Goal: Task Accomplishment & Management: Use online tool/utility

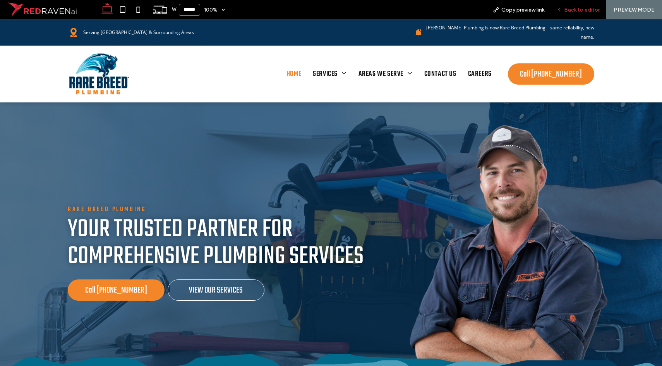
click at [572, 7] on span "Back to editor" at bounding box center [582, 10] width 36 height 7
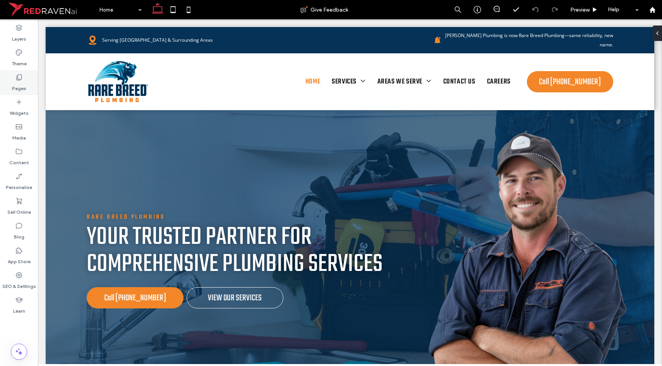
click at [11, 83] on div "Pages" at bounding box center [19, 82] width 38 height 25
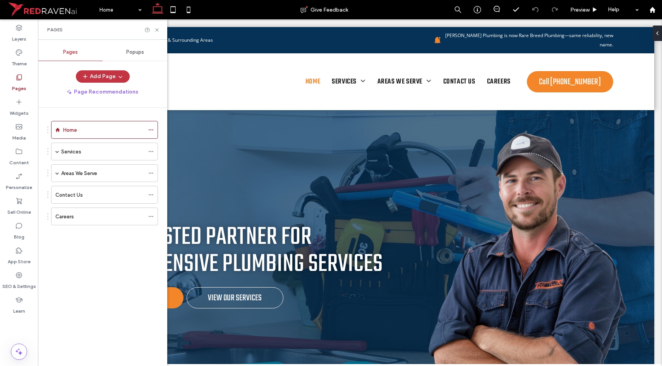
click at [57, 173] on span at bounding box center [57, 173] width 4 height 4
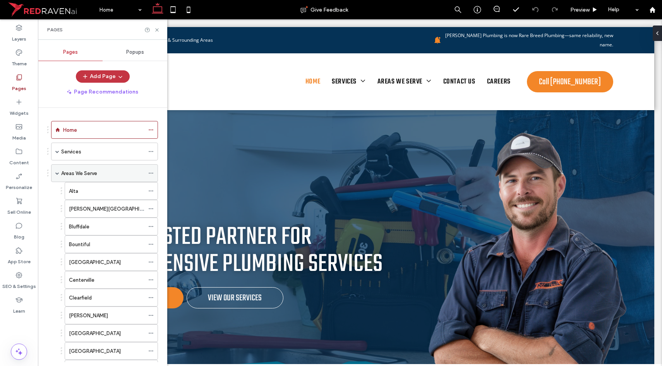
click at [80, 176] on label "Areas We Serve" at bounding box center [79, 174] width 36 height 14
click at [157, 30] on icon at bounding box center [157, 30] width 6 height 6
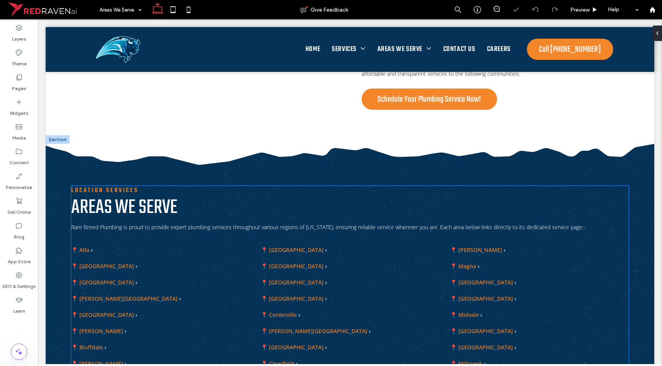
scroll to position [311, 0]
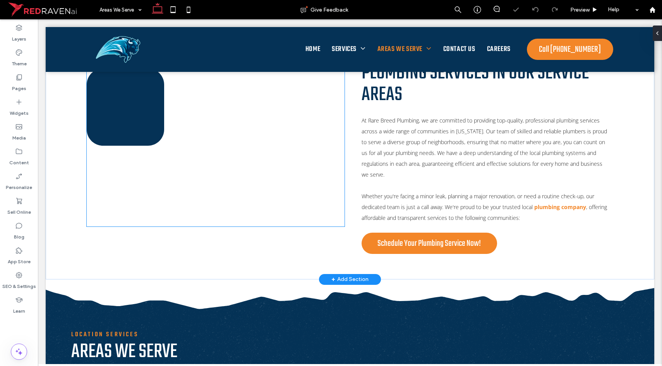
click at [202, 182] on div at bounding box center [216, 149] width 250 height 155
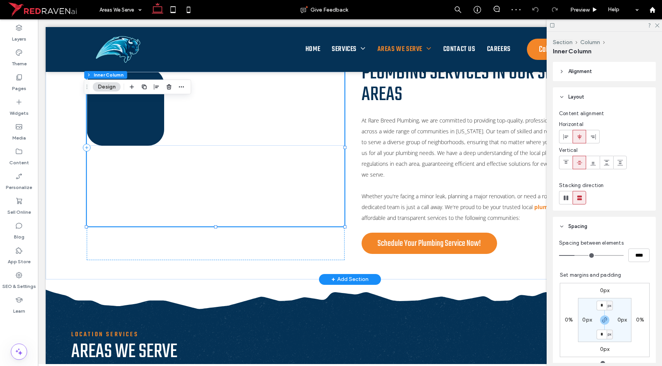
click at [212, 156] on div at bounding box center [216, 149] width 250 height 155
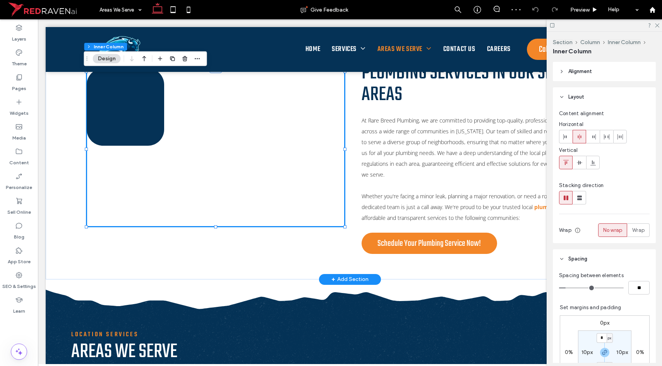
click at [151, 170] on div at bounding box center [216, 149] width 250 height 155
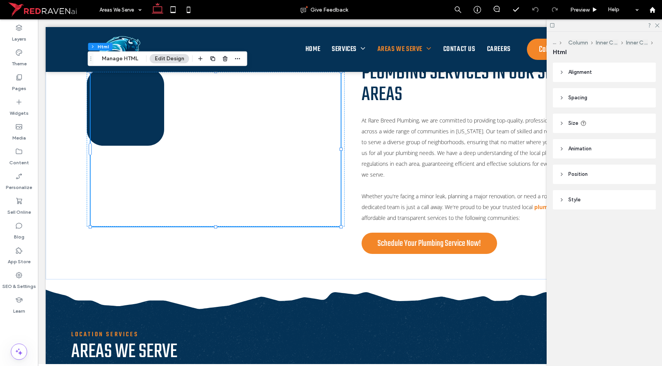
click at [120, 53] on div "Section Column Inner Column Inner Column Html Manage HTML Edit Design" at bounding box center [167, 58] width 159 height 15
click at [118, 60] on button "Manage HTML" at bounding box center [120, 58] width 46 height 9
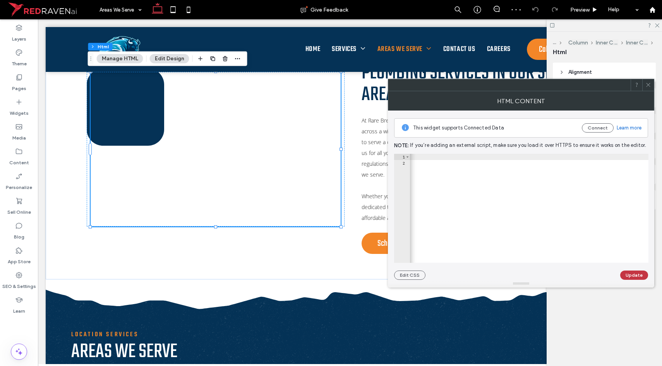
scroll to position [0, 736]
type textarea "**********"
drag, startPoint x: 461, startPoint y: 157, endPoint x: 578, endPoint y: 162, distance: 117.4
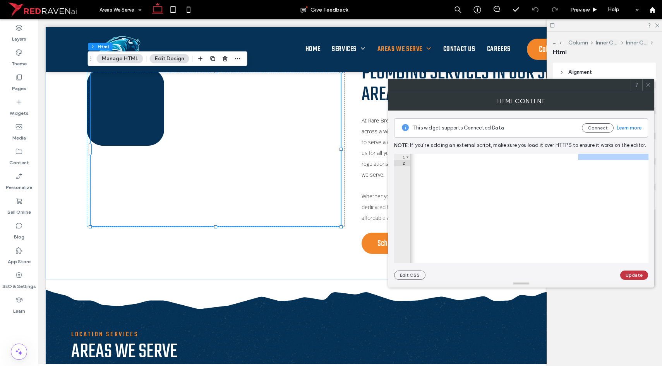
scroll to position [0, 703]
click at [252, 165] on div at bounding box center [216, 149] width 250 height 155
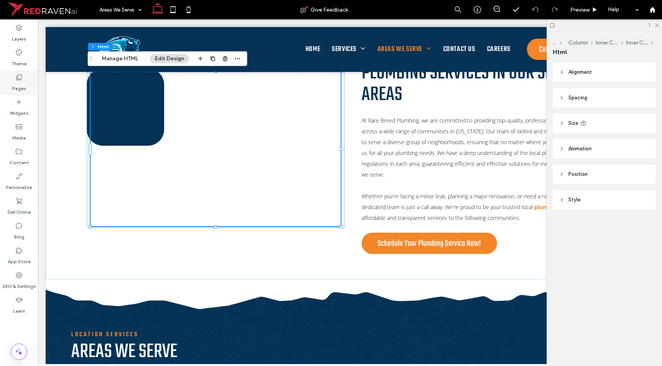
click at [17, 85] on label "Pages" at bounding box center [19, 86] width 14 height 11
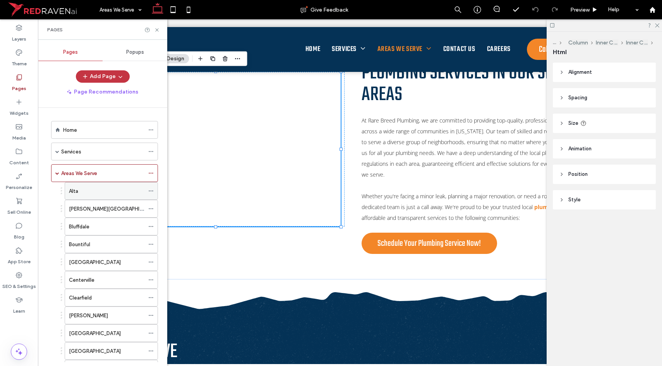
click at [81, 195] on div "Alta" at bounding box center [106, 191] width 75 height 8
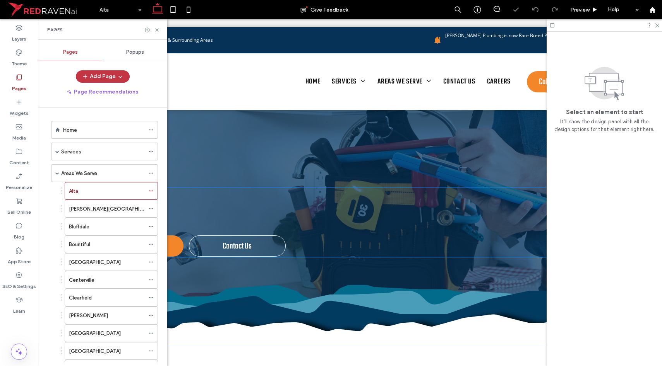
scroll to position [125, 0]
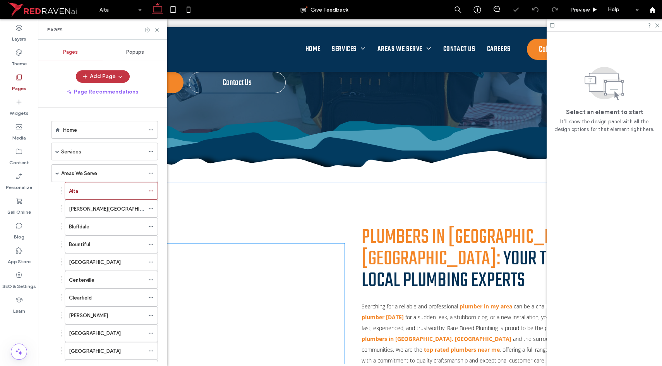
click at [221, 283] on div at bounding box center [216, 324] width 250 height 155
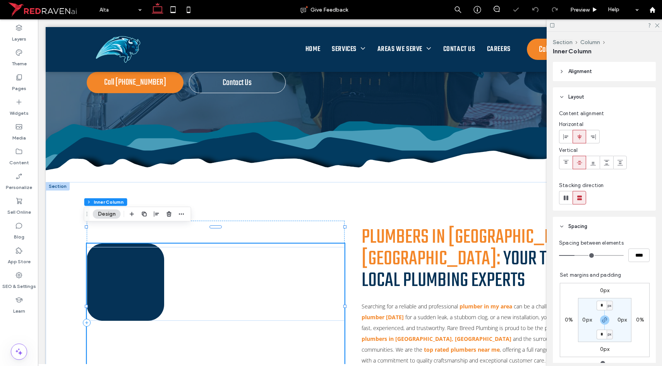
click at [221, 283] on div at bounding box center [216, 324] width 250 height 155
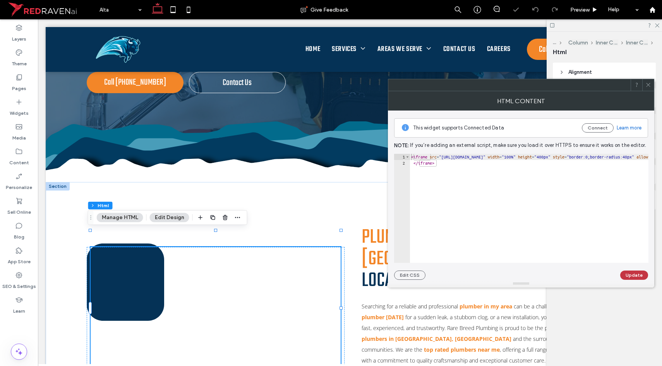
type textarea "*********"
click at [638, 272] on button "Update" at bounding box center [634, 275] width 28 height 9
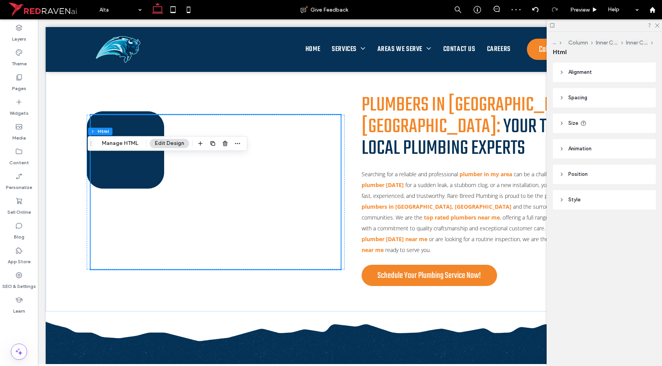
scroll to position [276, 0]
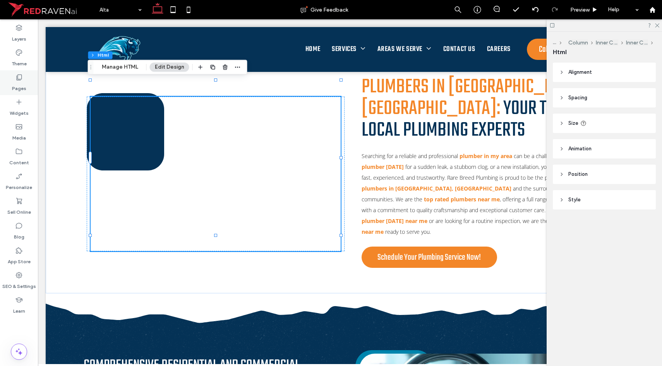
click at [23, 80] on div "Pages" at bounding box center [19, 82] width 38 height 25
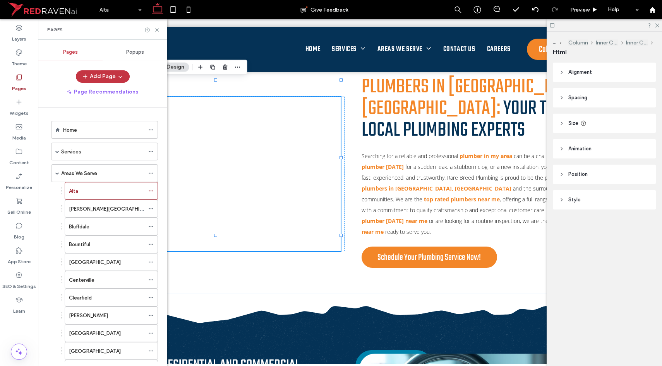
click at [21, 75] on use at bounding box center [19, 78] width 5 height 6
click at [82, 206] on label "[PERSON_NAME][GEOGRAPHIC_DATA]" at bounding box center [114, 209] width 91 height 14
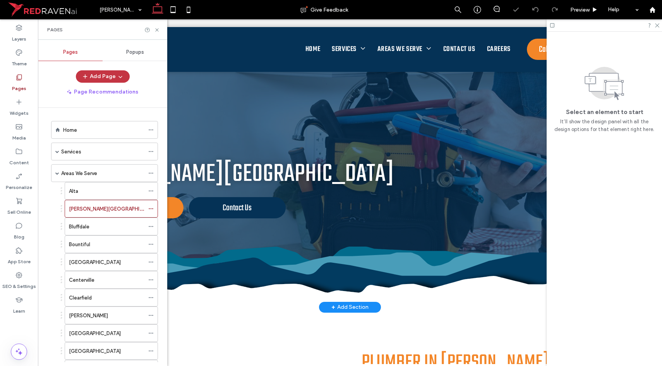
scroll to position [204, 0]
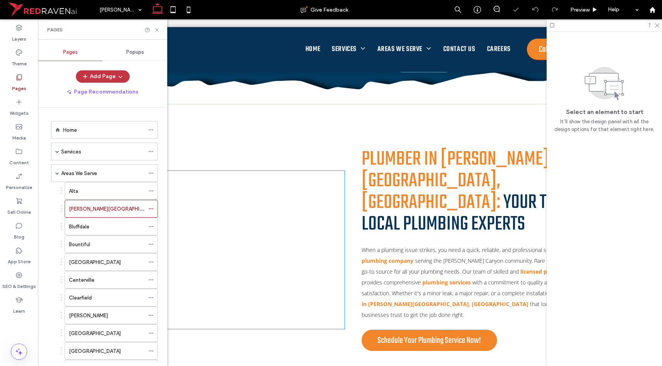
click at [260, 233] on div at bounding box center [216, 252] width 250 height 155
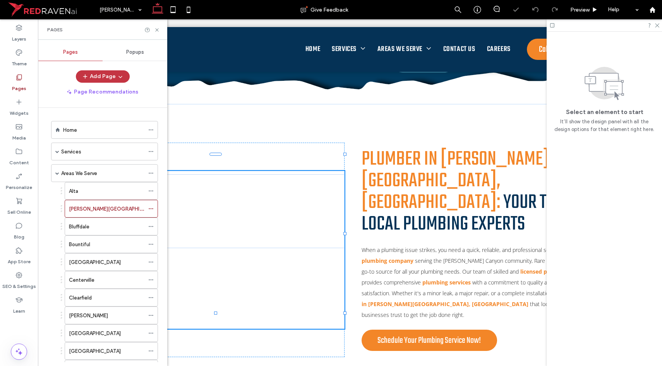
click at [260, 233] on div at bounding box center [216, 252] width 250 height 155
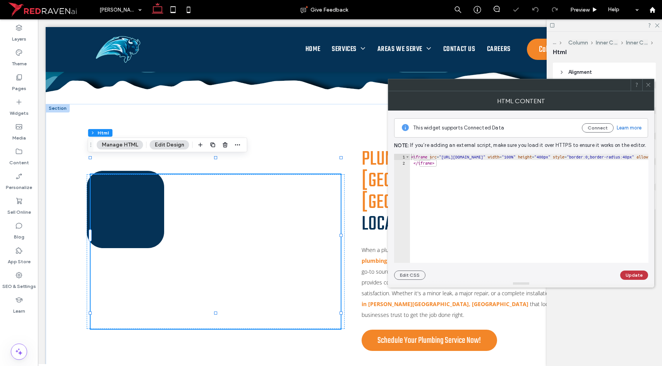
type textarea "*********"
click at [633, 274] on button "Update" at bounding box center [634, 275] width 28 height 9
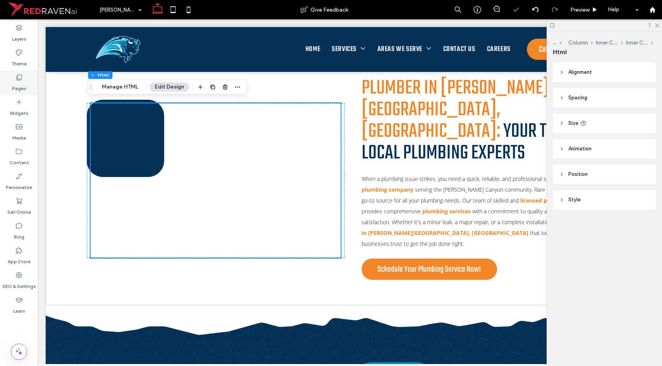
scroll to position [281, 0]
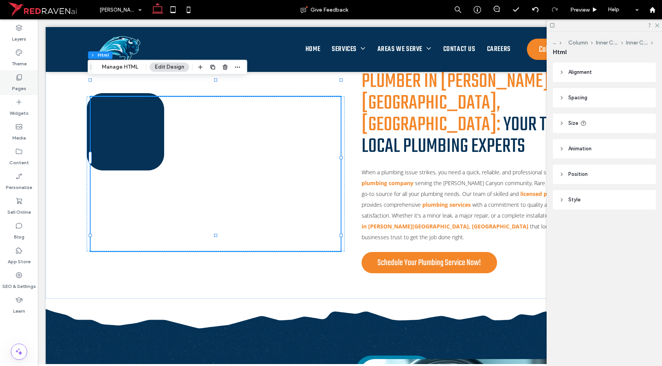
click at [16, 87] on label "Pages" at bounding box center [19, 86] width 14 height 11
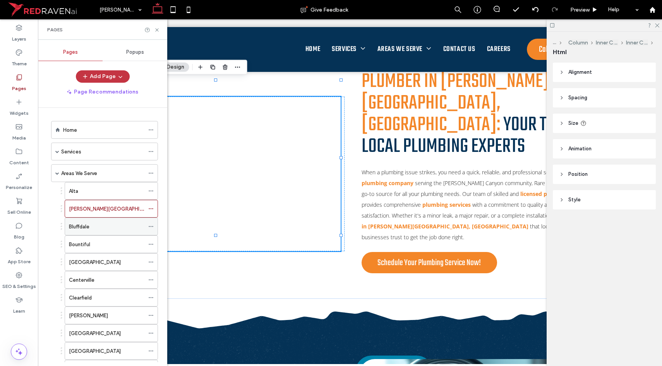
click at [90, 221] on div "Bluffdale" at bounding box center [106, 226] width 75 height 17
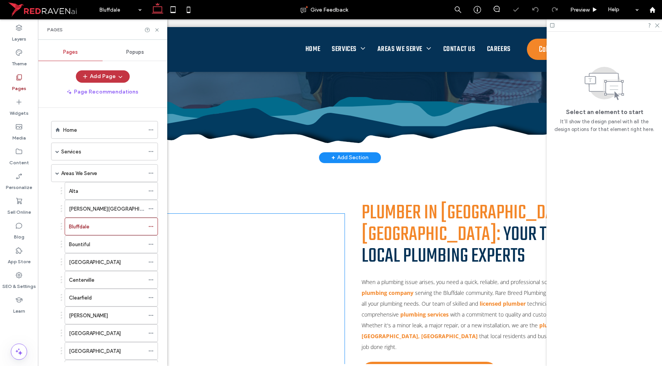
scroll to position [216, 0]
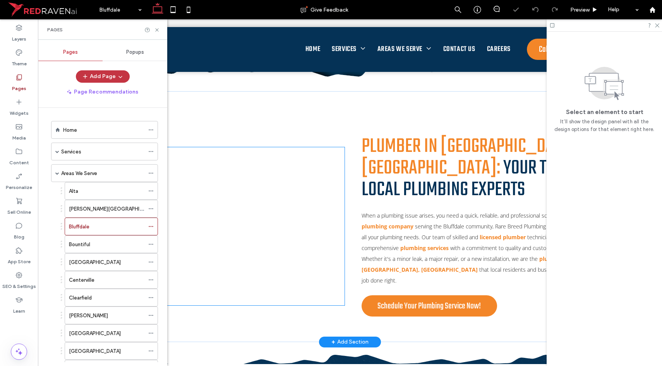
click at [262, 200] on div at bounding box center [216, 228] width 250 height 155
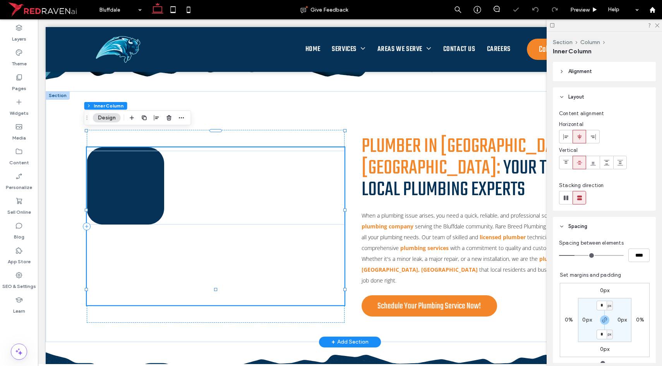
click at [262, 200] on div at bounding box center [216, 228] width 250 height 155
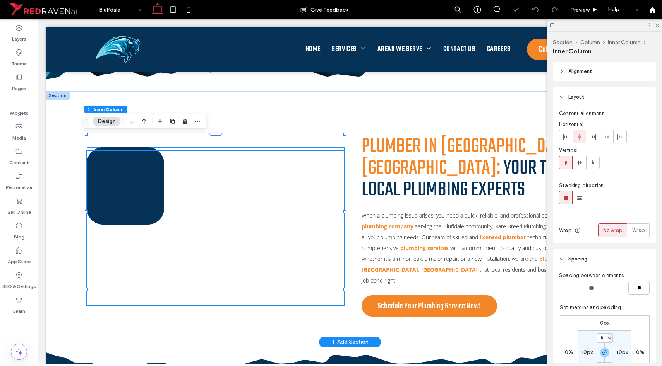
click at [262, 200] on div at bounding box center [216, 228] width 250 height 155
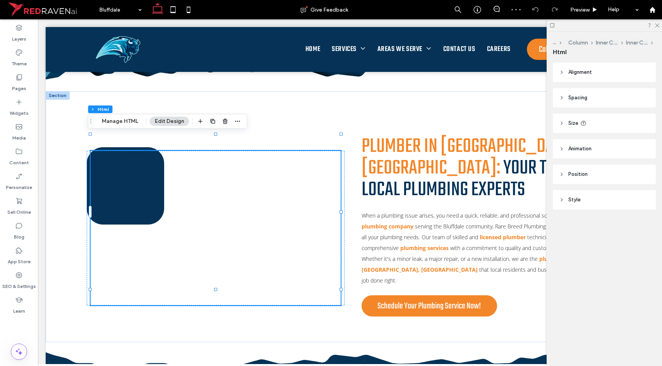
click at [108, 127] on div "Section Column Inner Column Inner Column Html Manage HTML Edit Design" at bounding box center [167, 121] width 159 height 15
click at [111, 123] on button "Manage HTML" at bounding box center [120, 121] width 46 height 9
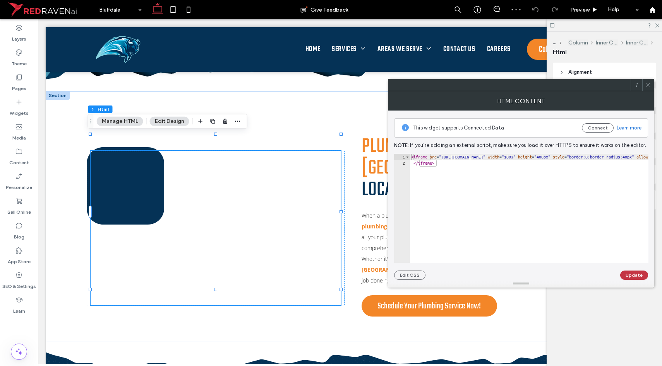
type textarea "*********"
click at [630, 276] on button "Update" at bounding box center [634, 275] width 28 height 9
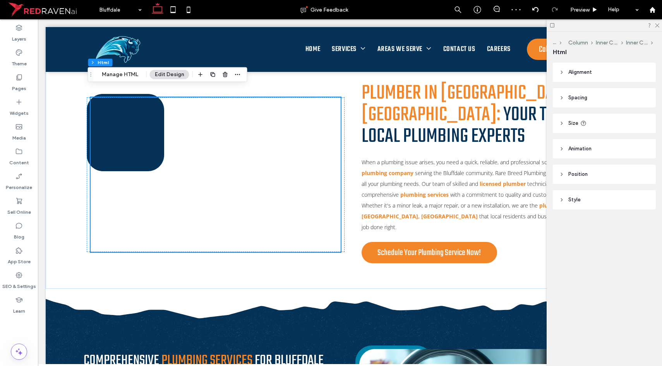
scroll to position [270, 0]
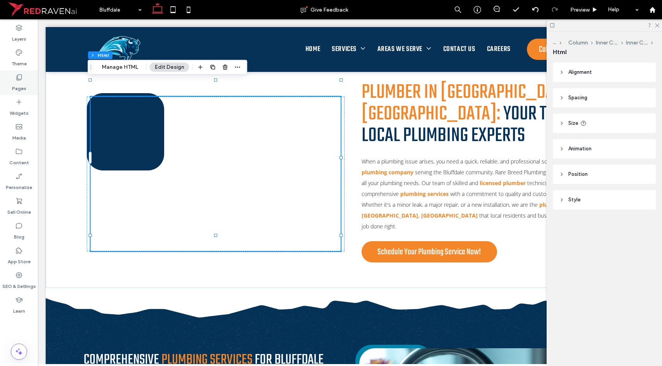
click at [18, 87] on label "Pages" at bounding box center [19, 86] width 14 height 11
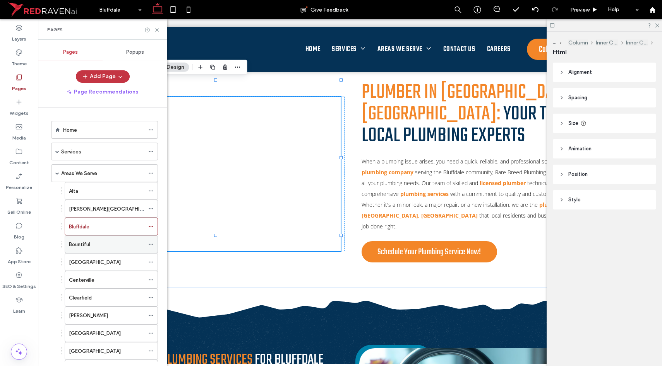
click at [88, 238] on div "Bountiful" at bounding box center [106, 244] width 75 height 17
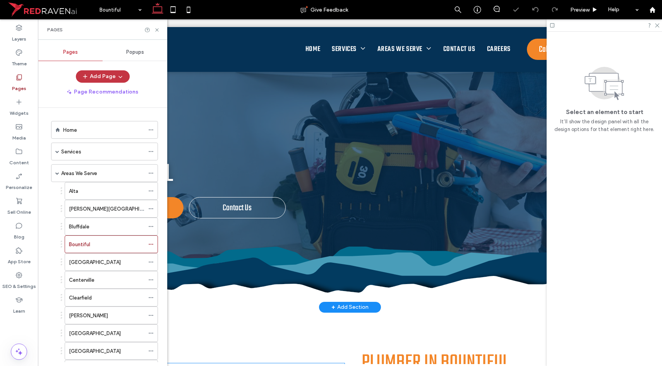
scroll to position [217, 0]
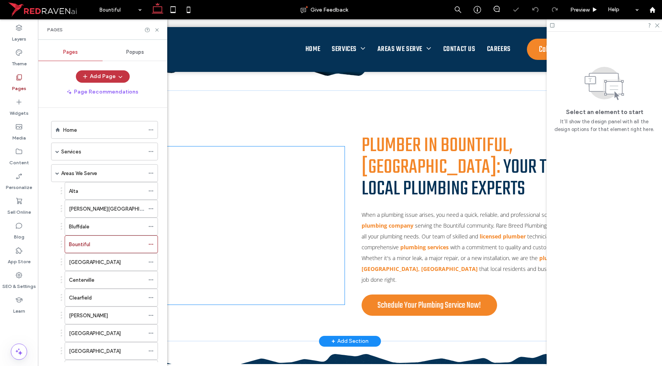
click at [243, 224] on div at bounding box center [216, 227] width 250 height 155
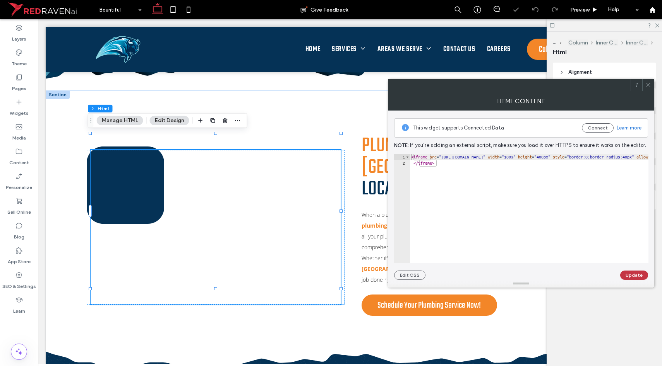
type textarea "*********"
click at [637, 275] on button "Update" at bounding box center [634, 275] width 28 height 9
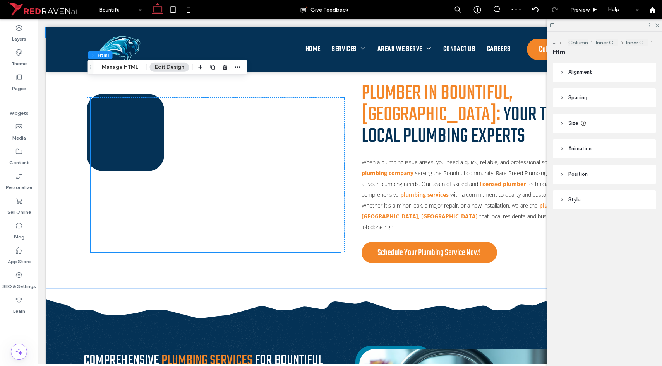
scroll to position [270, 0]
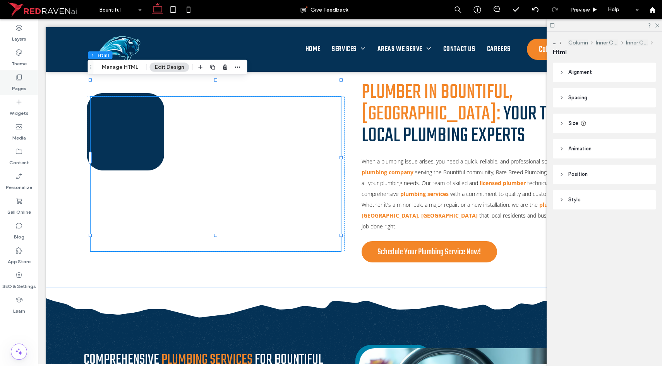
click at [16, 80] on icon at bounding box center [19, 78] width 8 height 8
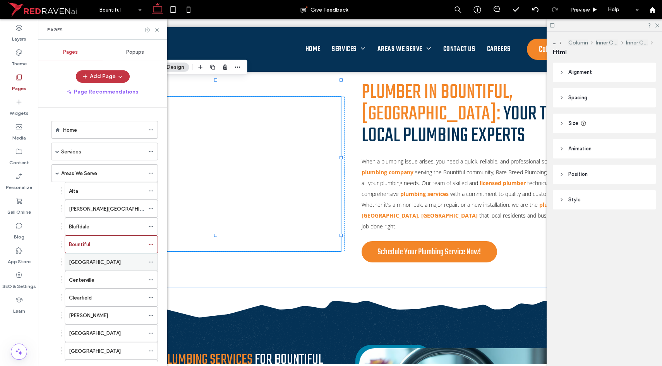
click at [85, 260] on label "[GEOGRAPHIC_DATA]" at bounding box center [95, 263] width 52 height 14
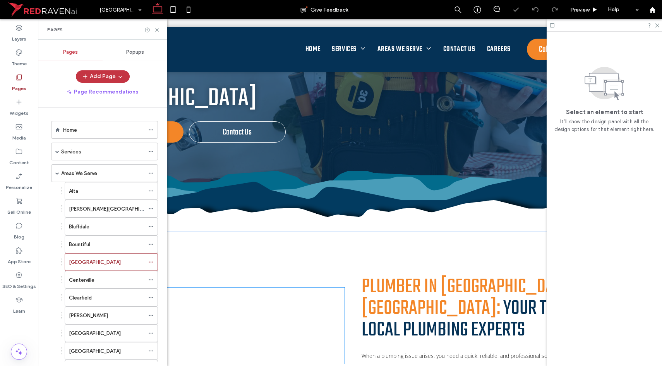
scroll to position [256, 0]
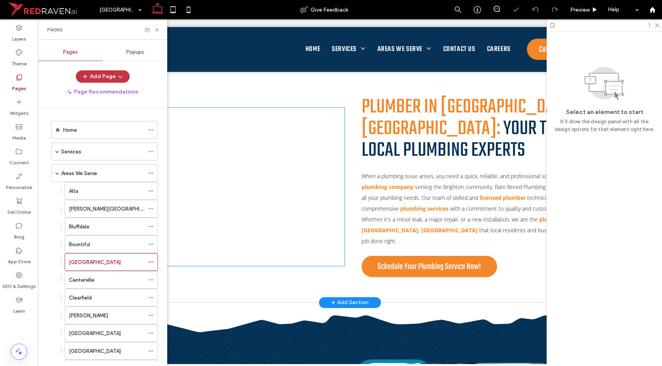
click at [267, 186] on div at bounding box center [216, 188] width 250 height 155
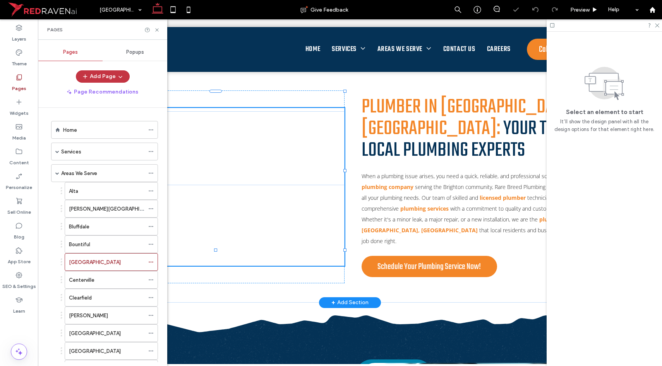
click at [267, 186] on div at bounding box center [216, 188] width 250 height 155
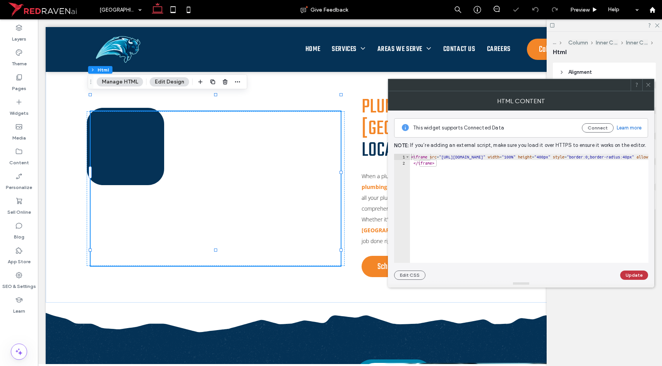
type textarea "*********"
click at [636, 275] on button "Update" at bounding box center [634, 275] width 28 height 9
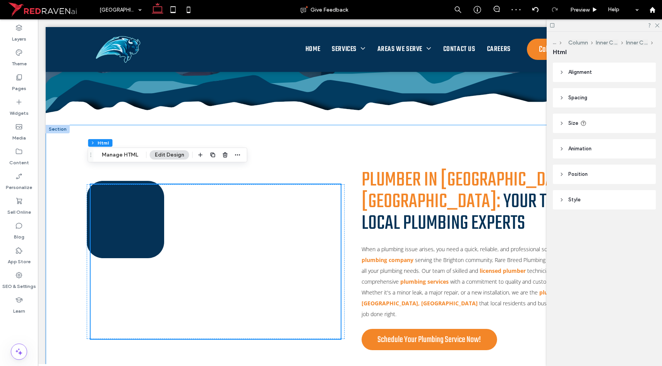
scroll to position [179, 0]
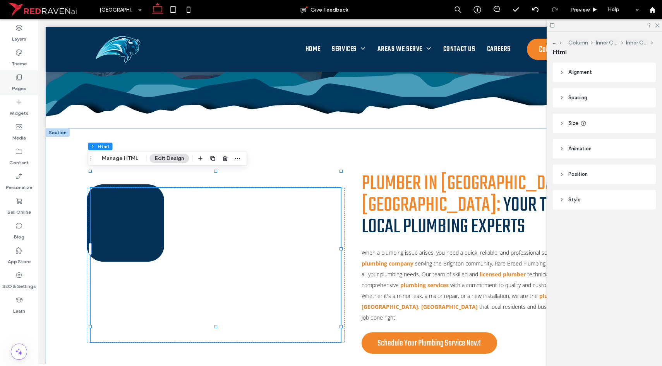
click at [21, 84] on label "Pages" at bounding box center [19, 86] width 14 height 11
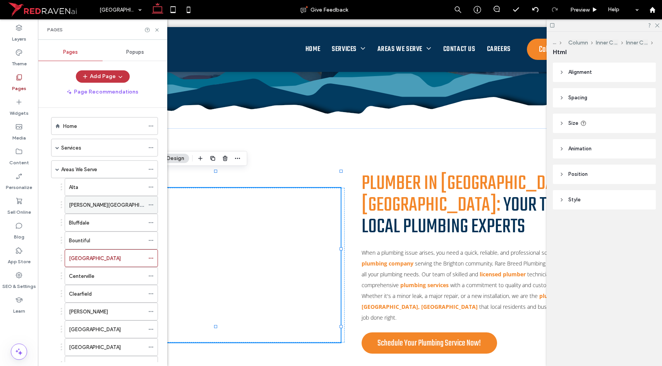
scroll to position [5, 0]
click at [89, 278] on label "Centerville" at bounding box center [82, 276] width 26 height 14
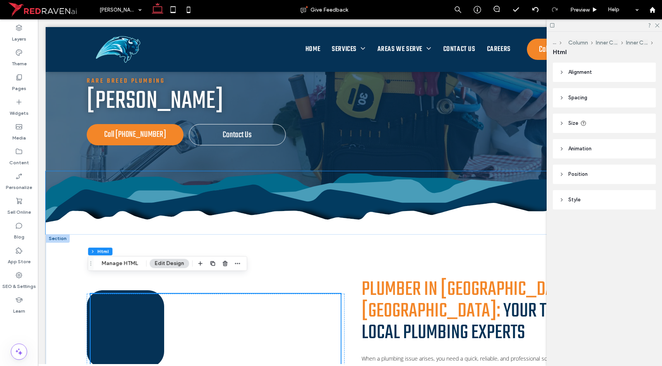
scroll to position [212, 0]
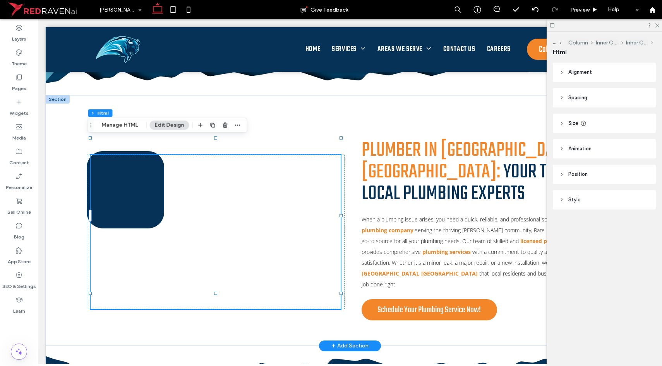
click at [190, 236] on div at bounding box center [216, 232] width 250 height 155
click at [9, 90] on div "Pages" at bounding box center [19, 82] width 38 height 25
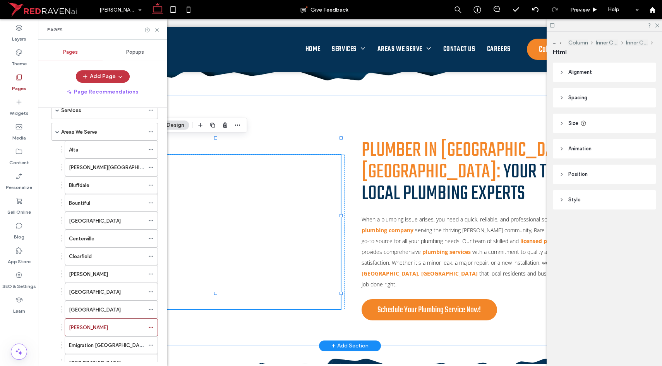
scroll to position [237, 0]
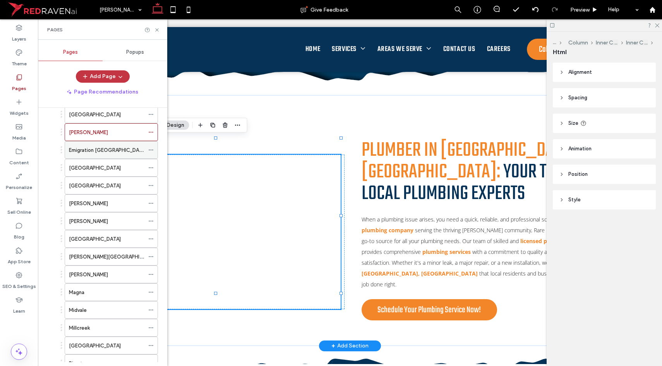
click at [83, 156] on div "Emigration [GEOGRAPHIC_DATA]" at bounding box center [106, 150] width 75 height 17
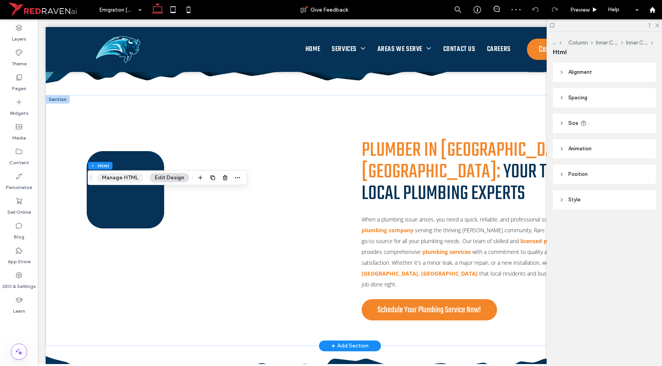
click at [122, 176] on button "Manage HTML" at bounding box center [120, 177] width 46 height 9
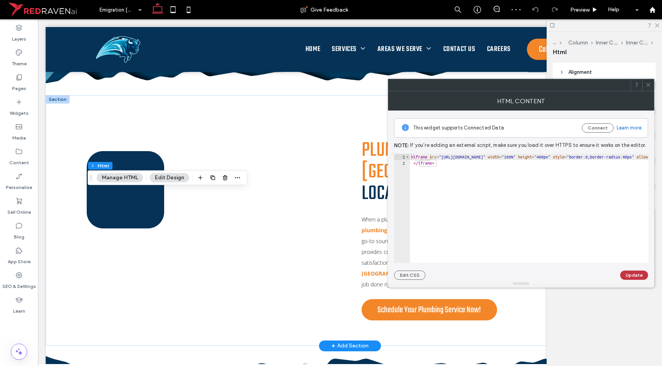
type textarea "*********"
click at [628, 275] on button "Update" at bounding box center [634, 275] width 28 height 9
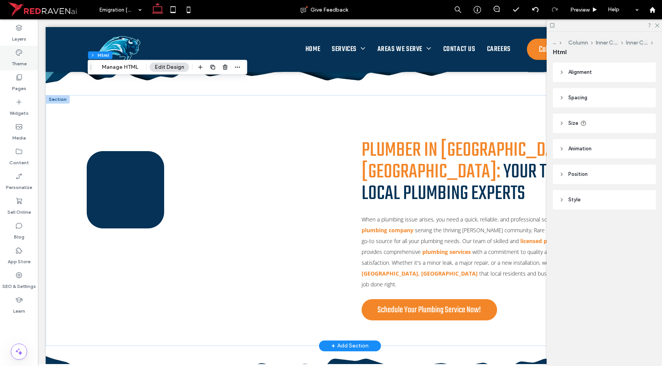
click at [22, 70] on div "Theme" at bounding box center [19, 58] width 38 height 25
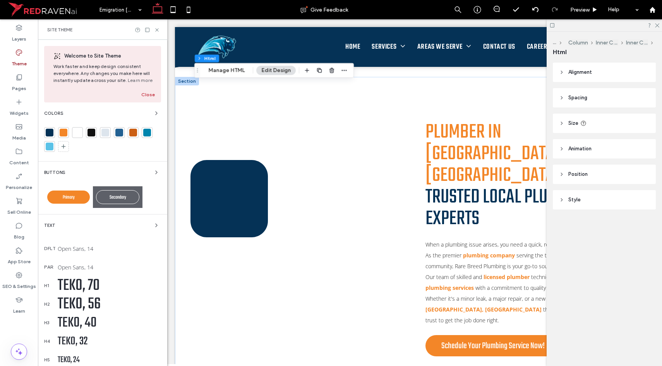
scroll to position [94, 0]
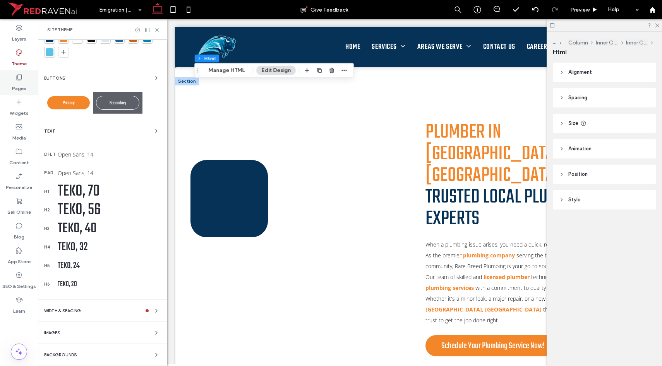
click at [16, 85] on label "Pages" at bounding box center [19, 86] width 14 height 11
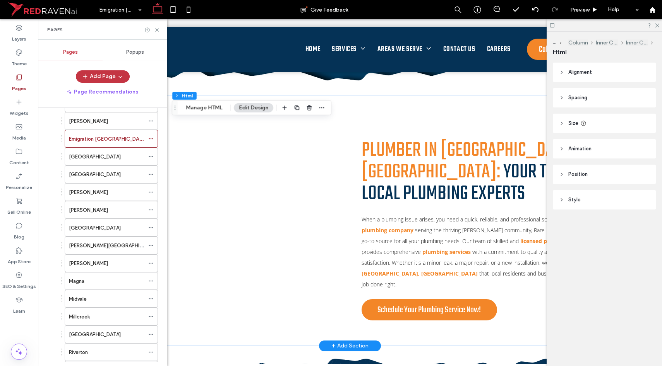
scroll to position [243, 0]
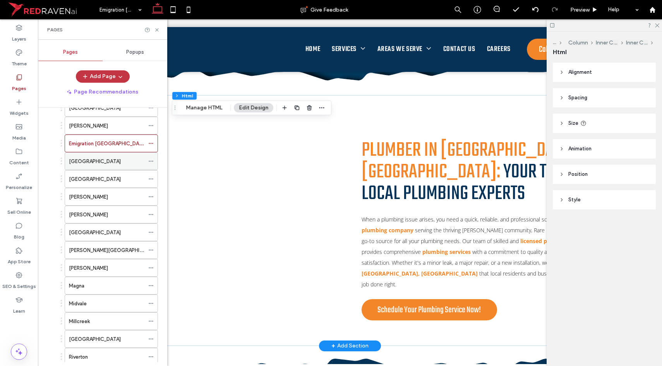
click at [106, 156] on div "[GEOGRAPHIC_DATA]" at bounding box center [106, 161] width 75 height 17
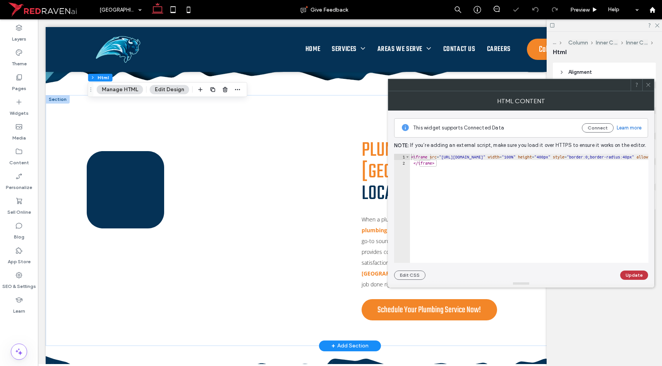
type textarea "*********"
paste textarea "Cursor at row 2"
click at [634, 274] on button "Update" at bounding box center [634, 275] width 28 height 9
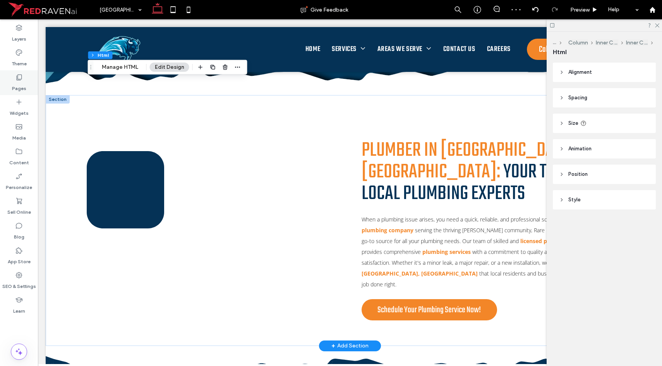
click at [18, 84] on label "Pages" at bounding box center [19, 86] width 14 height 11
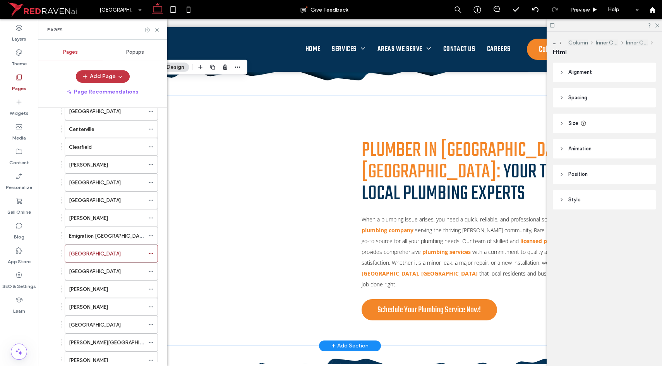
scroll to position [163, 0]
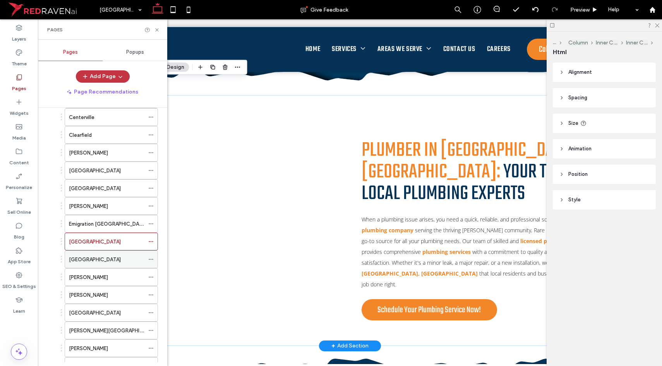
click at [89, 256] on label "[GEOGRAPHIC_DATA]" at bounding box center [95, 260] width 52 height 14
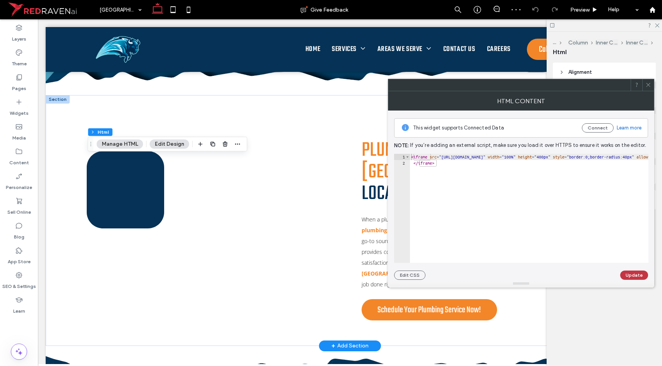
type textarea "*********"
click at [626, 272] on button "Update" at bounding box center [634, 275] width 28 height 9
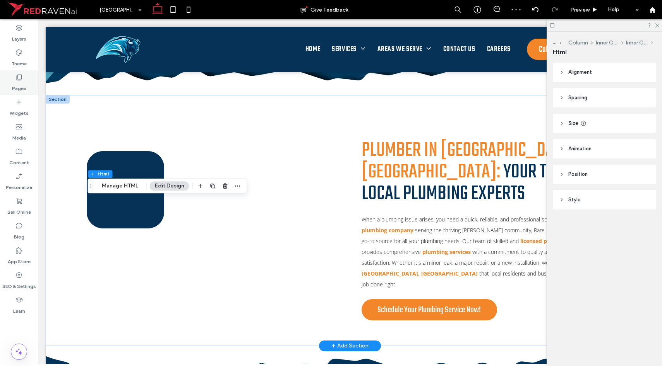
click at [7, 87] on div "Pages" at bounding box center [19, 82] width 38 height 25
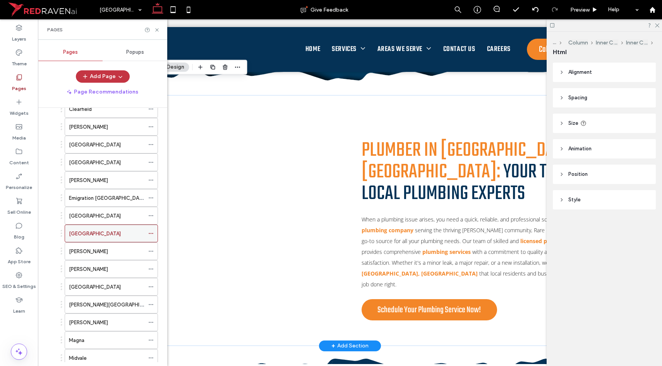
scroll to position [204, 0]
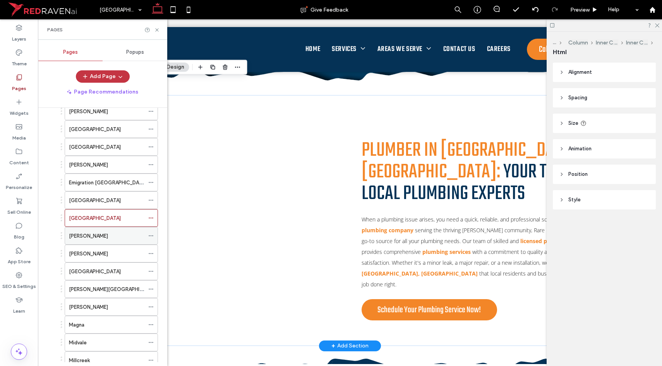
click at [100, 232] on div "[PERSON_NAME]" at bounding box center [106, 236] width 75 height 8
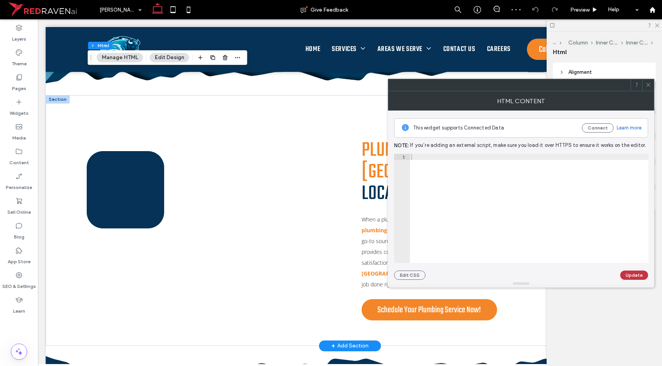
type textarea "*********"
click at [633, 275] on button "Update" at bounding box center [634, 275] width 28 height 9
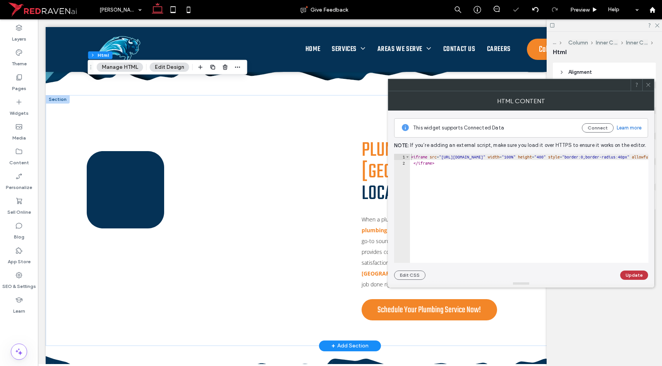
type textarea "*********"
click at [627, 276] on button "Update" at bounding box center [634, 275] width 28 height 9
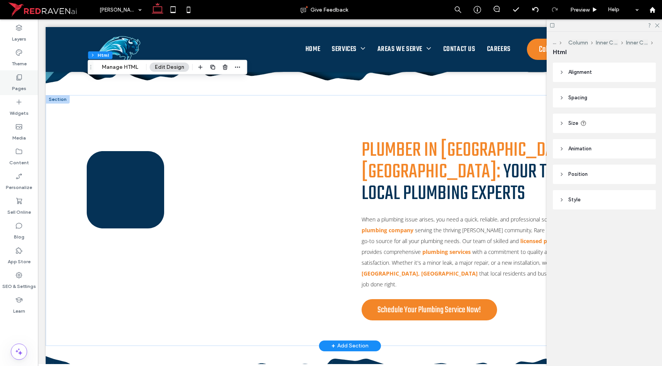
click at [15, 77] on div "Pages" at bounding box center [19, 82] width 38 height 25
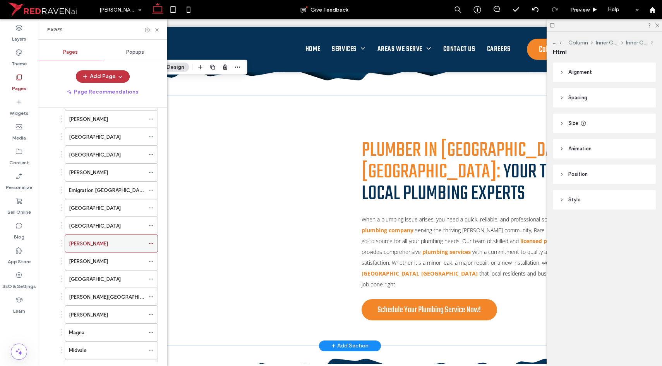
scroll to position [193, 0]
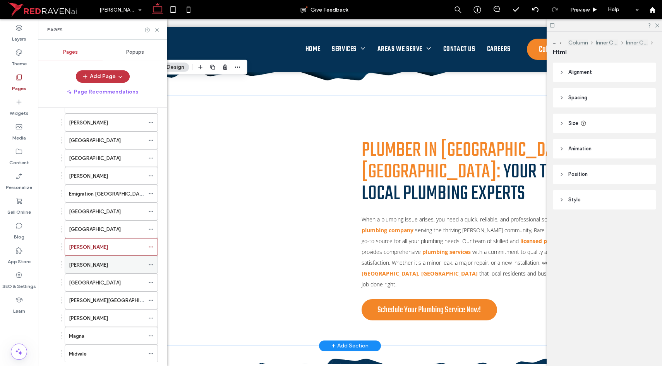
click at [100, 261] on div "[PERSON_NAME]" at bounding box center [106, 265] width 75 height 8
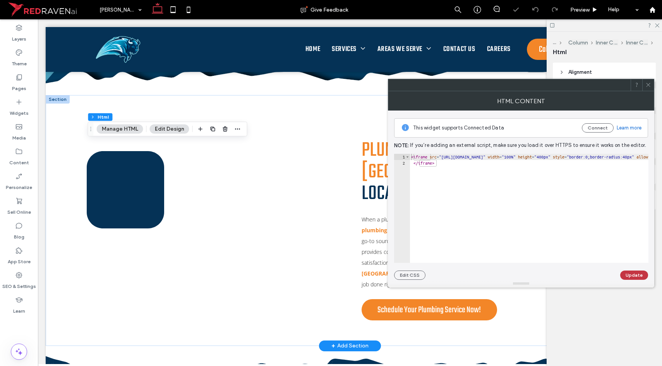
type textarea "*********"
click at [628, 275] on button "Update" at bounding box center [634, 275] width 28 height 9
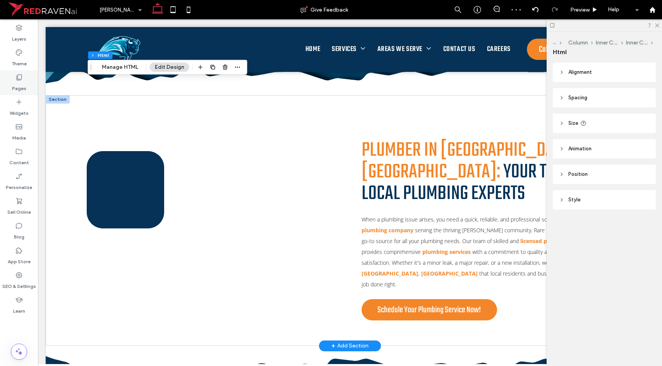
click at [27, 83] on div "Pages" at bounding box center [19, 82] width 38 height 25
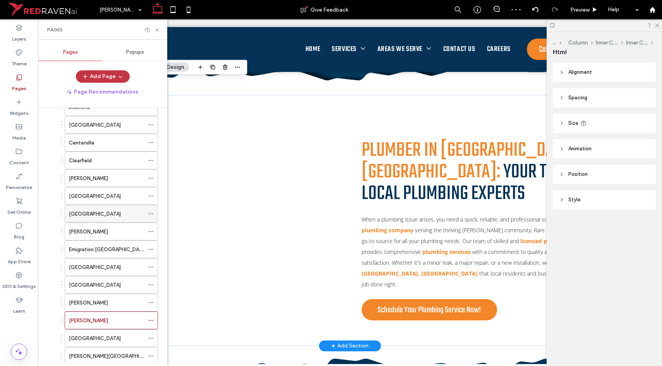
scroll to position [153, 0]
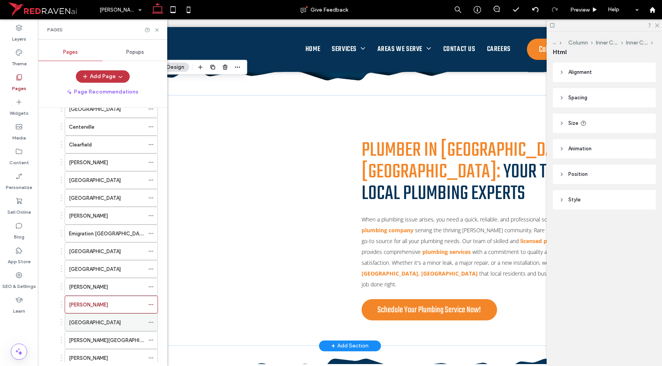
click at [93, 319] on div "[GEOGRAPHIC_DATA]" at bounding box center [106, 323] width 75 height 8
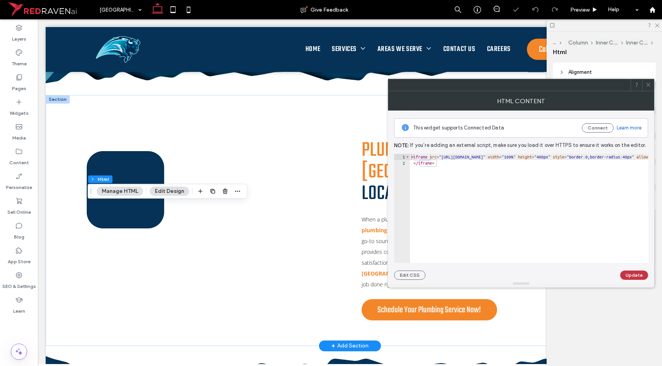
type textarea "*********"
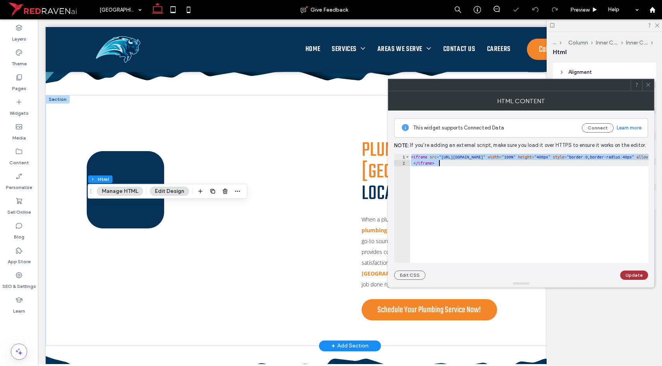
scroll to position [0, 1005]
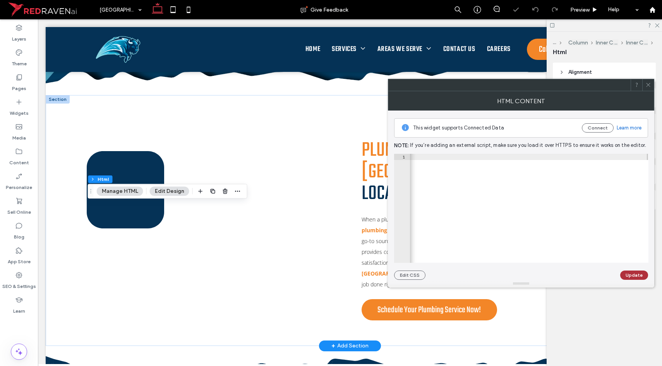
click at [628, 273] on button "Update" at bounding box center [634, 275] width 28 height 9
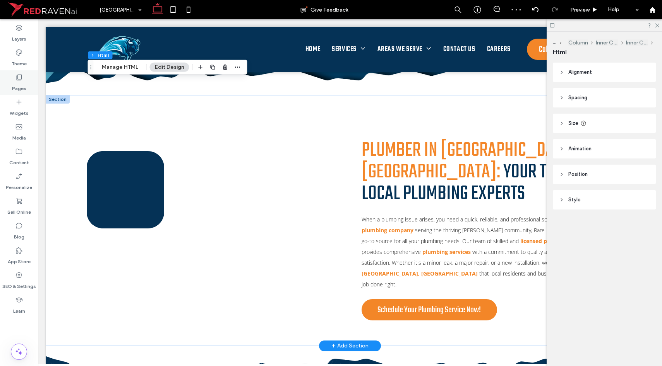
click at [18, 83] on label "Pages" at bounding box center [19, 86] width 14 height 11
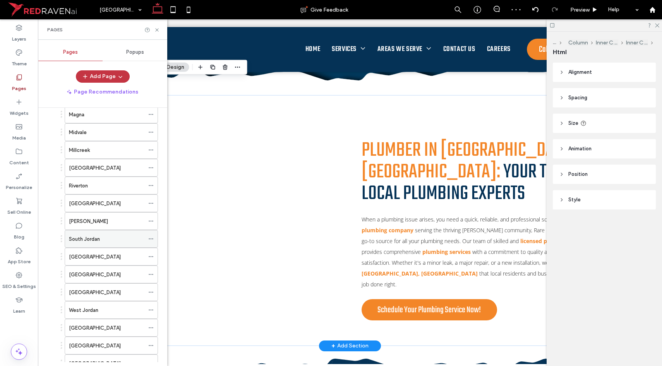
scroll to position [331, 0]
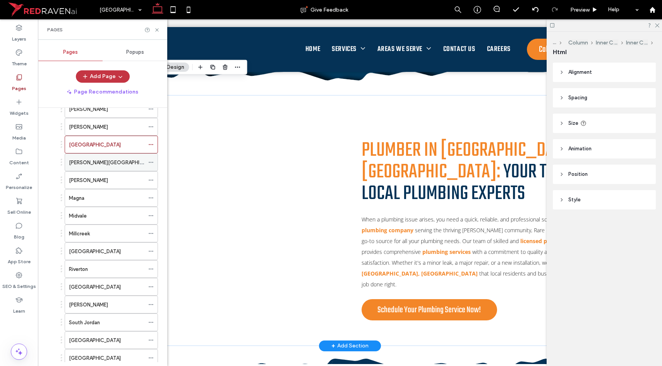
click at [87, 161] on label "[PERSON_NAME][GEOGRAPHIC_DATA]" at bounding box center [114, 163] width 91 height 14
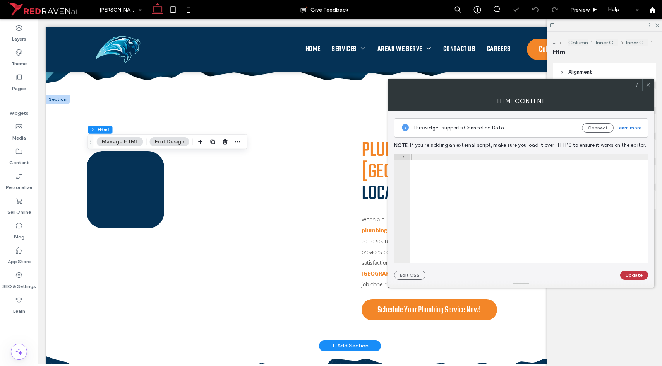
click at [544, 183] on div at bounding box center [528, 215] width 239 height 122
click at [635, 275] on button "Update" at bounding box center [634, 275] width 28 height 9
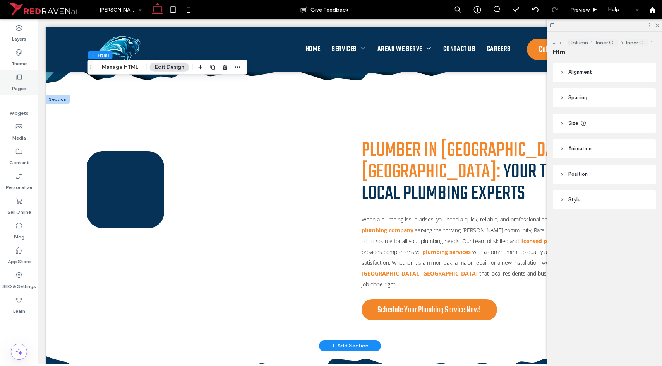
click at [11, 82] on div "Pages" at bounding box center [19, 82] width 38 height 25
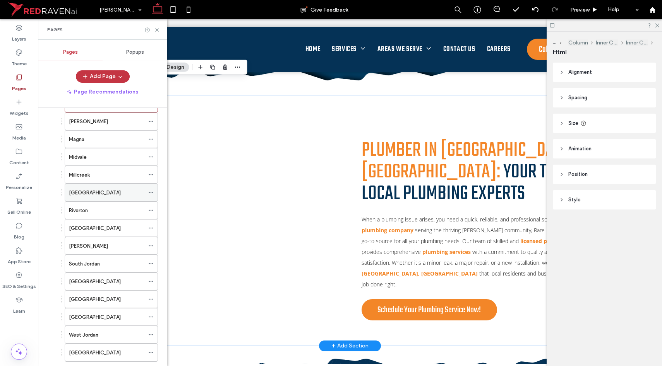
scroll to position [313, 0]
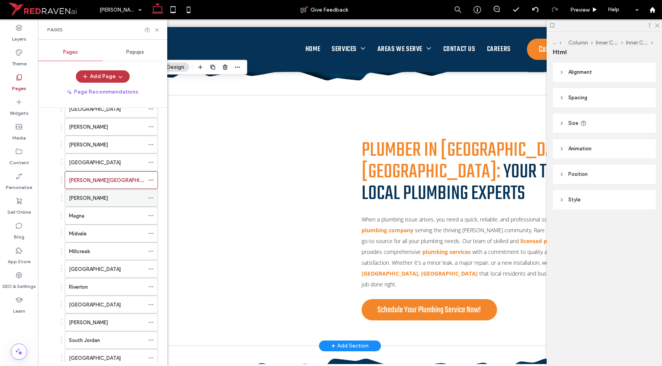
click at [96, 196] on div "[PERSON_NAME]" at bounding box center [106, 198] width 75 height 8
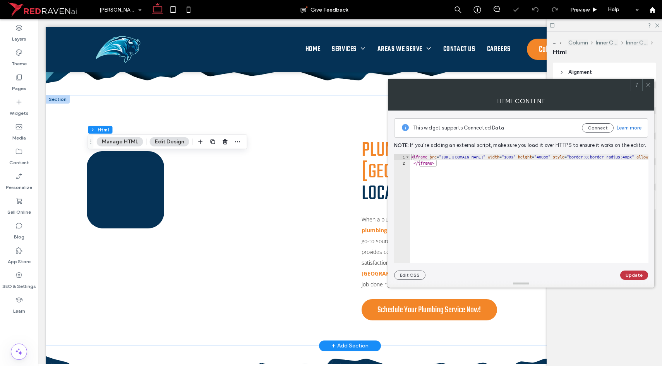
type textarea "*********"
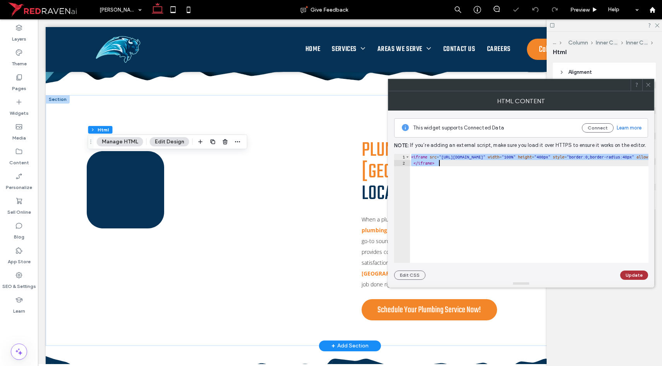
scroll to position [0, 996]
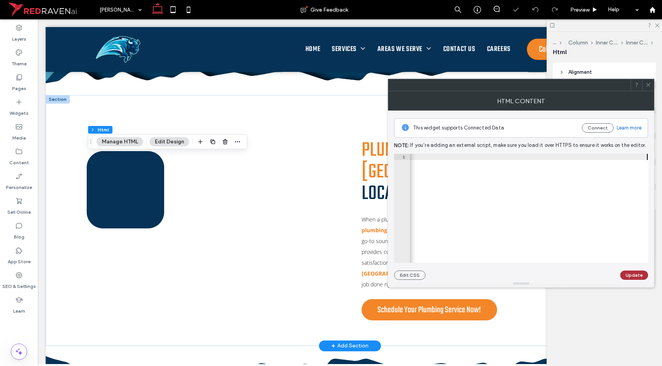
click at [633, 275] on button "Update" at bounding box center [634, 275] width 28 height 9
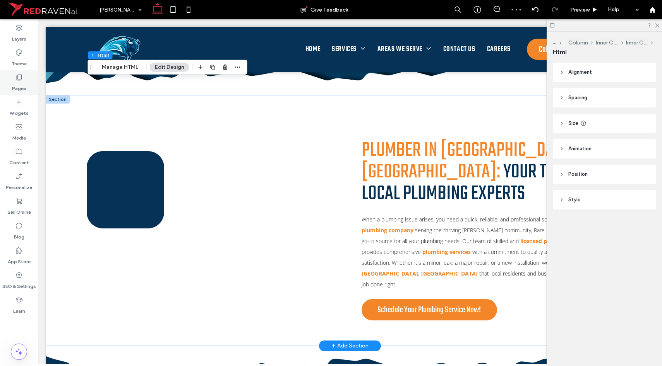
click at [22, 86] on label "Pages" at bounding box center [19, 86] width 14 height 11
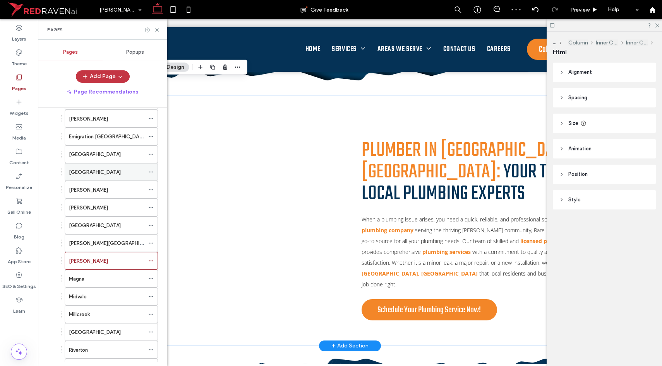
scroll to position [247, 0]
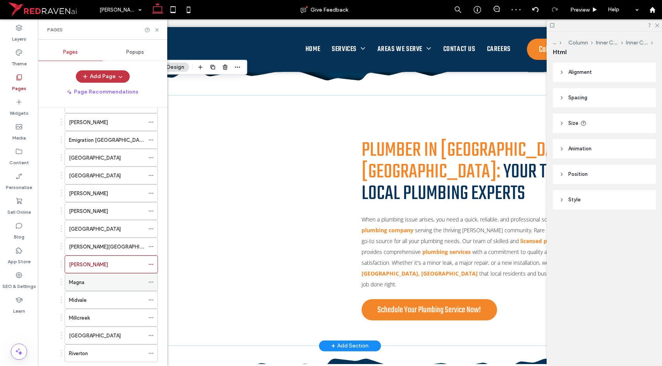
click at [90, 286] on div "Magna" at bounding box center [106, 282] width 75 height 17
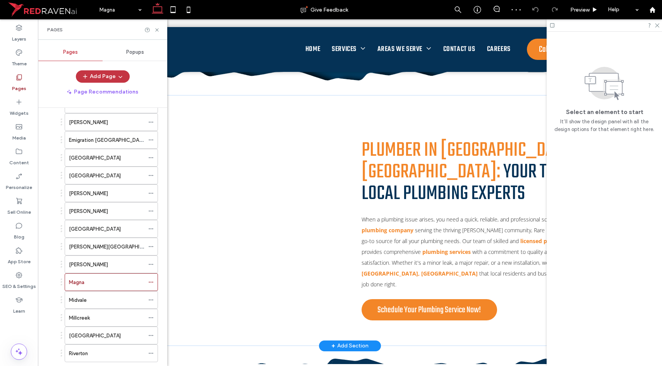
scroll to position [309, 0]
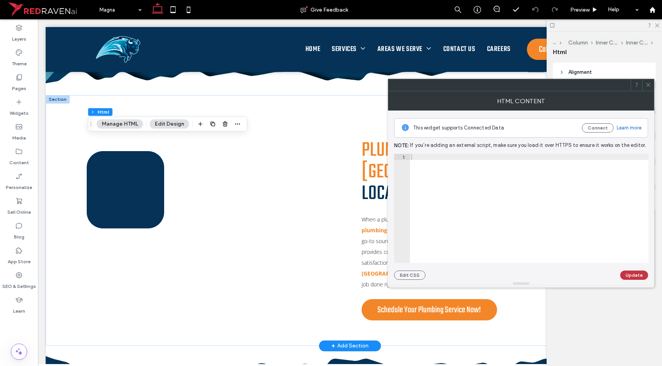
type textarea "*********"
click at [630, 277] on button "Update" at bounding box center [634, 275] width 28 height 9
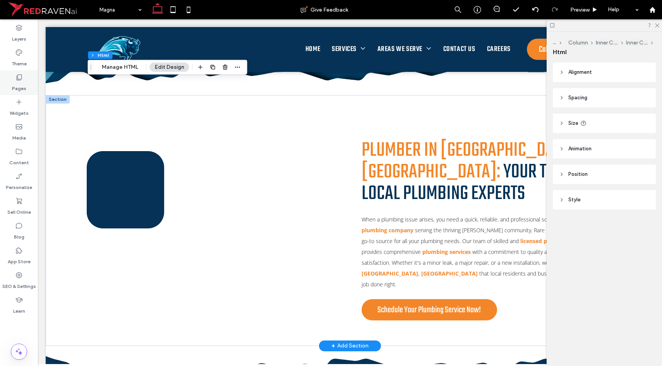
click at [14, 87] on label "Pages" at bounding box center [19, 86] width 14 height 11
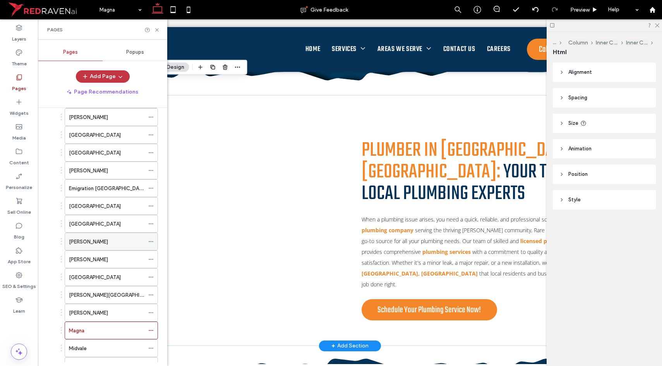
scroll to position [208, 0]
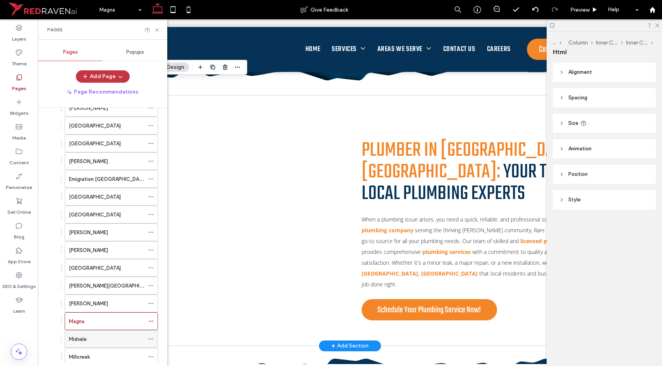
click at [88, 338] on div "Midvale" at bounding box center [106, 339] width 75 height 8
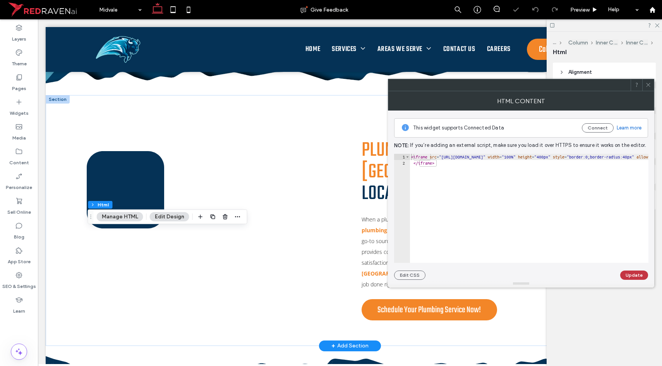
type textarea "*********"
click at [637, 274] on button "Update" at bounding box center [634, 275] width 28 height 9
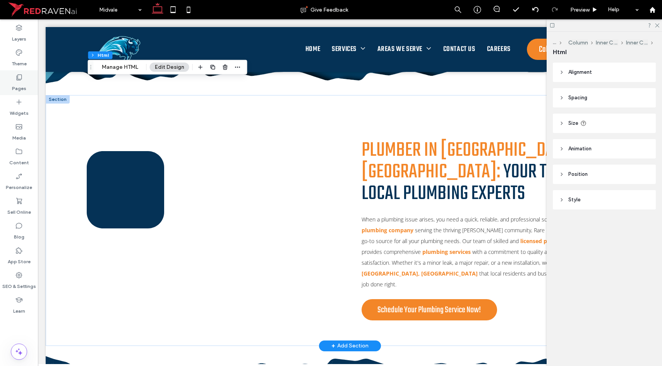
click at [19, 82] on label "Pages" at bounding box center [19, 86] width 14 height 11
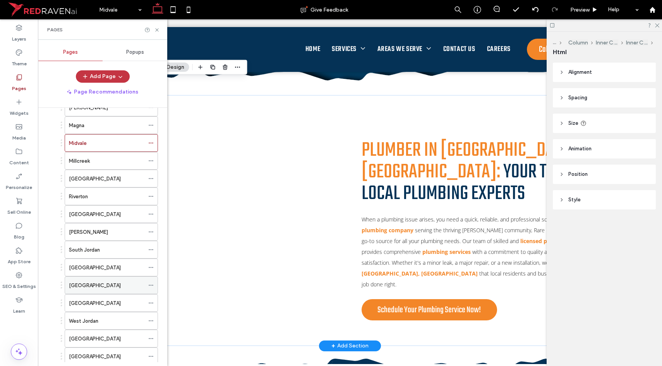
scroll to position [403, 0]
click at [86, 161] on label "Millcreek" at bounding box center [79, 163] width 21 height 14
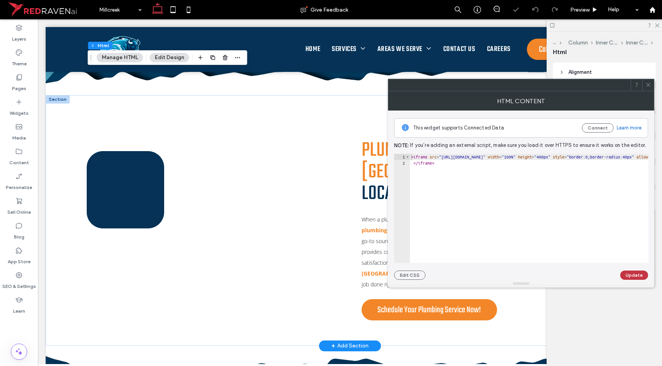
type textarea "*********"
paste textarea "Cursor at row 2"
click at [632, 278] on button "Update" at bounding box center [634, 275] width 28 height 9
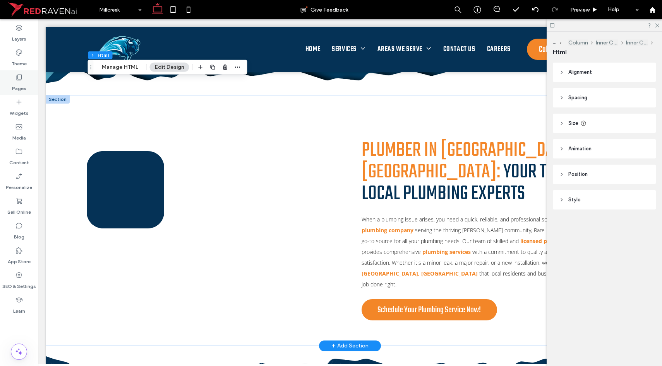
click at [16, 74] on icon at bounding box center [19, 78] width 8 height 8
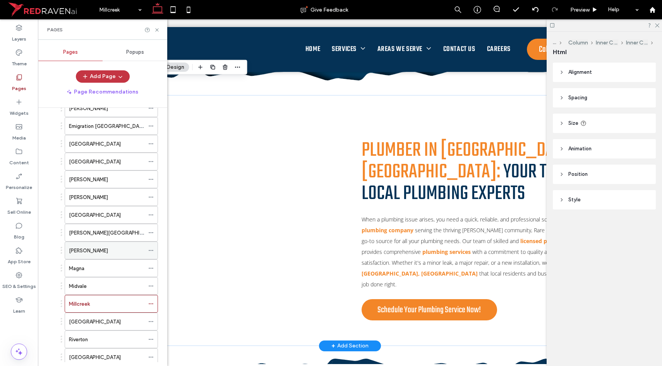
scroll to position [286, 0]
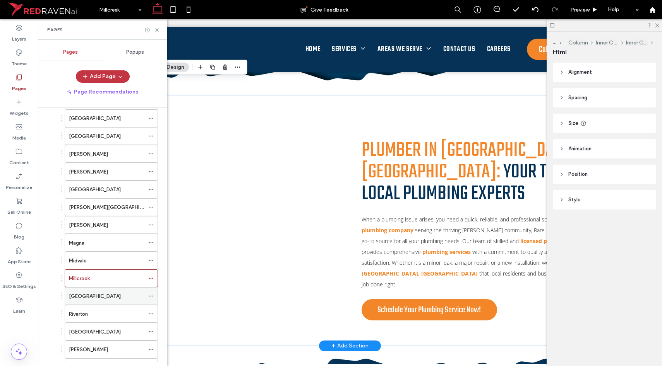
click at [98, 294] on label "[GEOGRAPHIC_DATA]" at bounding box center [95, 297] width 52 height 14
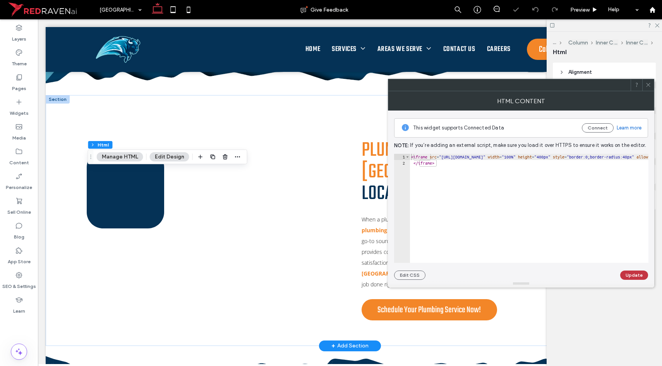
type textarea "*********"
click at [635, 277] on button "Update" at bounding box center [634, 275] width 28 height 9
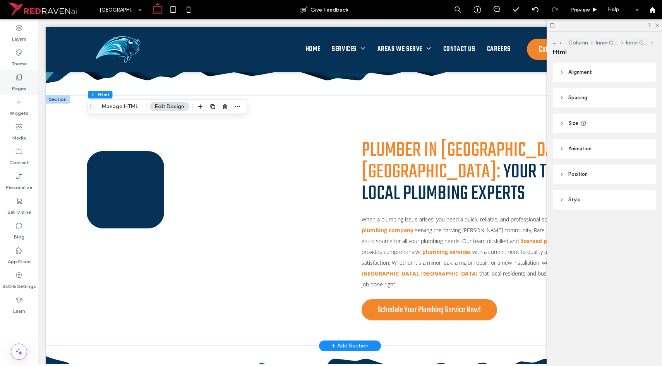
click at [20, 85] on label "Pages" at bounding box center [19, 86] width 14 height 11
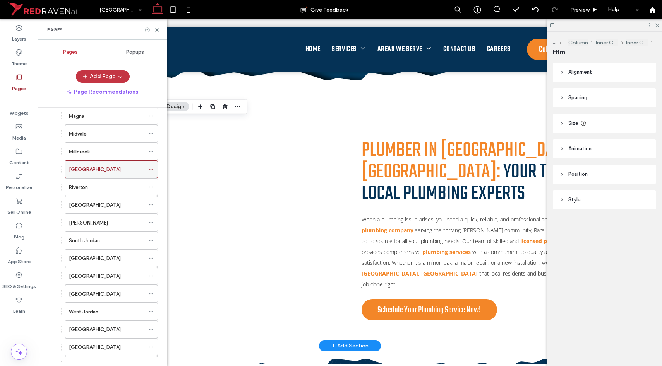
scroll to position [414, 0]
click at [93, 188] on div "Riverton" at bounding box center [106, 187] width 75 height 8
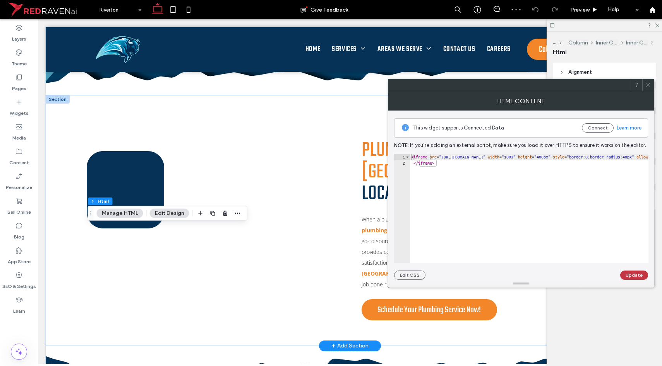
type textarea "*********"
click at [640, 279] on button "Update" at bounding box center [634, 275] width 28 height 9
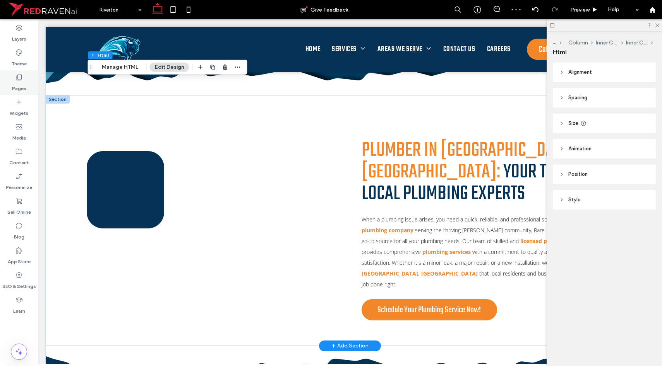
click at [15, 77] on icon at bounding box center [19, 78] width 8 height 8
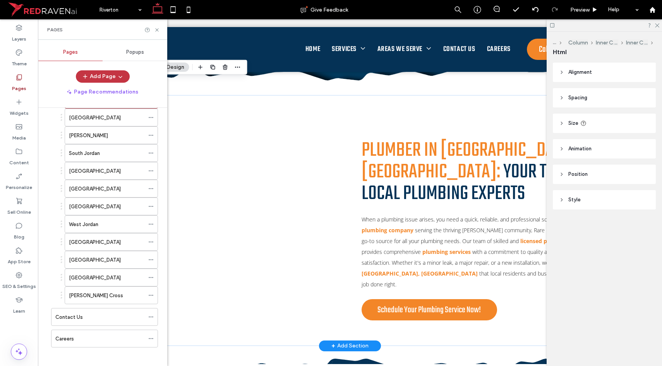
scroll to position [486, 0]
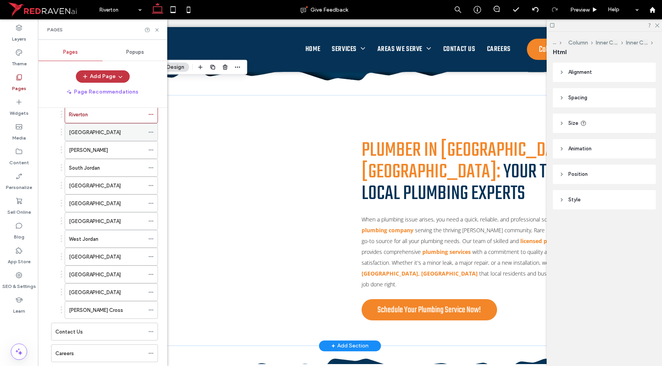
click at [105, 127] on div "[GEOGRAPHIC_DATA]" at bounding box center [106, 132] width 75 height 17
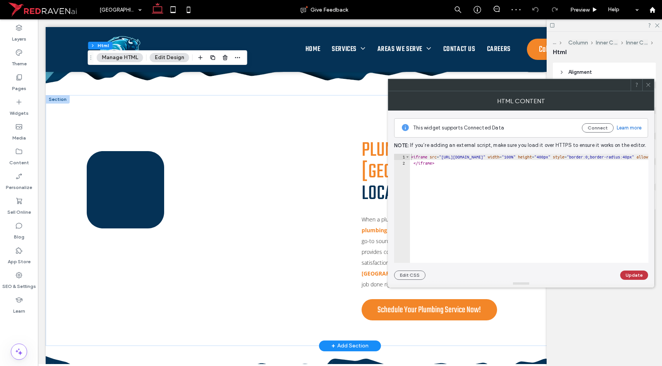
type textarea "*********"
paste textarea "Cursor at row 2"
click at [646, 273] on button "Update" at bounding box center [634, 275] width 28 height 9
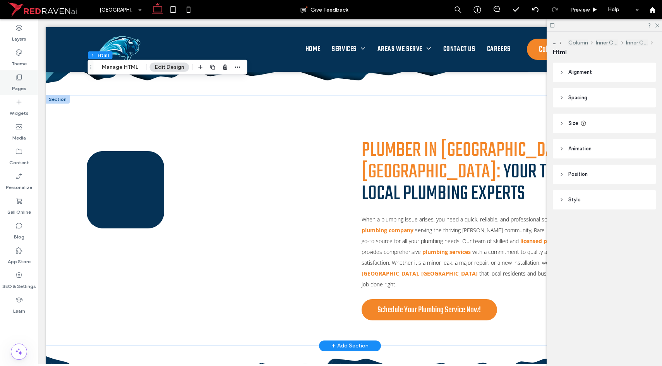
click at [18, 78] on use at bounding box center [19, 78] width 5 height 6
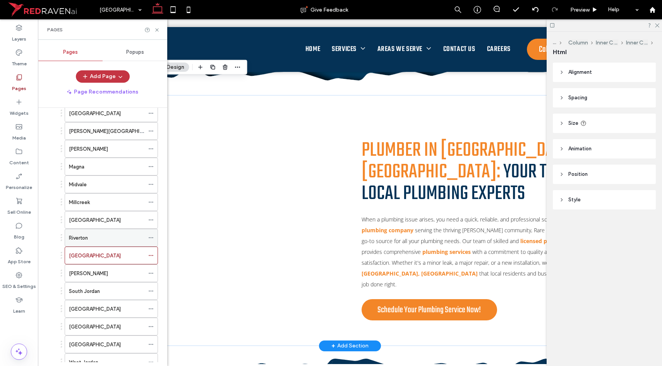
scroll to position [376, 0]
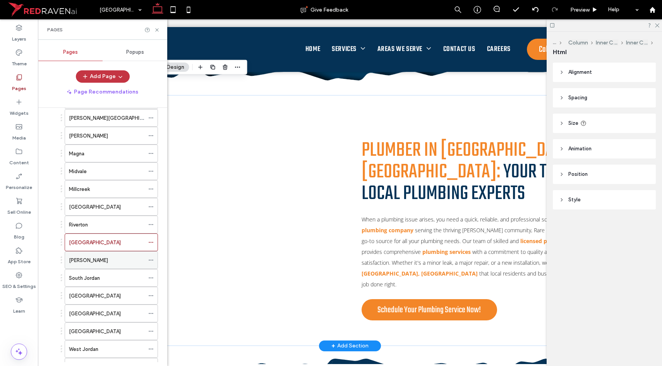
click at [88, 261] on div "[PERSON_NAME]" at bounding box center [106, 261] width 75 height 8
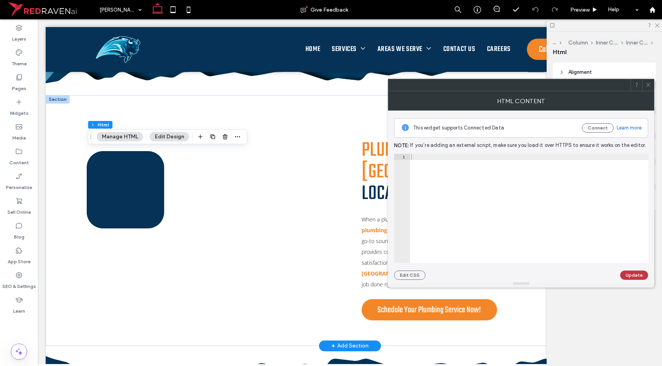
type textarea "*********"
click at [540, 195] on div at bounding box center [528, 215] width 239 height 122
click at [627, 275] on button "Update" at bounding box center [634, 275] width 28 height 9
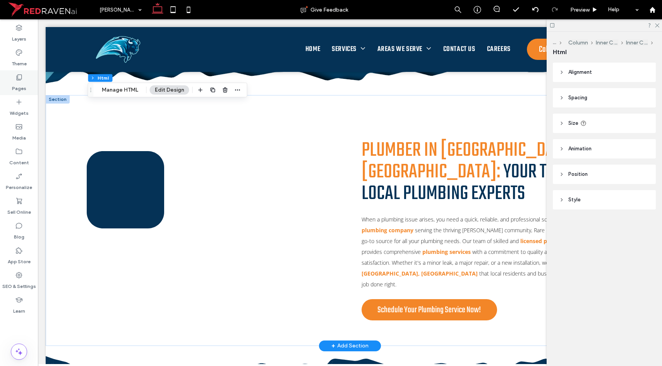
click at [14, 80] on div "Pages" at bounding box center [19, 82] width 38 height 25
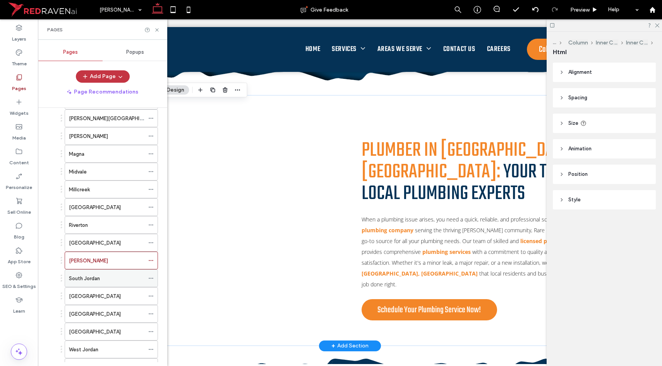
scroll to position [372, 0]
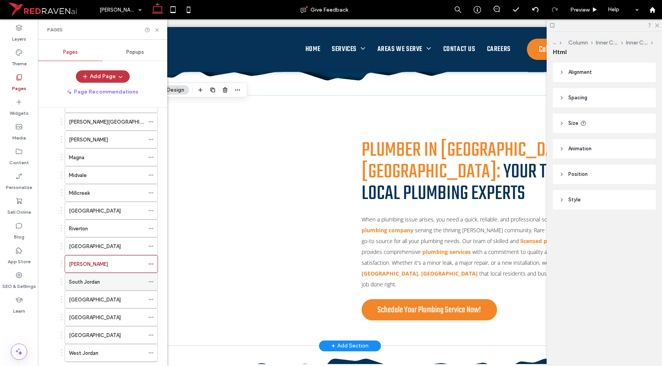
click at [90, 284] on label "South Jordan" at bounding box center [84, 283] width 31 height 14
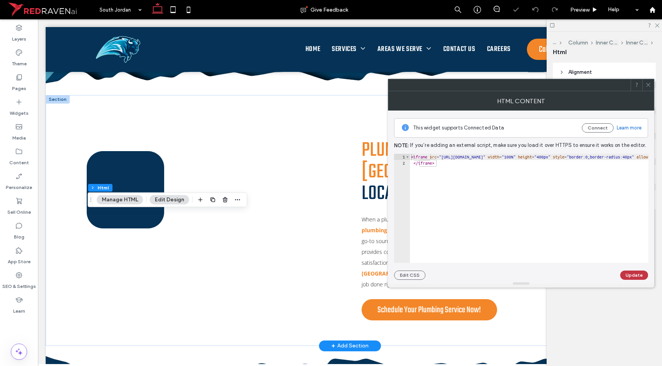
type textarea "*********"
paste textarea "Cursor at row 2"
drag, startPoint x: 637, startPoint y: 267, endPoint x: 636, endPoint y: 272, distance: 5.9
click at [636, 272] on div "This widget supports Connected Data Connect Learn more Note: If you’re adding a…" at bounding box center [521, 195] width 254 height 169
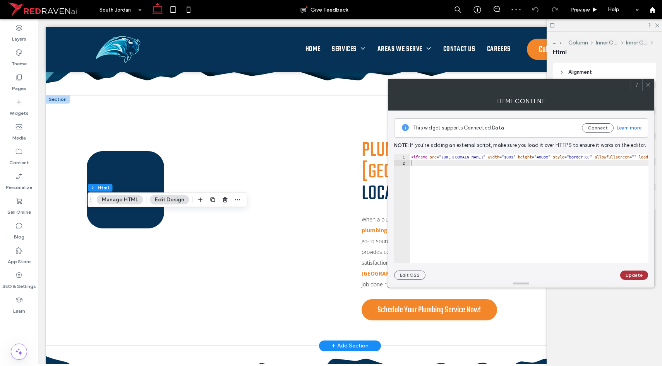
click at [636, 272] on button "Update" at bounding box center [634, 275] width 28 height 9
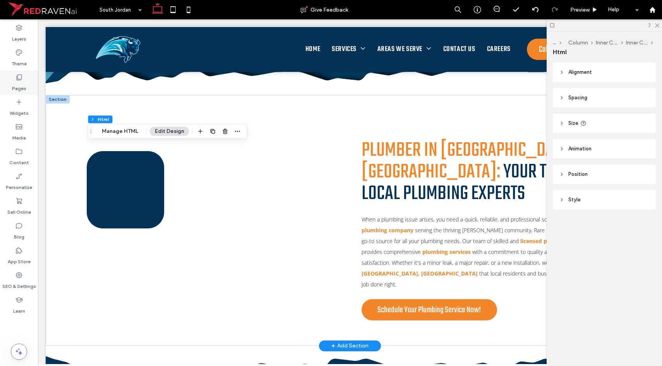
click at [18, 82] on label "Pages" at bounding box center [19, 86] width 14 height 11
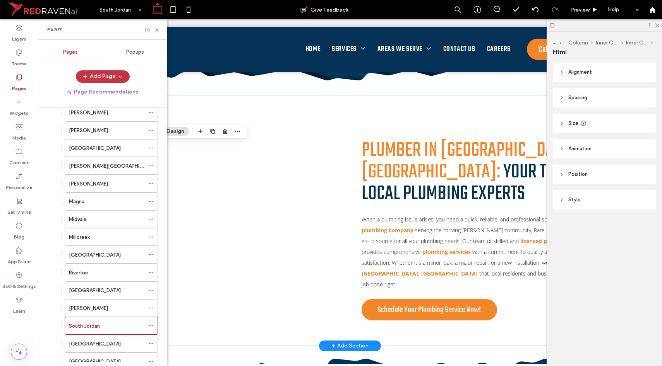
scroll to position [405, 0]
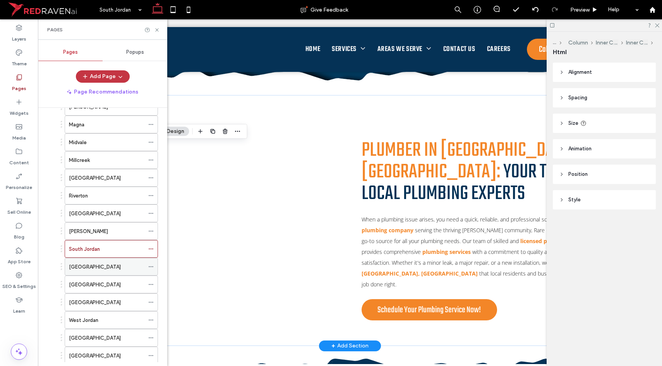
click at [107, 271] on div "[GEOGRAPHIC_DATA]" at bounding box center [106, 266] width 75 height 17
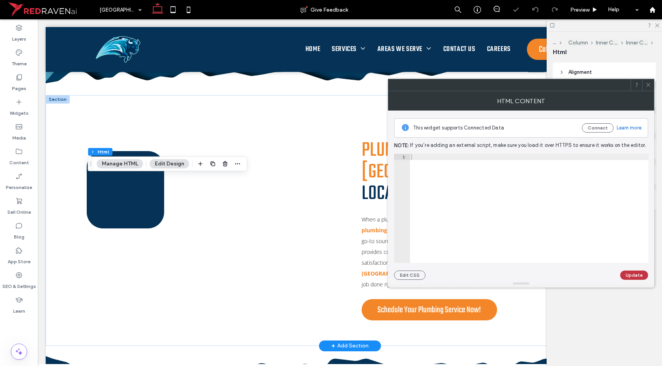
click at [512, 195] on div at bounding box center [528, 215] width 239 height 122
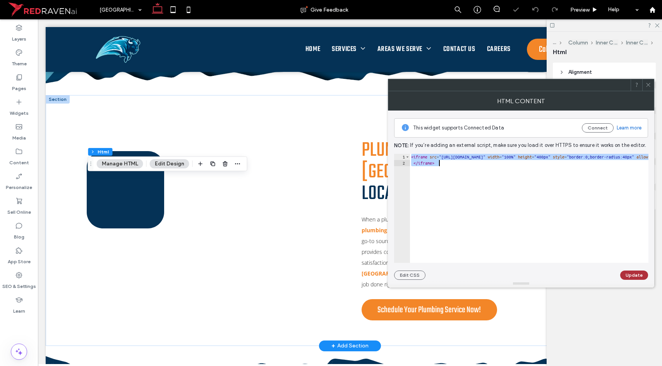
scroll to position [0, 985]
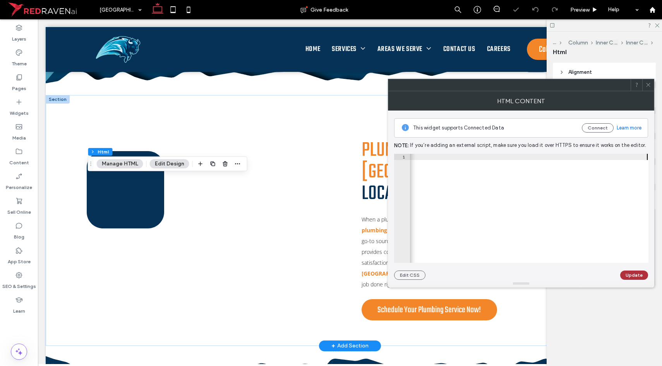
click at [631, 274] on button "Update" at bounding box center [634, 275] width 28 height 9
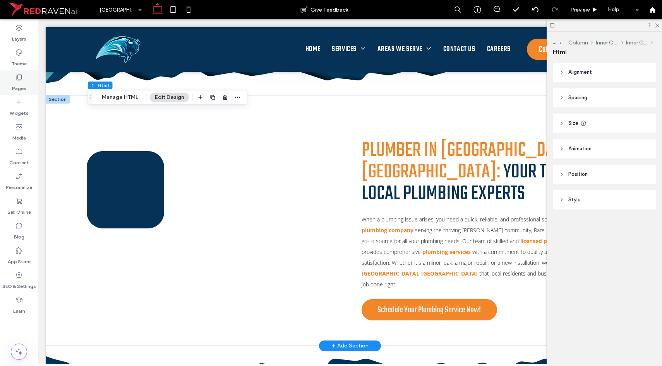
click at [22, 79] on icon at bounding box center [19, 78] width 8 height 8
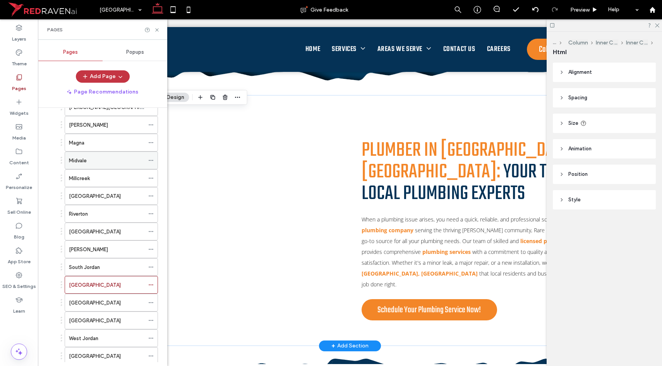
scroll to position [422, 0]
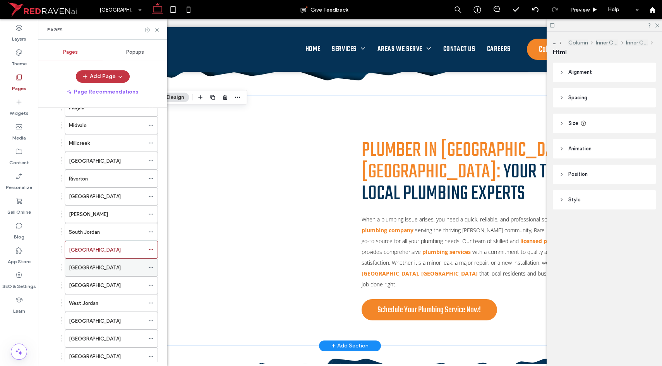
click at [104, 260] on div "[GEOGRAPHIC_DATA]" at bounding box center [106, 267] width 75 height 17
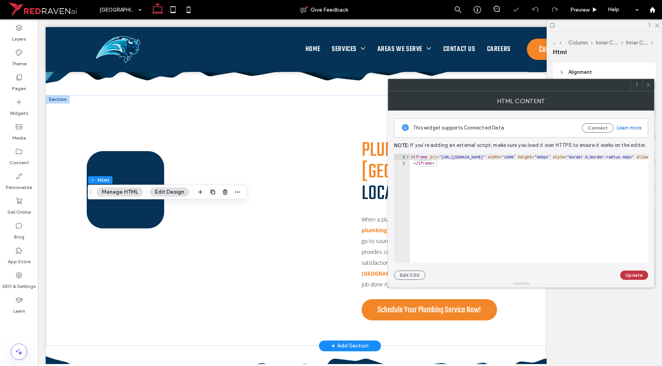
type textarea "*********"
click at [625, 274] on button "Update" at bounding box center [634, 275] width 28 height 9
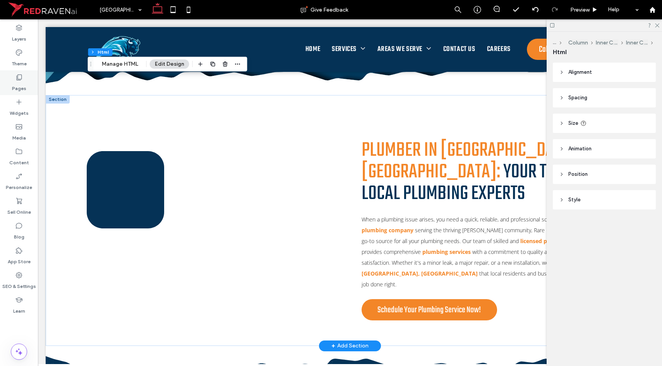
click at [22, 86] on label "Pages" at bounding box center [19, 86] width 14 height 11
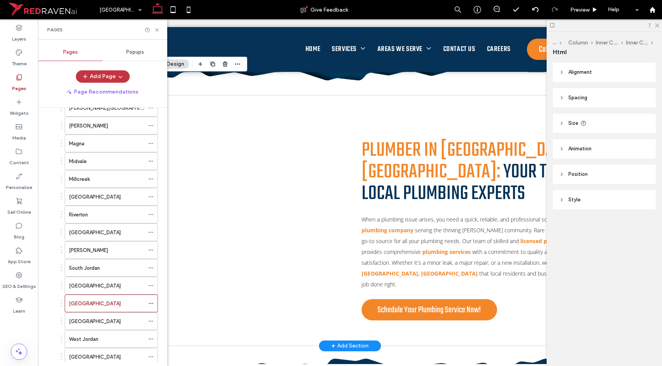
scroll to position [399, 0]
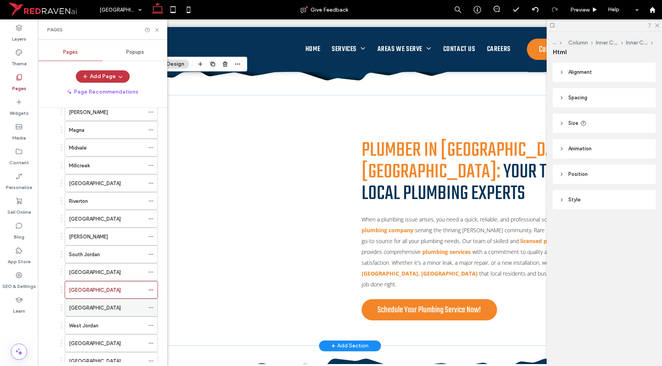
click at [83, 311] on label "[GEOGRAPHIC_DATA]" at bounding box center [95, 308] width 52 height 14
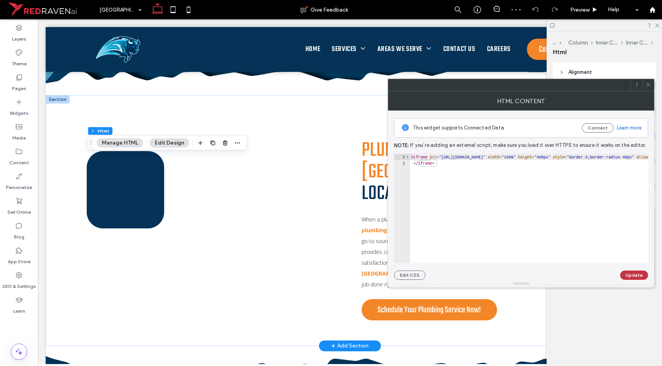
type textarea "*********"
click at [621, 271] on div "Update" at bounding box center [634, 275] width 28 height 9
click at [628, 279] on button "Update" at bounding box center [634, 275] width 28 height 9
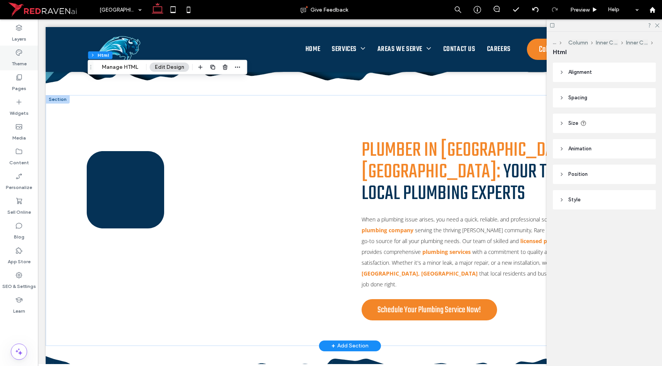
click at [12, 62] on label "Theme" at bounding box center [19, 61] width 15 height 11
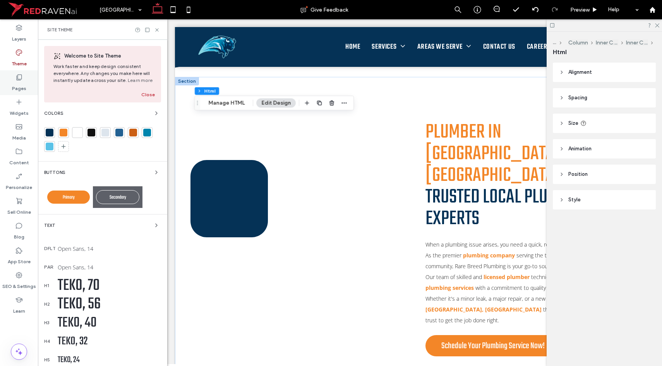
click at [17, 87] on label "Pages" at bounding box center [19, 86] width 14 height 11
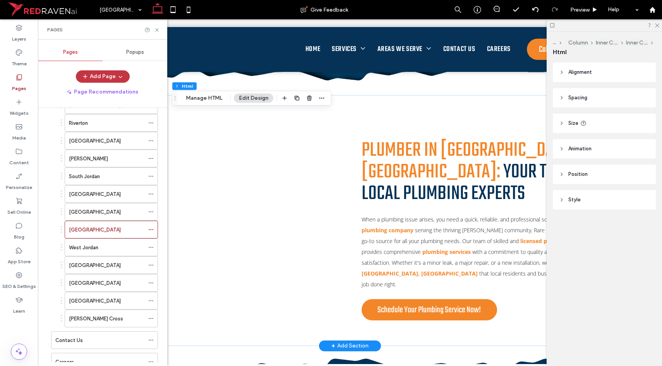
scroll to position [505, 0]
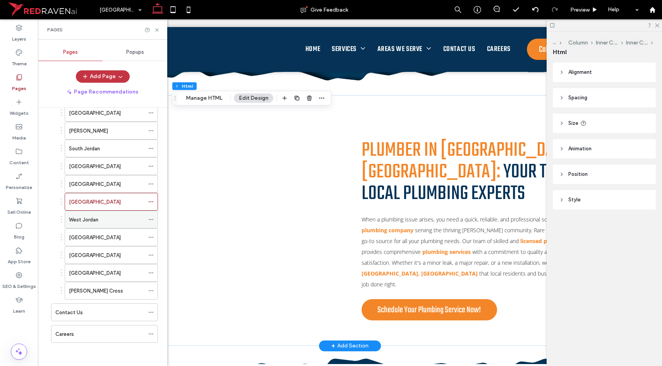
click at [109, 222] on div "West Jordan" at bounding box center [106, 220] width 75 height 8
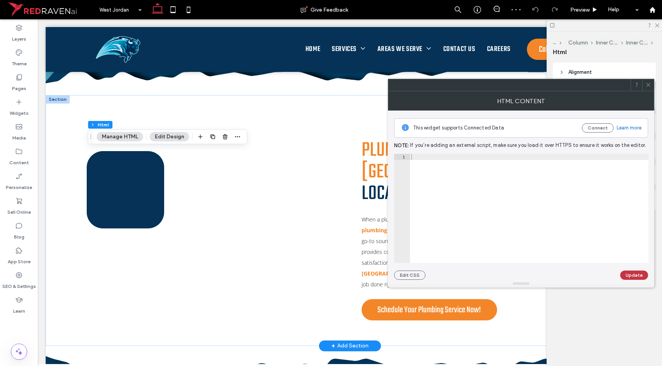
type textarea "*********"
click at [634, 275] on button "Update" at bounding box center [634, 275] width 28 height 9
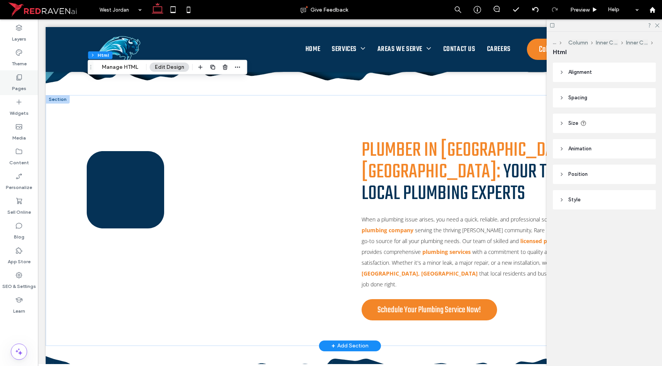
click at [2, 87] on div "Pages" at bounding box center [19, 82] width 38 height 25
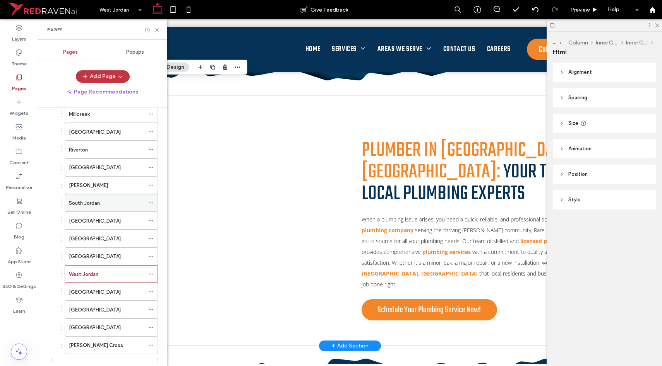
scroll to position [462, 0]
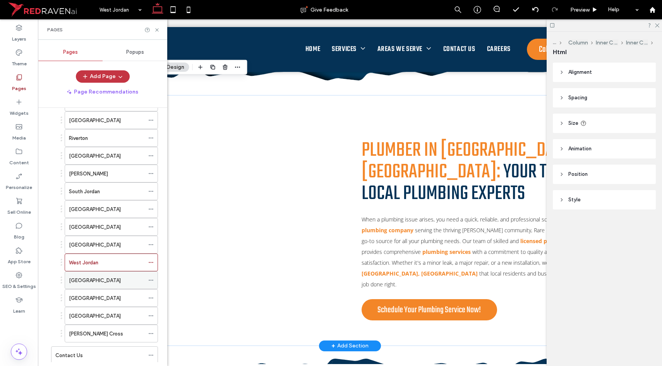
click at [101, 282] on div "[GEOGRAPHIC_DATA]" at bounding box center [106, 281] width 75 height 8
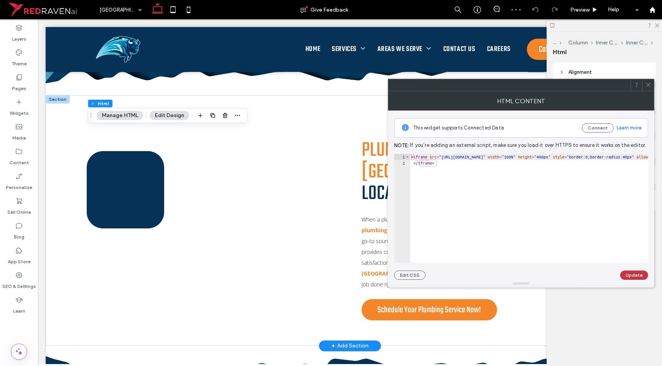
type textarea "*********"
click at [635, 276] on button "Update" at bounding box center [634, 275] width 28 height 9
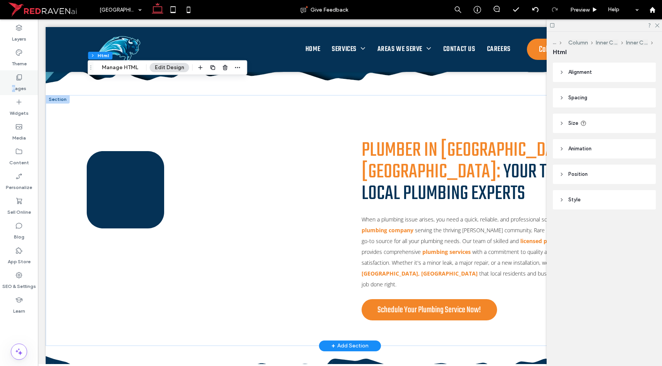
click at [14, 84] on label "Pages" at bounding box center [19, 86] width 14 height 11
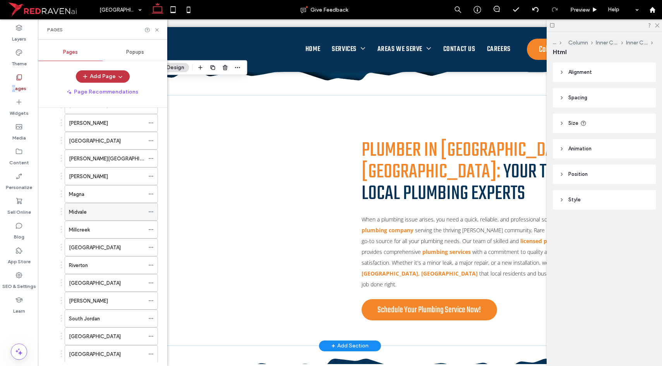
scroll to position [505, 0]
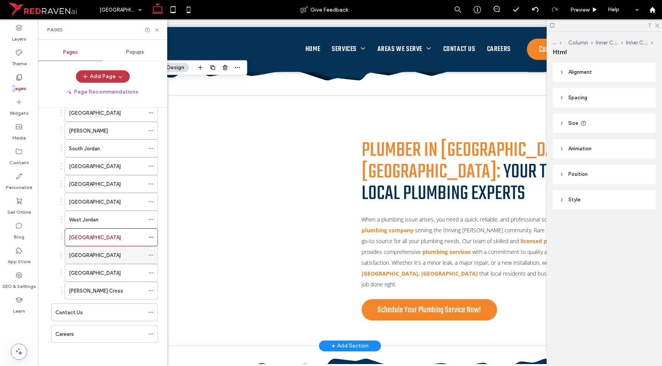
click at [97, 255] on label "[GEOGRAPHIC_DATA]" at bounding box center [95, 256] width 52 height 14
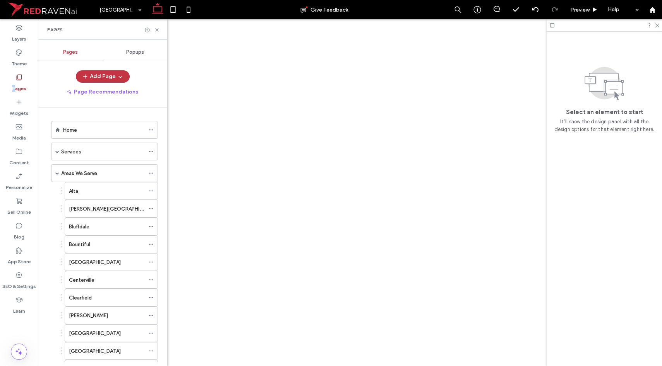
scroll to position [505, 0]
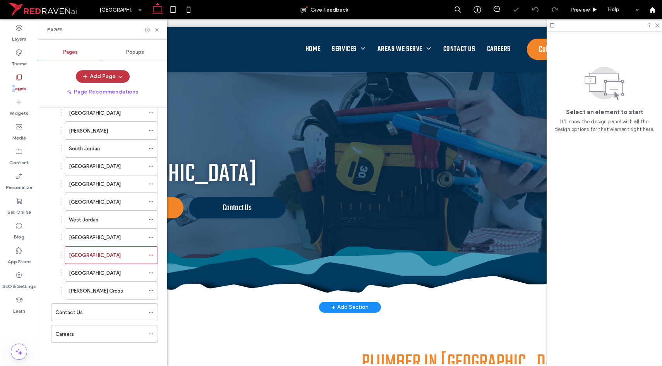
scroll to position [199, 0]
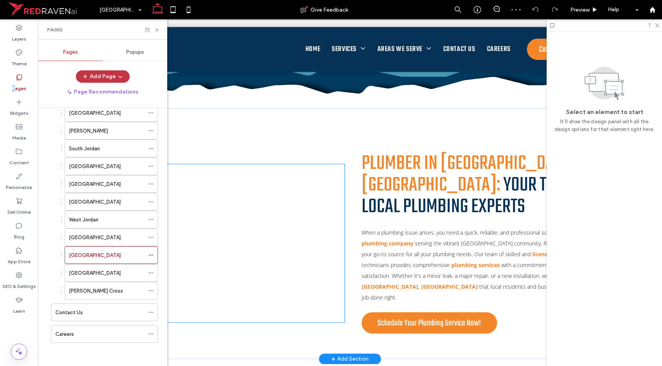
click at [253, 245] on div at bounding box center [216, 245] width 250 height 155
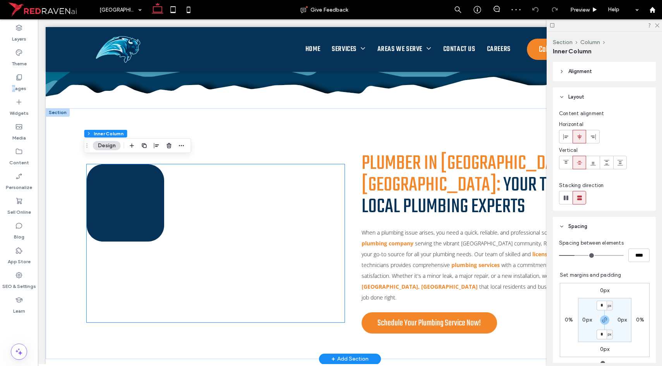
click at [253, 245] on div at bounding box center [216, 245] width 250 height 155
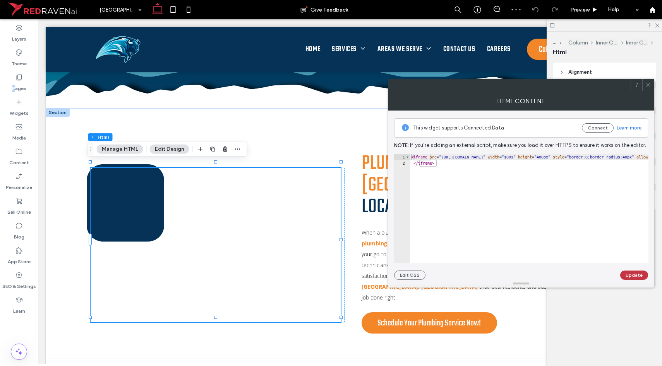
type textarea "*********"
click at [625, 273] on button "Update" at bounding box center [634, 275] width 28 height 9
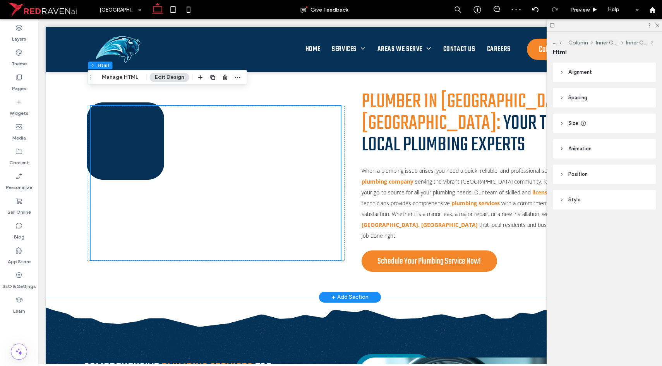
scroll to position [281, 0]
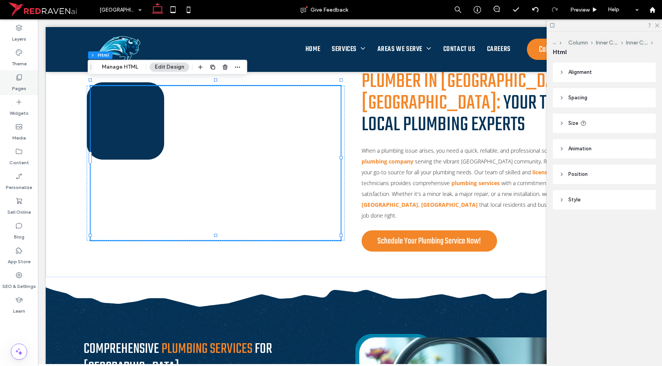
click at [14, 82] on label "Pages" at bounding box center [19, 86] width 14 height 11
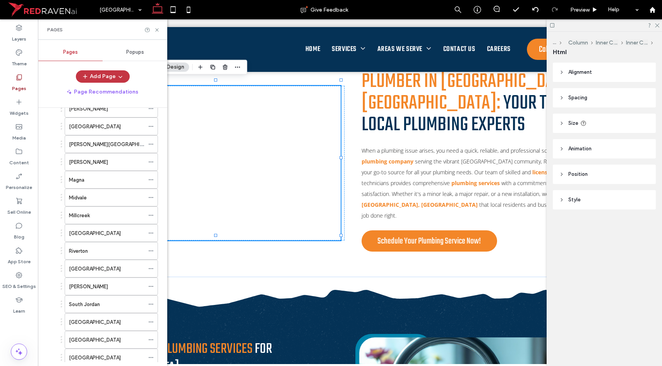
scroll to position [505, 0]
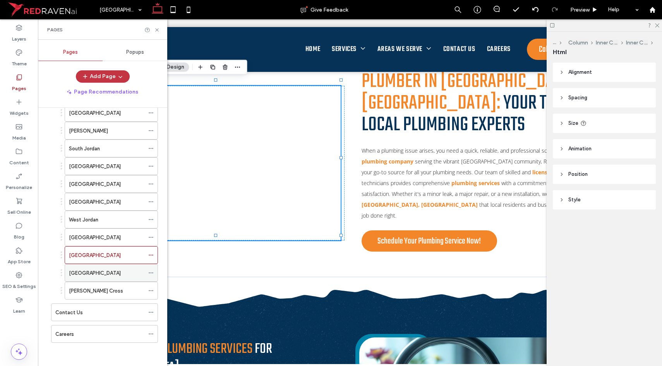
click at [100, 276] on label "[GEOGRAPHIC_DATA]" at bounding box center [95, 274] width 52 height 14
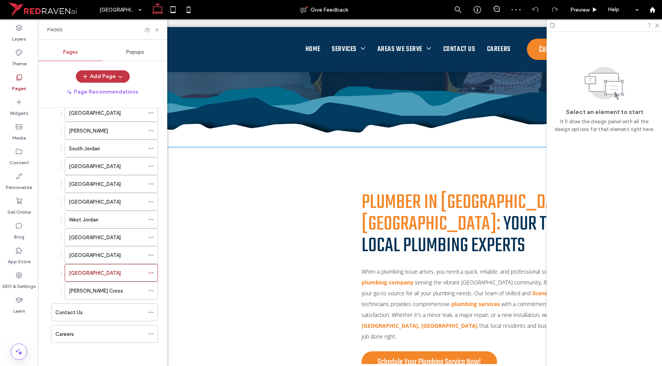
scroll to position [207, 0]
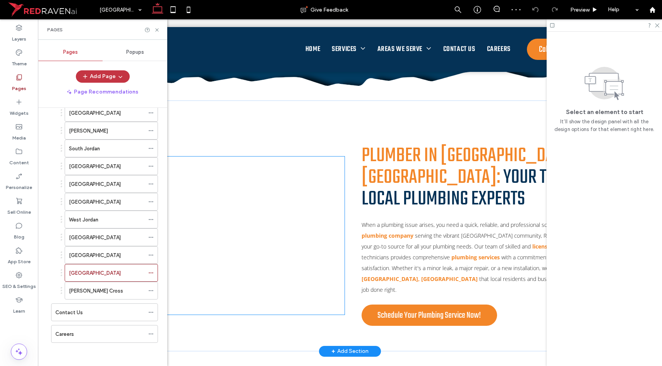
click at [259, 224] on div at bounding box center [216, 237] width 250 height 155
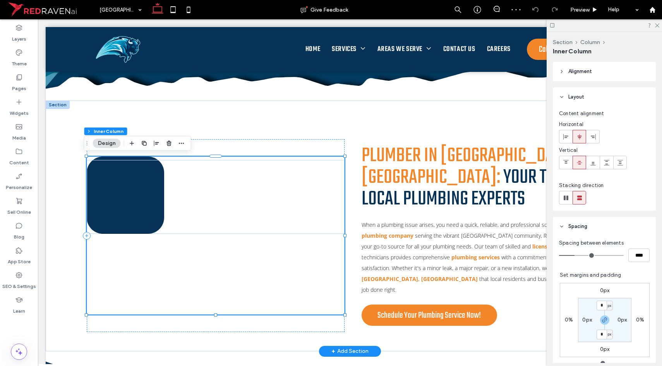
click at [259, 224] on div at bounding box center [216, 237] width 250 height 155
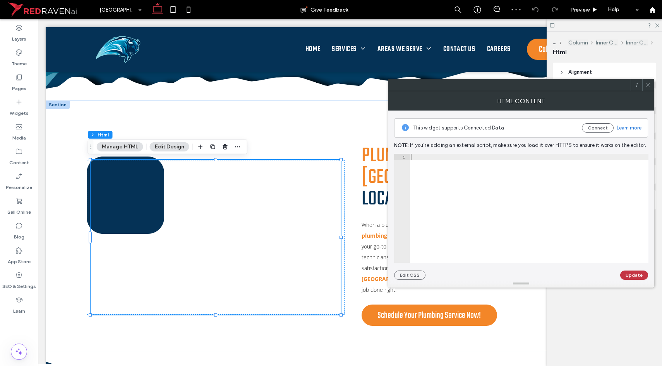
click at [570, 221] on div at bounding box center [528, 215] width 239 height 122
click at [628, 278] on button "Update" at bounding box center [634, 275] width 28 height 9
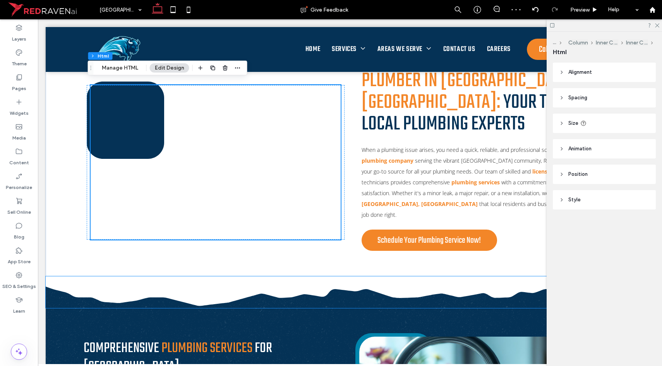
scroll to position [287, 0]
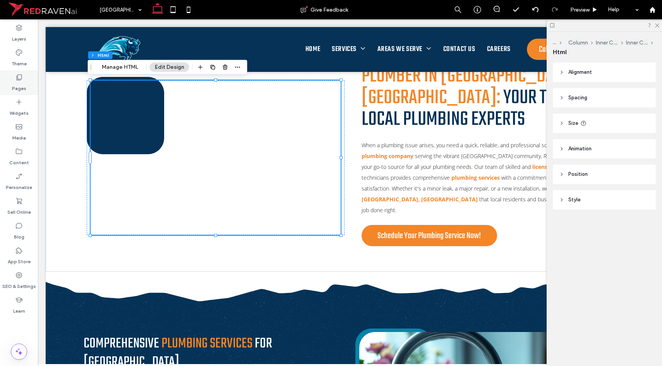
click at [19, 80] on use at bounding box center [19, 78] width 5 height 6
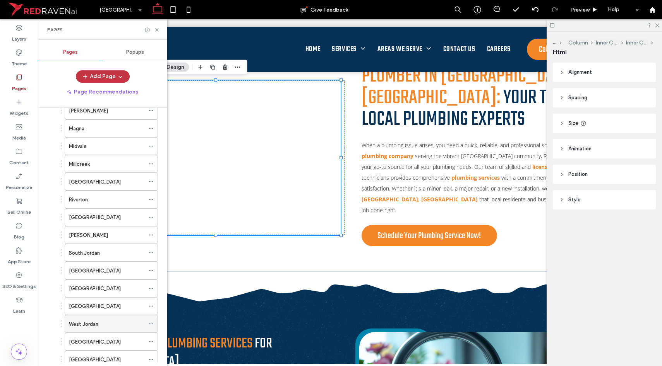
scroll to position [505, 0]
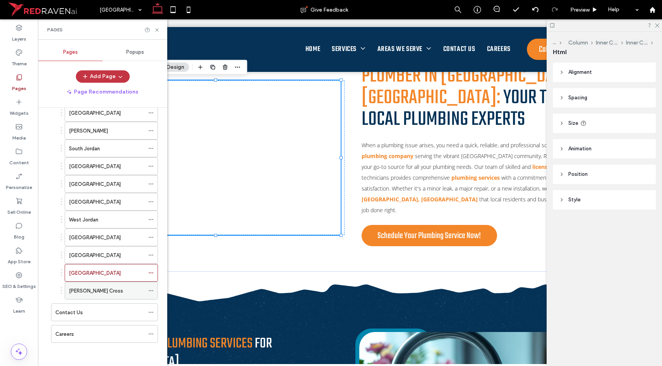
click at [109, 284] on div "[PERSON_NAME] Cross" at bounding box center [106, 290] width 75 height 17
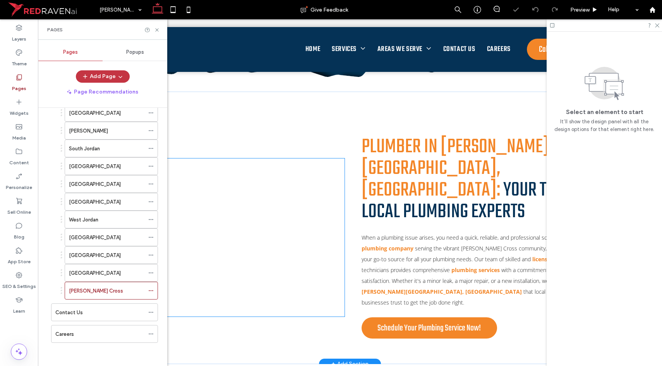
scroll to position [212, 0]
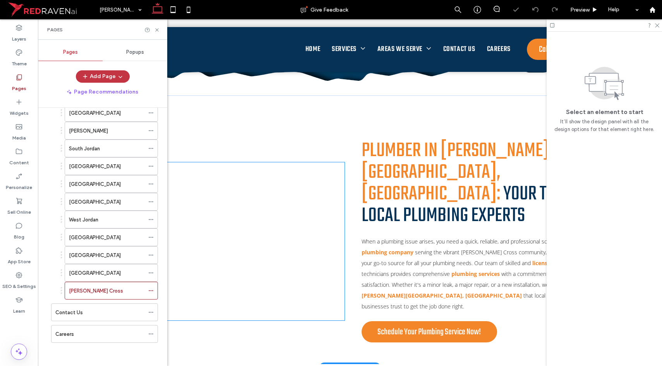
click at [286, 218] on div at bounding box center [216, 243] width 250 height 155
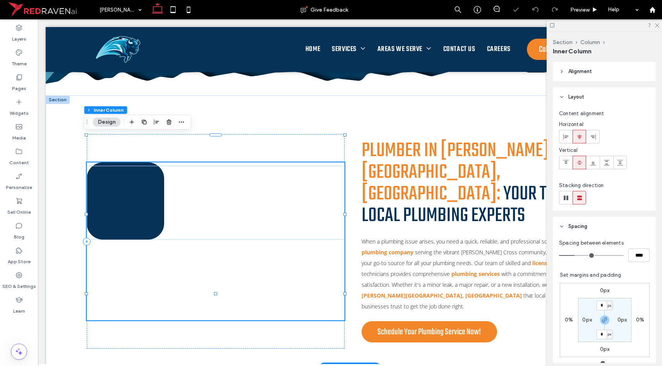
click at [286, 218] on div at bounding box center [216, 243] width 250 height 155
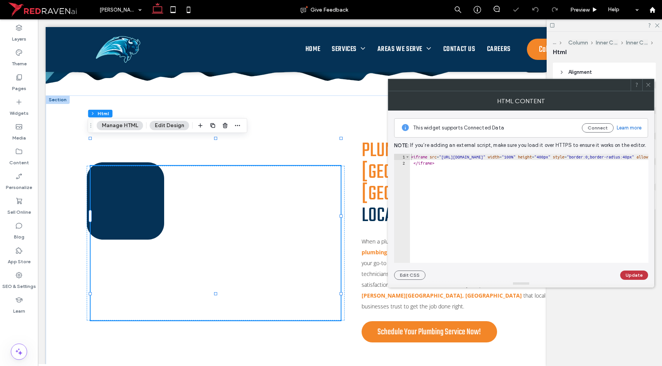
type textarea "*********"
click at [625, 278] on button "Update" at bounding box center [634, 275] width 28 height 9
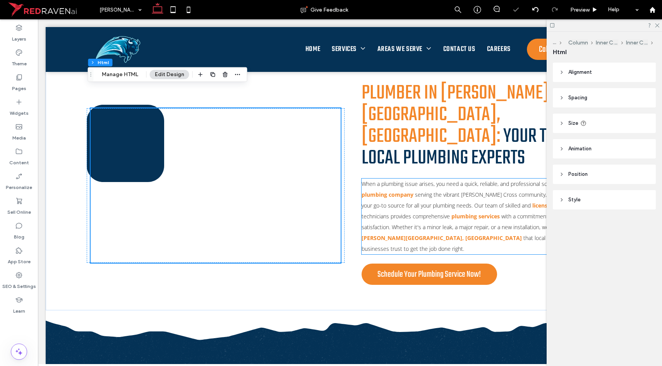
scroll to position [270, 0]
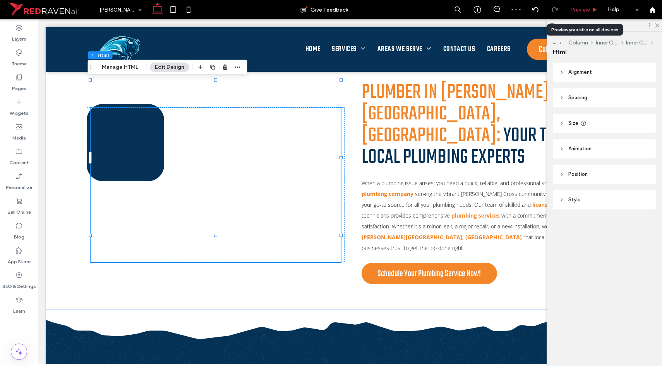
click at [573, 15] on div "Preview" at bounding box center [583, 9] width 39 height 19
click at [584, 14] on div "Preview" at bounding box center [583, 9] width 39 height 19
click at [584, 10] on span "Preview" at bounding box center [579, 10] width 19 height 7
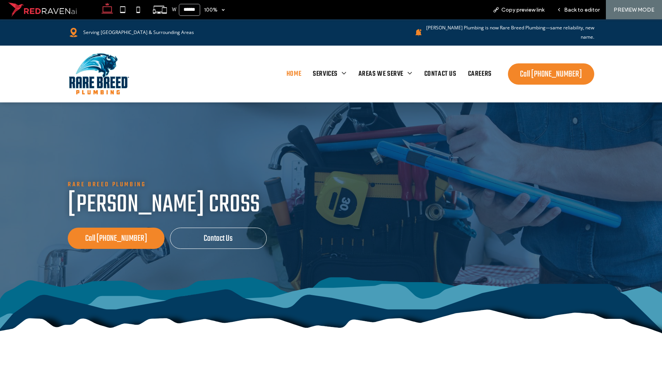
click at [286, 67] on span "Home" at bounding box center [293, 74] width 15 height 15
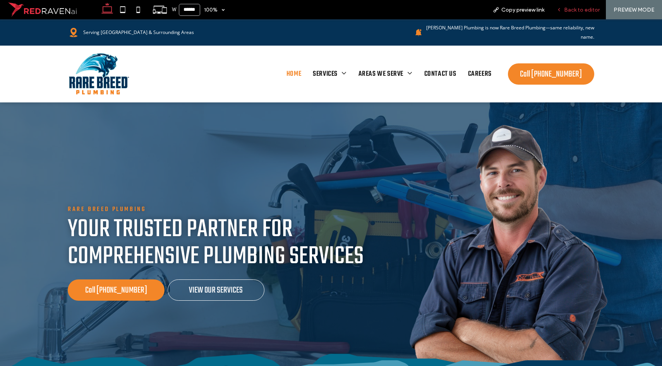
click at [573, 15] on div "Back to editor" at bounding box center [577, 9] width 55 height 19
click at [572, 12] on span "Back to editor" at bounding box center [582, 10] width 36 height 7
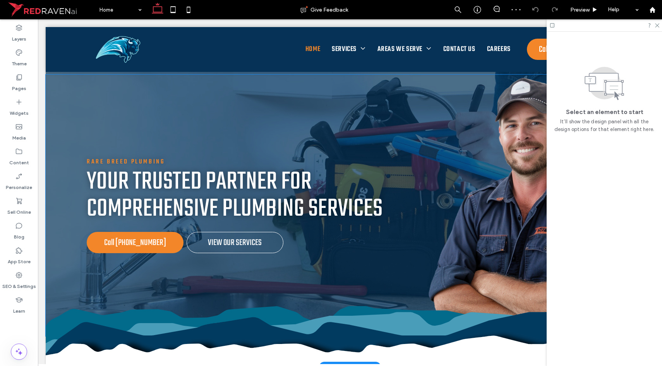
scroll to position [19, 0]
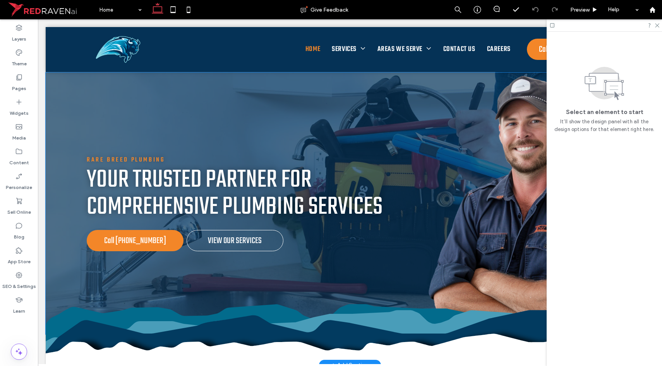
click at [291, 161] on span "Your Trusted Partner for Comprehensive Plumbing Services" at bounding box center [235, 194] width 296 height 66
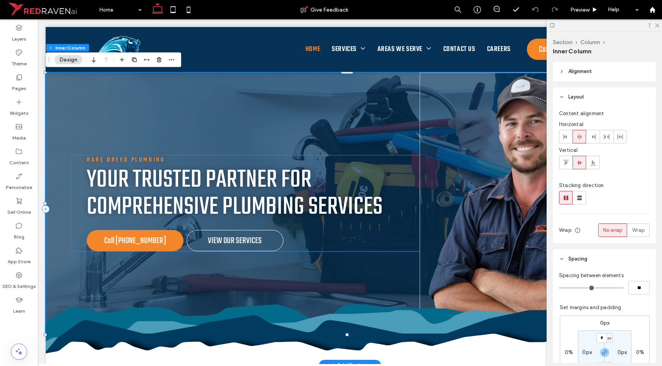
click at [288, 160] on p "Rare Breed Plumbing" at bounding box center [245, 160] width 317 height 8
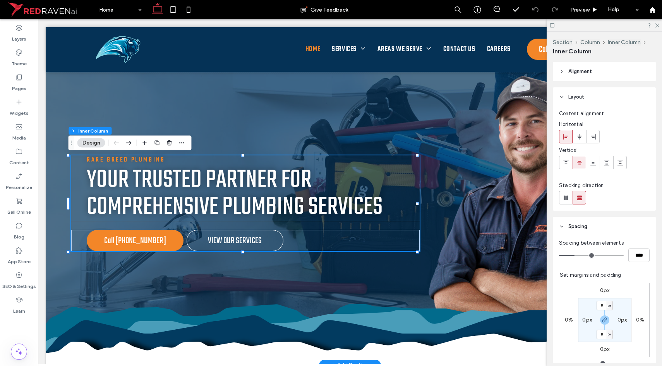
click at [89, 171] on span "Your Trusted Partner for Comprehensive Plumbing Services" at bounding box center [235, 194] width 296 height 66
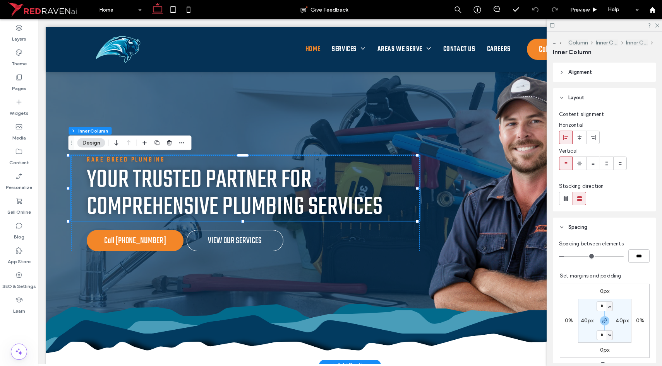
click at [122, 178] on span "Your Trusted Partner for Comprehensive Plumbing Services" at bounding box center [235, 194] width 296 height 66
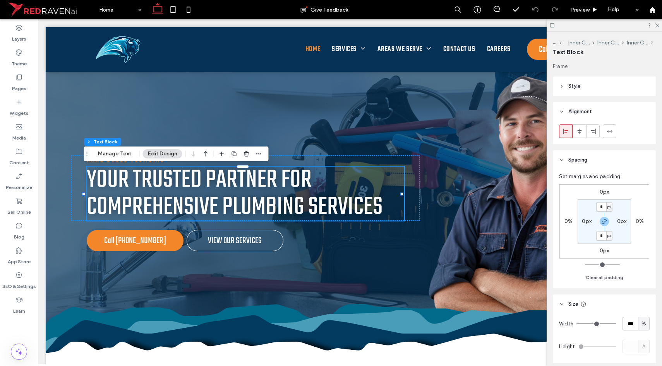
click at [594, 87] on header "Style" at bounding box center [604, 86] width 103 height 19
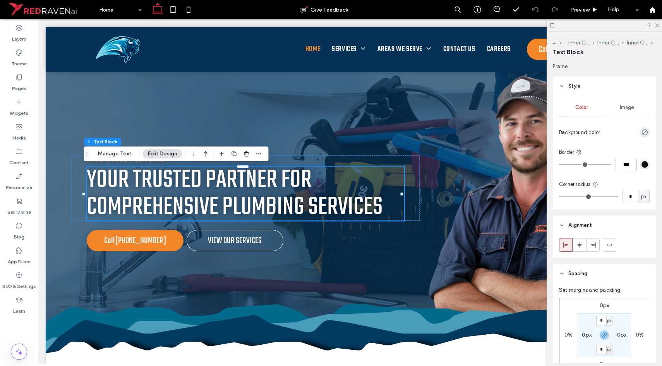
click at [594, 87] on header "Style" at bounding box center [604, 86] width 103 height 19
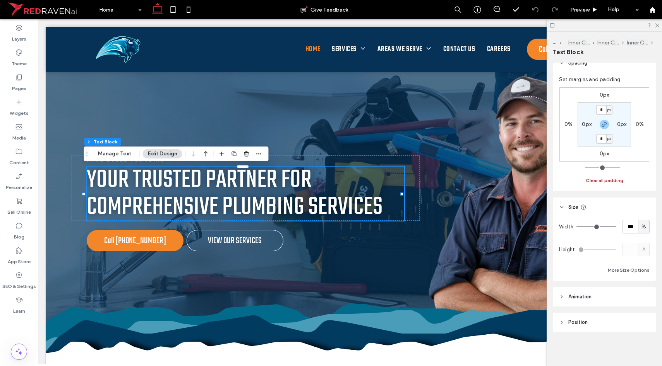
scroll to position [3, 0]
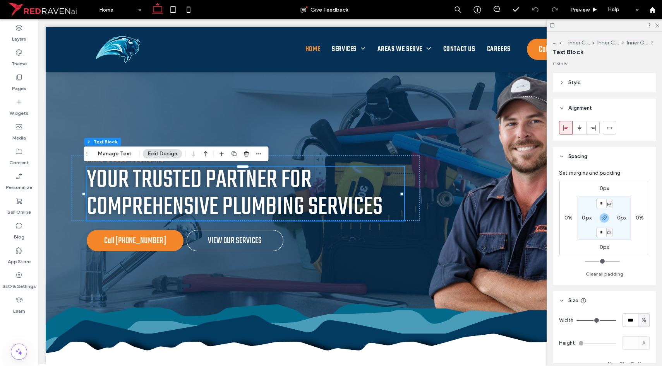
click at [590, 102] on header "Alignment" at bounding box center [604, 108] width 103 height 19
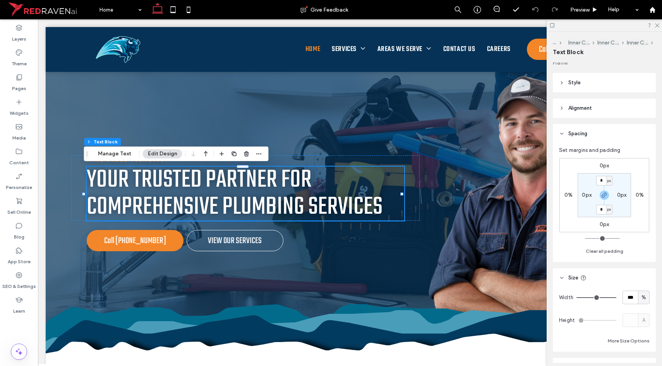
scroll to position [74, 0]
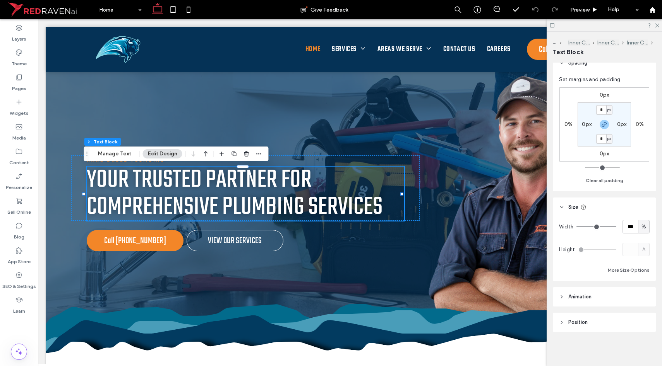
click at [585, 294] on span "Animation" at bounding box center [579, 297] width 23 height 8
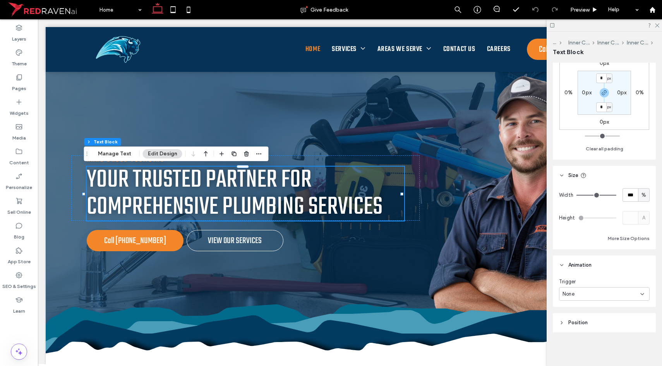
click at [586, 294] on div "None" at bounding box center [601, 295] width 78 height 8
click at [576, 327] on div "Entrance" at bounding box center [602, 323] width 86 height 14
click at [581, 328] on div "None" at bounding box center [601, 328] width 78 height 8
click at [575, 257] on span "Fade In" at bounding box center [570, 261] width 17 height 8
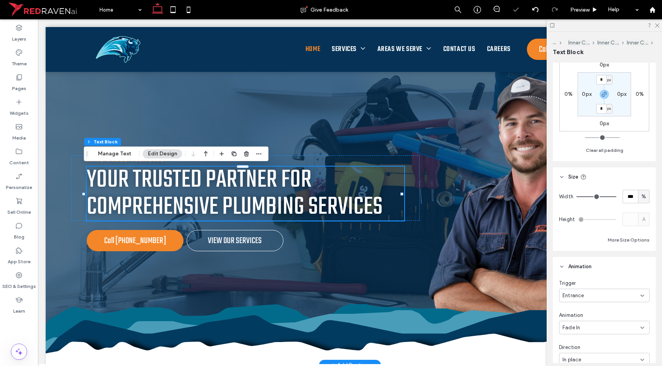
click at [290, 165] on span "Your Trusted Partner for Comprehensive Plumbing Services" at bounding box center [235, 194] width 296 height 66
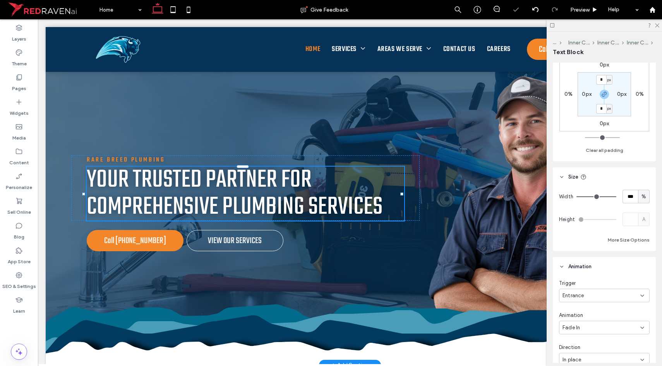
click at [291, 163] on p "Rare Breed Plumbing" at bounding box center [245, 160] width 317 height 8
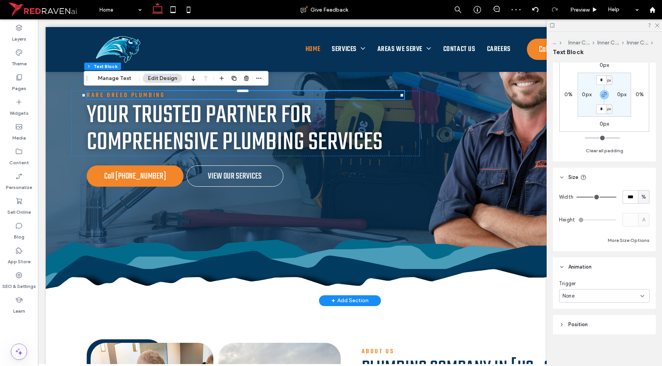
scroll to position [105, 0]
click at [582, 298] on div "None" at bounding box center [601, 296] width 78 height 8
click at [579, 323] on span "Entrance" at bounding box center [573, 323] width 22 height 8
click at [585, 332] on div "None" at bounding box center [604, 328] width 91 height 14
click at [578, 263] on span "Fade In" at bounding box center [570, 260] width 17 height 8
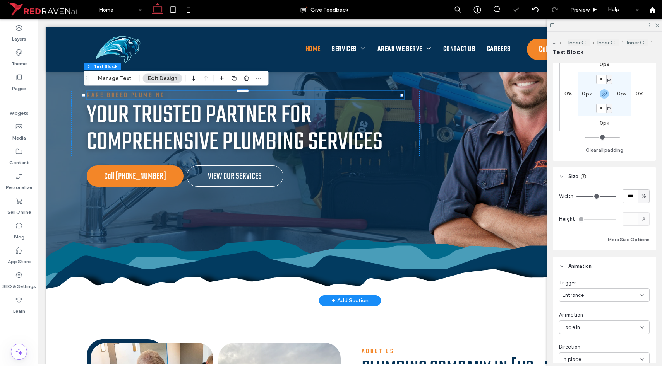
click at [331, 178] on div "Call (385) 449-0144 VIEW OUR SERVICES" at bounding box center [245, 176] width 348 height 21
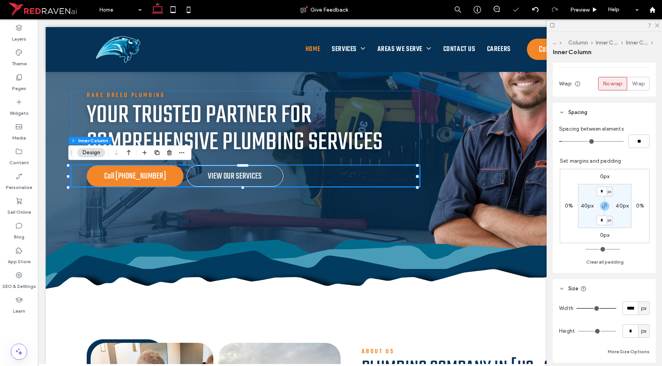
scroll to position [255, 0]
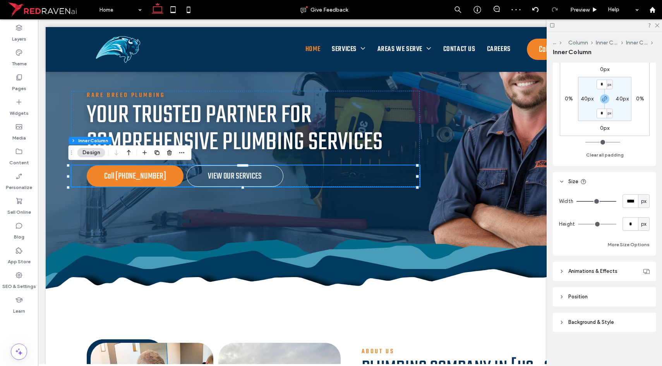
click at [602, 270] on span "Animations & Effects" at bounding box center [592, 272] width 49 height 8
click at [600, 298] on div "None" at bounding box center [601, 301] width 78 height 8
click at [588, 299] on div "None" at bounding box center [601, 301] width 78 height 8
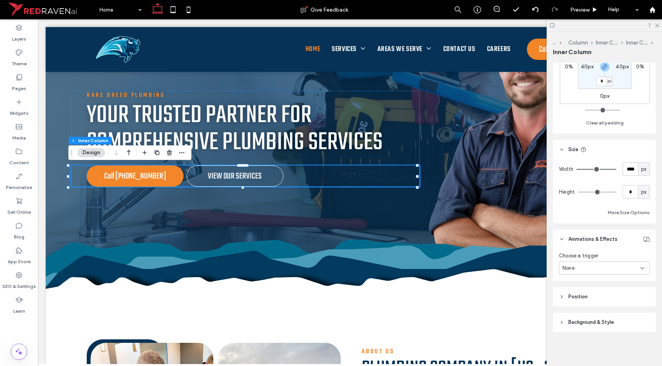
click at [587, 266] on div "None" at bounding box center [601, 269] width 78 height 8
click at [583, 305] on span "Entrance" at bounding box center [573, 309] width 22 height 8
click at [583, 296] on div "None" at bounding box center [601, 298] width 78 height 8
click at [576, 233] on span "Fade In" at bounding box center [570, 230] width 17 height 8
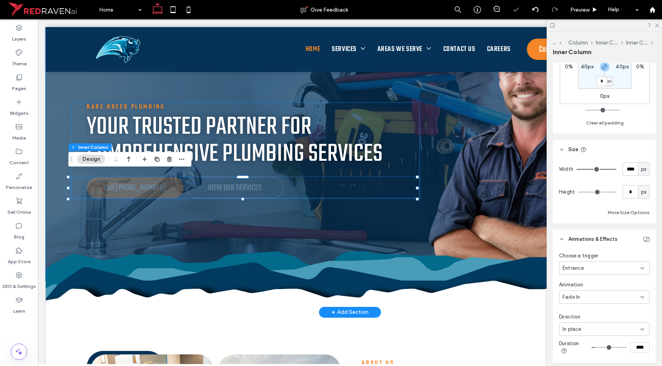
scroll to position [37, 0]
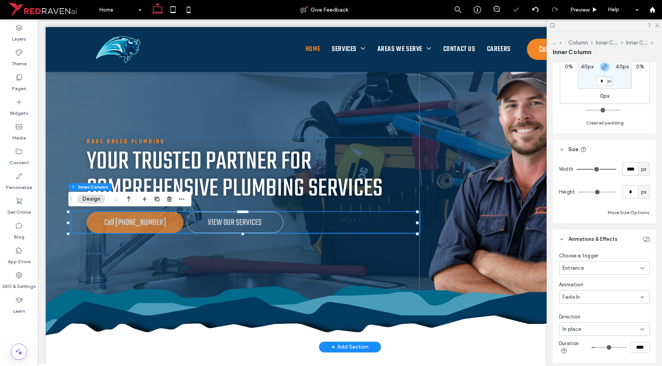
click at [445, 211] on img at bounding box center [523, 186] width 209 height 262
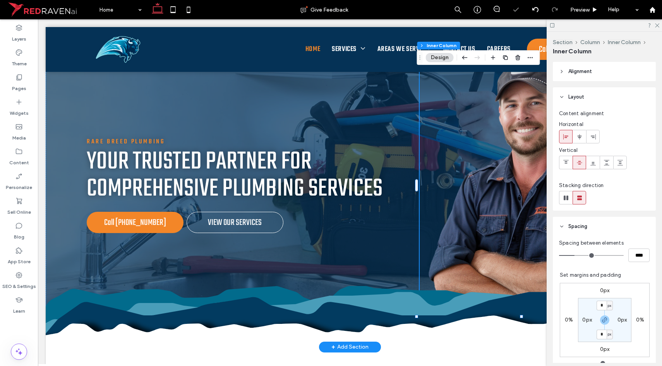
click at [472, 210] on img at bounding box center [523, 186] width 209 height 262
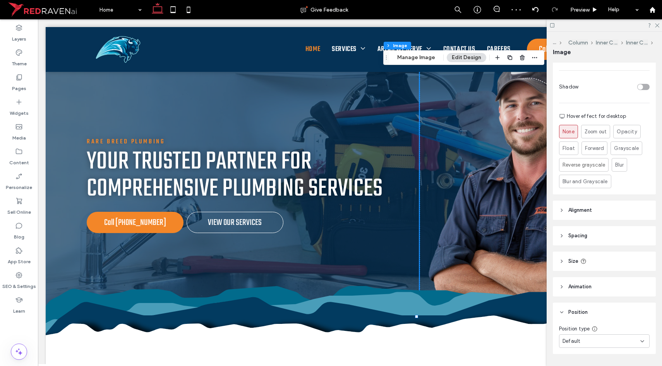
scroll to position [320, 0]
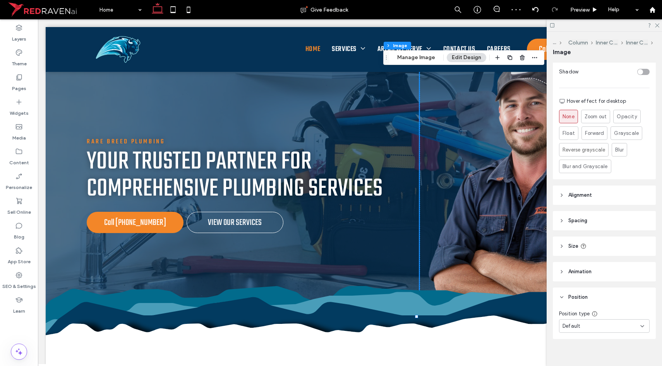
click at [585, 268] on span "Animation" at bounding box center [579, 272] width 23 height 8
click at [598, 297] on div "None" at bounding box center [601, 301] width 78 height 8
click at [584, 321] on div "Entrance" at bounding box center [602, 321] width 86 height 14
click at [584, 326] on div "None" at bounding box center [604, 333] width 91 height 14
click at [584, 277] on div "Slide In" at bounding box center [602, 272] width 86 height 14
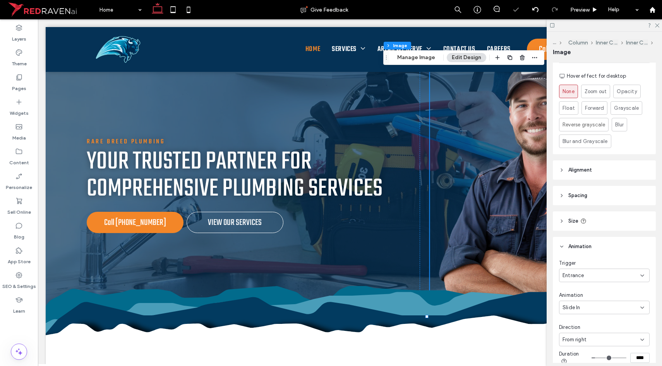
scroll to position [342, 0]
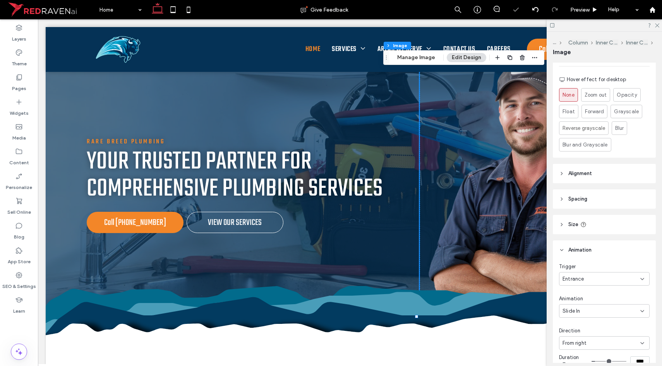
click at [589, 337] on div "From right" at bounding box center [604, 344] width 91 height 14
click at [587, 319] on div "From top" at bounding box center [602, 323] width 86 height 14
click at [582, 340] on span "From top" at bounding box center [572, 344] width 21 height 8
click at [580, 311] on span "From bottom" at bounding box center [577, 310] width 31 height 8
click at [580, 341] on div "From bottom" at bounding box center [604, 344] width 91 height 14
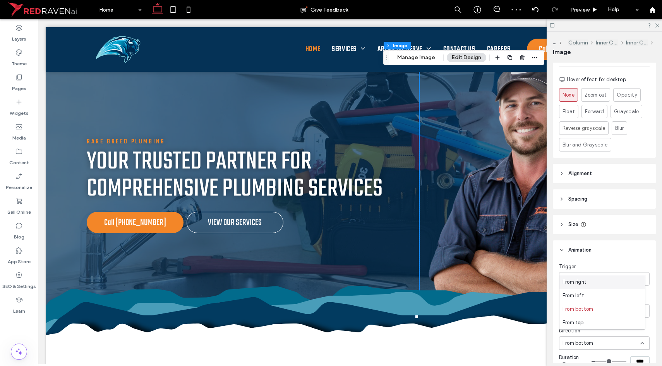
click at [574, 287] on div "From right" at bounding box center [602, 283] width 86 height 14
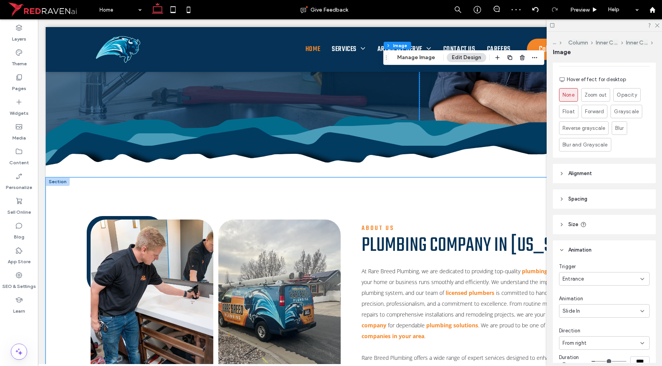
scroll to position [260, 0]
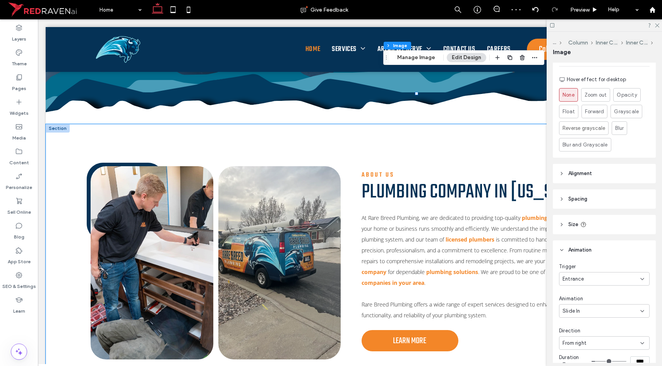
click at [346, 217] on div "About Us Plumbing Company in [US_STATE] At Rare Breed Plumbing, we are dedicate…" at bounding box center [349, 251] width 557 height 255
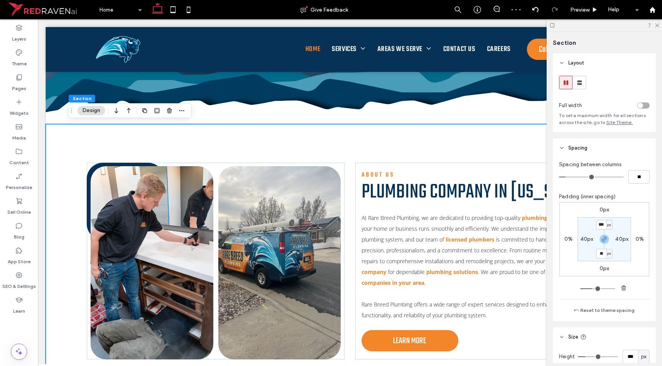
click at [346, 212] on div "About Us Plumbing Company in [US_STATE] At Rare Breed Plumbing, we are dedicate…" at bounding box center [349, 251] width 557 height 255
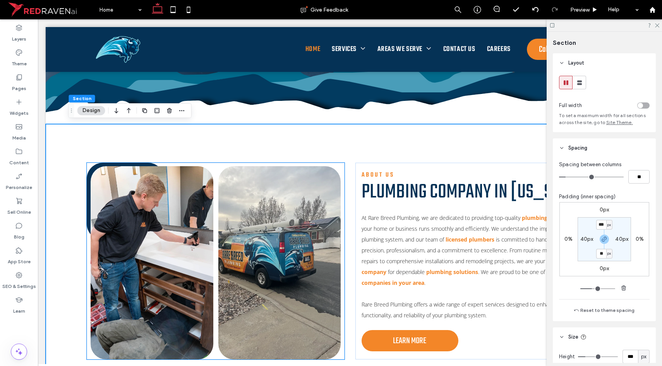
click at [337, 170] on div at bounding box center [279, 262] width 123 height 193
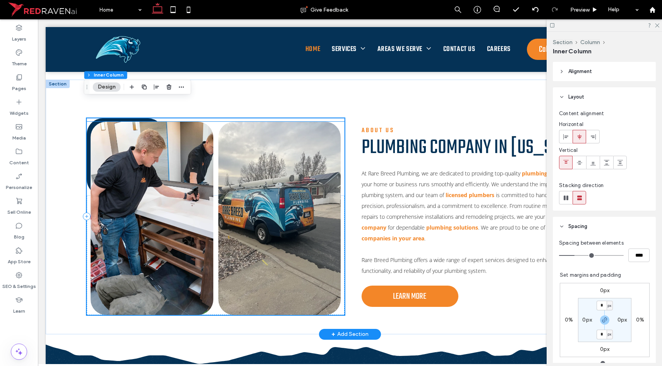
scroll to position [268, 0]
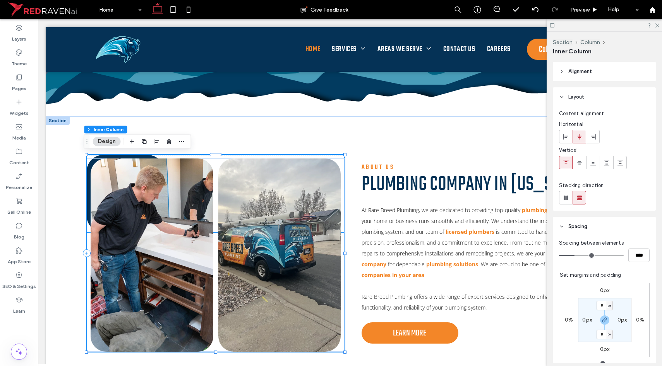
click at [105, 156] on link at bounding box center [125, 193] width 77 height 77
click at [208, 204] on img at bounding box center [152, 255] width 123 height 193
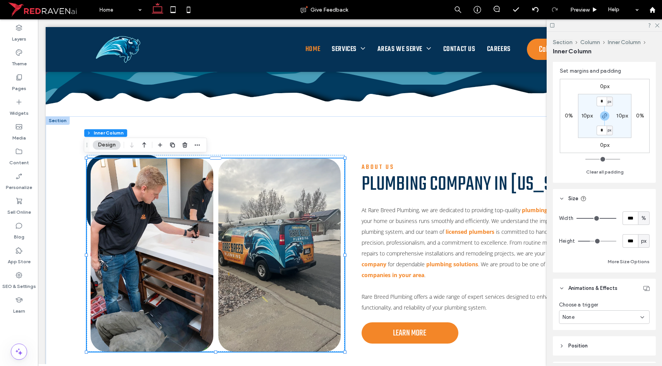
scroll to position [263, 0]
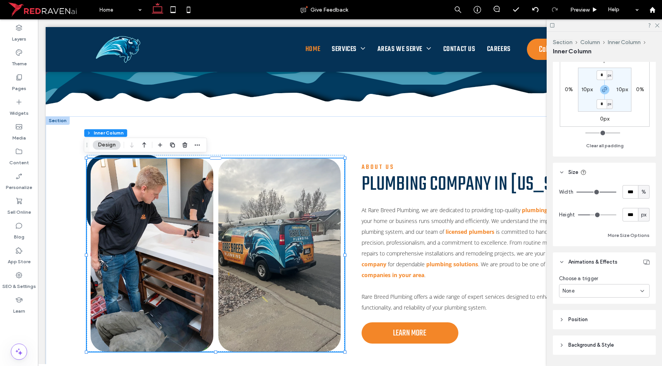
click at [600, 294] on div "None" at bounding box center [601, 292] width 78 height 8
click at [586, 334] on div "Entrance" at bounding box center [602, 332] width 86 height 14
click at [581, 318] on div "None" at bounding box center [601, 321] width 78 height 8
click at [579, 257] on div "Fade In" at bounding box center [602, 253] width 86 height 14
click at [87, 223] on div at bounding box center [216, 255] width 258 height 193
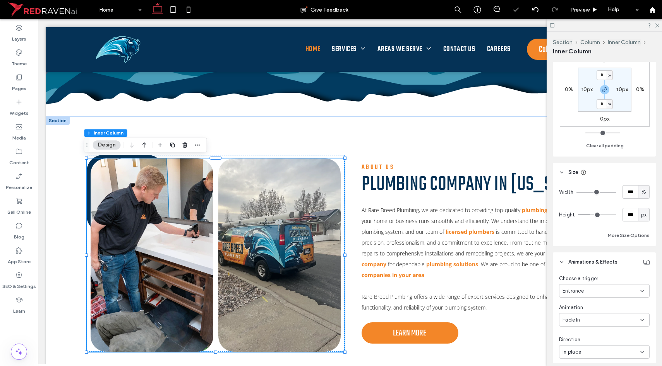
click at [87, 215] on div at bounding box center [216, 255] width 258 height 193
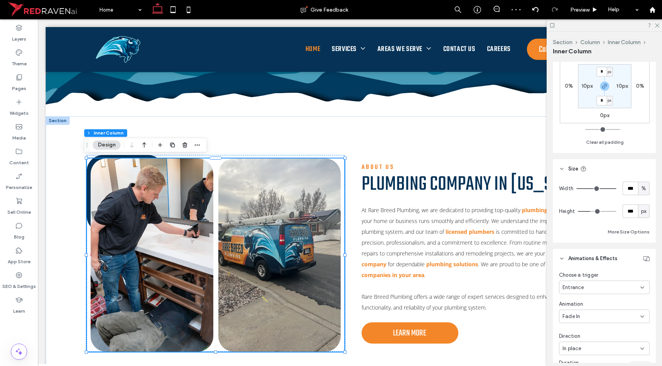
scroll to position [268, 0]
click at [332, 147] on div "About Us Plumbing Company in [US_STATE] At Rare Breed Plumbing, we are dedicate…" at bounding box center [349, 243] width 557 height 255
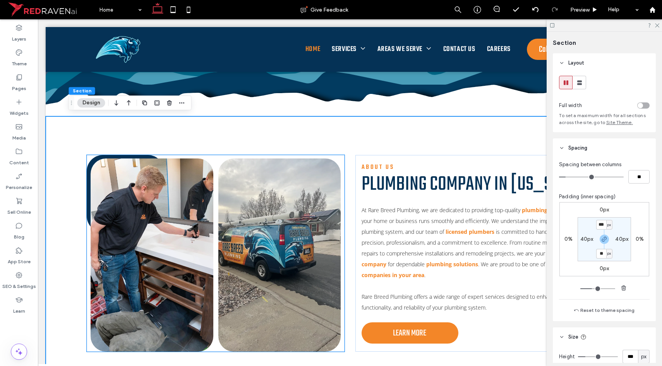
click at [328, 155] on div at bounding box center [216, 193] width 258 height 77
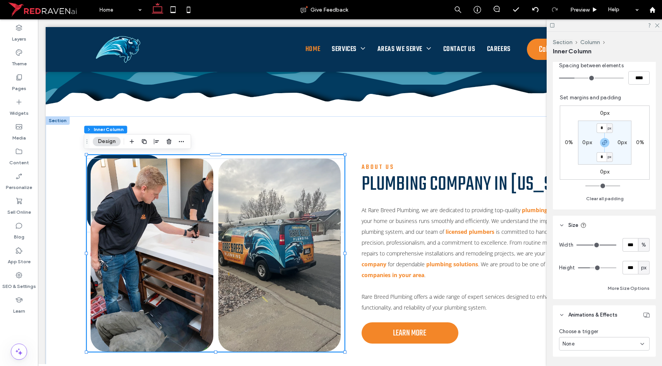
scroll to position [221, 0]
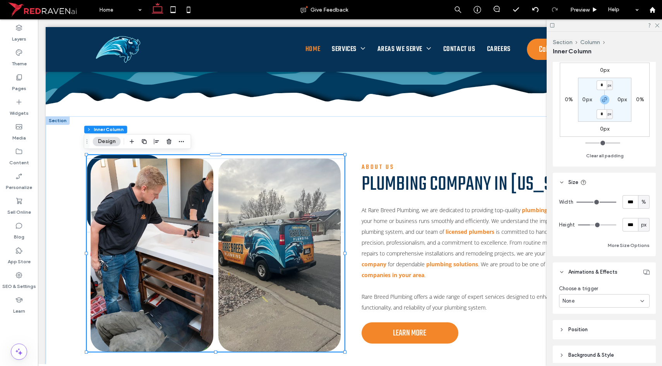
click at [593, 301] on div "None" at bounding box center [601, 302] width 78 height 8
click at [582, 337] on div "Entrance" at bounding box center [602, 342] width 86 height 14
click at [578, 332] on div "None" at bounding box center [601, 331] width 78 height 8
click at [573, 262] on span "Fade In" at bounding box center [570, 263] width 17 height 8
click at [172, 217] on img at bounding box center [152, 255] width 123 height 193
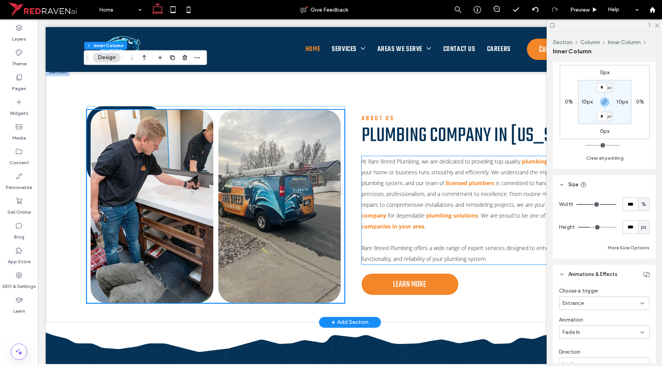
scroll to position [301, 0]
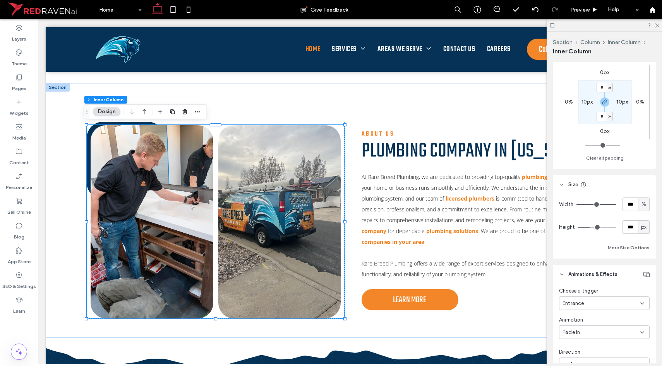
click at [601, 305] on div "Entrance" at bounding box center [601, 304] width 78 height 8
click at [586, 318] on div "None" at bounding box center [602, 317] width 86 height 14
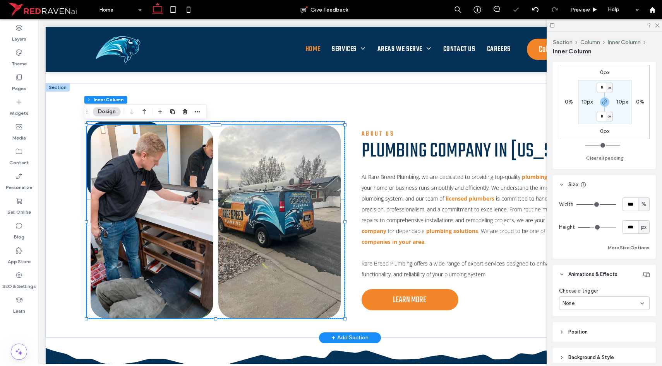
click at [132, 123] on link at bounding box center [125, 160] width 77 height 77
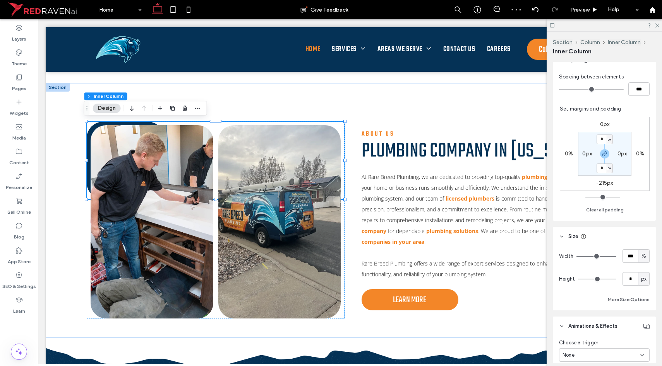
scroll to position [229, 0]
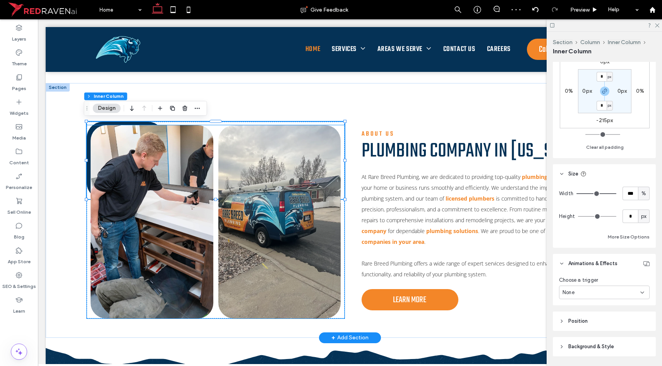
click at [296, 172] on img at bounding box center [279, 221] width 123 height 193
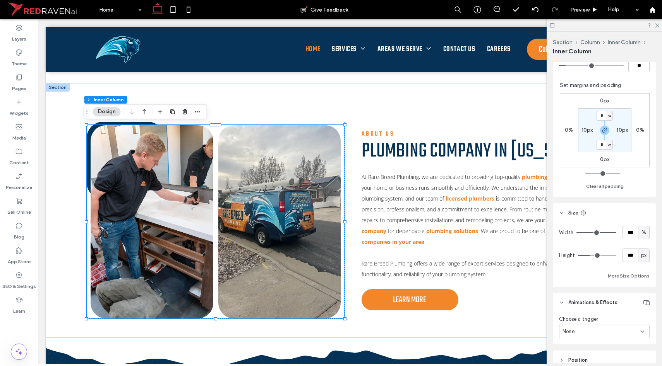
scroll to position [286, 0]
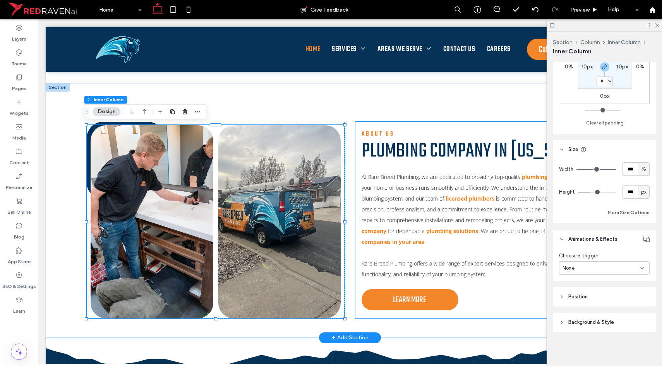
click at [366, 168] on div "About Us Plumbing Company in [US_STATE] At Rare Breed Plumbing, we are dedicate…" at bounding box center [484, 220] width 258 height 197
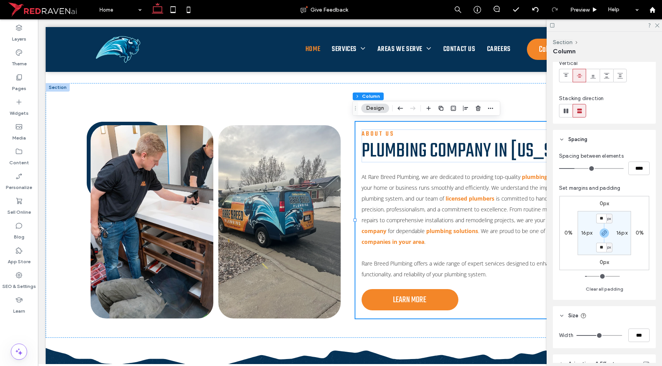
scroll to position [139, 0]
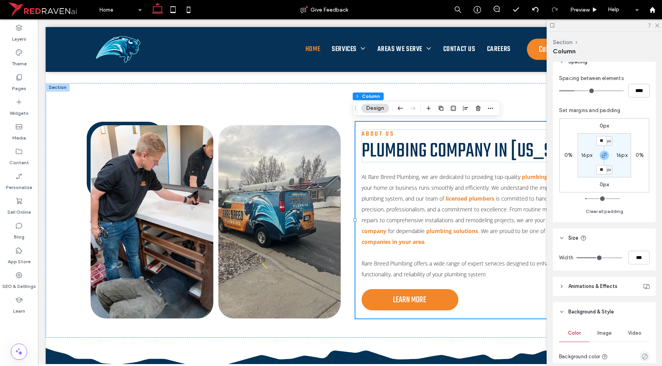
click at [606, 294] on header "Animations & Effects" at bounding box center [604, 286] width 103 height 19
click at [602, 310] on div "None" at bounding box center [604, 316] width 91 height 14
click at [584, 291] on div "Entrance" at bounding box center [602, 289] width 86 height 14
click at [580, 348] on div "None" at bounding box center [601, 345] width 78 height 8
click at [575, 282] on div "Fade In" at bounding box center [602, 277] width 86 height 14
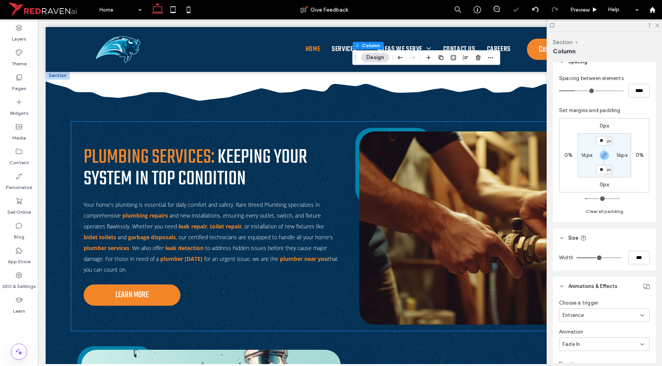
scroll to position [576, 0]
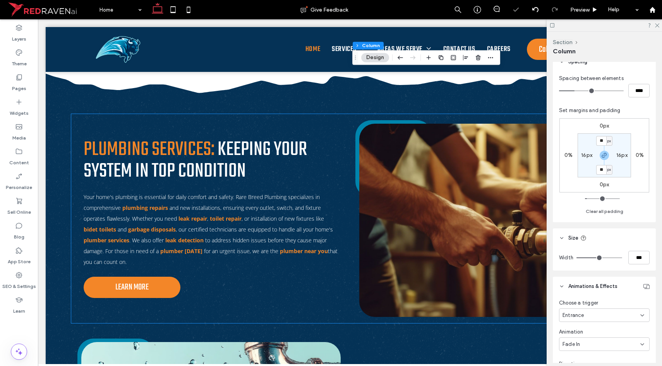
click at [312, 290] on div "Plumbing Services: Keeping Your System in Top Condition Your home's plumbing is…" at bounding box center [210, 218] width 267 height 171
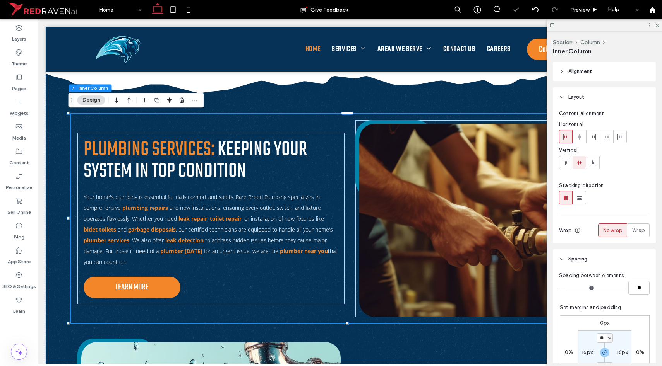
click at [306, 284] on div "Plumbing Services: Keeping Your System in Top Condition Your home's plumbing is…" at bounding box center [210, 218] width 267 height 171
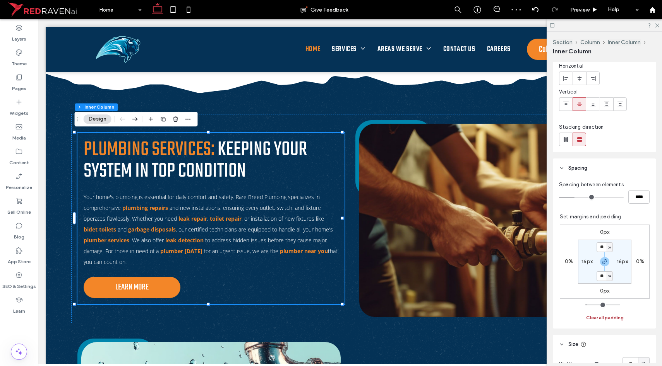
scroll to position [82, 0]
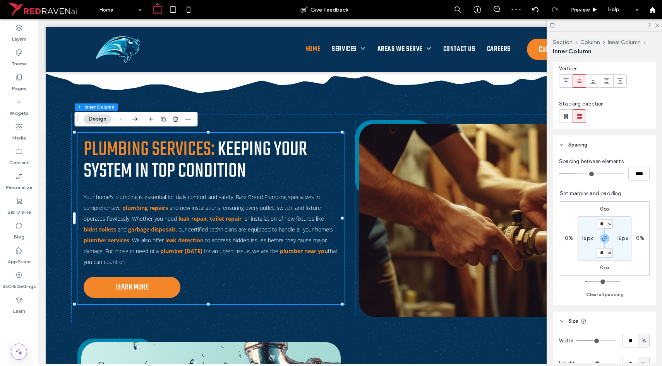
click at [463, 216] on img at bounding box center [488, 220] width 259 height 193
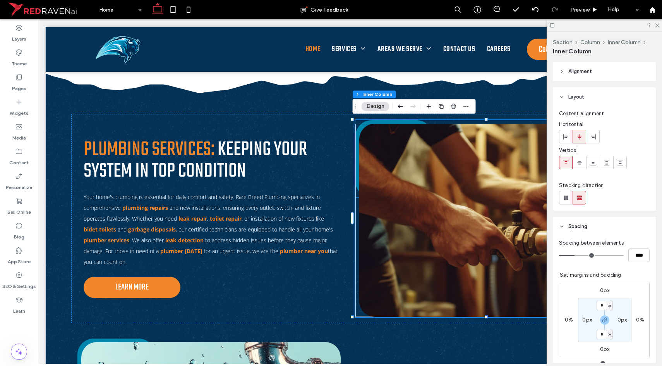
click at [360, 120] on link at bounding box center [393, 158] width 77 height 77
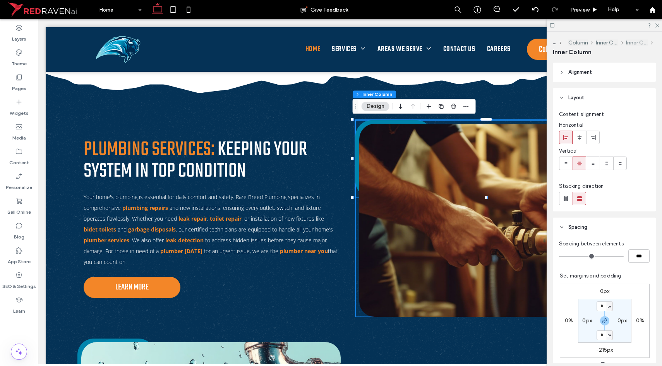
click at [626, 43] on button "Inner Column" at bounding box center [637, 42] width 22 height 7
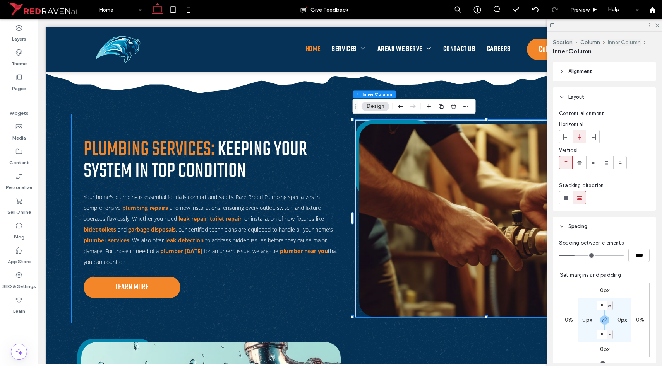
click at [614, 42] on button "Inner Column" at bounding box center [624, 42] width 33 height 7
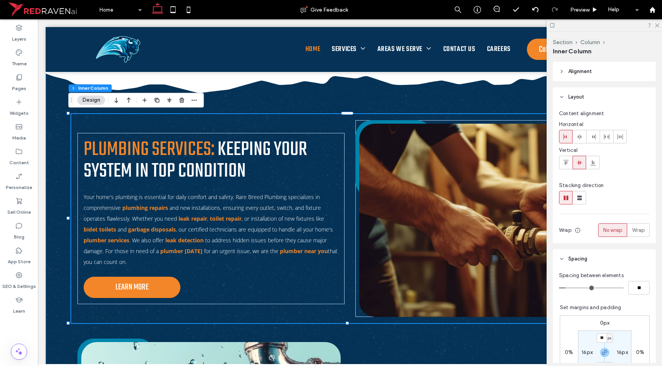
click at [359, 118] on div "Plumbing Services: Keeping Your System in Top Condition Your home's plumbing is…" at bounding box center [349, 218] width 557 height 209
click at [359, 120] on link at bounding box center [393, 158] width 77 height 77
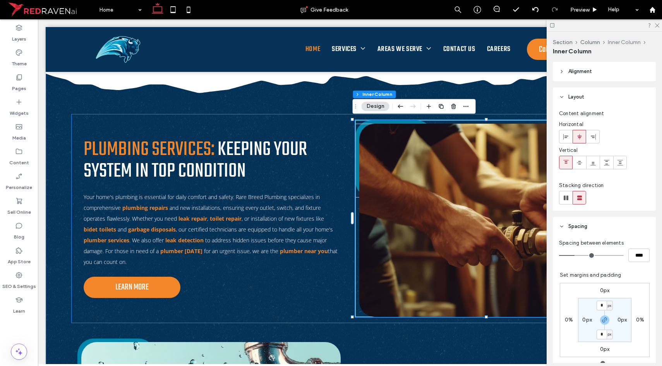
click at [625, 41] on button "Inner Column" at bounding box center [624, 42] width 33 height 7
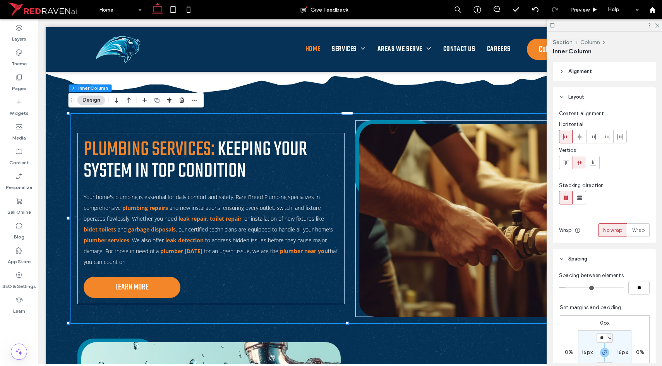
click at [596, 43] on button "Column" at bounding box center [590, 42] width 20 height 7
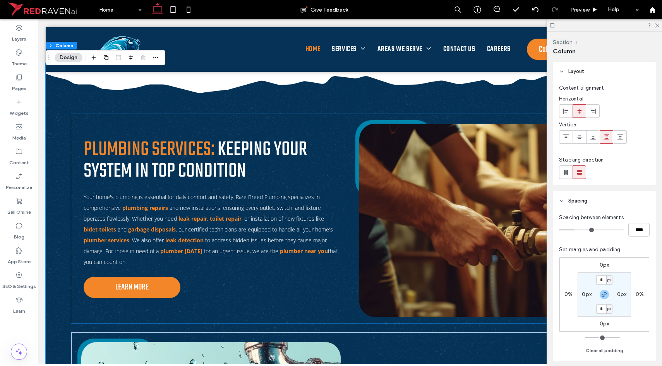
click at [356, 157] on div at bounding box center [488, 220] width 267 height 193
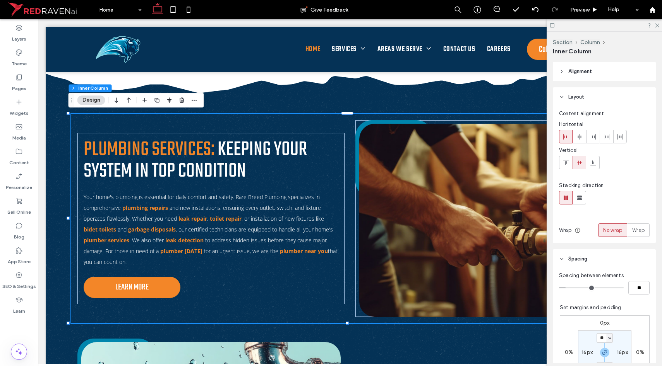
click at [355, 156] on div at bounding box center [488, 220] width 267 height 193
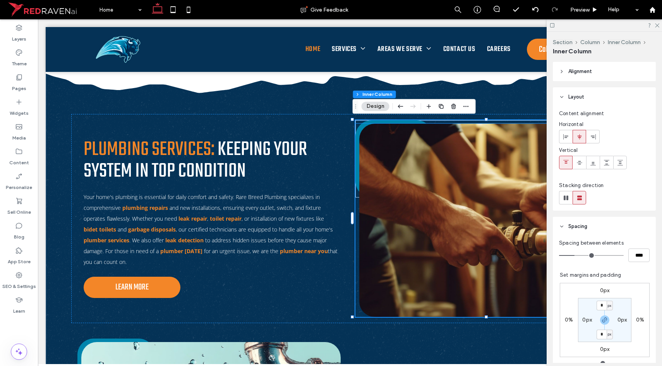
click at [359, 314] on div at bounding box center [488, 220] width 259 height 193
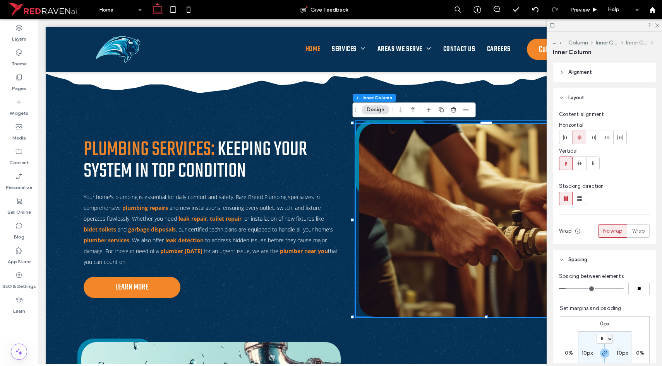
click at [629, 43] on button "Inner Column" at bounding box center [637, 42] width 22 height 7
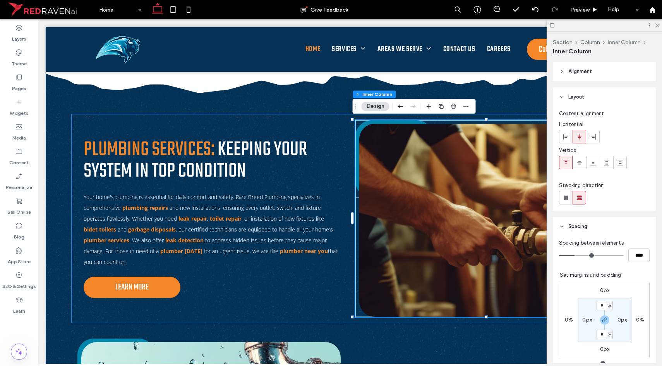
click at [631, 43] on button "Inner Column" at bounding box center [624, 42] width 33 height 7
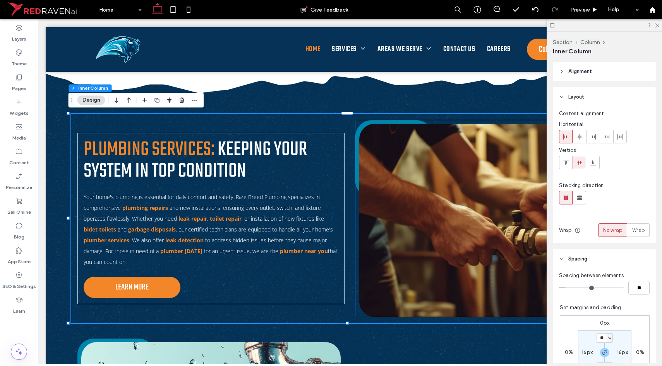
click at [356, 121] on link at bounding box center [393, 158] width 77 height 77
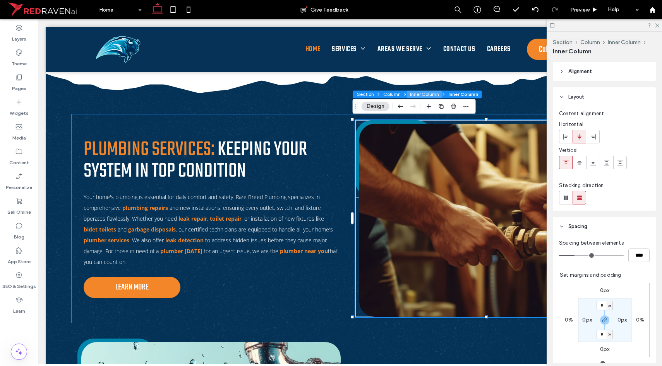
click at [433, 94] on button "Inner Column" at bounding box center [424, 95] width 35 height 8
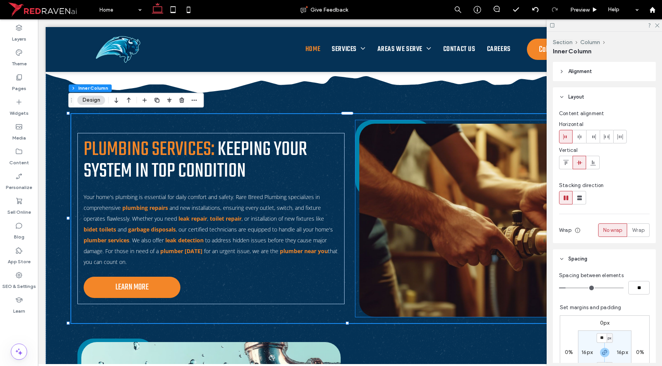
click at [360, 121] on link at bounding box center [393, 158] width 77 height 77
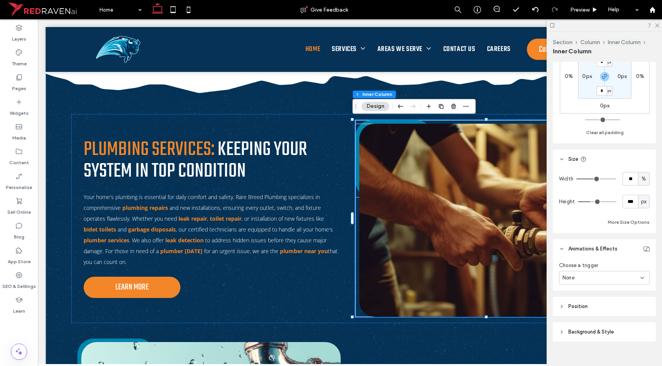
scroll to position [253, 0]
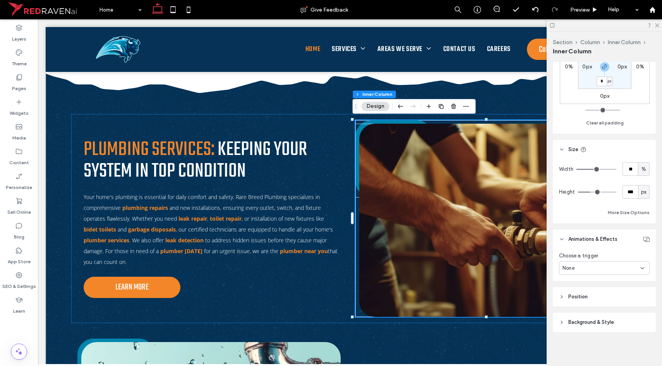
click at [580, 260] on span "Choose a trigger" at bounding box center [578, 256] width 39 height 8
click at [580, 265] on div "None" at bounding box center [601, 269] width 78 height 8
click at [577, 321] on div "Scroll" at bounding box center [602, 323] width 86 height 14
click at [579, 270] on div "Scroll" at bounding box center [601, 269] width 78 height 8
click at [580, 305] on div "Entrance" at bounding box center [602, 309] width 86 height 14
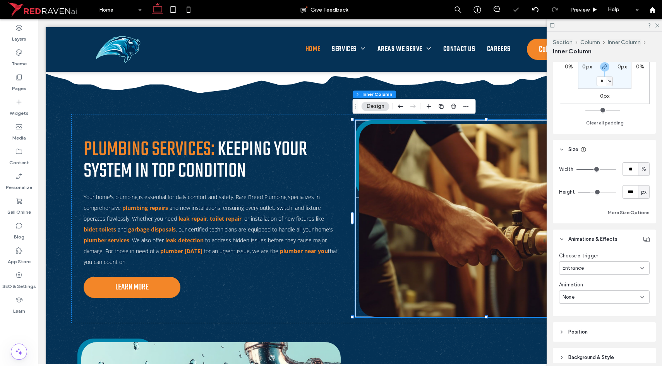
click at [580, 301] on div "None" at bounding box center [601, 298] width 78 height 8
click at [578, 245] on span "Slide In" at bounding box center [571, 244] width 18 height 8
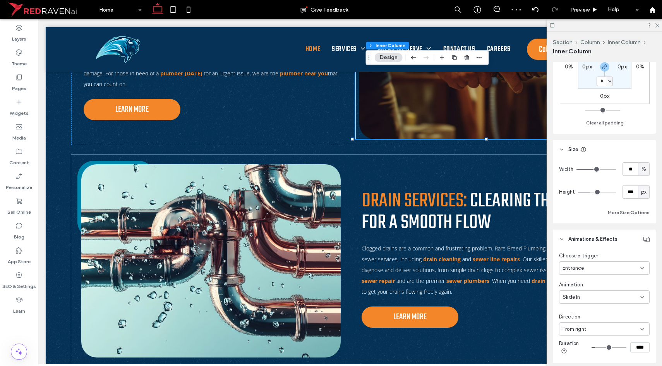
scroll to position [833, 0]
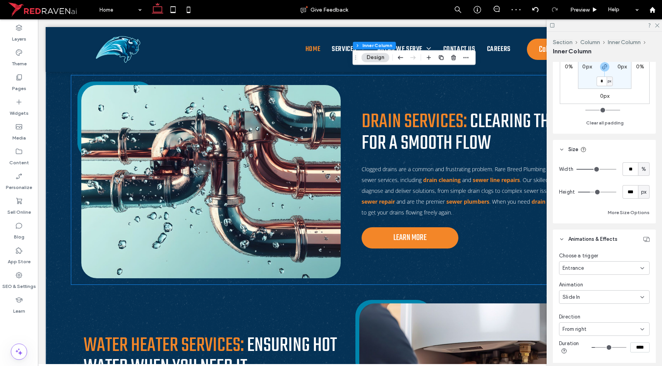
click at [335, 270] on img at bounding box center [210, 181] width 259 height 193
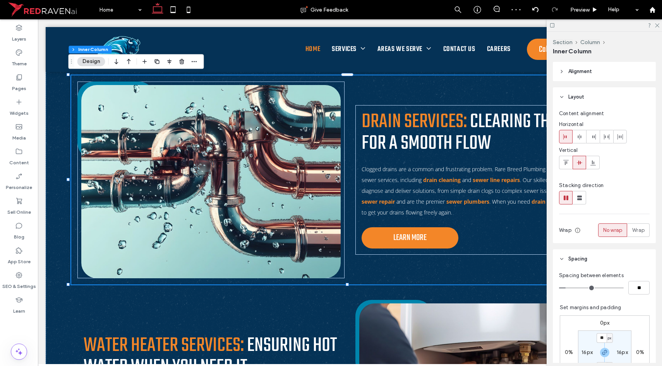
click at [335, 270] on img at bounding box center [210, 181] width 259 height 193
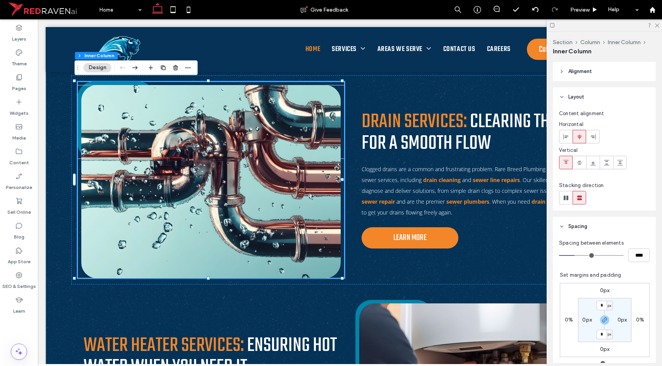
scroll to position [253, 0]
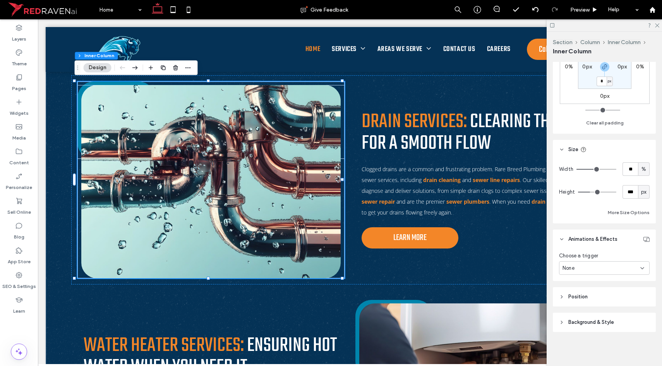
click at [592, 269] on div "None" at bounding box center [601, 269] width 78 height 8
click at [581, 306] on span "Entrance" at bounding box center [573, 309] width 22 height 8
click at [584, 302] on div "None" at bounding box center [604, 298] width 91 height 14
click at [576, 241] on span "Slide In" at bounding box center [571, 244] width 18 height 8
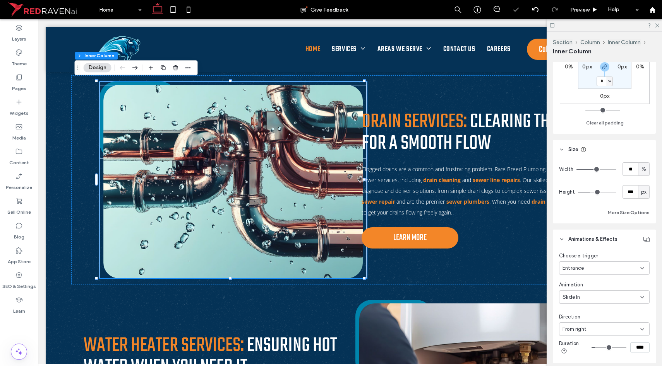
click at [588, 298] on div "Slide In" at bounding box center [601, 298] width 78 height 8
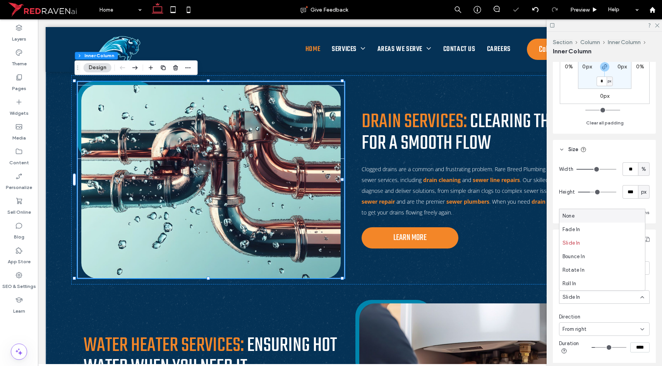
click at [588, 298] on div "Slide In" at bounding box center [601, 298] width 78 height 8
click at [592, 325] on div "From right" at bounding box center [604, 330] width 91 height 14
click at [582, 292] on span "From left" at bounding box center [573, 289] width 22 height 8
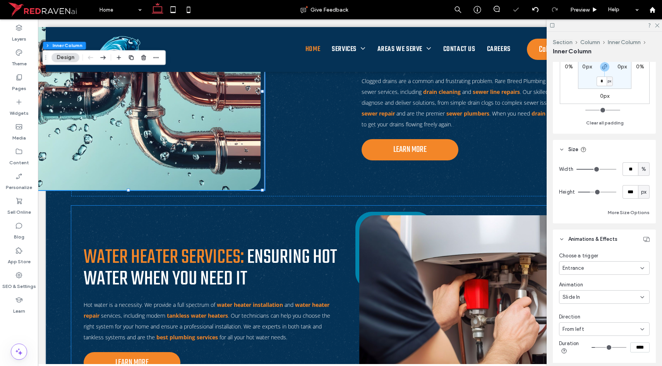
scroll to position [1064, 0]
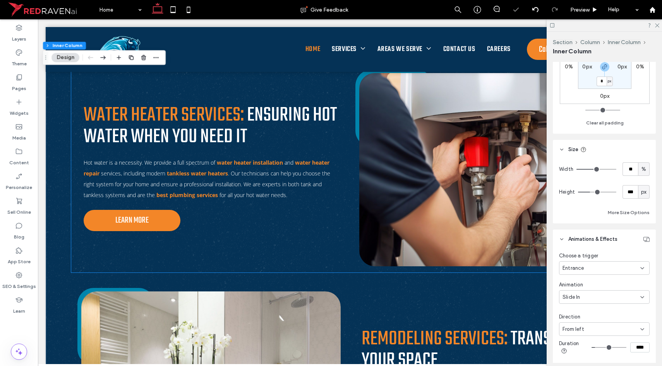
click at [361, 260] on img at bounding box center [488, 169] width 259 height 193
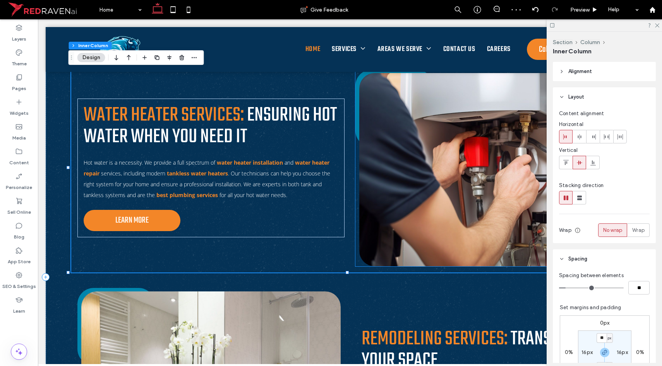
click at [359, 260] on div at bounding box center [488, 169] width 259 height 193
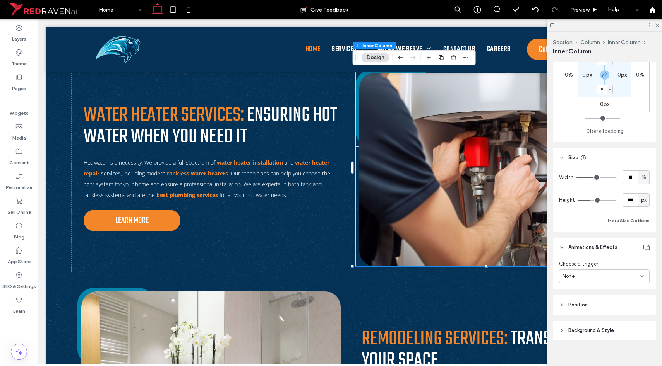
scroll to position [253, 0]
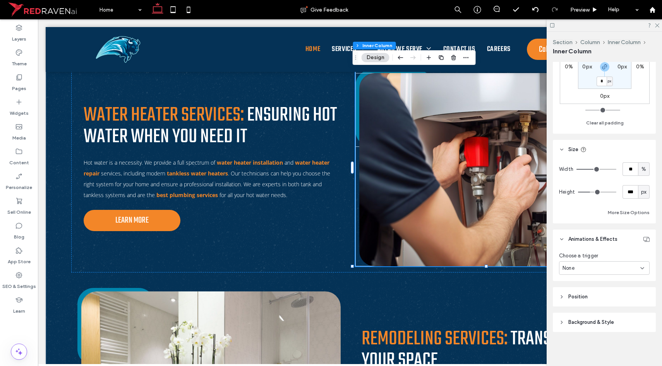
click at [586, 269] on div "None" at bounding box center [601, 269] width 78 height 8
click at [578, 307] on span "Entrance" at bounding box center [573, 309] width 22 height 8
click at [577, 292] on div "None" at bounding box center [604, 298] width 91 height 14
click at [575, 242] on span "Slide In" at bounding box center [571, 244] width 18 height 8
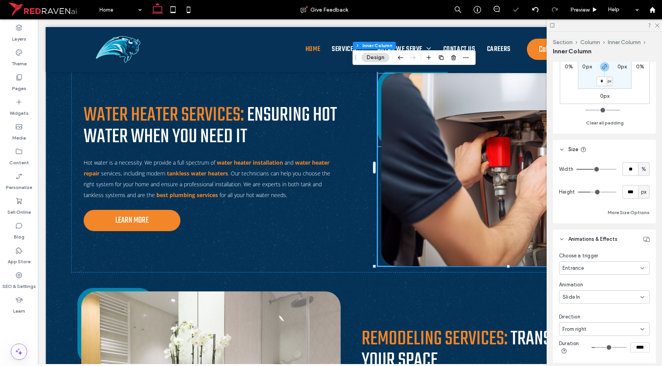
click at [588, 328] on div "From right" at bounding box center [601, 330] width 78 height 8
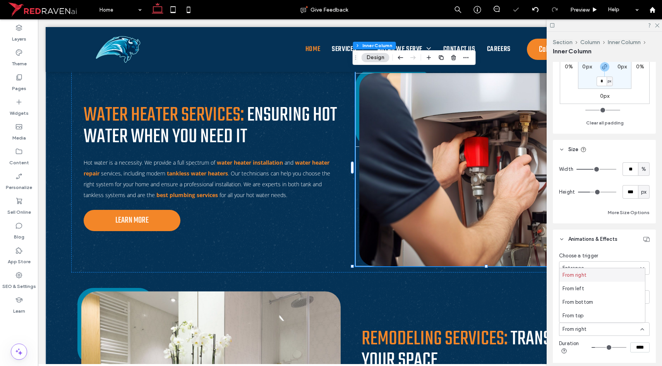
click at [587, 328] on div "From right" at bounding box center [601, 330] width 78 height 8
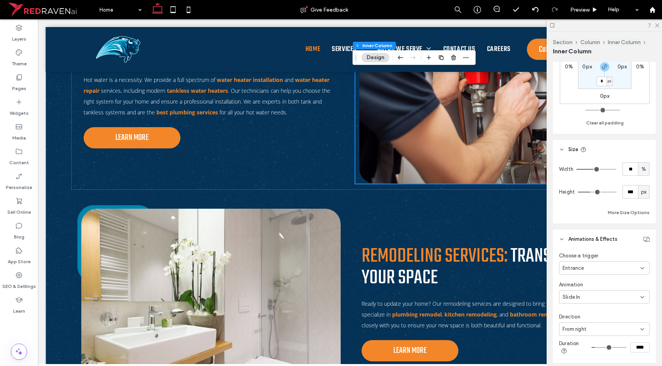
scroll to position [1197, 0]
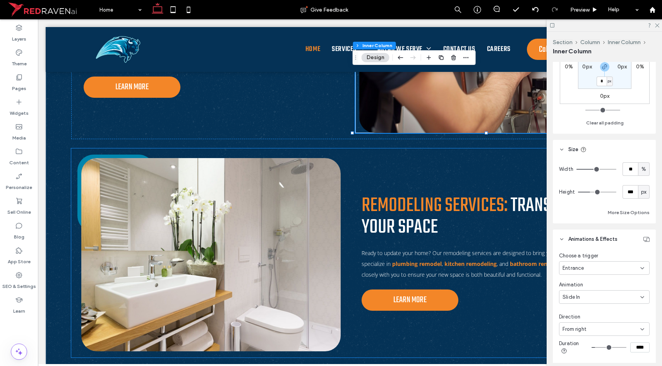
click at [336, 231] on img at bounding box center [210, 254] width 259 height 193
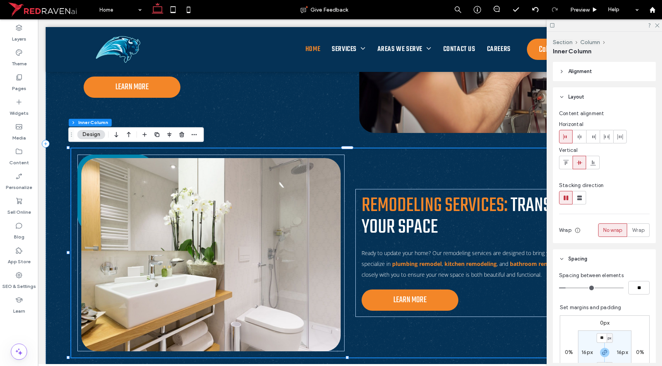
click at [335, 230] on img at bounding box center [210, 254] width 259 height 193
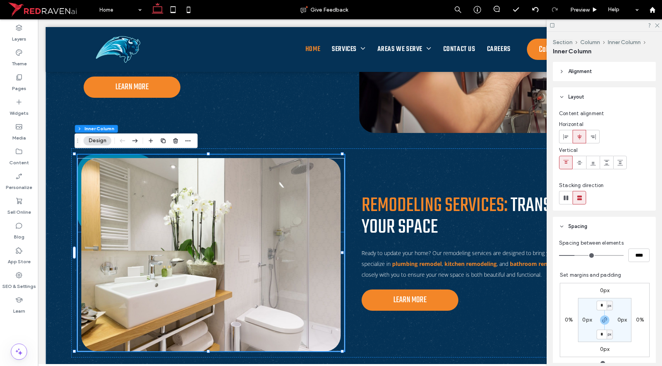
click at [316, 157] on div at bounding box center [210, 193] width 267 height 77
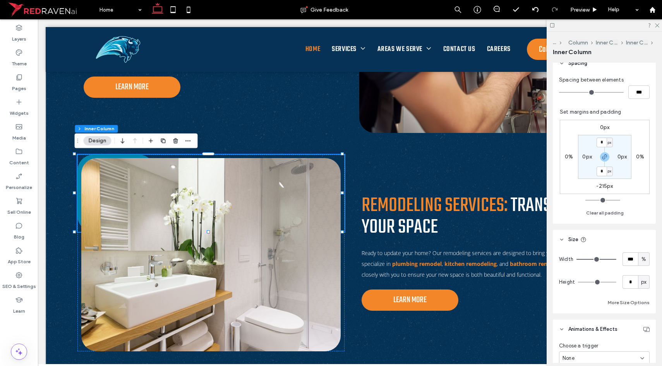
scroll to position [222, 0]
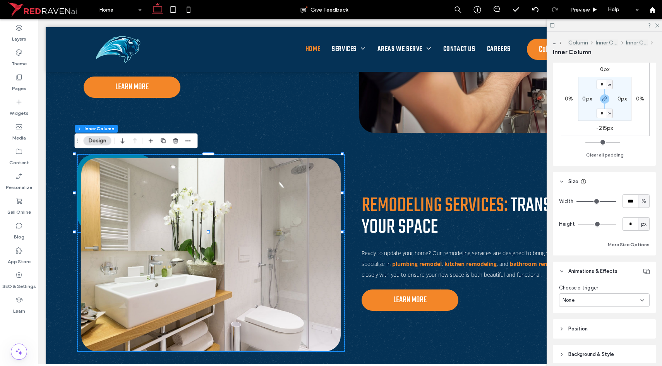
click at [77, 344] on div at bounding box center [210, 254] width 267 height 193
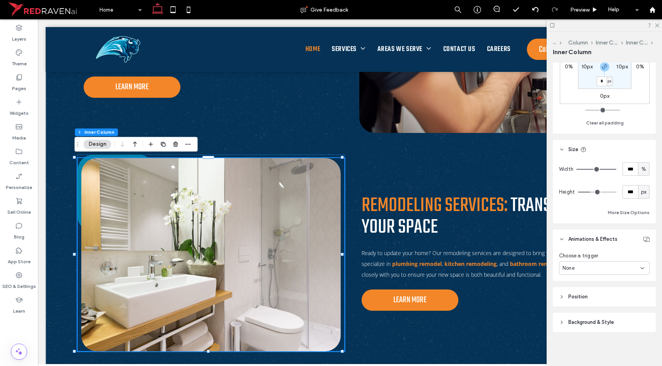
scroll to position [283, 0]
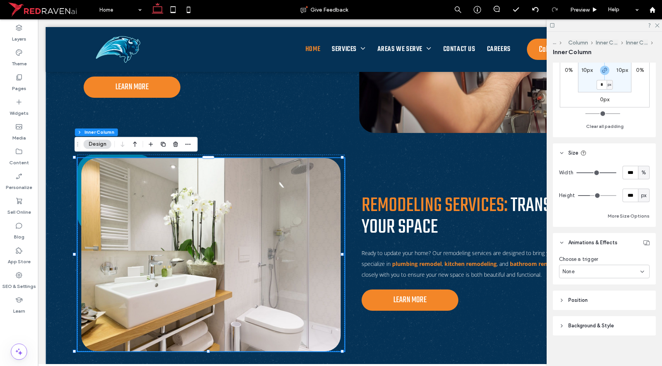
click at [597, 271] on div "None" at bounding box center [601, 272] width 78 height 8
click at [597, 272] on div "None" at bounding box center [601, 272] width 78 height 8
click at [576, 314] on span "Entrance" at bounding box center [573, 313] width 22 height 8
click at [580, 299] on div "None" at bounding box center [601, 301] width 78 height 8
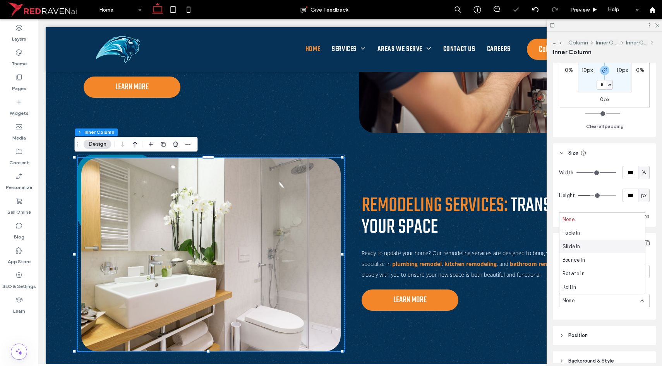
click at [583, 249] on div "Slide In" at bounding box center [602, 247] width 86 height 14
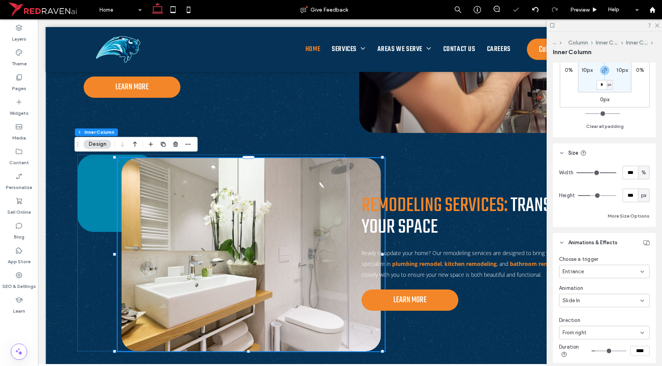
click at [579, 329] on span "From right" at bounding box center [574, 333] width 24 height 8
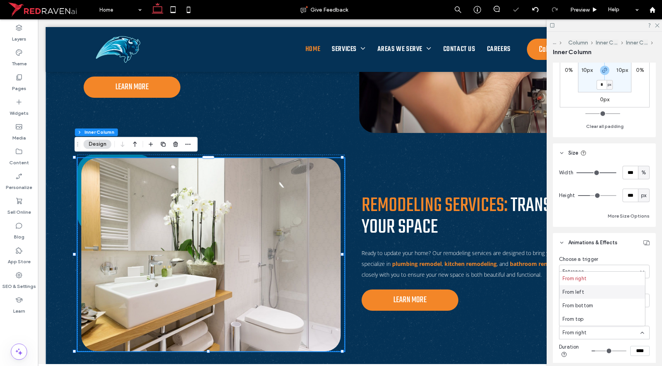
click at [578, 295] on span "From left" at bounding box center [573, 293] width 22 height 8
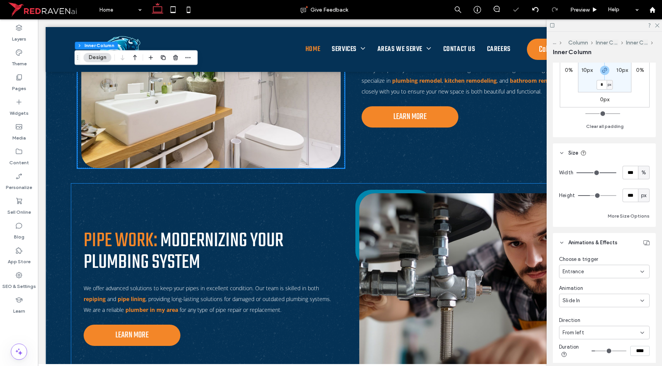
scroll to position [1521, 0]
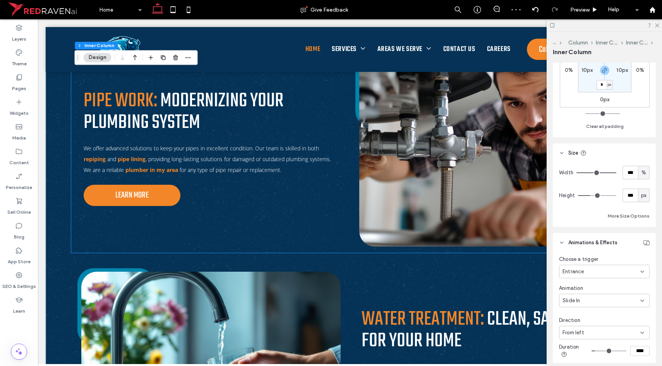
click at [366, 244] on img at bounding box center [488, 149] width 259 height 193
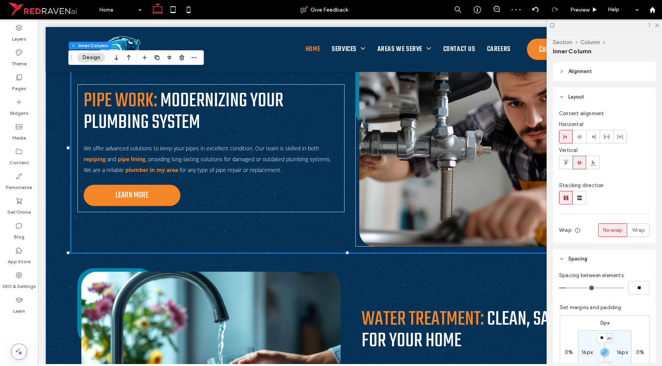
click at [367, 243] on img at bounding box center [488, 149] width 259 height 193
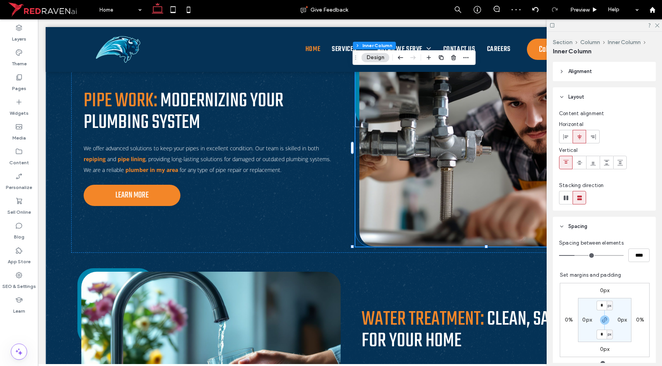
click at [359, 245] on div at bounding box center [488, 149] width 259 height 193
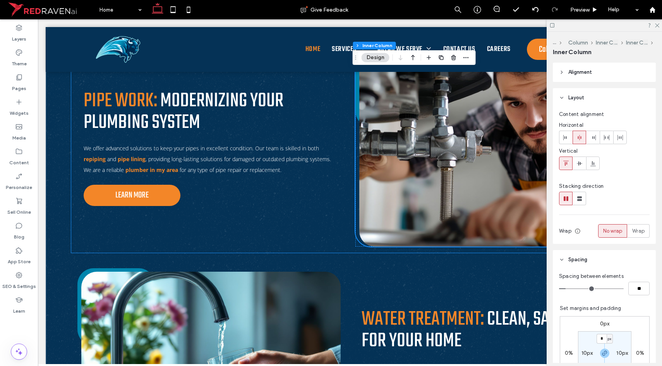
scroll to position [1438, 0]
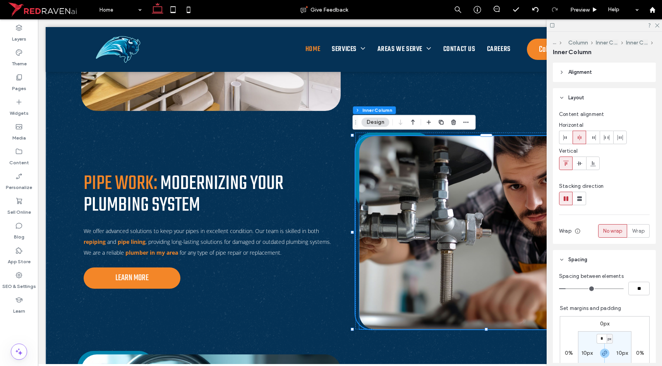
click at [380, 250] on img at bounding box center [488, 232] width 259 height 193
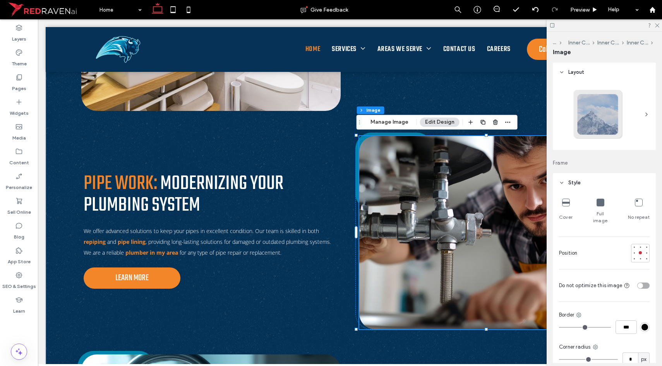
type input "**"
click at [355, 257] on div at bounding box center [488, 232] width 267 height 193
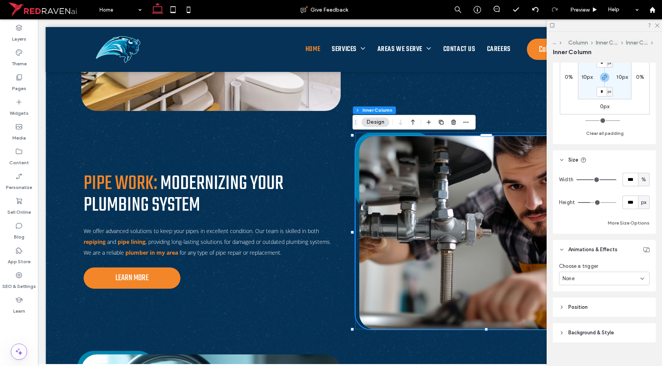
scroll to position [277, 0]
click at [592, 278] on div "None" at bounding box center [601, 279] width 78 height 8
click at [575, 314] on div "Entrance" at bounding box center [602, 319] width 86 height 14
click at [575, 312] on div "None" at bounding box center [604, 308] width 91 height 14
click at [585, 256] on div "Slide In" at bounding box center [602, 253] width 86 height 14
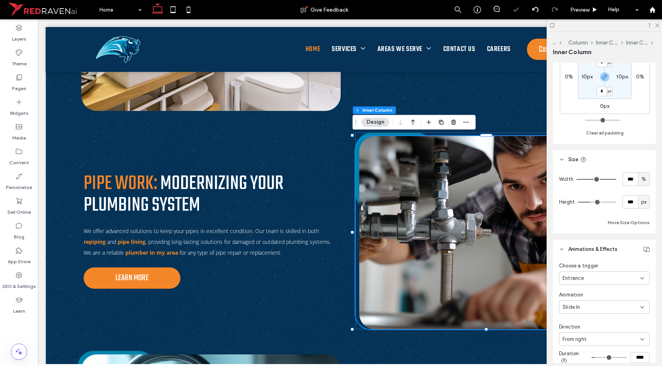
click at [583, 273] on div "Entrance" at bounding box center [604, 279] width 91 height 14
click at [580, 287] on div "None" at bounding box center [602, 292] width 86 height 14
click at [448, 234] on img at bounding box center [488, 232] width 259 height 193
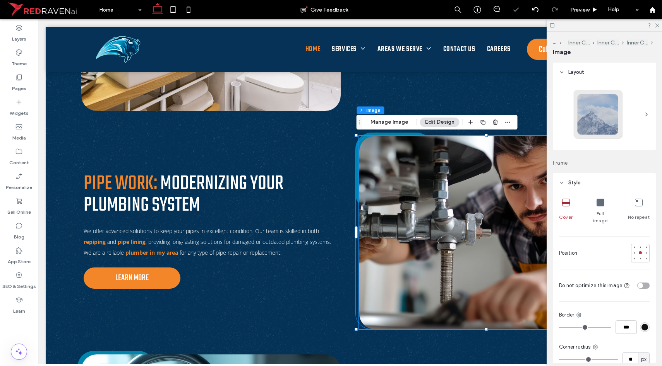
click at [355, 174] on div at bounding box center [488, 232] width 267 height 193
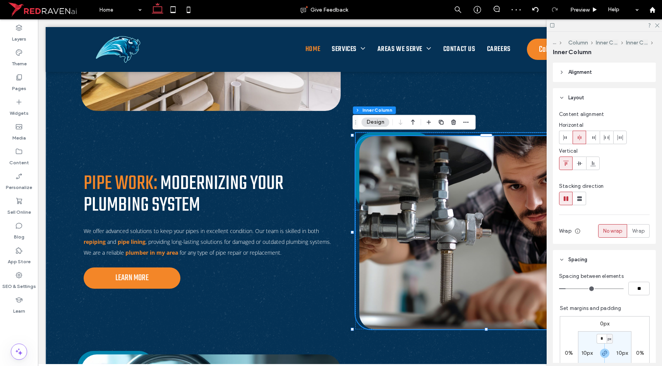
click at [438, 133] on div at bounding box center [488, 171] width 267 height 77
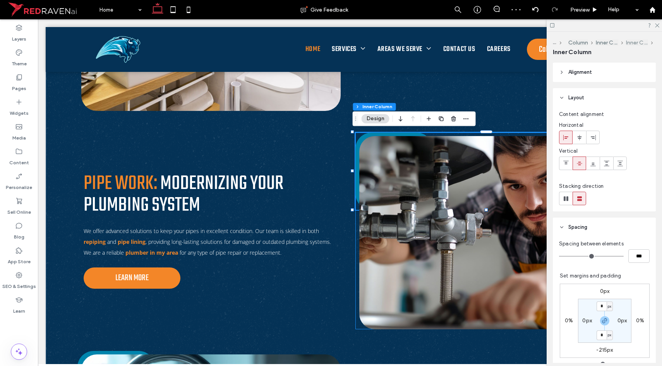
click at [643, 42] on button "Inner Column" at bounding box center [637, 42] width 22 height 7
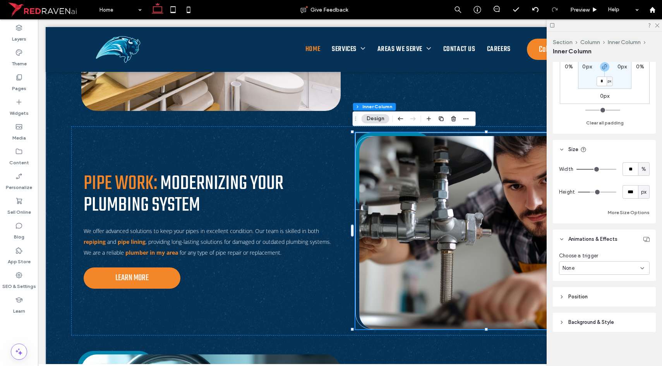
scroll to position [250, 0]
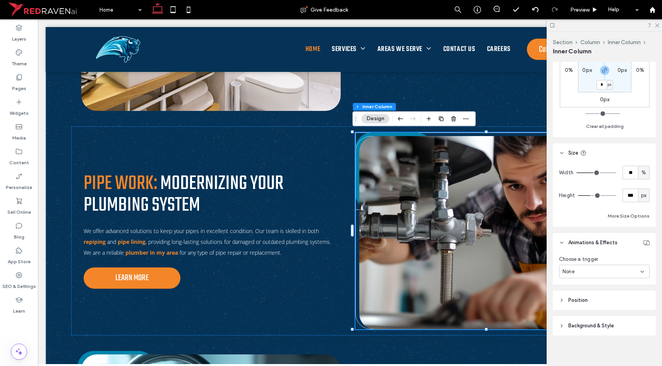
click at [592, 266] on div "None" at bounding box center [604, 272] width 91 height 14
click at [576, 312] on span "Entrance" at bounding box center [573, 313] width 22 height 8
click at [577, 298] on div "None" at bounding box center [601, 301] width 78 height 8
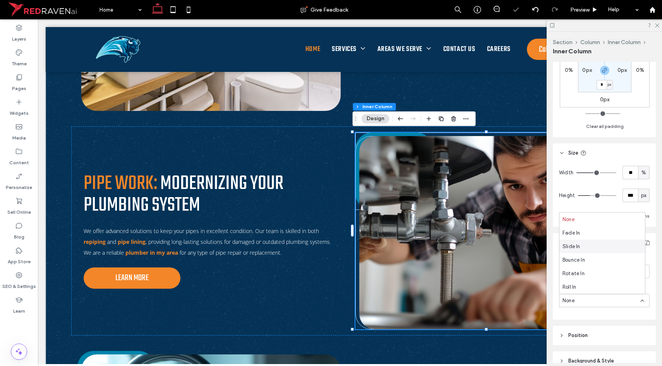
click at [575, 248] on span "Slide In" at bounding box center [571, 247] width 18 height 8
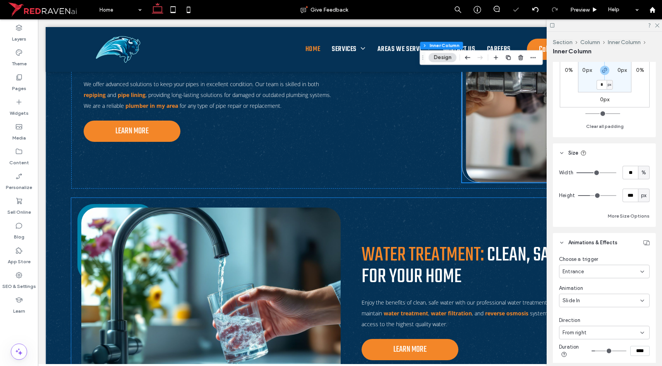
scroll to position [1732, 0]
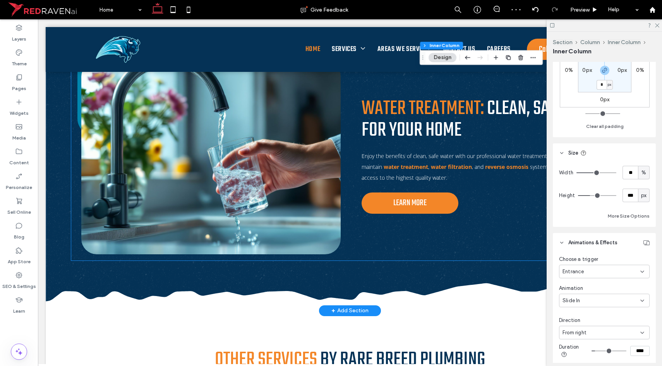
click at [286, 253] on img at bounding box center [210, 157] width 259 height 193
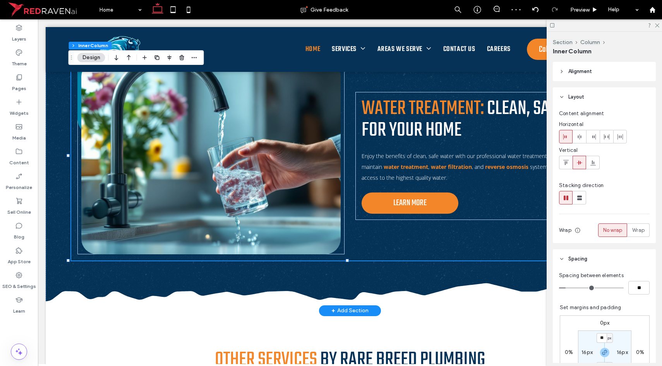
click at [286, 253] on img at bounding box center [210, 157] width 259 height 193
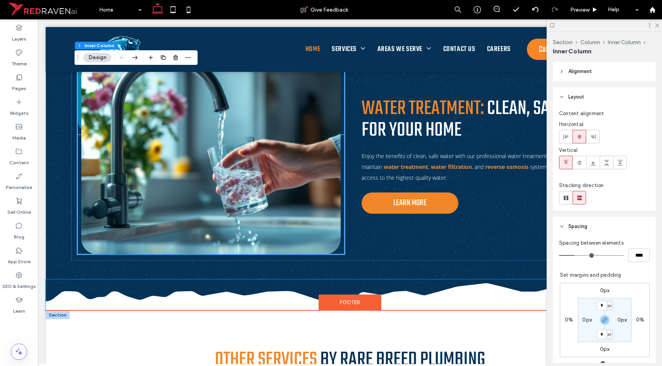
scroll to position [1704, 0]
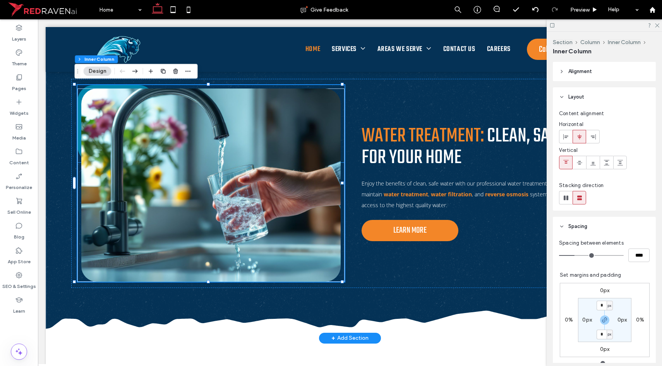
click at [84, 85] on link at bounding box center [115, 123] width 77 height 77
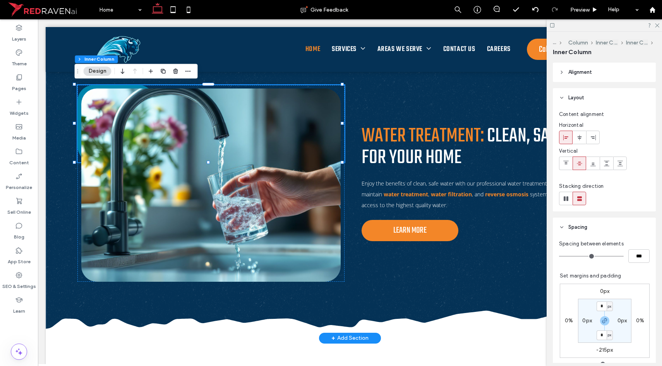
click at [291, 85] on div at bounding box center [210, 123] width 267 height 77
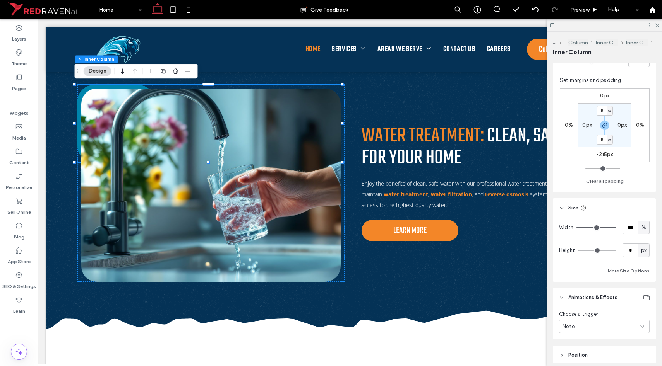
scroll to position [195, 0]
click at [588, 322] on div "None" at bounding box center [604, 328] width 91 height 14
click at [575, 301] on span "Entrance" at bounding box center [573, 301] width 22 height 8
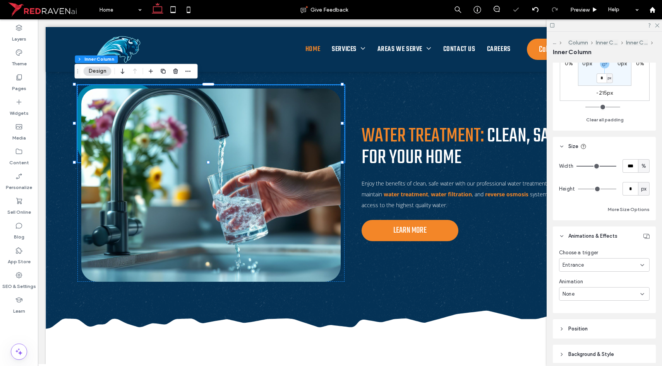
scroll to position [269, 0]
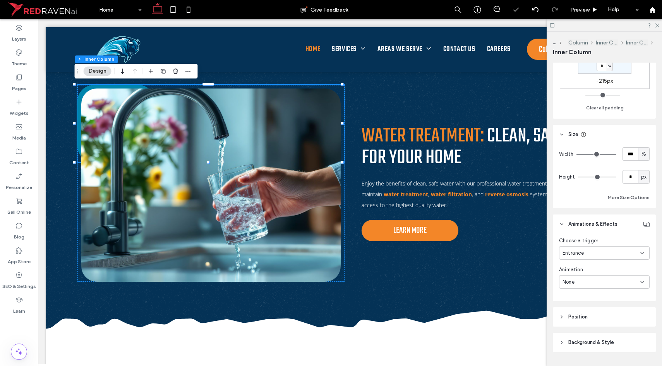
click at [577, 280] on div "None" at bounding box center [601, 283] width 78 height 8
click at [578, 229] on span "Slide In" at bounding box center [571, 228] width 18 height 8
click at [579, 252] on span "Entrance" at bounding box center [573, 254] width 22 height 8
click at [575, 263] on div "None" at bounding box center [602, 267] width 86 height 14
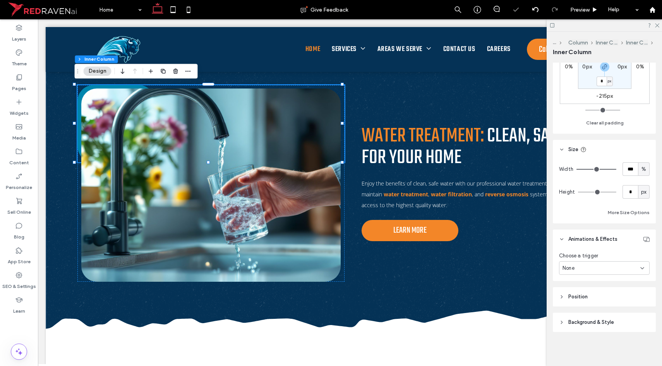
scroll to position [254, 0]
click at [383, 277] on div "Water Treatment: Clean, Safe Water for Your Home Enjoy the benefits of clean, s…" at bounding box center [349, 183] width 557 height 209
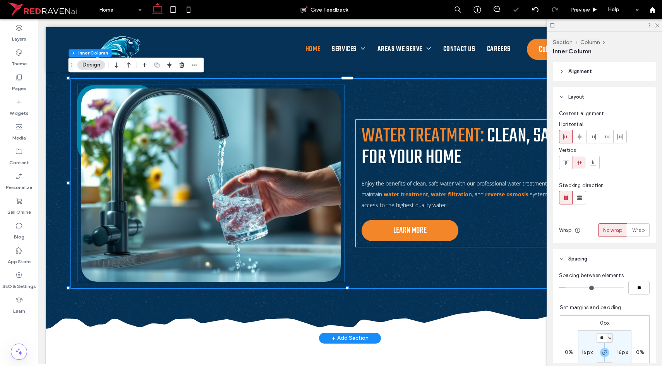
click at [329, 280] on div at bounding box center [210, 185] width 259 height 193
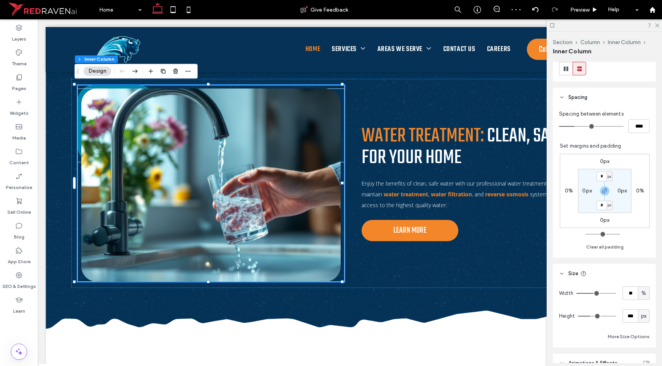
scroll to position [253, 0]
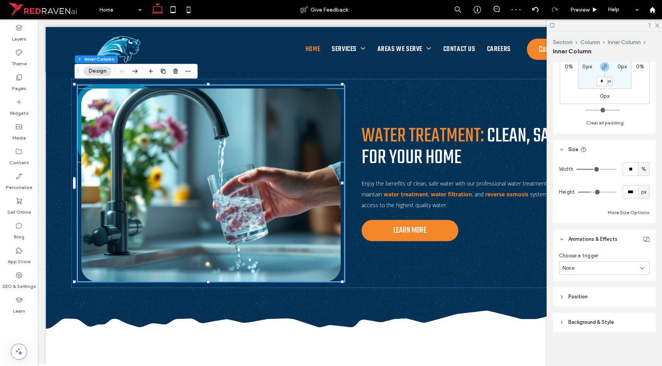
click at [593, 272] on div "None" at bounding box center [604, 269] width 91 height 14
click at [580, 305] on div "Entrance" at bounding box center [602, 309] width 86 height 14
click at [578, 299] on div "None" at bounding box center [601, 298] width 78 height 8
click at [574, 245] on span "Slide In" at bounding box center [571, 244] width 18 height 8
click at [585, 330] on span "From right" at bounding box center [574, 330] width 24 height 8
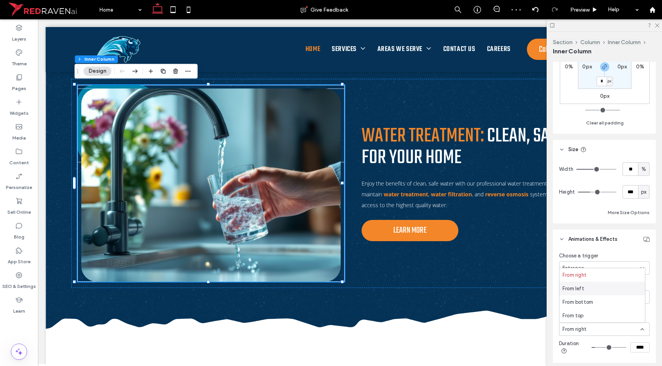
click at [578, 290] on span "From left" at bounding box center [573, 289] width 22 height 8
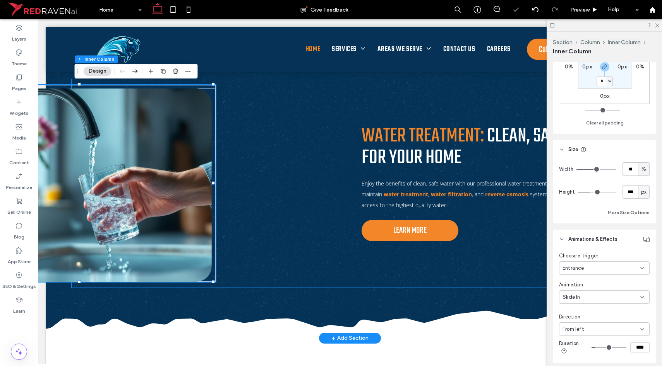
click at [468, 265] on div "Water Treatment: Clean, Safe Water for Your Home Enjoy the benefits of clean, s…" at bounding box center [349, 183] width 557 height 209
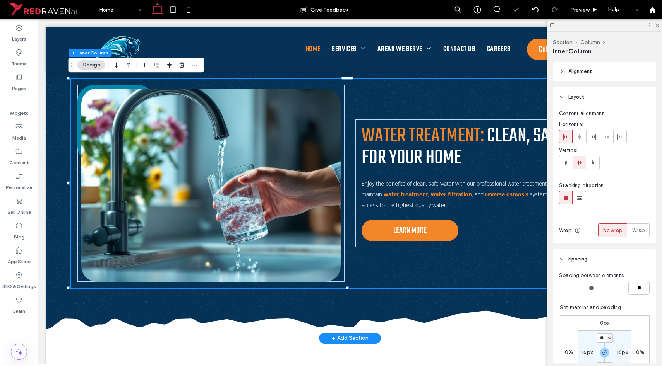
click at [470, 260] on div "Water Treatment: Clean, Safe Water for Your Home Enjoy the benefits of clean, s…" at bounding box center [349, 183] width 557 height 209
click at [477, 245] on div "Water Treatment: Clean, Safe Water for Your Home Enjoy the benefits of clean, s…" at bounding box center [488, 184] width 267 height 128
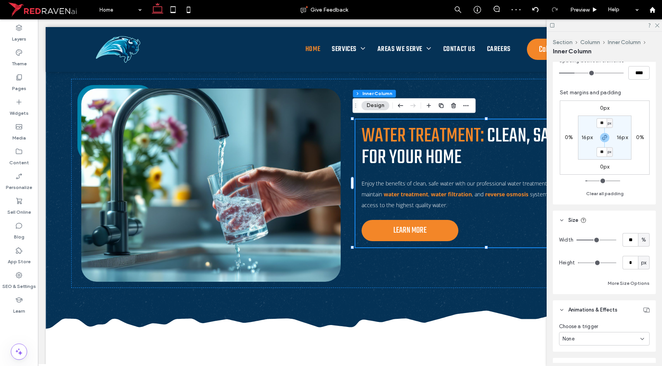
scroll to position [229, 0]
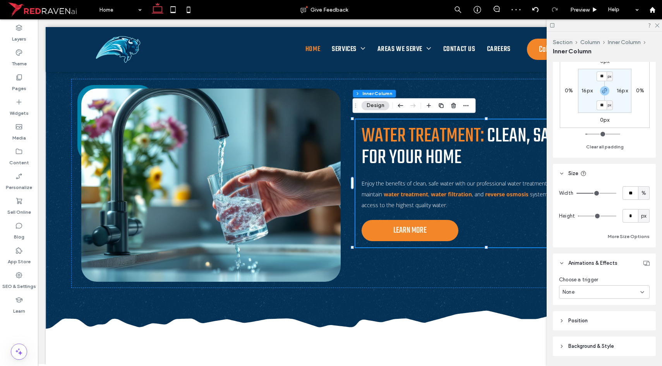
click at [576, 294] on div "None" at bounding box center [601, 293] width 78 height 8
click at [577, 329] on div "Entrance" at bounding box center [602, 333] width 86 height 14
click at [576, 326] on div "None" at bounding box center [604, 322] width 91 height 14
click at [573, 257] on span "Fade In" at bounding box center [570, 254] width 17 height 8
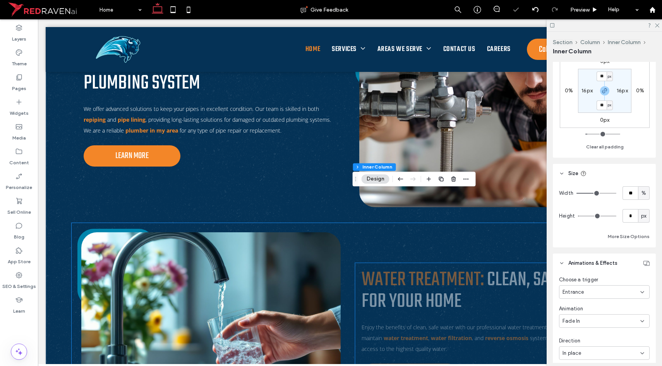
scroll to position [1497, 0]
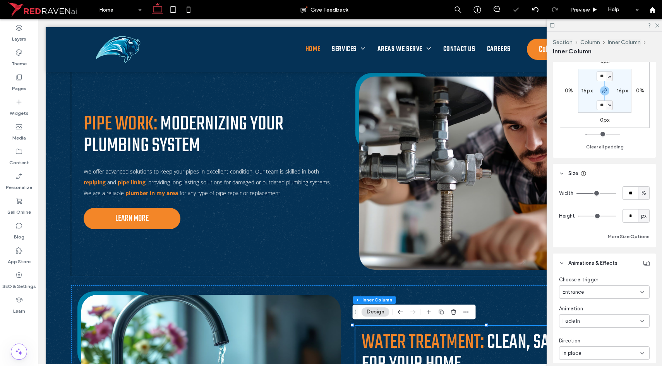
click at [301, 240] on div "Pipe Work: Modernizing Your Plumbing System We offer advanced solutions to keep…" at bounding box center [349, 171] width 557 height 209
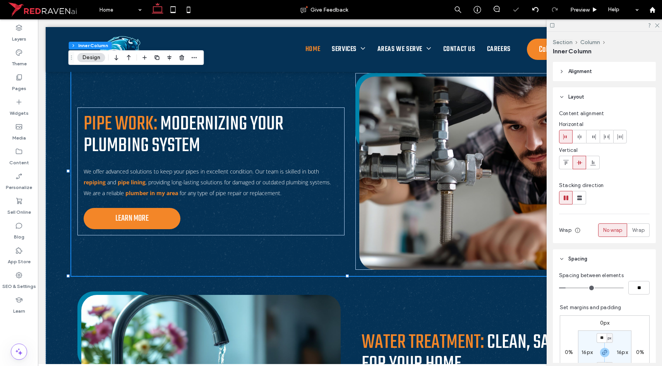
click at [300, 235] on div "Pipe Work: Modernizing Your Plumbing System We offer advanced solutions to keep…" at bounding box center [349, 171] width 557 height 209
click at [339, 231] on div "Pipe Work: Modernizing Your Plumbing System We offer advanced solutions to keep…" at bounding box center [210, 172] width 267 height 128
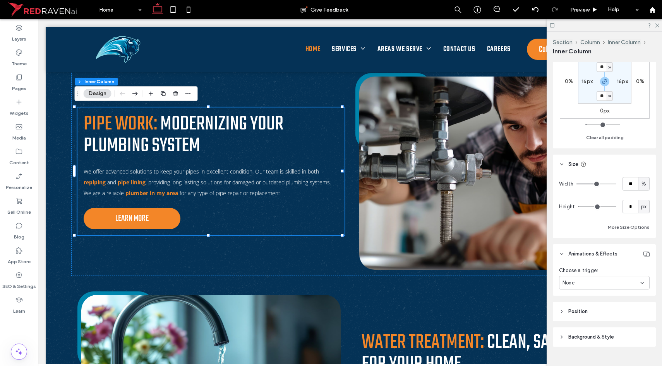
scroll to position [253, 0]
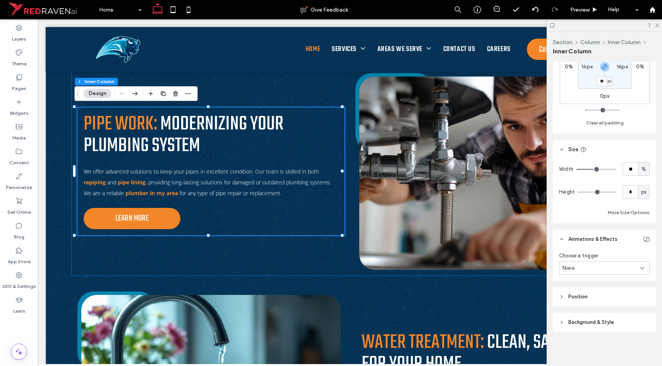
click at [590, 268] on div "None" at bounding box center [601, 269] width 78 height 8
click at [580, 309] on span "Entrance" at bounding box center [573, 309] width 22 height 8
click at [578, 301] on div "None" at bounding box center [601, 298] width 78 height 8
click at [578, 245] on span "Slide In" at bounding box center [571, 244] width 18 height 8
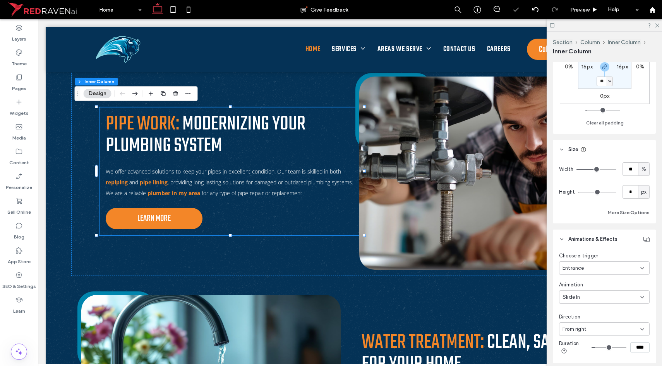
click at [604, 298] on div "Slide In" at bounding box center [601, 298] width 78 height 8
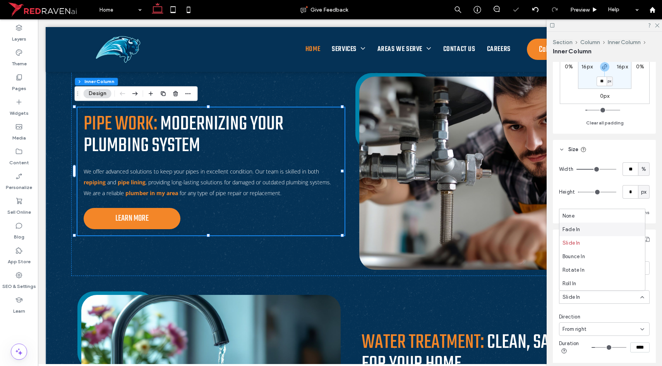
click at [580, 234] on div "Fade In" at bounding box center [602, 230] width 86 height 14
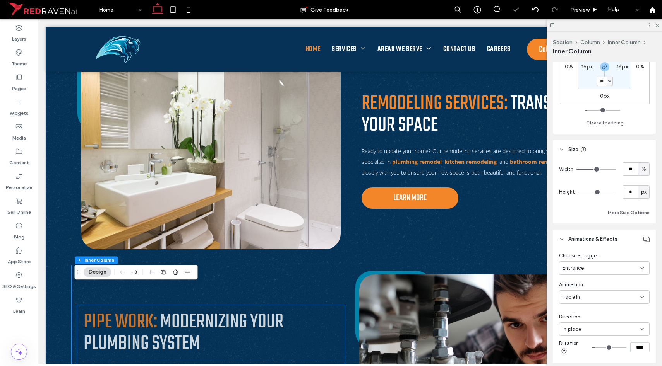
scroll to position [1319, 0]
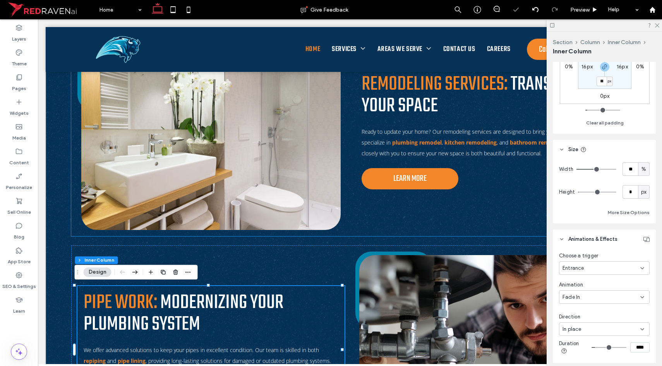
click at [401, 200] on div "Remodeling Services: Transforming Your Space Ready to update your home? Our rem…" at bounding box center [349, 131] width 557 height 209
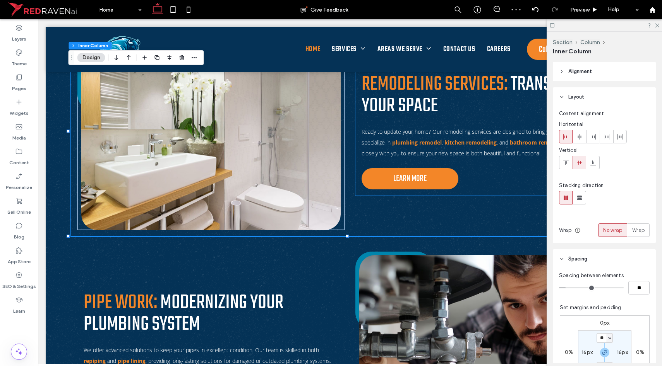
click at [406, 194] on div "Remodeling Services: Transforming Your Space Ready to update your home? Our rem…" at bounding box center [488, 132] width 267 height 128
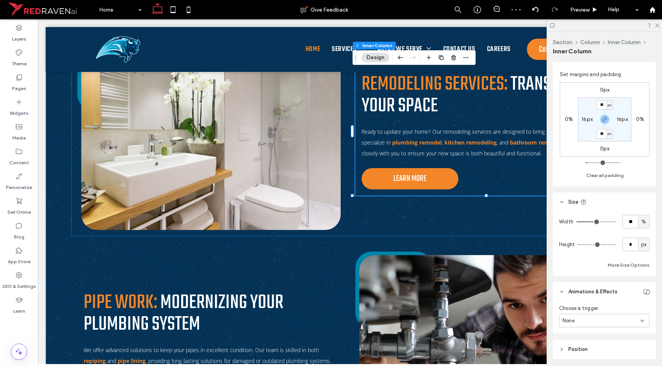
scroll to position [253, 0]
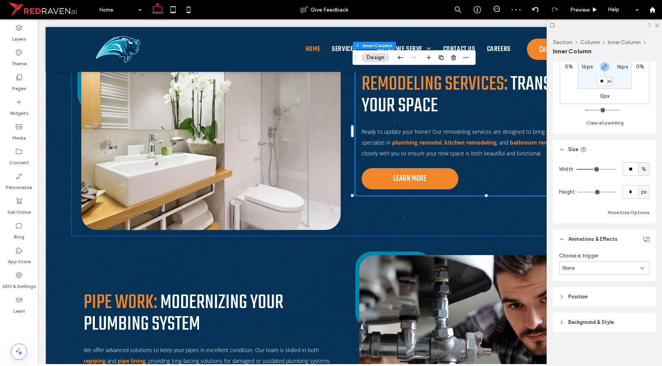
click at [587, 267] on div "None" at bounding box center [601, 269] width 78 height 8
click at [578, 312] on span "Entrance" at bounding box center [573, 309] width 22 height 8
click at [588, 290] on div "Animation None" at bounding box center [604, 292] width 91 height 23
click at [588, 300] on div "None" at bounding box center [601, 298] width 78 height 8
click at [581, 232] on div "Fade In" at bounding box center [602, 230] width 86 height 14
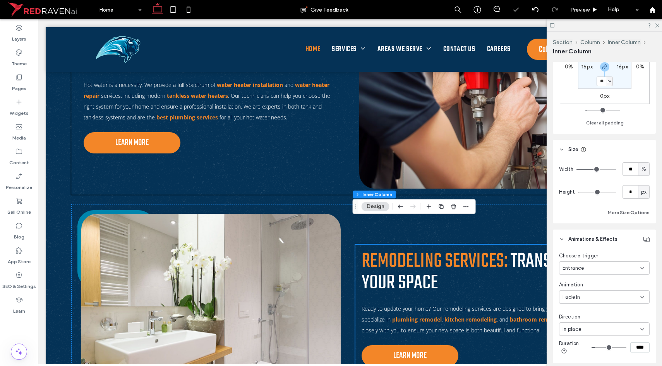
scroll to position [1106, 0]
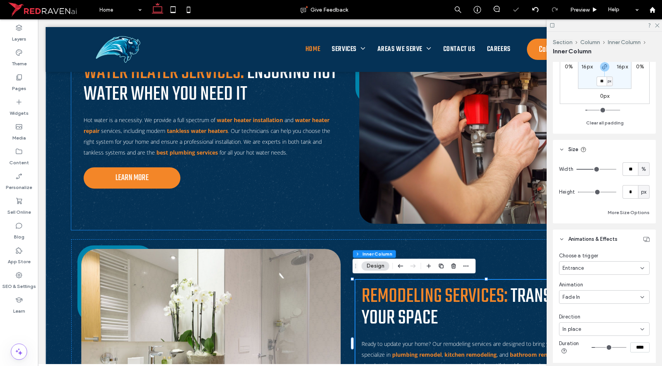
click at [241, 177] on div "Water Heater Services: Ensuring Hot Water When You Need It Hot water is a neces…" at bounding box center [210, 125] width 267 height 139
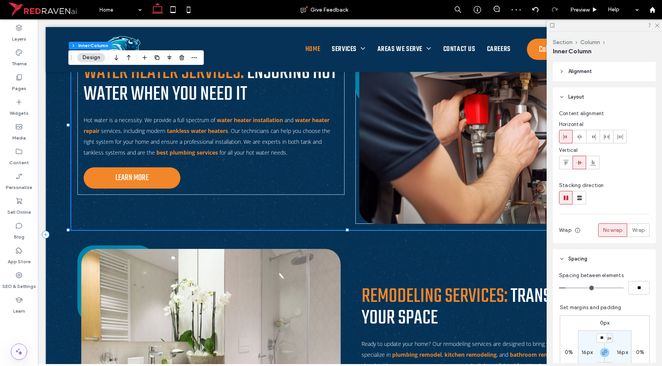
click at [242, 176] on div "Water Heater Services: Ensuring Hot Water When You Need It Hot water is a neces…" at bounding box center [210, 125] width 267 height 139
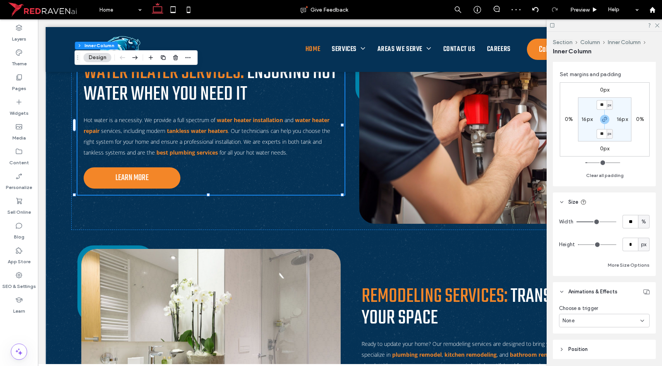
scroll to position [253, 0]
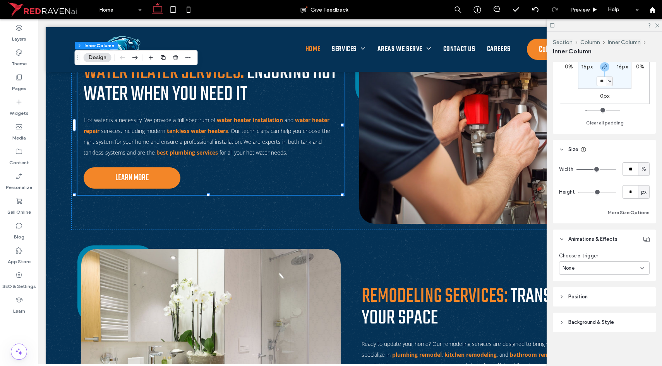
click at [596, 269] on div "None" at bounding box center [601, 269] width 78 height 8
click at [582, 305] on span "Entrance" at bounding box center [573, 309] width 22 height 8
click at [580, 301] on div "None" at bounding box center [601, 298] width 78 height 8
click at [575, 247] on div "Slide In" at bounding box center [602, 243] width 86 height 14
click at [582, 301] on div "Slide In" at bounding box center [601, 298] width 78 height 8
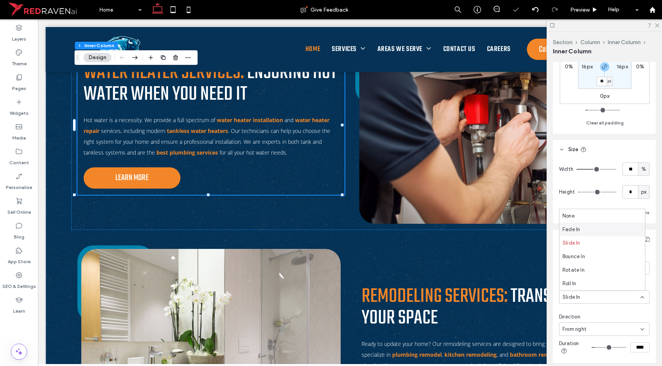
click at [577, 229] on span "Fade In" at bounding box center [570, 230] width 17 height 8
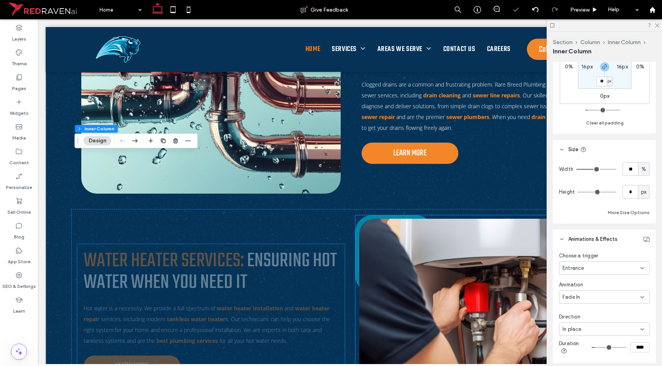
scroll to position [894, 0]
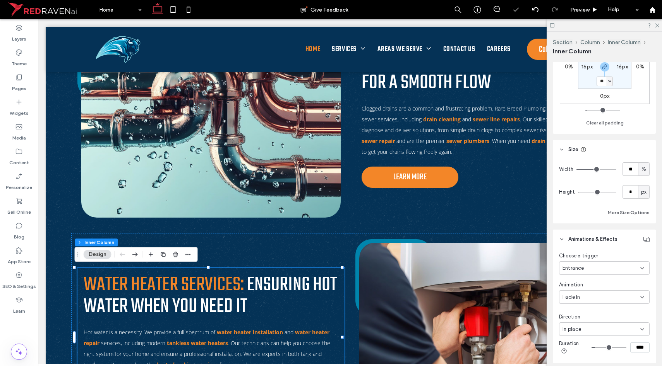
click at [420, 190] on div "Drain Services: Clearing the Path for a Smooth Flow Clogged drains are a common…" at bounding box center [488, 119] width 267 height 150
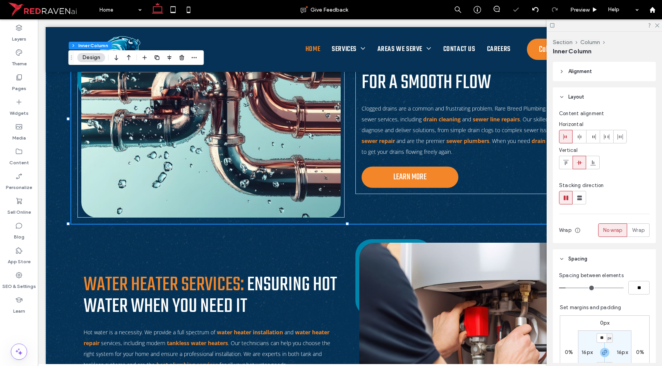
click at [421, 189] on div "Drain Services: Clearing the Path for a Smooth Flow Clogged drains are a common…" at bounding box center [488, 119] width 267 height 150
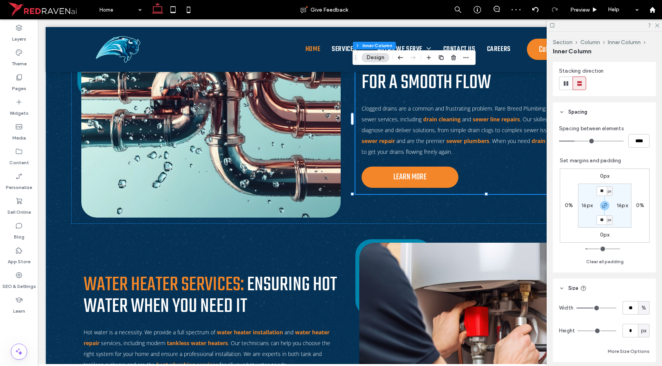
scroll to position [232, 0]
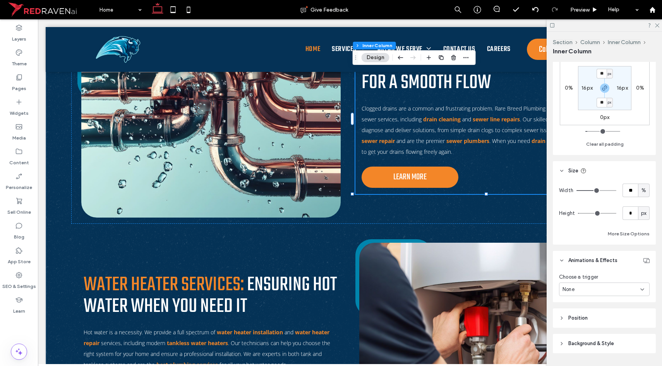
click at [615, 293] on div "None" at bounding box center [601, 290] width 78 height 8
click at [589, 326] on div "Entrance" at bounding box center [602, 330] width 86 height 14
click at [584, 318] on div "None" at bounding box center [601, 319] width 78 height 8
click at [587, 251] on div "Fade In" at bounding box center [602, 251] width 86 height 14
click at [581, 320] on div "Fade In" at bounding box center [601, 319] width 78 height 8
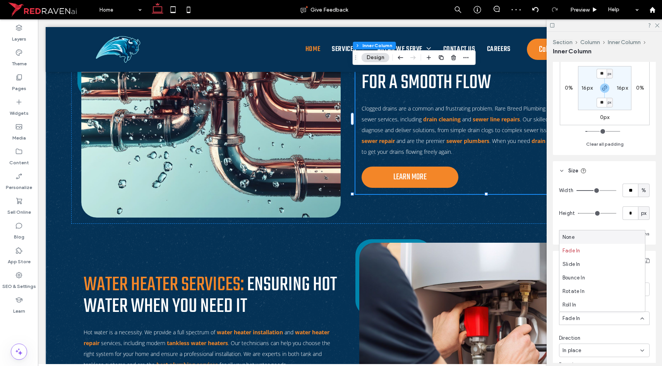
click at [581, 320] on div "Fade In" at bounding box center [601, 319] width 78 height 8
click at [584, 350] on div "In place" at bounding box center [601, 351] width 78 height 8
click at [582, 337] on span "From top" at bounding box center [572, 338] width 21 height 8
click at [582, 337] on div "Direction" at bounding box center [604, 339] width 91 height 8
click at [582, 349] on span "From top" at bounding box center [572, 351] width 21 height 8
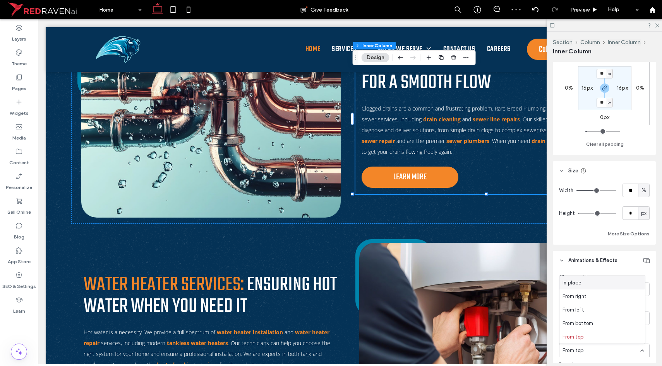
click at [577, 282] on span "In place" at bounding box center [571, 283] width 19 height 8
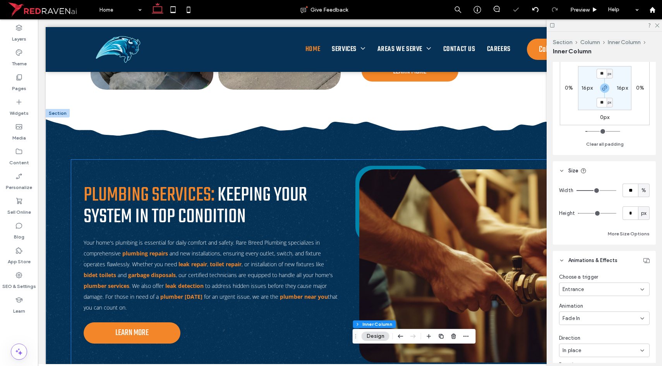
scroll to position [542, 0]
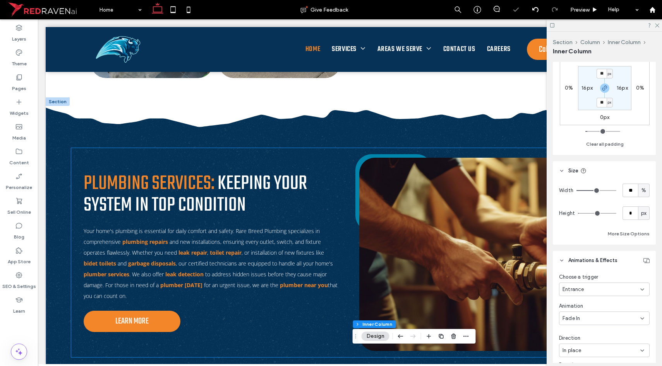
click at [294, 314] on div "Plumbing Services: Keeping Your System in Top Condition Your home's plumbing is…" at bounding box center [210, 252] width 267 height 171
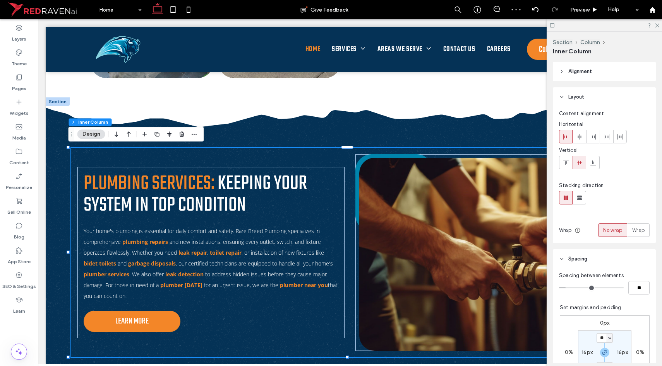
click at [294, 314] on div "Plumbing Services: Keeping Your System in Top Condition Your home's plumbing is…" at bounding box center [210, 252] width 267 height 171
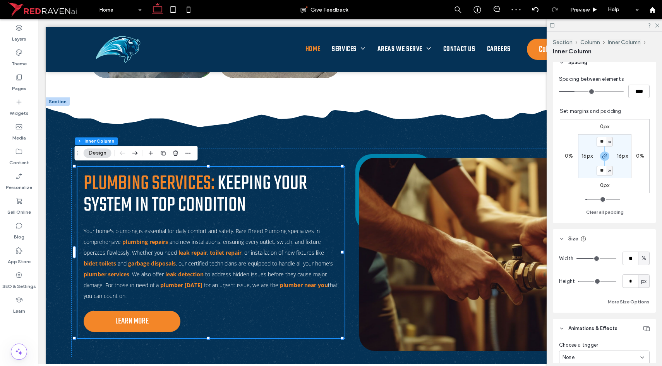
scroll to position [207, 0]
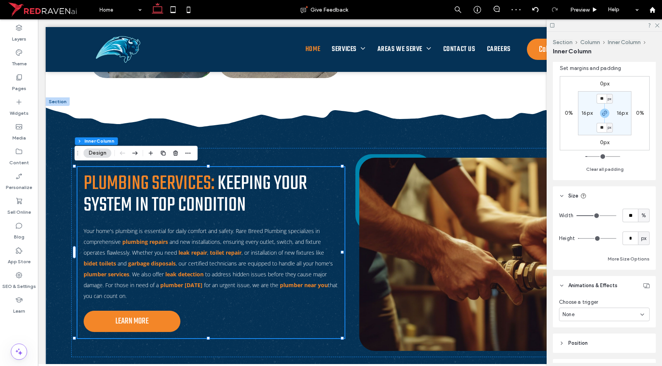
click at [585, 314] on div "None" at bounding box center [601, 315] width 78 height 8
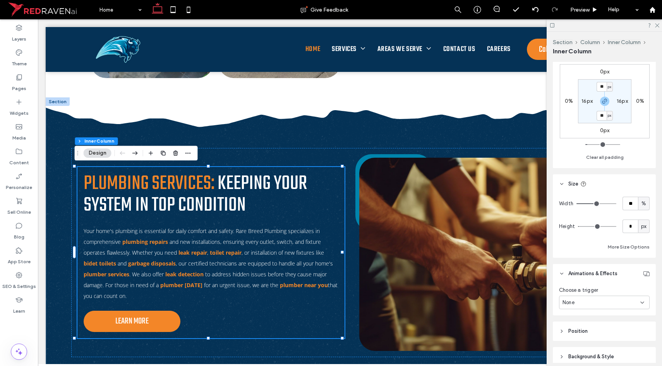
click at [585, 314] on div "Choose a trigger None" at bounding box center [604, 300] width 103 height 32
click at [583, 298] on div "None" at bounding box center [604, 303] width 91 height 14
click at [581, 345] on span "Entrance" at bounding box center [573, 344] width 22 height 8
click at [582, 336] on div "None" at bounding box center [604, 332] width 91 height 14
click at [573, 267] on span "Fade In" at bounding box center [570, 264] width 17 height 8
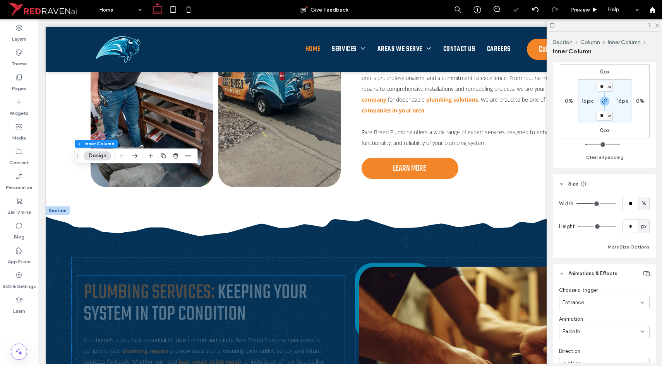
scroll to position [370, 0]
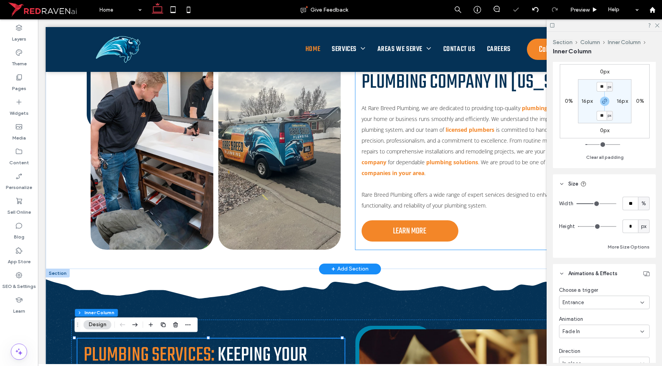
click at [421, 214] on div "About Us Plumbing Company in [US_STATE] At Rare Breed Plumbing, we are dedicate…" at bounding box center [484, 151] width 258 height 197
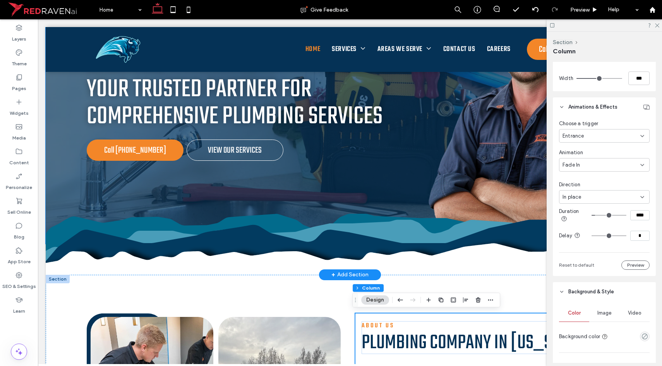
scroll to position [11, 0]
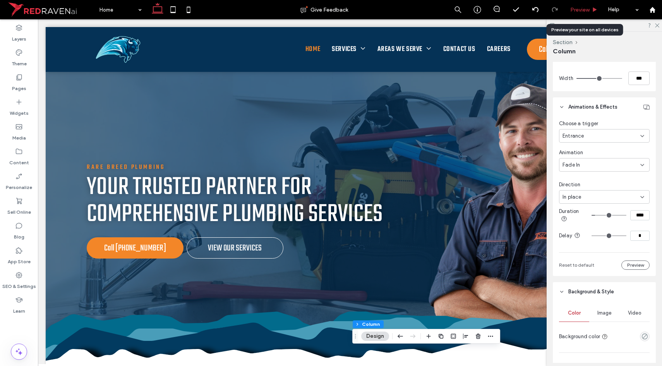
click at [572, 12] on span "Preview" at bounding box center [579, 10] width 19 height 7
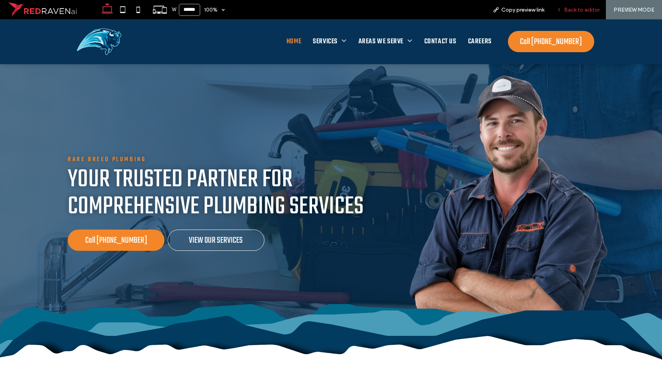
click at [574, 11] on span "Back to editor" at bounding box center [582, 10] width 36 height 7
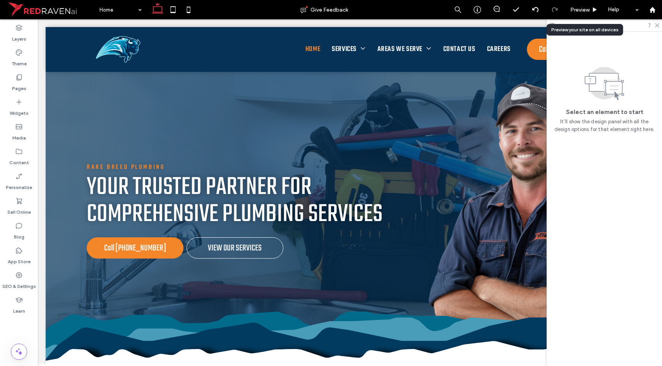
click at [574, 11] on span "Preview" at bounding box center [579, 10] width 19 height 7
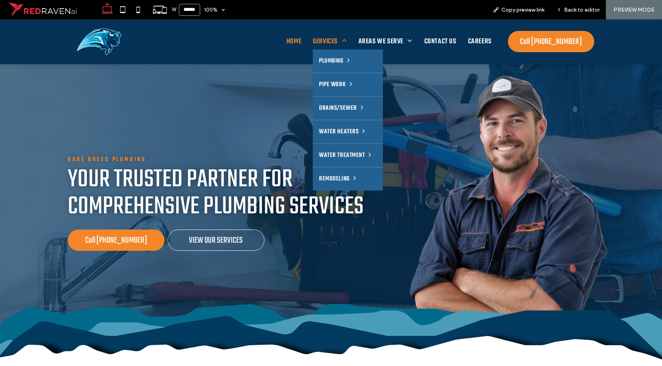
click at [322, 43] on span "Services" at bounding box center [330, 41] width 34 height 15
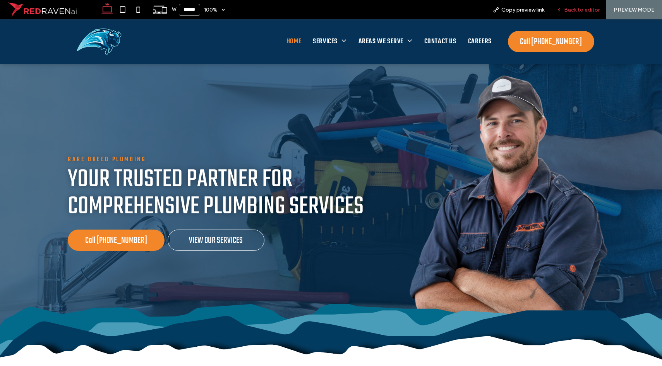
click at [565, 12] on span "Back to editor" at bounding box center [582, 10] width 36 height 7
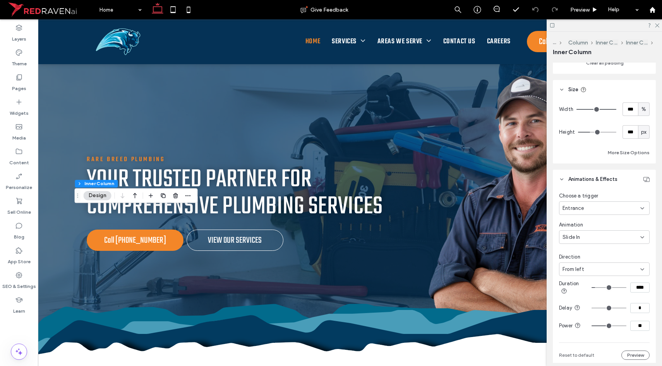
scroll to position [370, 0]
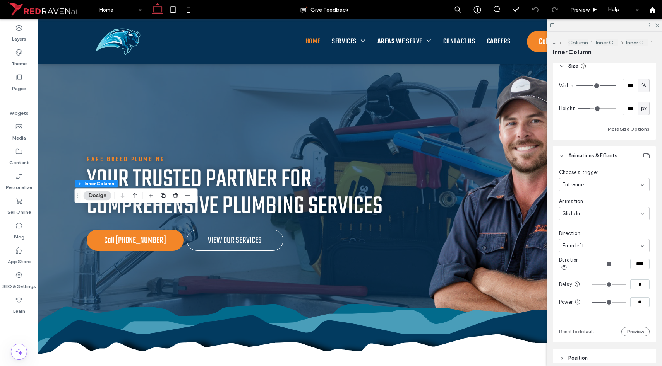
click at [584, 184] on div "Entrance" at bounding box center [601, 185] width 78 height 8
click at [584, 194] on div "None" at bounding box center [602, 199] width 86 height 14
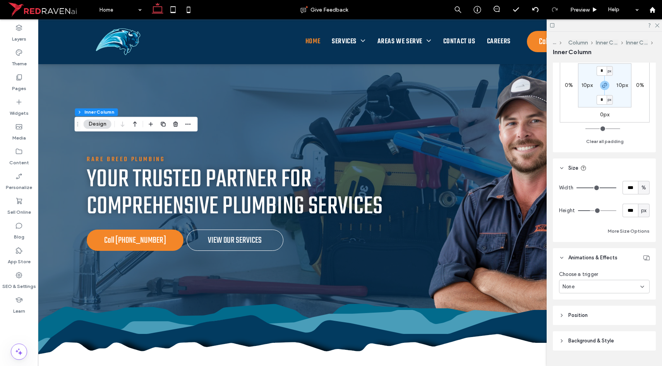
scroll to position [287, 0]
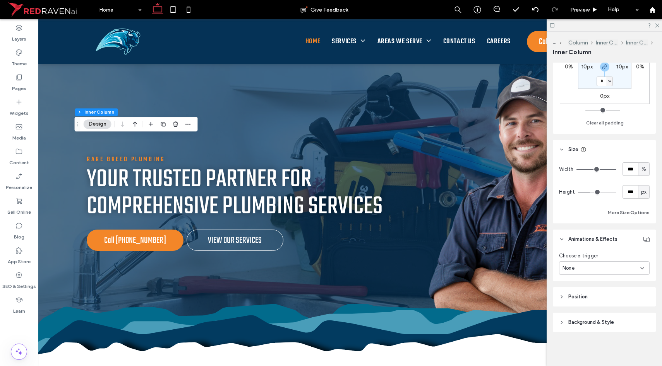
click at [584, 272] on div "None" at bounding box center [604, 269] width 91 height 14
click at [582, 304] on div "Entrance" at bounding box center [602, 309] width 86 height 14
click at [581, 294] on div "None" at bounding box center [601, 298] width 78 height 8
click at [576, 232] on span "Fade In" at bounding box center [570, 230] width 17 height 8
click at [571, 298] on span "Fade In" at bounding box center [570, 298] width 17 height 8
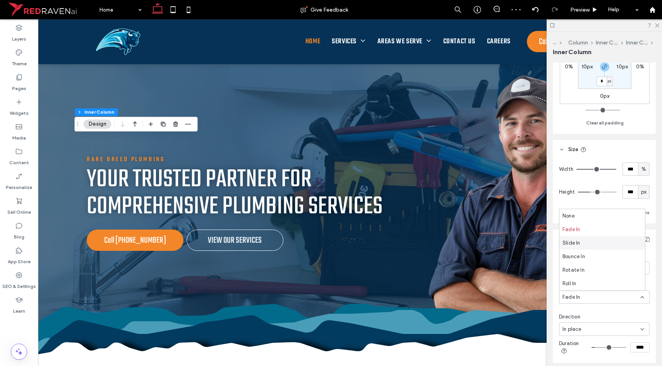
click at [578, 243] on span "Slide In" at bounding box center [571, 244] width 18 height 8
click at [571, 272] on div "Entrance" at bounding box center [604, 269] width 91 height 14
click at [577, 282] on div "None" at bounding box center [602, 282] width 86 height 14
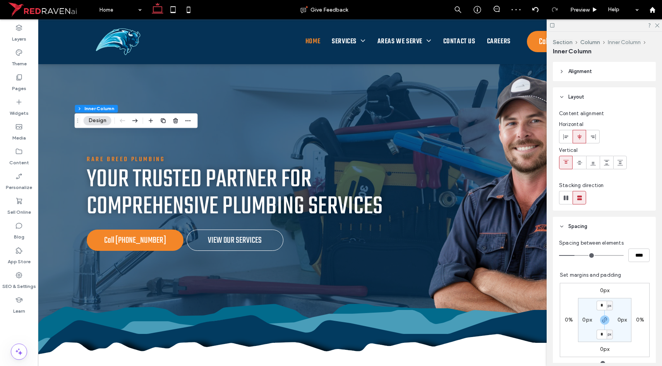
click at [612, 43] on button "Inner Column" at bounding box center [624, 42] width 33 height 7
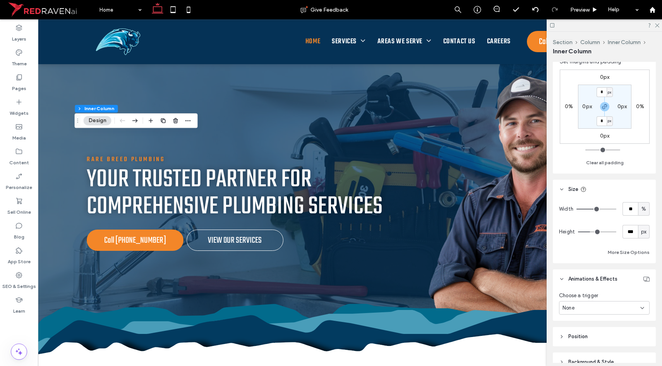
scroll to position [253, 0]
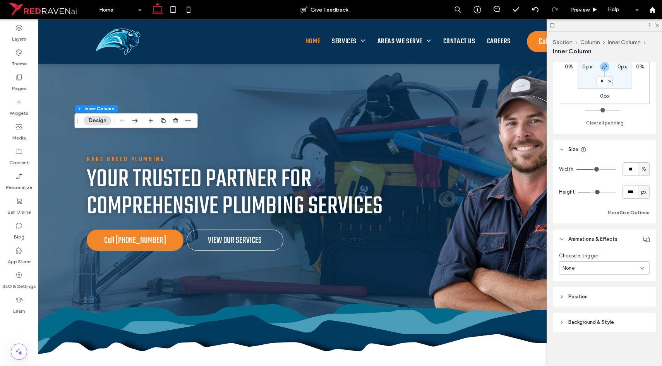
click at [584, 267] on div "None" at bounding box center [601, 269] width 78 height 8
click at [580, 310] on span "Entrance" at bounding box center [573, 309] width 22 height 8
click at [585, 298] on div "None" at bounding box center [601, 298] width 78 height 8
click at [580, 243] on div "Slide In" at bounding box center [602, 243] width 86 height 14
click at [592, 326] on div "From right" at bounding box center [601, 330] width 78 height 8
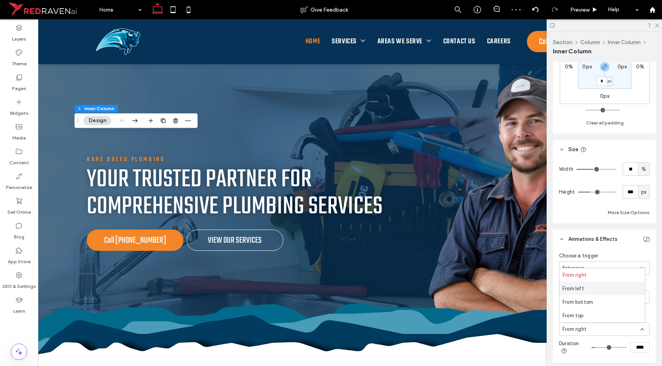
click at [586, 290] on div "From left" at bounding box center [602, 289] width 86 height 14
click at [587, 10] on span "Preview" at bounding box center [579, 10] width 19 height 7
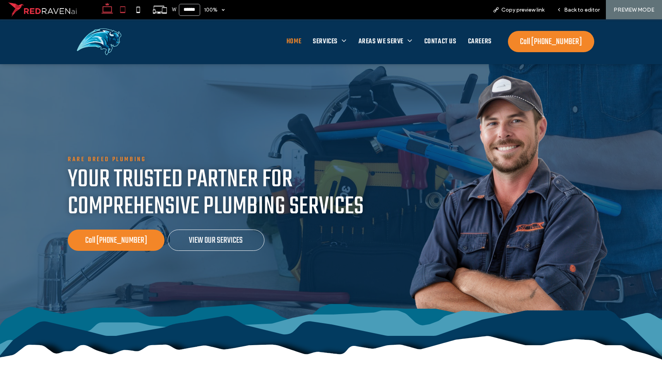
click at [124, 14] on icon at bounding box center [122, 9] width 15 height 15
type input "*****"
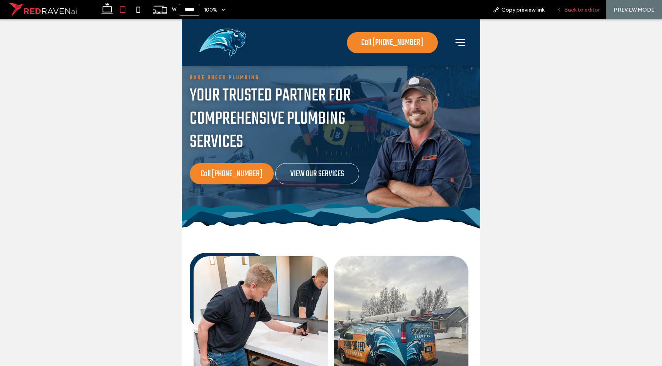
click at [575, 11] on span "Back to editor" at bounding box center [582, 10] width 36 height 7
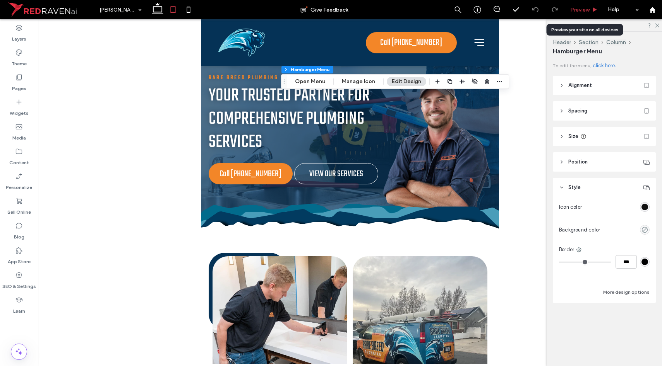
click at [577, 11] on span "Preview" at bounding box center [579, 10] width 19 height 7
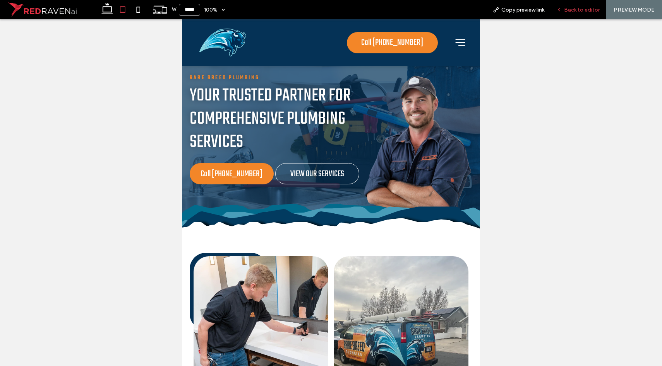
click at [568, 13] on div "Back to editor" at bounding box center [577, 9] width 55 height 19
click at [569, 11] on span "Back to editor" at bounding box center [582, 10] width 36 height 7
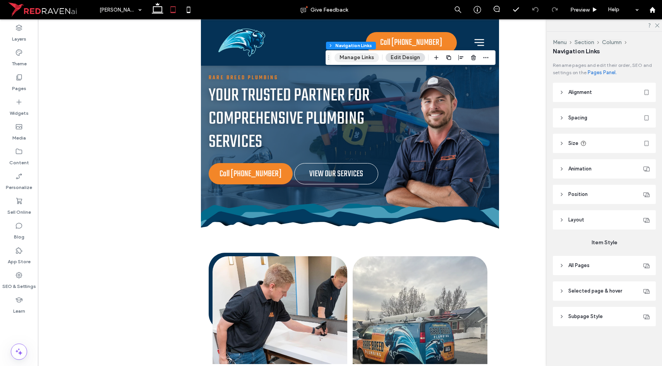
click at [365, 60] on button "Manage Links" at bounding box center [356, 57] width 44 height 9
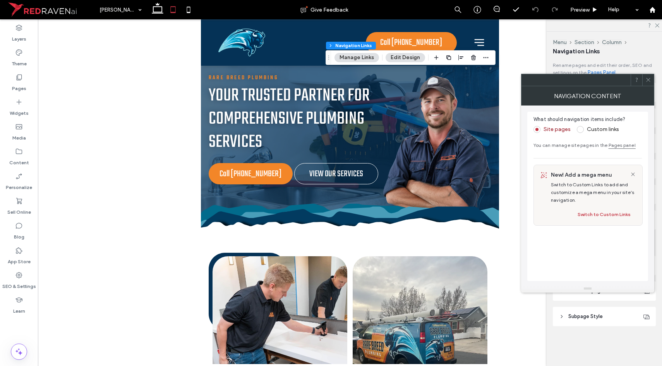
click at [644, 80] on div at bounding box center [648, 80] width 12 height 12
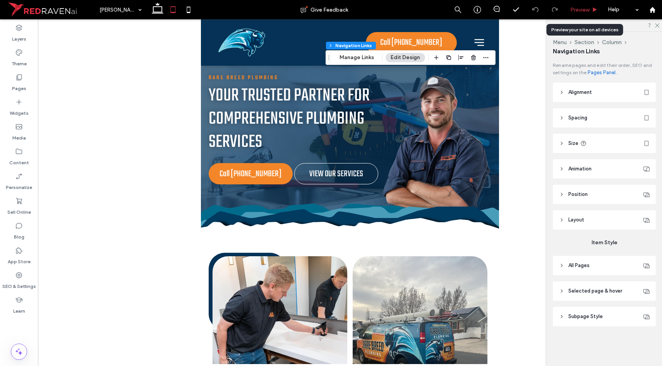
click at [580, 12] on span "Preview" at bounding box center [579, 10] width 19 height 7
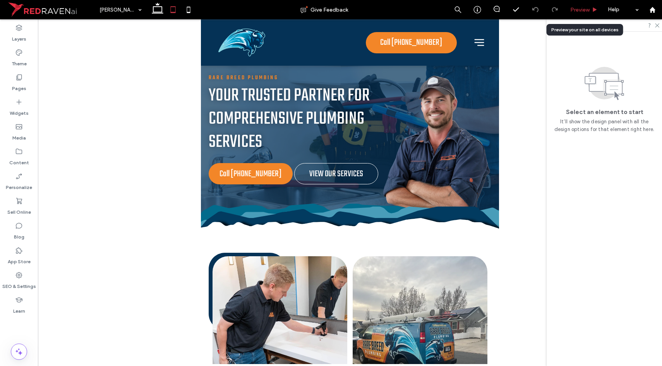
click at [576, 7] on span "Preview" at bounding box center [579, 10] width 19 height 7
click at [579, 12] on span "Preview" at bounding box center [579, 10] width 19 height 7
click at [659, 24] on div at bounding box center [350, 191] width 624 height 345
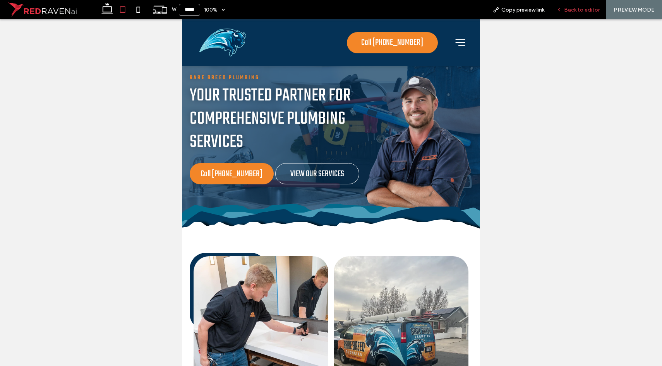
click at [568, 9] on span "Back to editor" at bounding box center [582, 10] width 36 height 7
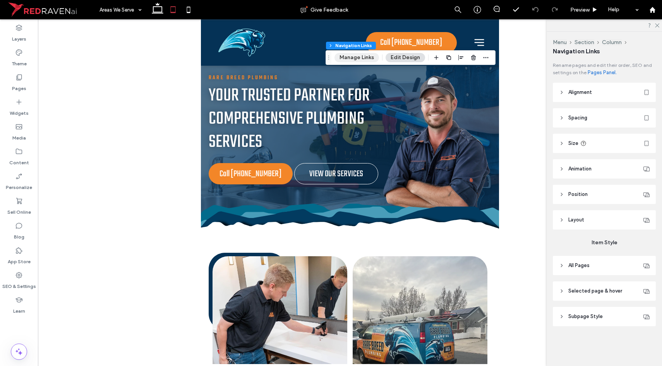
click at [364, 57] on button "Manage Links" at bounding box center [356, 57] width 44 height 9
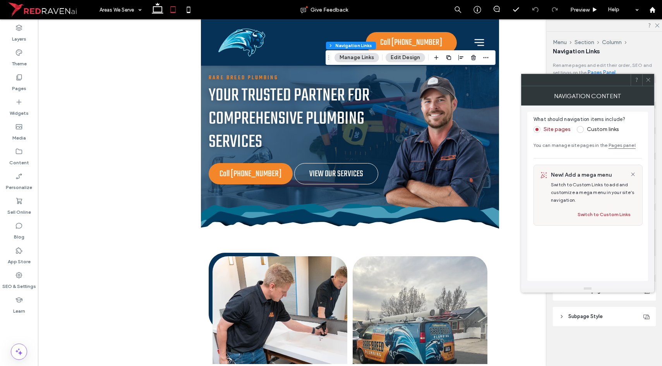
click at [410, 60] on button "Edit Design" at bounding box center [404, 57] width 39 height 9
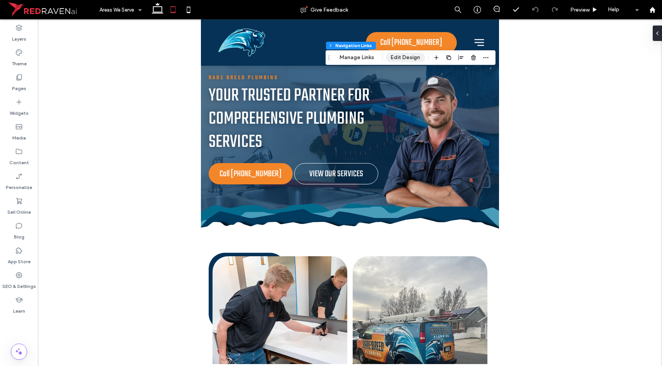
click at [410, 59] on button "Edit Design" at bounding box center [404, 57] width 39 height 9
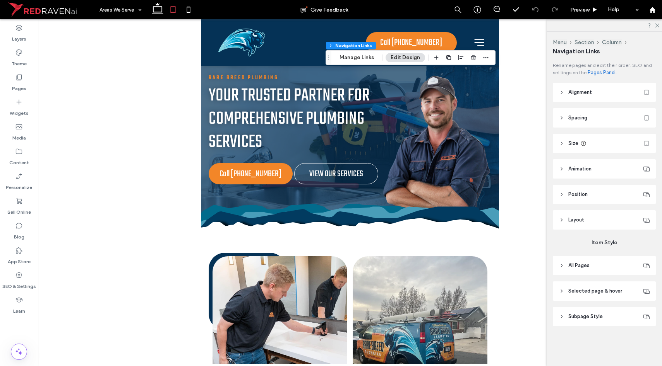
click at [589, 312] on header "Subpage Style" at bounding box center [604, 316] width 103 height 19
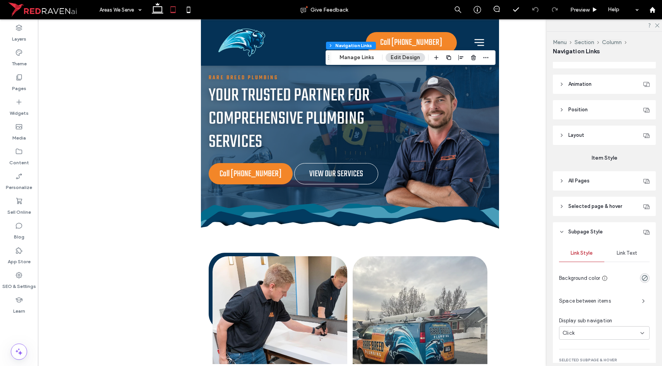
scroll to position [83, 0]
click at [617, 255] on span "Link Text" at bounding box center [626, 255] width 21 height 6
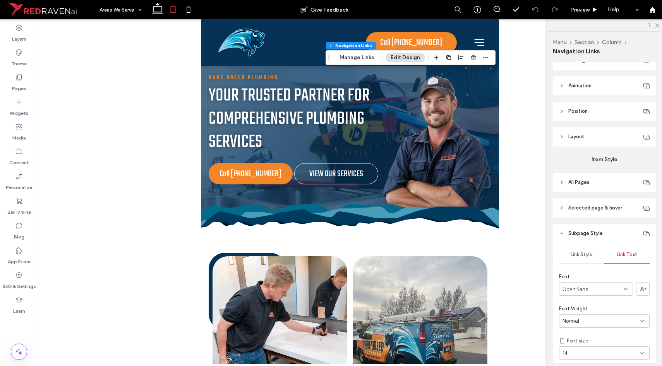
scroll to position [96, 0]
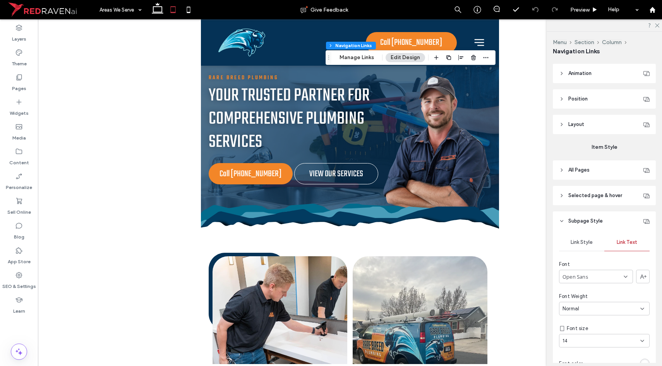
click at [577, 342] on div "14" at bounding box center [599, 341] width 74 height 8
type input "**"
click at [588, 329] on body ".wqwq-1{fill:#231f20;} .cls-1q, .cls-2q { fill-rule: evenodd; } .cls-2q { fill:…" at bounding box center [331, 183] width 662 height 366
click at [588, 339] on div "14" at bounding box center [599, 341] width 74 height 8
type input "**"
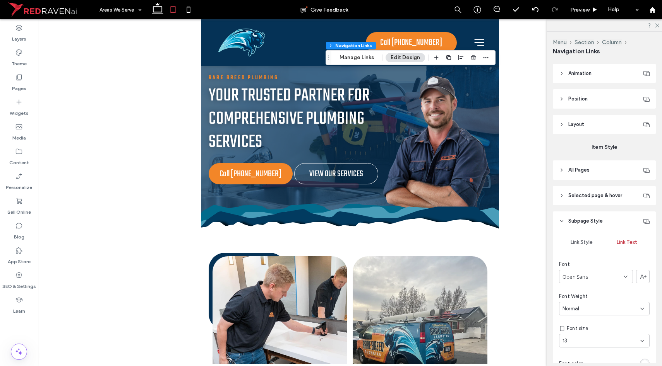
click at [581, 341] on div "13" at bounding box center [599, 341] width 74 height 8
type input "**"
click at [585, 346] on div "12" at bounding box center [604, 341] width 91 height 14
click at [582, 339] on div "12" at bounding box center [599, 341] width 74 height 8
type input "**"
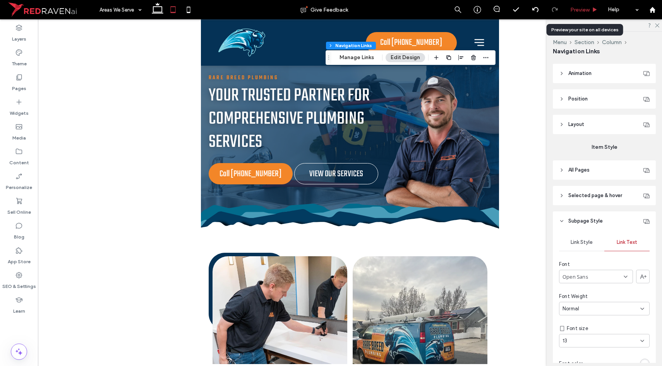
click at [582, 7] on span "Preview" at bounding box center [579, 10] width 19 height 7
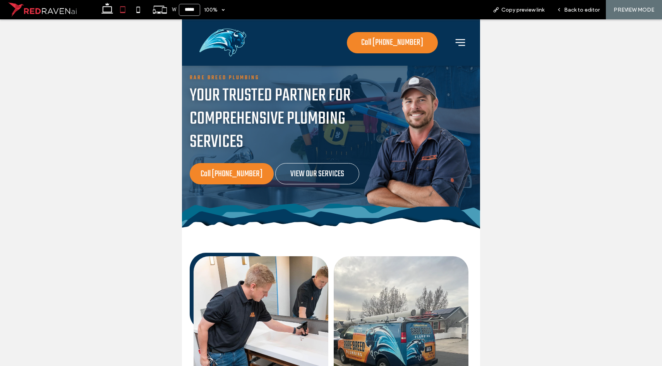
click at [582, 10] on span "Back to editor" at bounding box center [582, 10] width 36 height 7
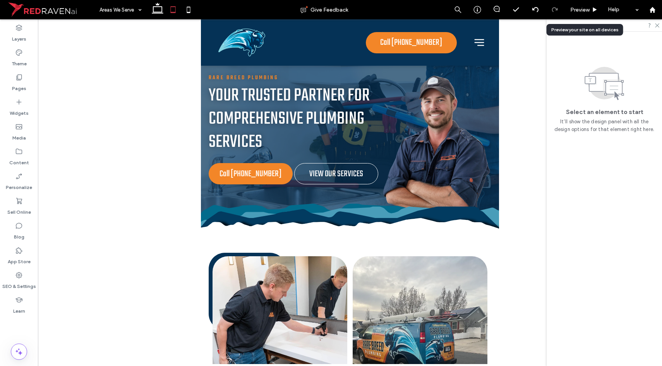
click at [582, 10] on span "Preview" at bounding box center [579, 10] width 19 height 7
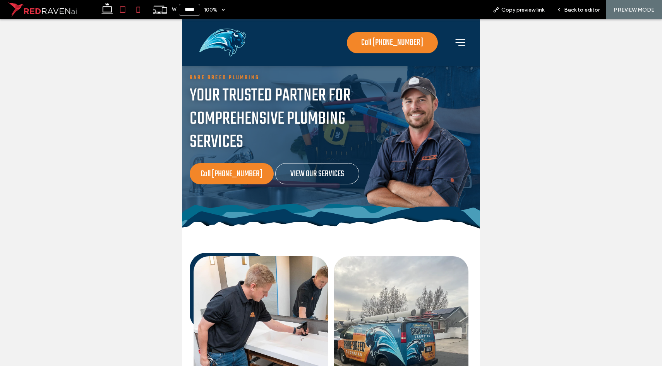
click at [135, 10] on icon at bounding box center [137, 9] width 15 height 15
type input "*****"
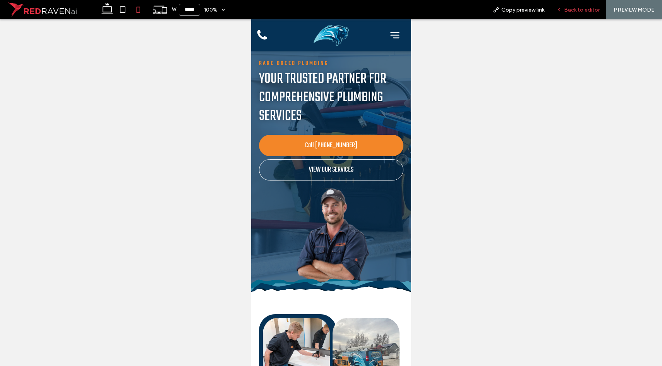
click at [580, 4] on div "Back to editor" at bounding box center [577, 9] width 55 height 19
click at [580, 9] on span "Back to editor" at bounding box center [582, 10] width 36 height 7
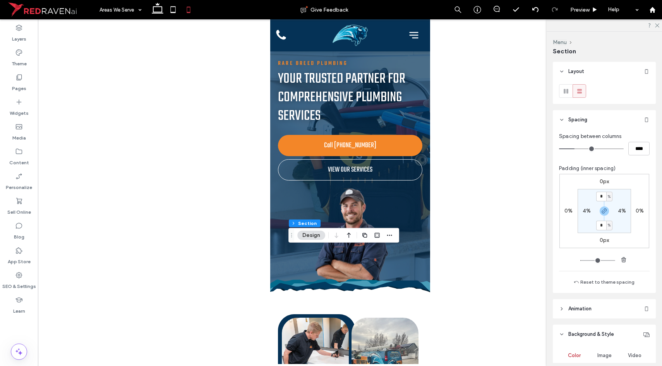
scroll to position [176, 0]
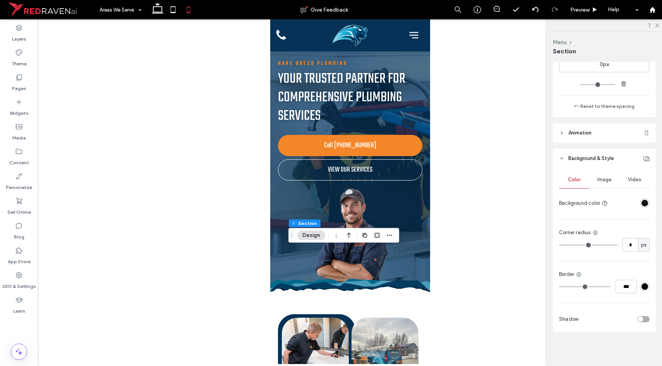
click at [641, 202] on div "rgba(17, 17, 17, 1)" at bounding box center [644, 203] width 7 height 7
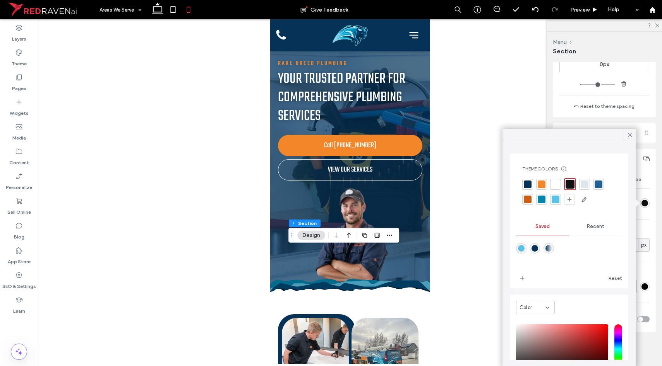
click at [528, 184] on div at bounding box center [528, 185] width 8 height 8
click at [537, 250] on div "rgba(5,50,86,1)" at bounding box center [534, 248] width 7 height 7
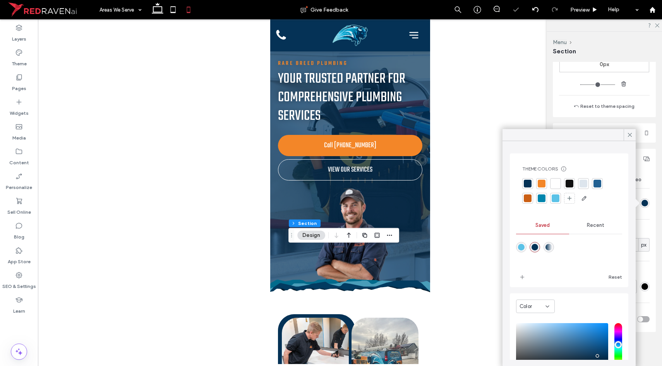
click at [544, 200] on div at bounding box center [541, 199] width 8 height 8
click at [601, 185] on div at bounding box center [597, 184] width 8 height 8
click at [527, 186] on div at bounding box center [528, 185] width 8 height 8
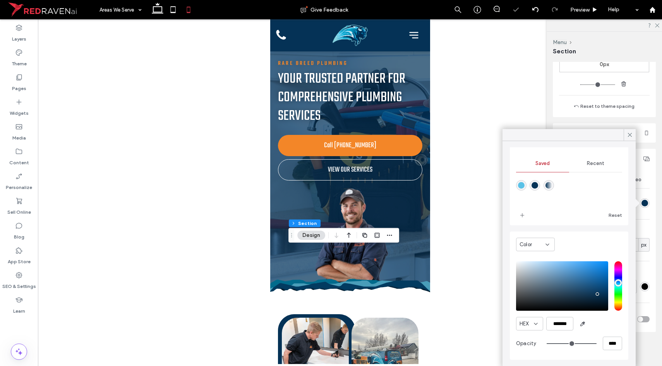
scroll to position [56, 0]
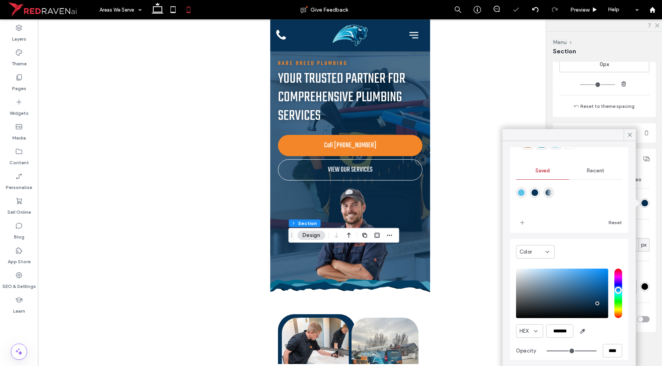
type input "*******"
click at [597, 305] on div "pointer" at bounding box center [597, 305] width 2 height 2
click at [629, 135] on use at bounding box center [630, 135] width 4 height 4
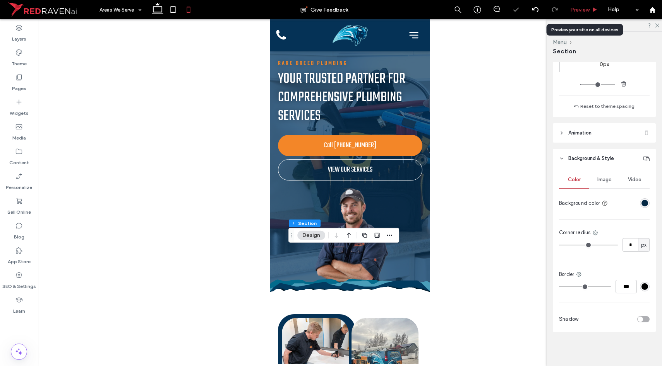
click at [588, 11] on span "Preview" at bounding box center [579, 10] width 19 height 7
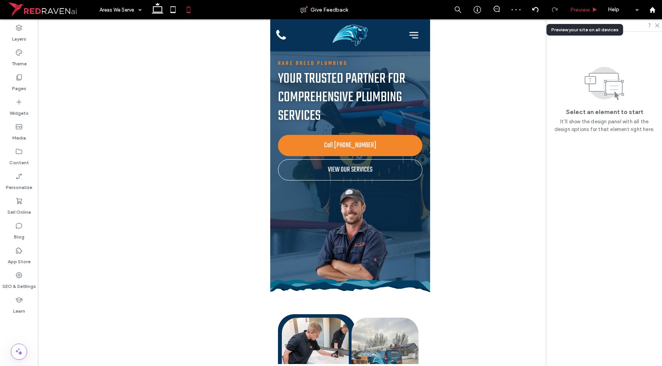
click at [584, 10] on span "Preview" at bounding box center [579, 10] width 19 height 7
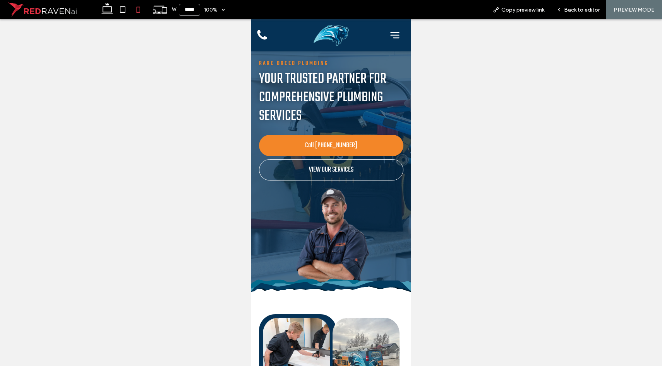
click at [584, 10] on span "Back to editor" at bounding box center [582, 10] width 36 height 7
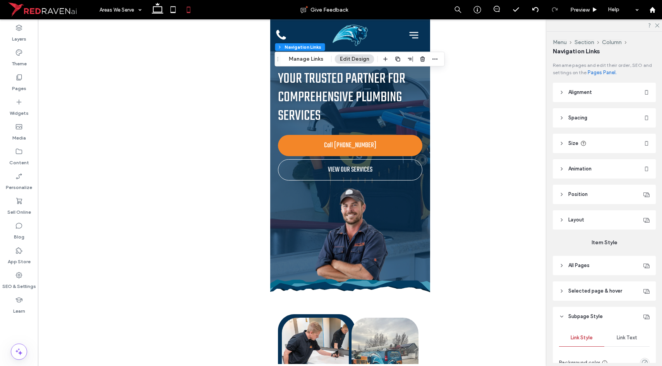
type input "*"
type input "***"
type input "****"
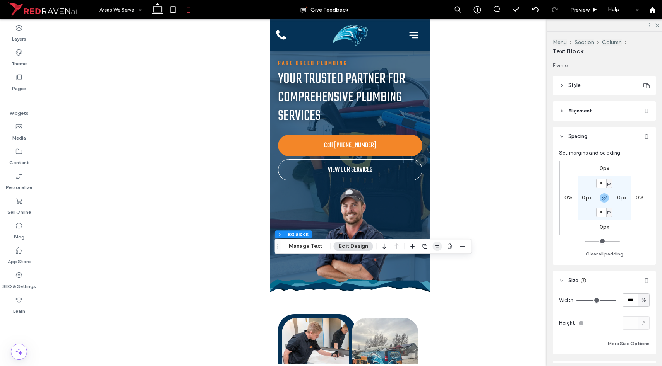
click at [434, 248] on icon "button" at bounding box center [437, 246] width 6 height 6
click at [417, 259] on icon "flex-start" at bounding box center [417, 261] width 6 height 6
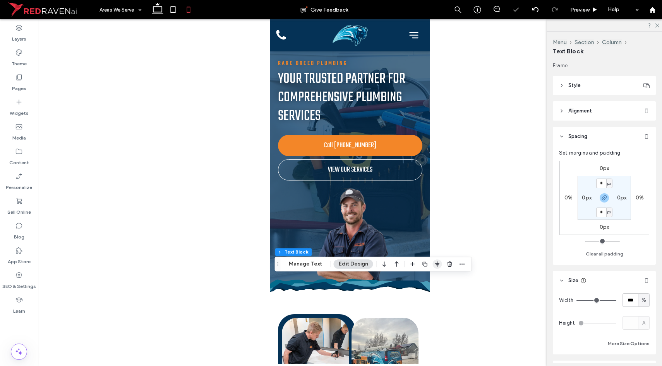
click at [438, 266] on icon "button" at bounding box center [437, 264] width 6 height 6
click at [410, 278] on div at bounding box center [437, 279] width 60 height 15
click at [414, 279] on icon "flex-start" at bounding box center [417, 279] width 6 height 6
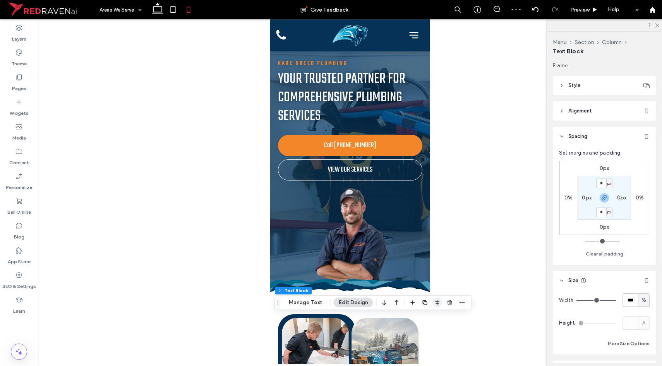
click at [435, 305] on use "button" at bounding box center [437, 302] width 4 height 5
click at [416, 316] on icon "flex-start" at bounding box center [417, 318] width 6 height 6
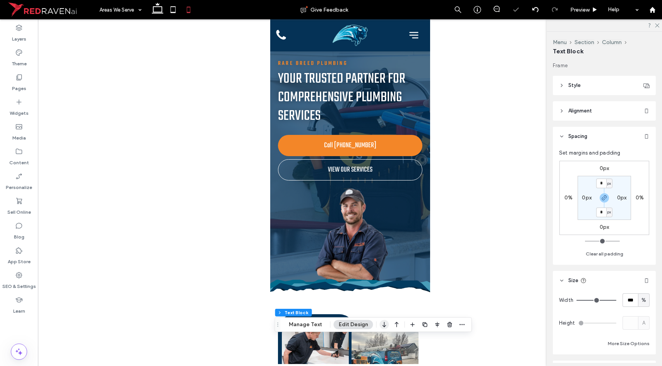
scroll to position [39, 0]
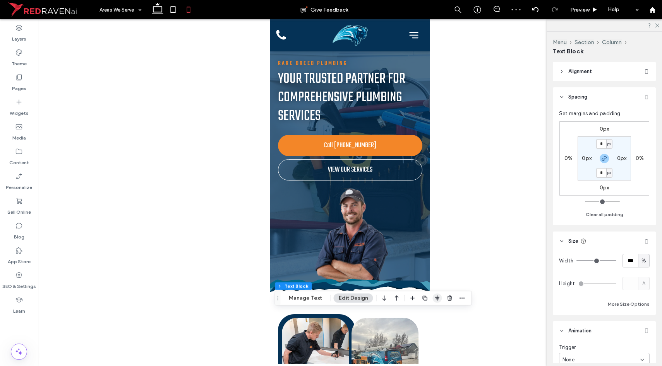
click at [433, 299] on span "button" at bounding box center [437, 298] width 9 height 9
drag, startPoint x: 419, startPoint y: 311, endPoint x: 406, endPoint y: 320, distance: 15.5
click at [419, 311] on span "flex-start" at bounding box center [416, 313] width 9 height 9
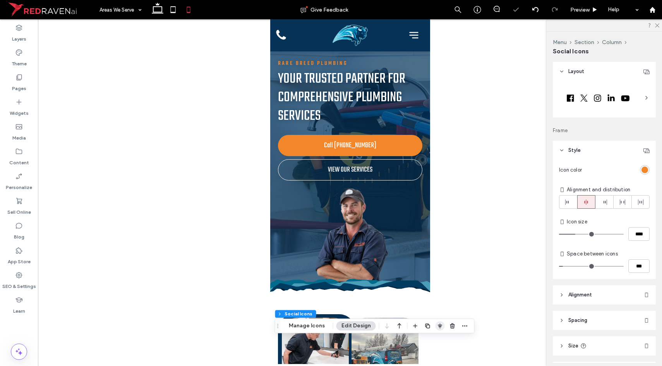
click at [437, 327] on icon "button" at bounding box center [440, 326] width 6 height 6
click at [416, 338] on span "flex-start" at bounding box center [419, 341] width 9 height 9
click at [565, 201] on div at bounding box center [567, 202] width 17 height 13
click at [578, 7] on span "Preview" at bounding box center [579, 10] width 19 height 7
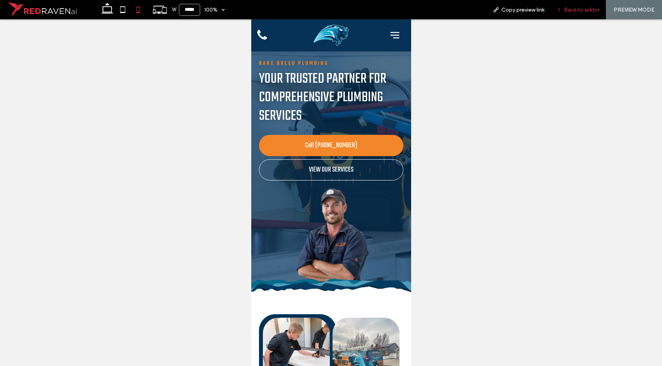
click at [577, 10] on span "Back to editor" at bounding box center [582, 10] width 36 height 7
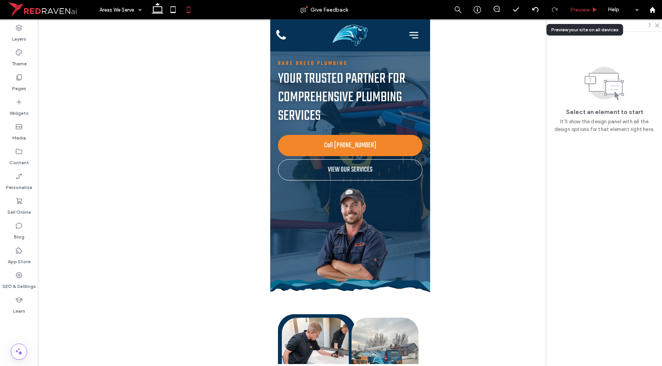
click at [587, 12] on span "Preview" at bounding box center [579, 10] width 19 height 7
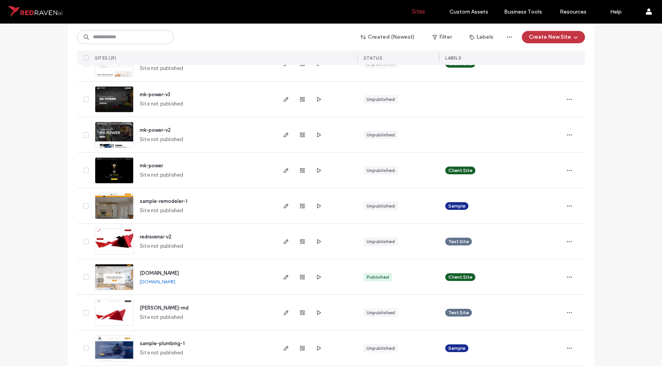
scroll to position [190, 0]
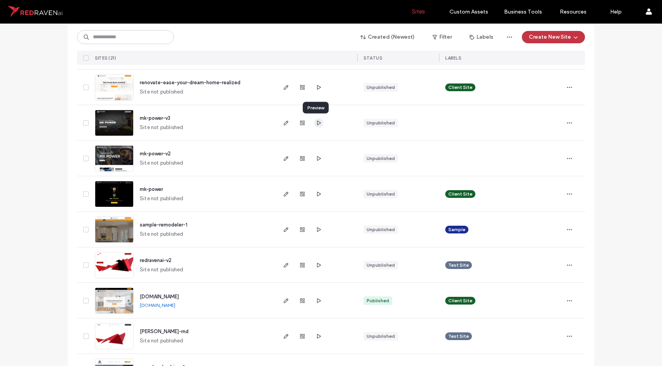
click at [317, 121] on icon "button" at bounding box center [318, 123] width 6 height 6
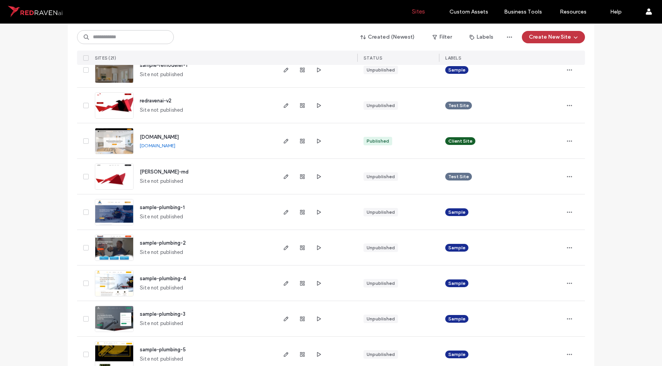
scroll to position [365, 0]
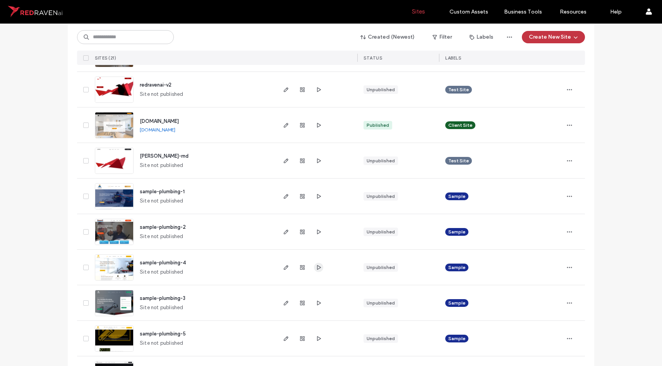
click at [315, 268] on icon "button" at bounding box center [318, 268] width 6 height 6
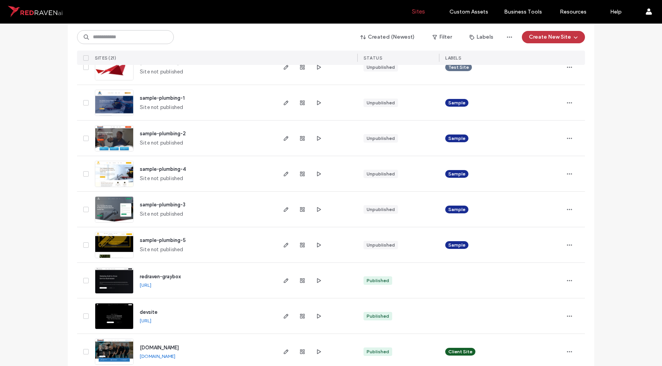
scroll to position [543, 0]
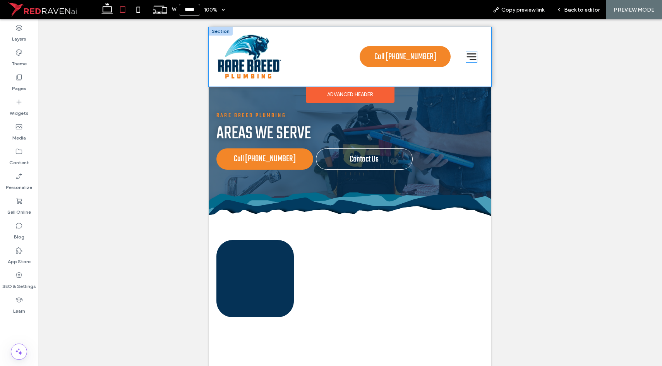
click at [467, 53] on icon at bounding box center [471, 57] width 12 height 12
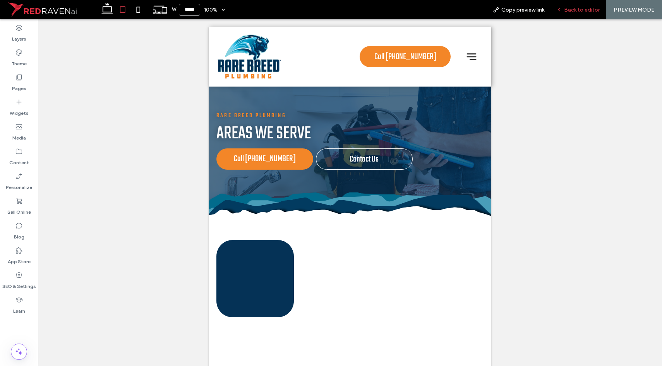
click at [568, 10] on span "Back to editor" at bounding box center [582, 10] width 36 height 7
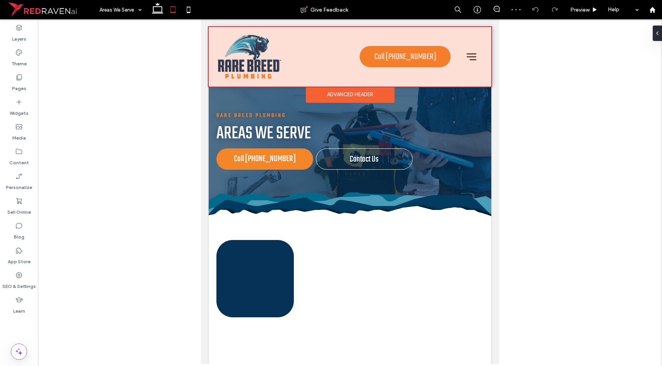
click at [472, 55] on div at bounding box center [350, 57] width 282 height 60
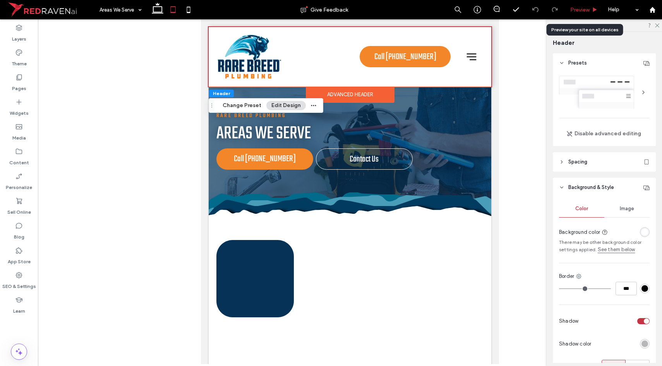
click at [568, 7] on div "Preview" at bounding box center [583, 10] width 39 height 7
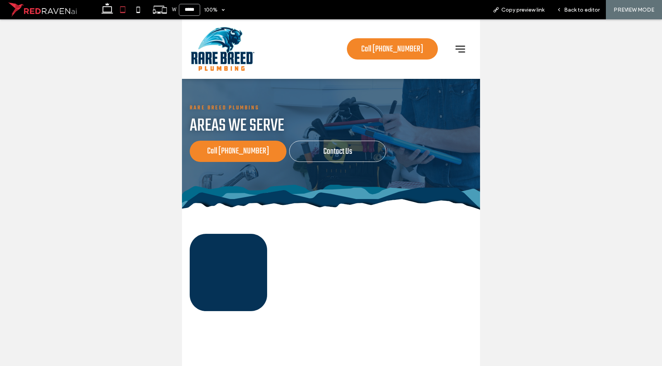
click at [455, 52] on icon at bounding box center [460, 49] width 10 height 7
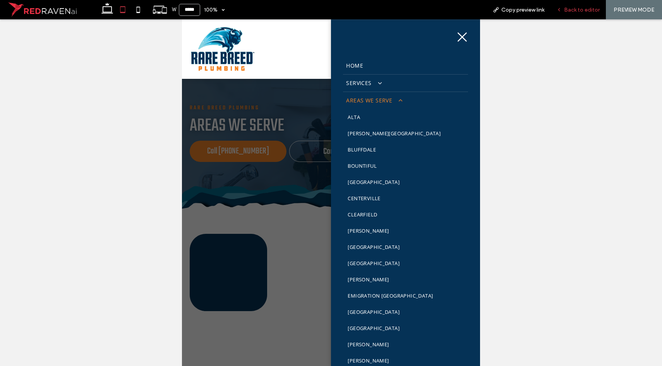
click at [566, 7] on span "Back to editor" at bounding box center [582, 10] width 36 height 7
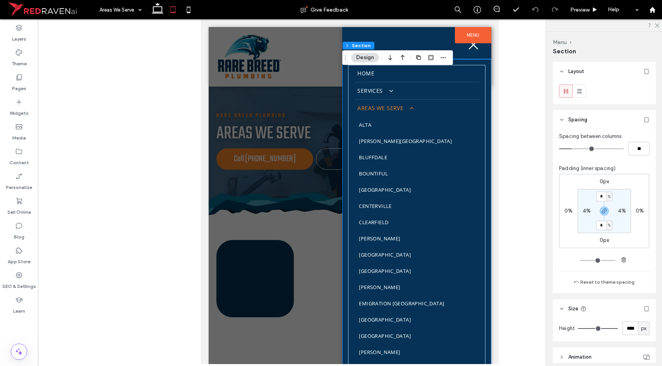
click at [608, 198] on span "%" at bounding box center [609, 197] width 3 height 8
click at [605, 209] on span "px" at bounding box center [603, 209] width 5 height 8
type input "****"
click at [582, 213] on label "4%" at bounding box center [586, 211] width 8 height 7
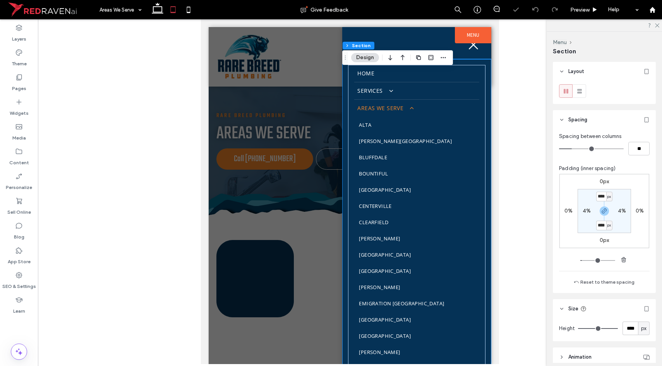
type input "*"
type input "**"
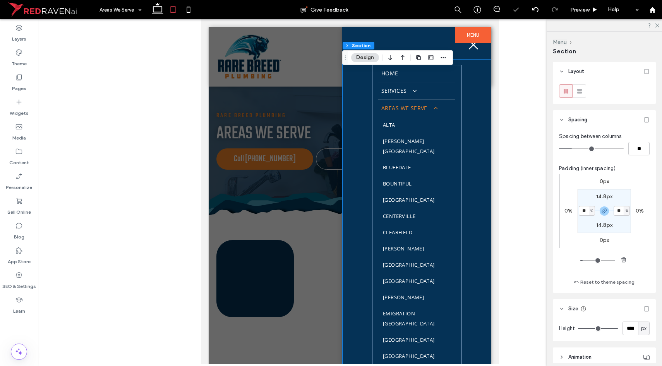
click at [590, 211] on span "%" at bounding box center [591, 211] width 3 height 8
click at [591, 219] on div "px" at bounding box center [586, 223] width 11 height 14
type input "**"
click at [579, 210] on input "**" at bounding box center [583, 211] width 10 height 10
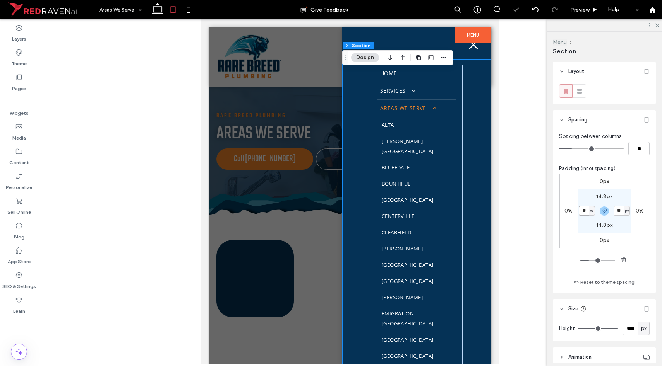
type input "**"
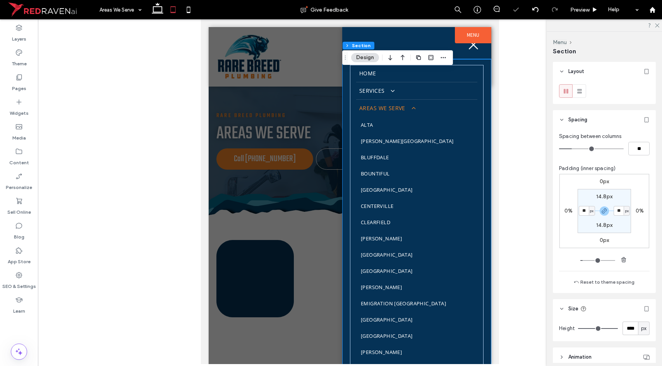
click at [599, 196] on label "14.8px" at bounding box center [604, 196] width 16 height 7
type input "**"
type input "*"
click at [599, 196] on input "*" at bounding box center [601, 197] width 10 height 10
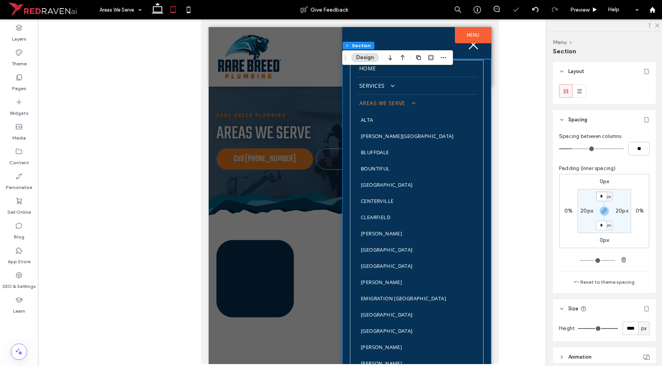
click at [599, 196] on input "*" at bounding box center [601, 197] width 10 height 10
type input "**"
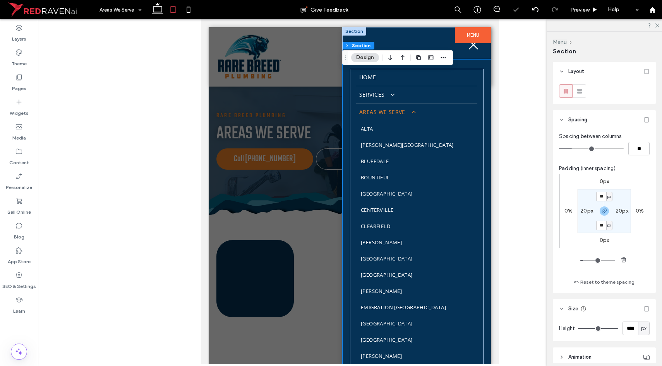
click at [430, 32] on div at bounding box center [416, 43] width 149 height 32
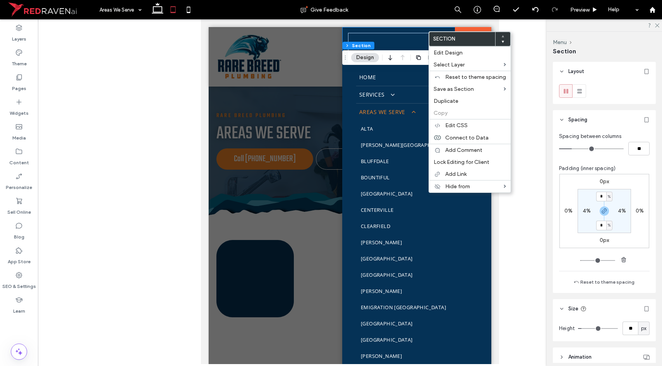
click at [428, 31] on div at bounding box center [416, 43] width 149 height 32
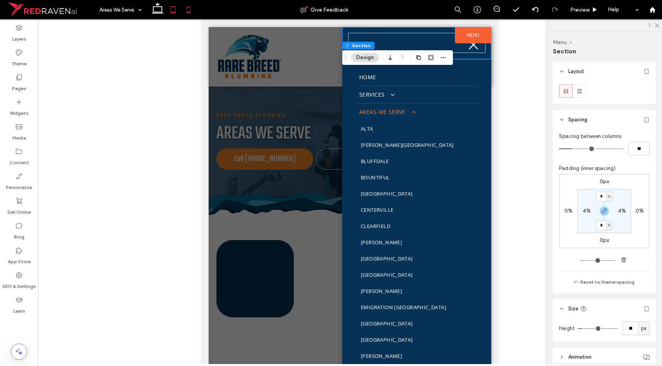
click at [184, 11] on icon at bounding box center [188, 9] width 15 height 15
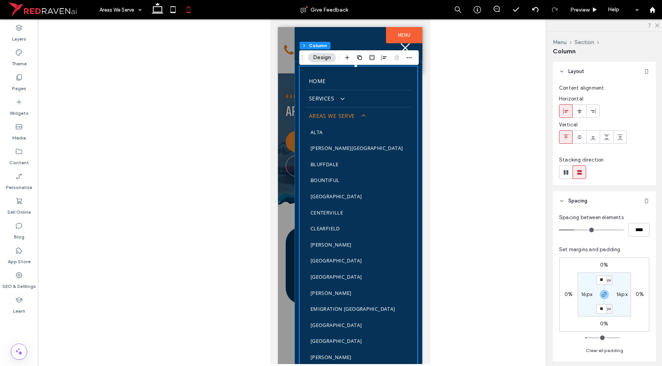
click at [593, 310] on section "** px 16px ** px 16px" at bounding box center [603, 295] width 53 height 44
click at [597, 310] on input "**" at bounding box center [601, 310] width 10 height 10
type input "**"
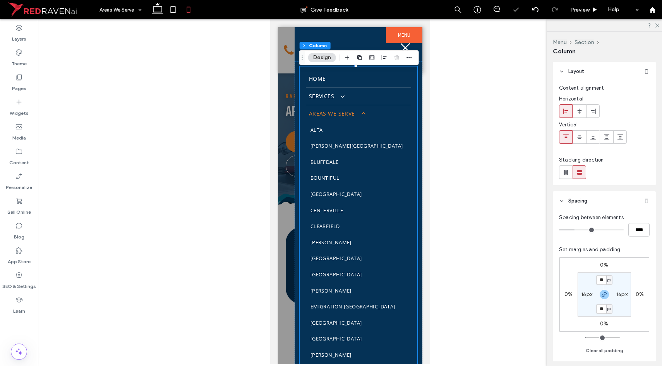
click at [583, 298] on label "16px" at bounding box center [586, 294] width 11 height 7
type input "**"
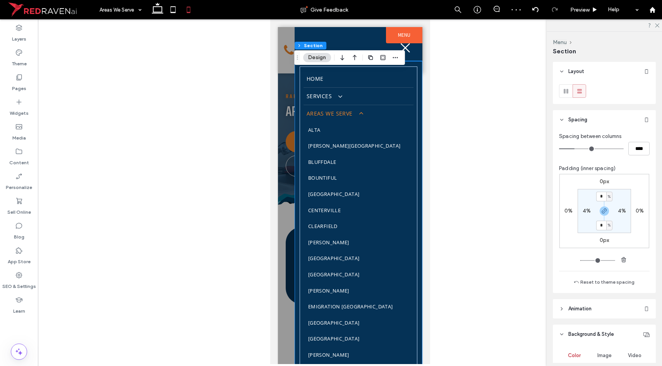
click at [586, 212] on label "4%" at bounding box center [586, 211] width 8 height 7
click at [589, 213] on div "%" at bounding box center [592, 211] width 6 height 10
click at [584, 220] on span "px" at bounding box center [586, 223] width 5 height 8
type input "**"
type input "****"
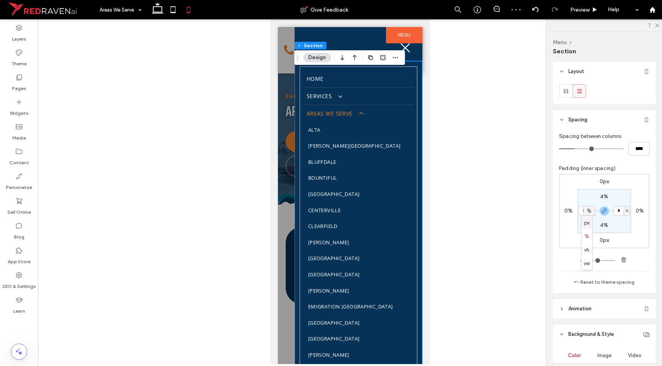
type input "****"
type input "**"
click at [580, 210] on input "****" at bounding box center [583, 211] width 10 height 10
type input "**"
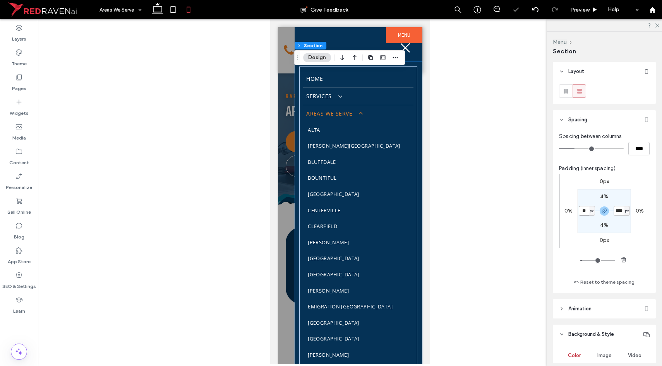
type input "**"
click at [603, 199] on label "4%" at bounding box center [604, 196] width 8 height 7
click at [608, 198] on span "%" at bounding box center [609, 197] width 3 height 8
click at [601, 207] on span "px" at bounding box center [603, 209] width 5 height 8
type input "**"
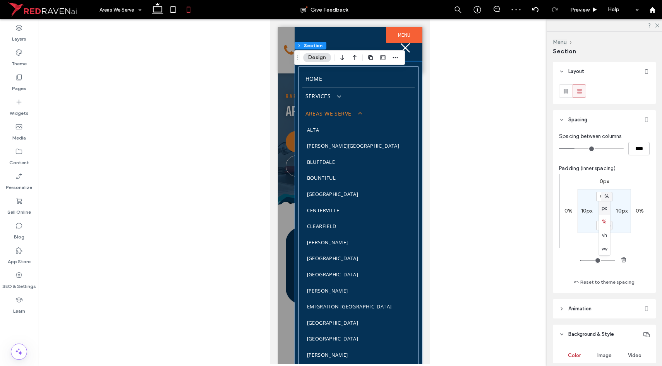
type input "****"
type input "**"
click at [601, 194] on input "****" at bounding box center [601, 197] width 10 height 10
type input "**"
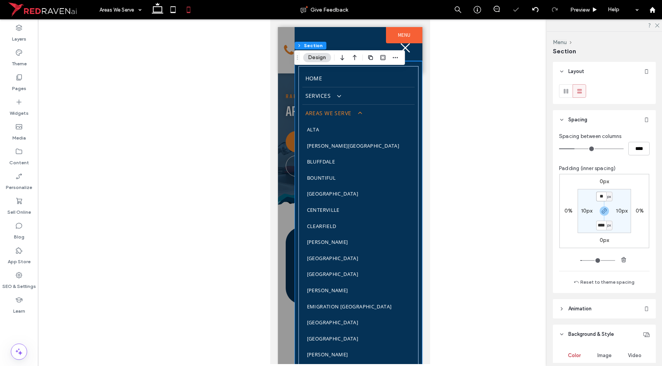
type input "**"
click at [601, 194] on input "**" at bounding box center [601, 197] width 10 height 10
type input "**"
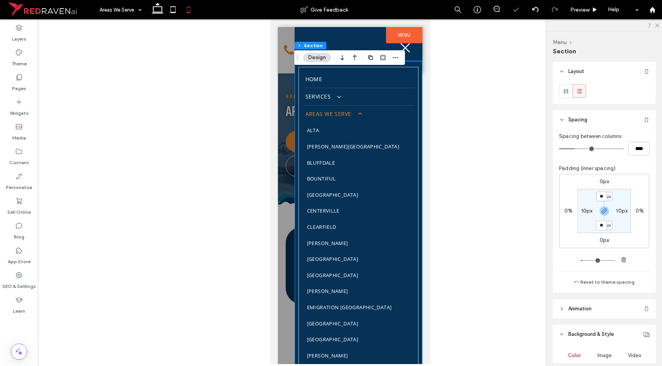
type input "**"
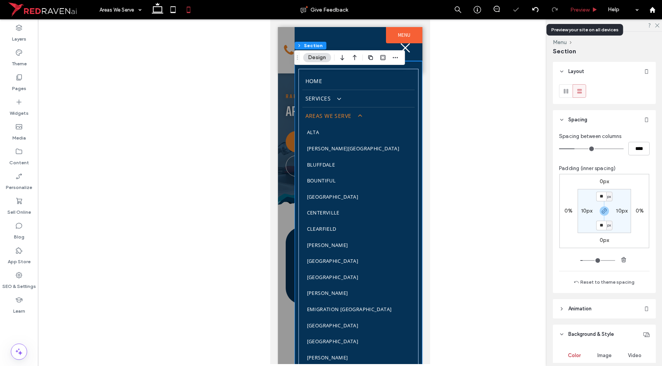
click at [580, 9] on span "Preview" at bounding box center [579, 10] width 19 height 7
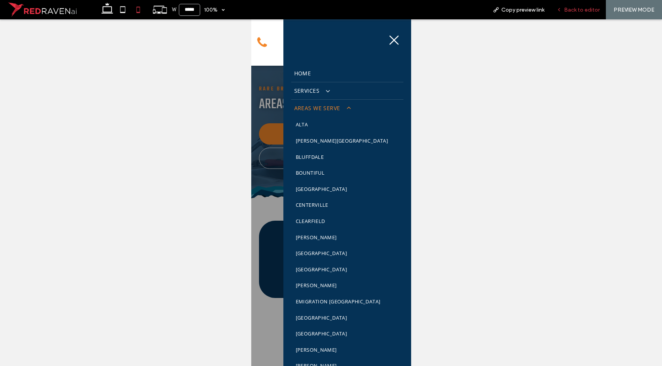
click at [570, 15] on div "Back to editor" at bounding box center [577, 9] width 55 height 19
click at [572, 12] on span "Back to editor" at bounding box center [582, 10] width 36 height 7
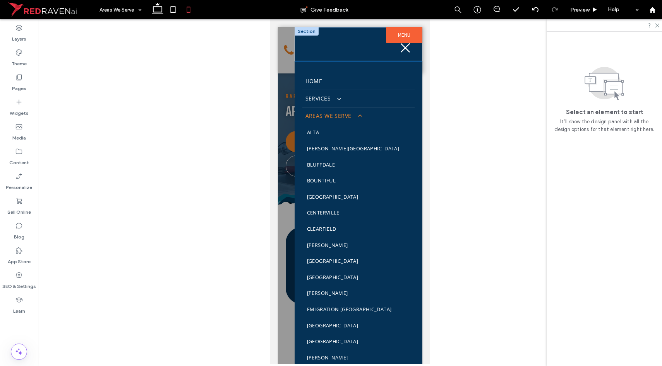
click at [369, 57] on div at bounding box center [358, 44] width 128 height 34
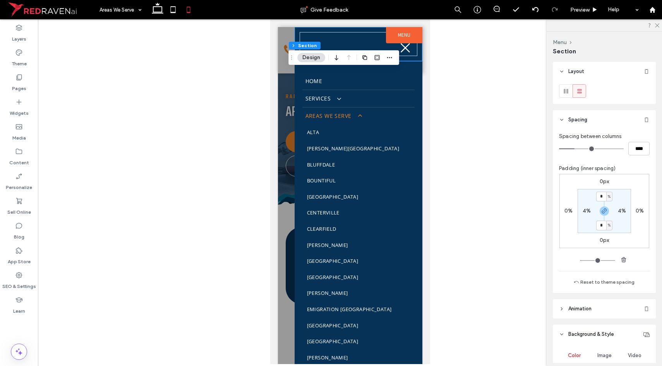
click at [606, 230] on div "%" at bounding box center [609, 226] width 6 height 10
click at [604, 233] on div "px" at bounding box center [604, 238] width 11 height 14
type input "****"
type input "**"
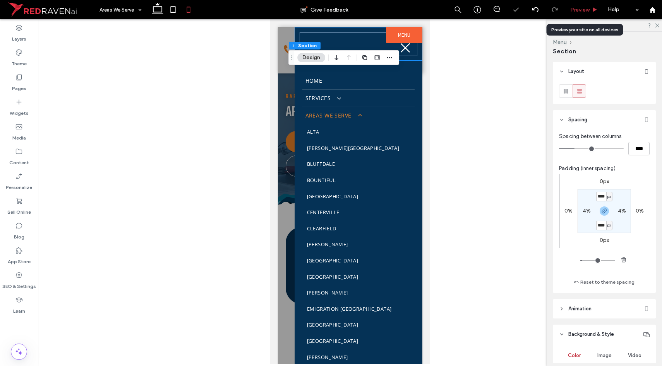
click at [584, 9] on span "Preview" at bounding box center [579, 10] width 19 height 7
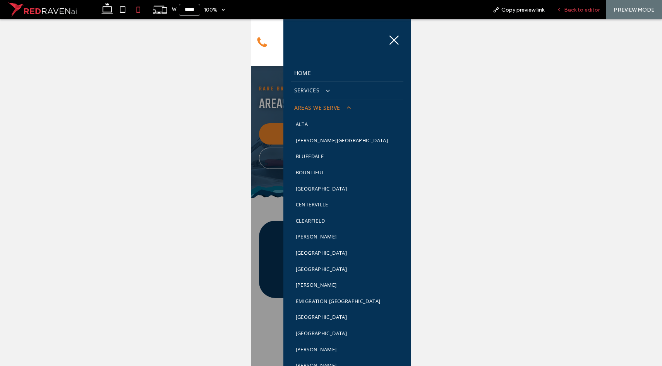
click at [569, 10] on span "Back to editor" at bounding box center [582, 10] width 36 height 7
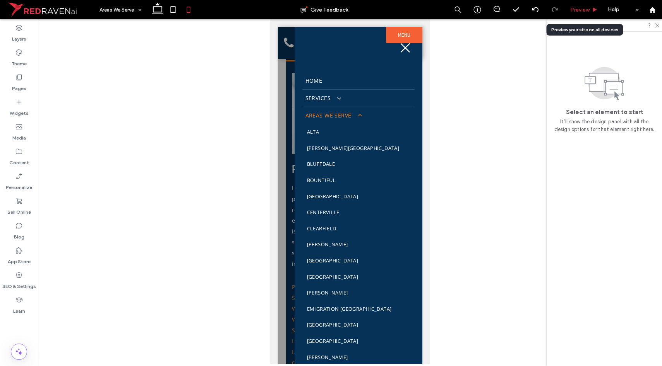
click at [577, 8] on span "Preview" at bounding box center [579, 10] width 19 height 7
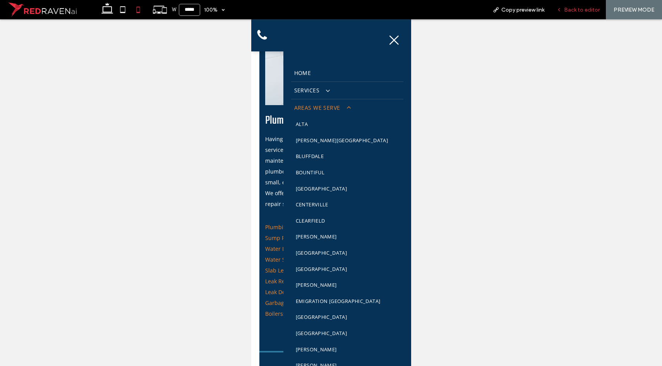
click at [580, 8] on span "Back to editor" at bounding box center [582, 10] width 36 height 7
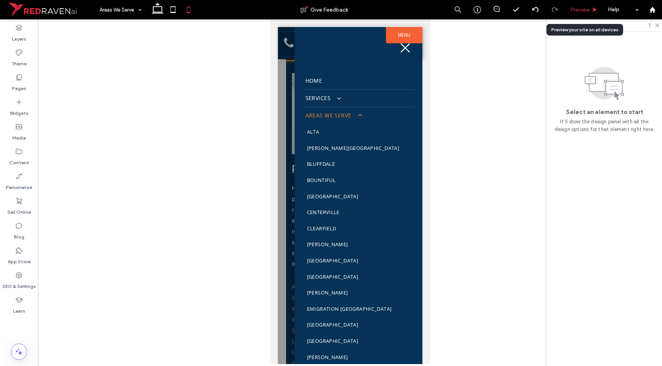
click at [582, 14] on div "Preview" at bounding box center [583, 9] width 39 height 19
click at [582, 12] on span "Preview" at bounding box center [579, 10] width 19 height 7
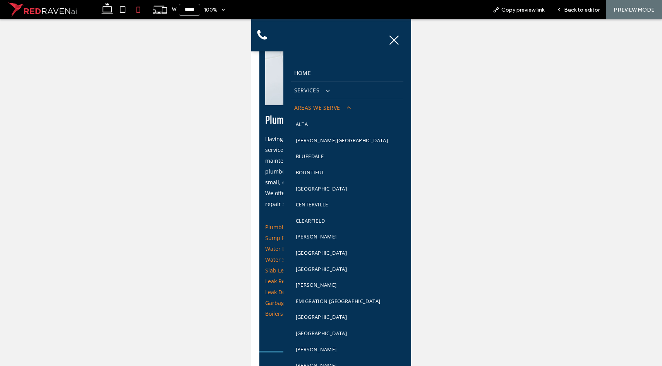
click at [388, 41] on icon at bounding box center [394, 40] width 12 height 12
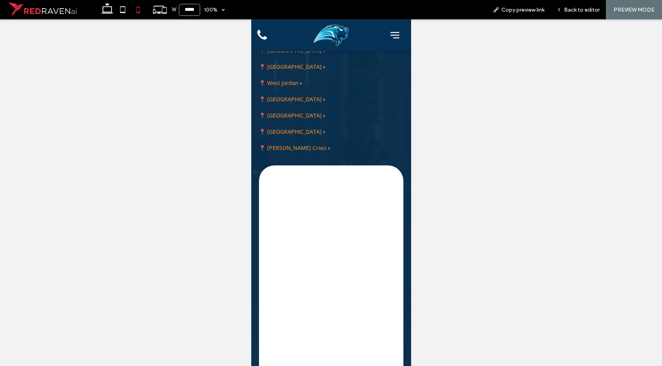
scroll to position [3807, 0]
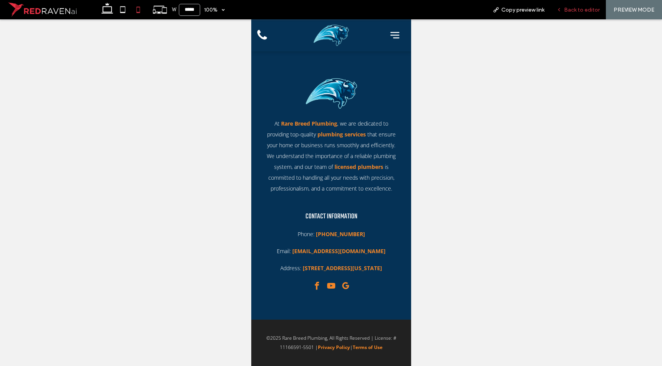
click at [586, 10] on span "Back to editor" at bounding box center [582, 10] width 36 height 7
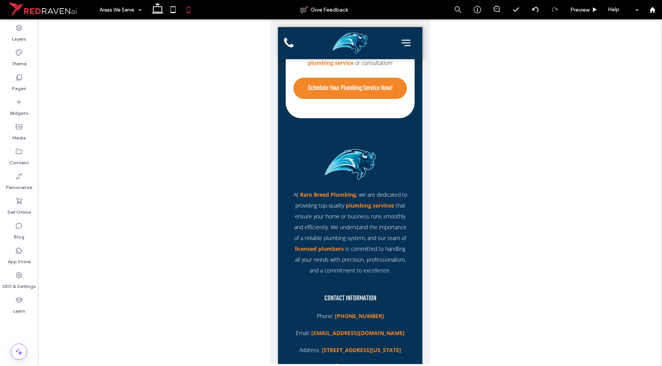
scroll to position [3797, 0]
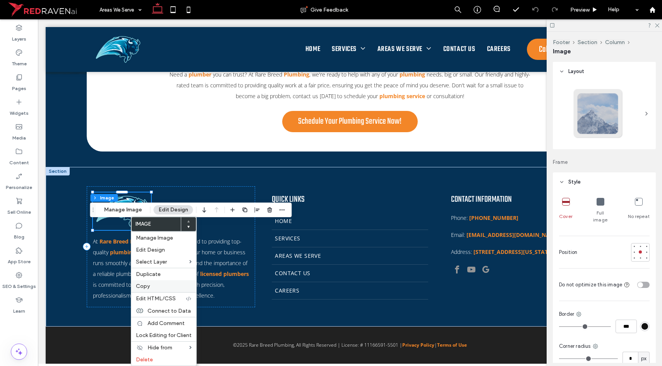
click at [145, 290] on div "Copy" at bounding box center [163, 287] width 65 height 12
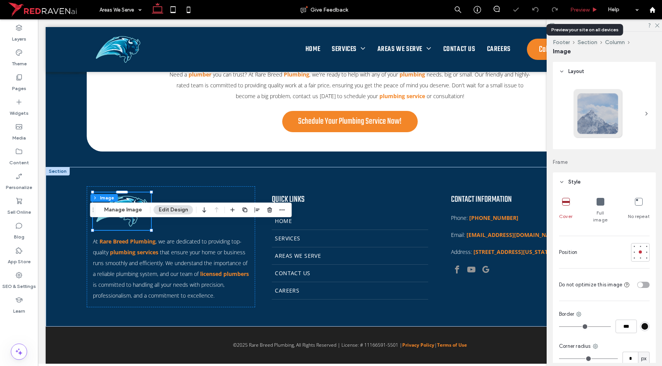
click at [576, 12] on span "Preview" at bounding box center [579, 10] width 19 height 7
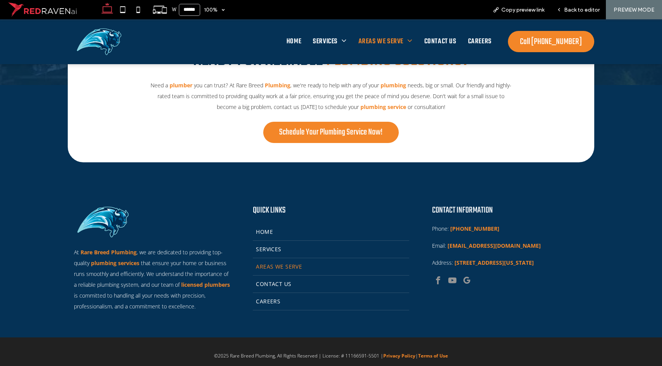
scroll to position [2174, 0]
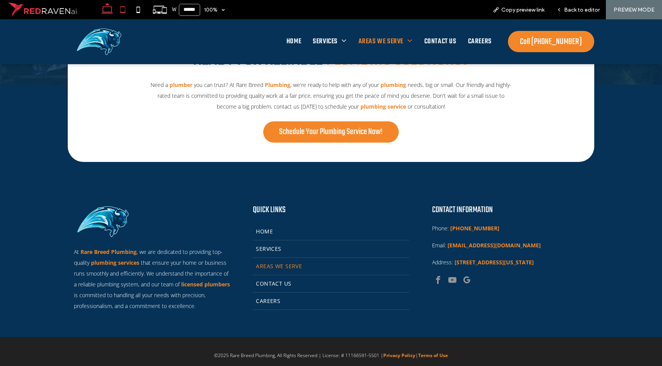
click at [126, 6] on icon at bounding box center [122, 9] width 15 height 15
type input "*****"
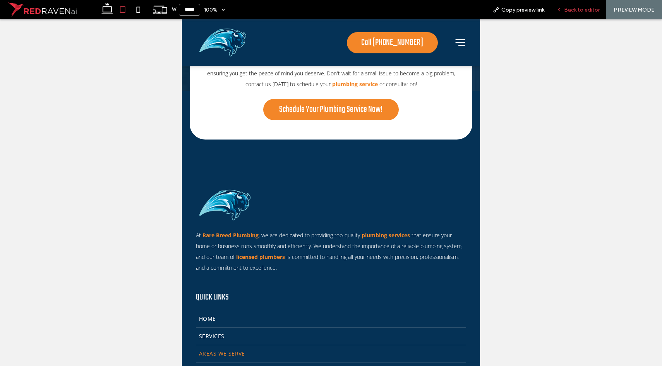
click at [578, 11] on span "Back to editor" at bounding box center [582, 10] width 36 height 7
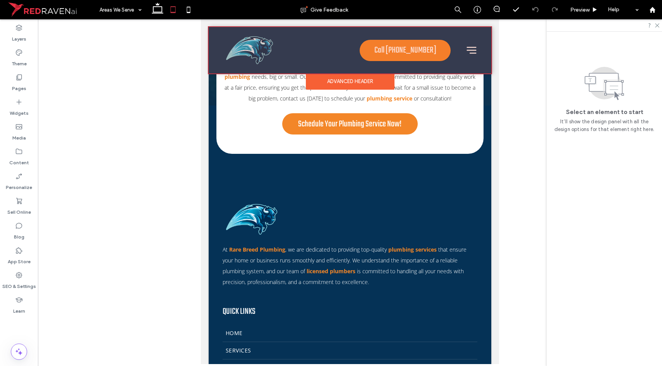
click at [464, 50] on div at bounding box center [350, 50] width 282 height 46
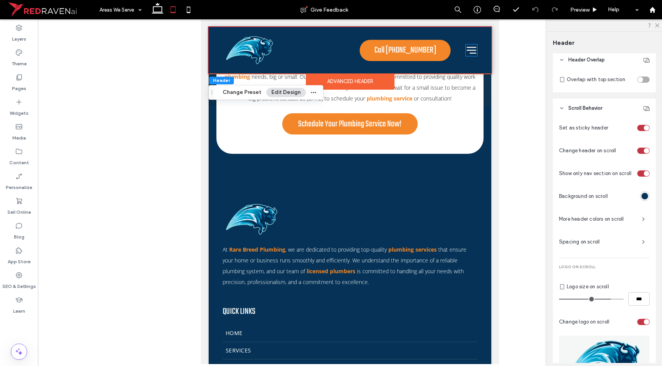
scroll to position [406, 0]
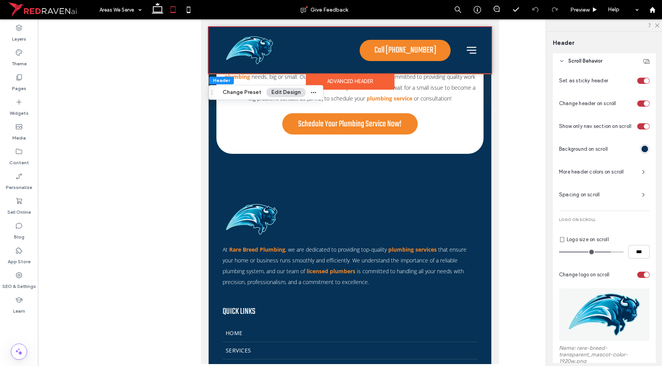
click at [289, 93] on button "Edit Design" at bounding box center [285, 92] width 39 height 9
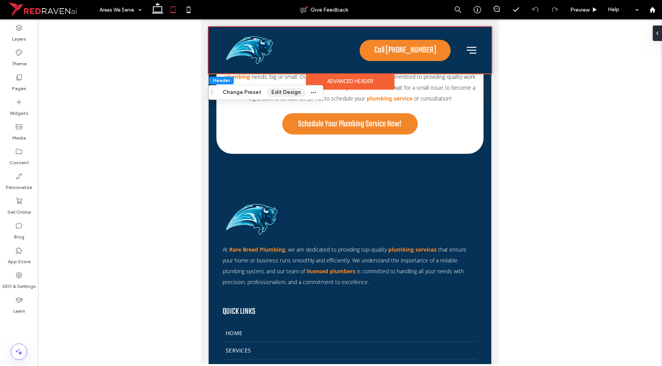
click at [289, 93] on button "Edit Design" at bounding box center [285, 92] width 39 height 9
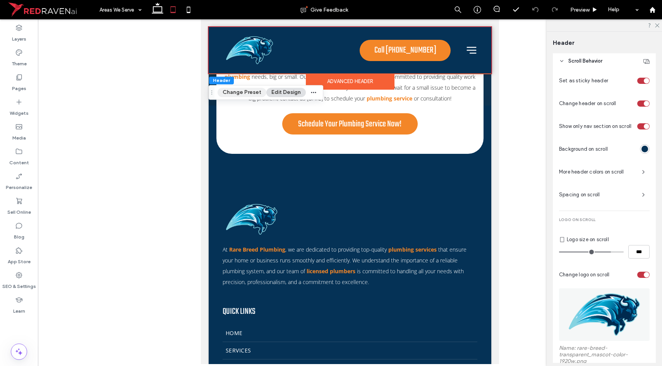
click at [255, 92] on button "Change Preset" at bounding box center [241, 92] width 49 height 9
click at [283, 89] on button "Edit Design" at bounding box center [285, 92] width 39 height 9
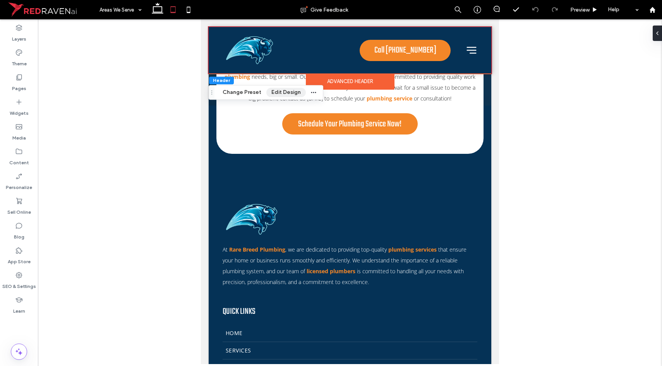
click at [283, 89] on button "Edit Design" at bounding box center [285, 92] width 39 height 9
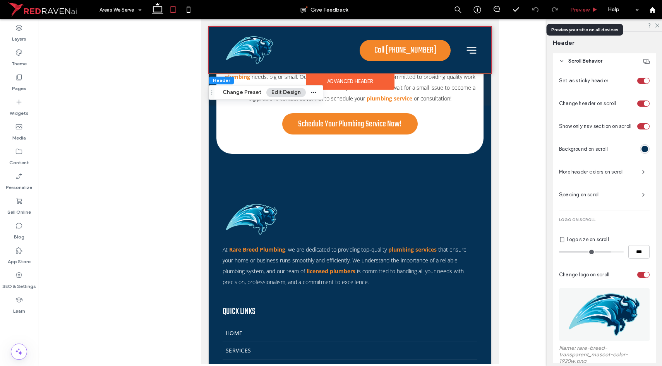
click at [588, 9] on span "Preview" at bounding box center [579, 10] width 19 height 7
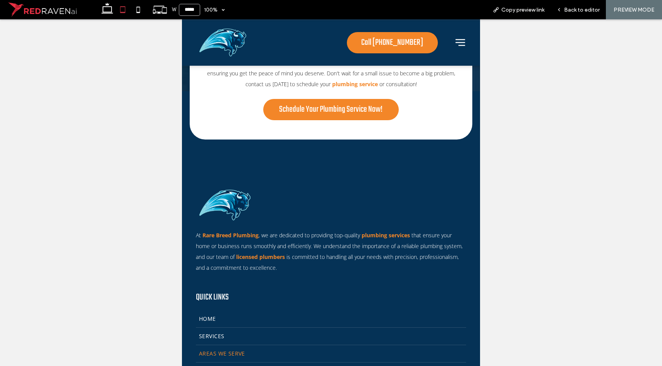
click at [455, 40] on icon at bounding box center [460, 42] width 10 height 7
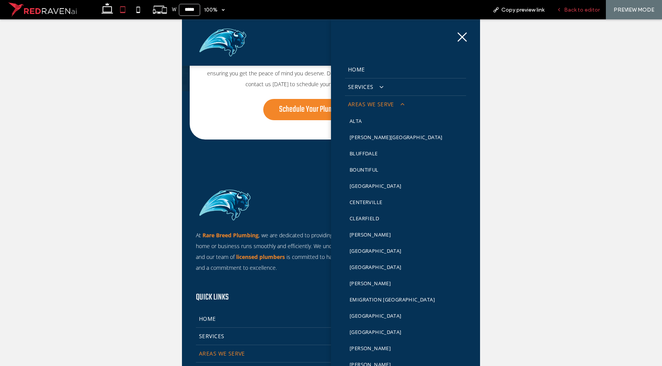
click at [579, 9] on span "Back to editor" at bounding box center [582, 10] width 36 height 7
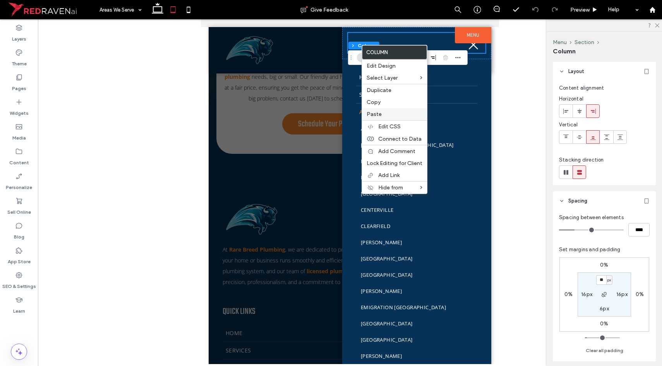
click at [378, 113] on span "Paste" at bounding box center [373, 114] width 15 height 7
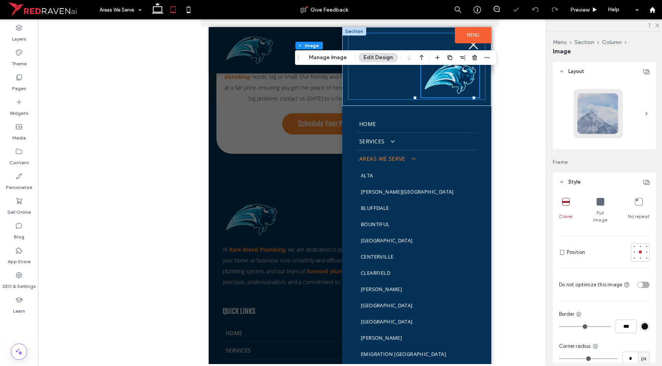
click at [384, 84] on div at bounding box center [416, 66] width 137 height 67
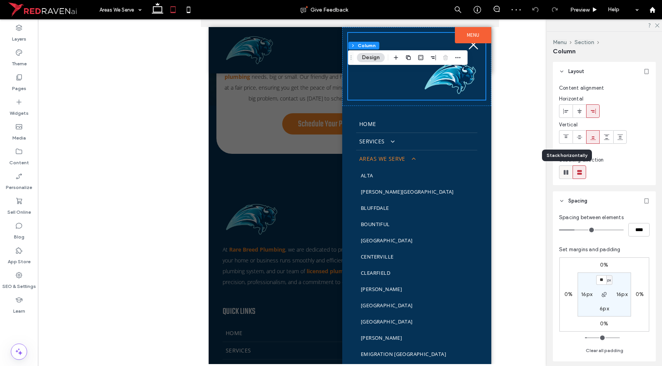
click at [564, 174] on use at bounding box center [565, 172] width 5 height 5
type input "*"
type input "**"
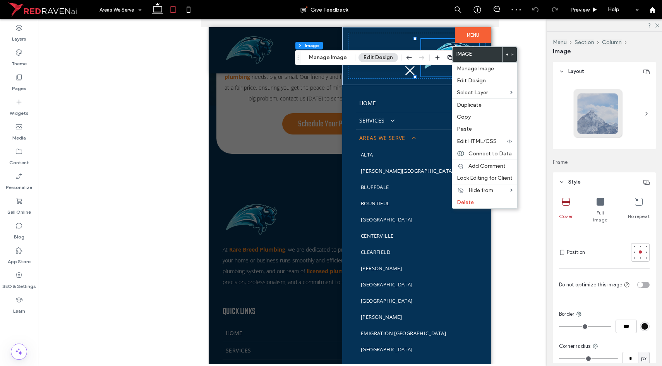
click at [505, 55] on icon at bounding box center [506, 54] width 3 height 3
click at [388, 75] on div at bounding box center [416, 56] width 137 height 46
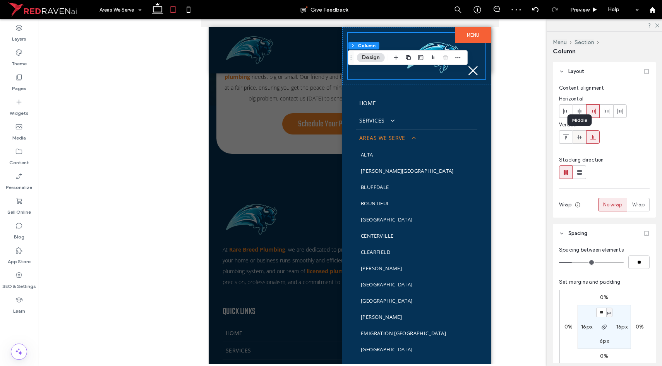
click at [580, 135] on icon at bounding box center [579, 137] width 6 height 6
click at [604, 110] on use at bounding box center [606, 111] width 5 height 5
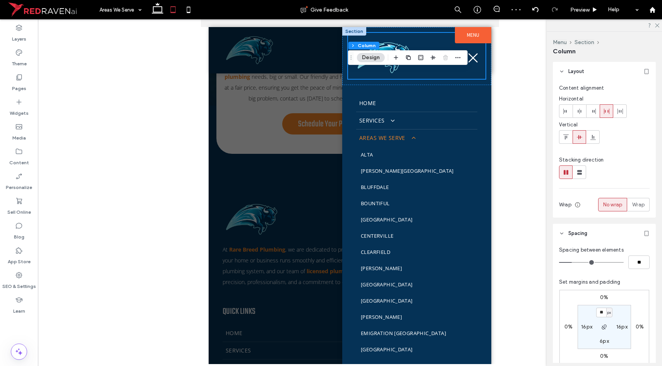
click at [448, 72] on div at bounding box center [416, 56] width 137 height 46
click at [422, 43] on div at bounding box center [416, 56] width 137 height 46
click at [386, 44] on img at bounding box center [383, 58] width 58 height 38
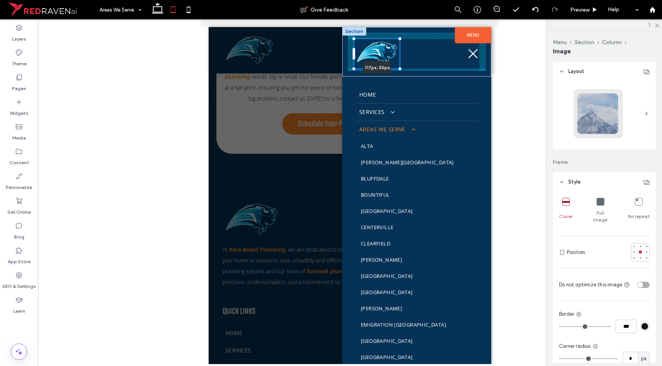
drag, startPoint x: 412, startPoint y: 77, endPoint x: 400, endPoint y: 68, distance: 15.5
click at [400, 68] on div at bounding box center [399, 68] width 3 height 3
type input "***"
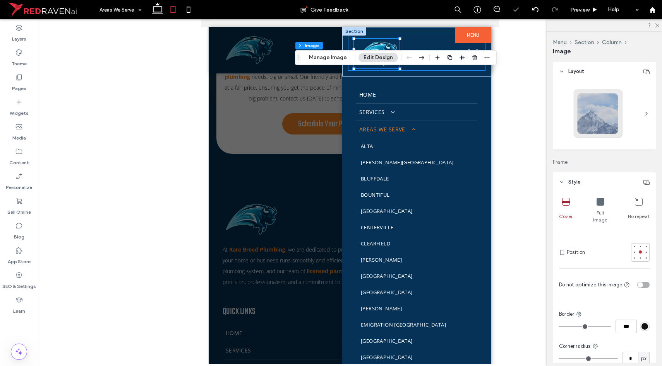
click at [351, 47] on div "117px , 55px" at bounding box center [416, 52] width 137 height 38
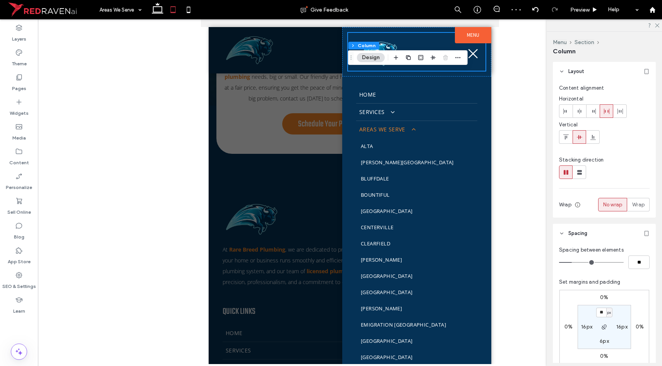
click at [601, 344] on label "6px" at bounding box center [603, 341] width 9 height 7
type input "*"
type input "**"
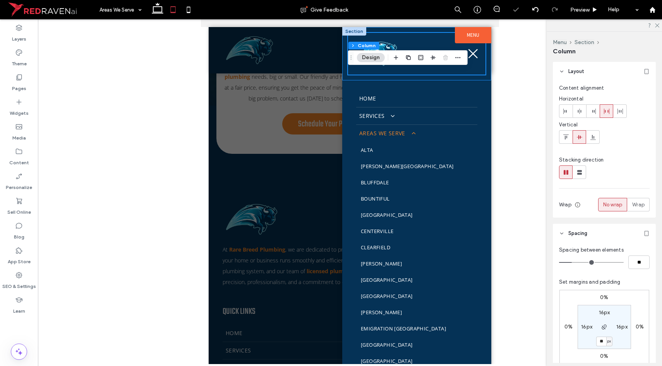
click at [403, 79] on div at bounding box center [413, 80] width 143 height 4
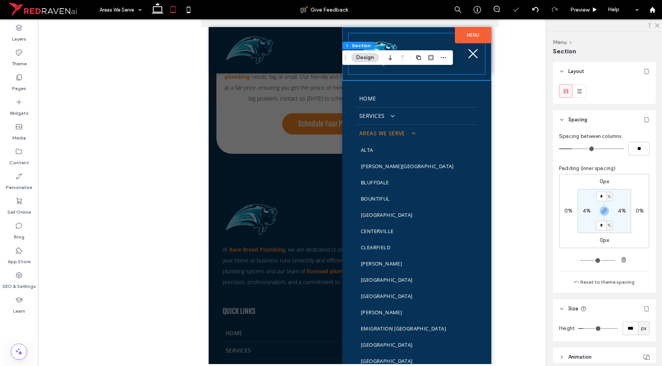
click at [401, 71] on div at bounding box center [416, 54] width 137 height 42
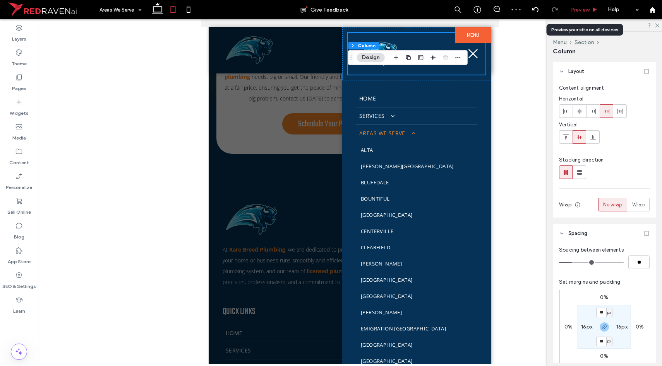
click at [574, 12] on span "Preview" at bounding box center [579, 10] width 19 height 7
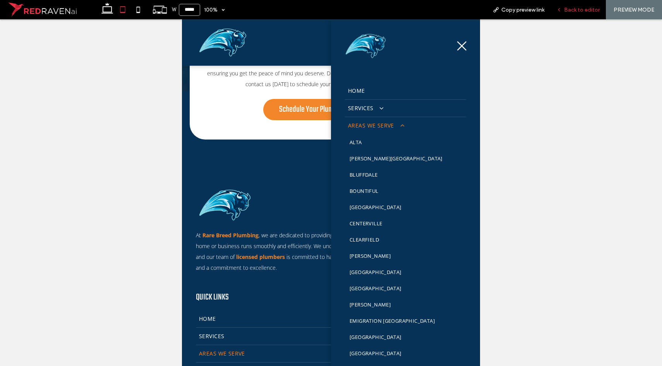
click at [575, 9] on span "Back to editor" at bounding box center [582, 10] width 36 height 7
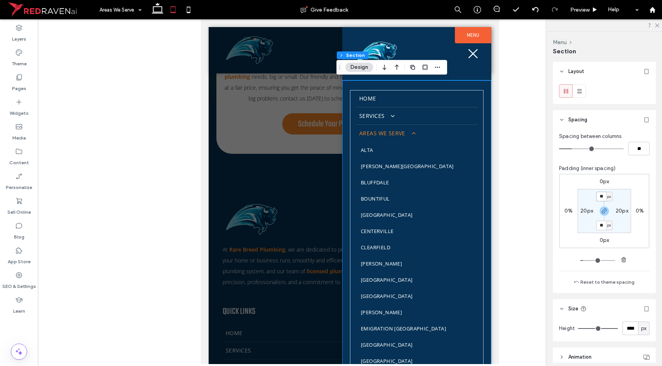
click at [599, 198] on input "**" at bounding box center [601, 197] width 10 height 10
type input "*"
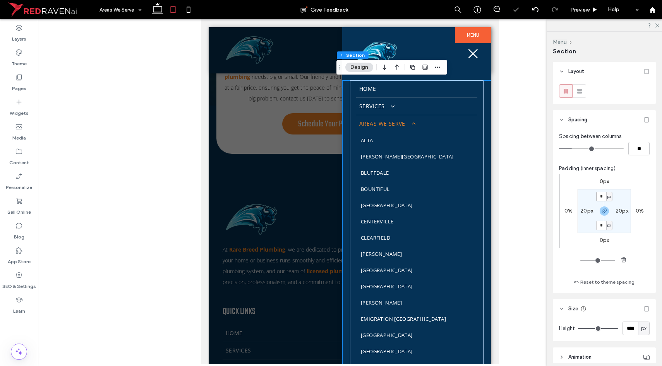
click at [598, 198] on input "*" at bounding box center [601, 197] width 10 height 10
click at [599, 224] on input "*" at bounding box center [601, 226] width 10 height 10
click at [602, 213] on icon "button" at bounding box center [604, 211] width 6 height 6
click at [600, 226] on label "0px" at bounding box center [604, 225] width 10 height 7
type input "**"
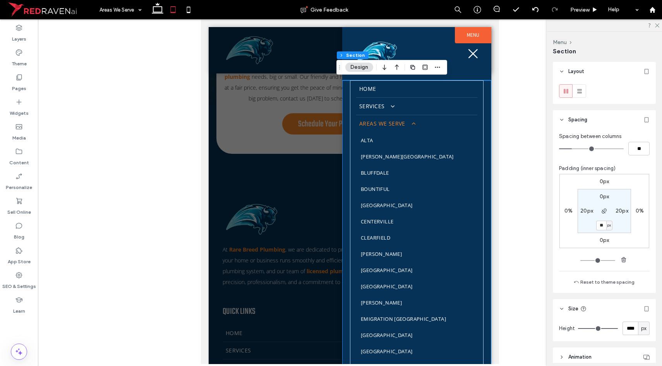
type input "**"
click at [612, 226] on section "0px 20px ** px 20px" at bounding box center [603, 211] width 53 height 44
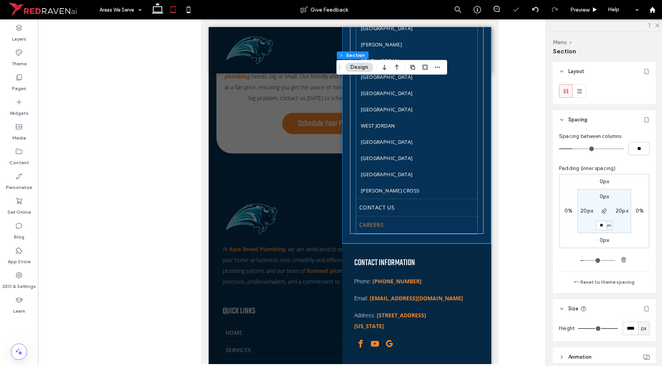
scroll to position [2791, 0]
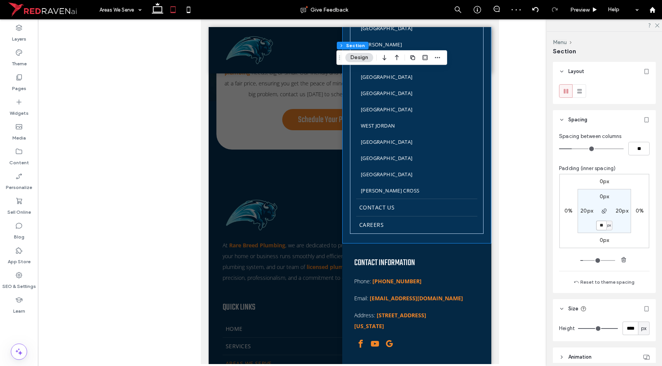
click at [599, 224] on input "**" at bounding box center [601, 226] width 10 height 10
type input "**"
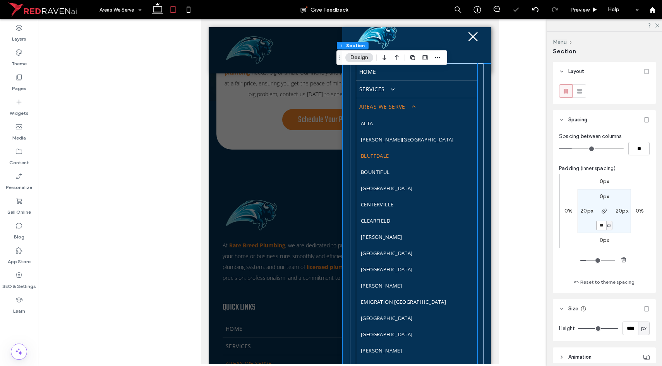
scroll to position [0, 0]
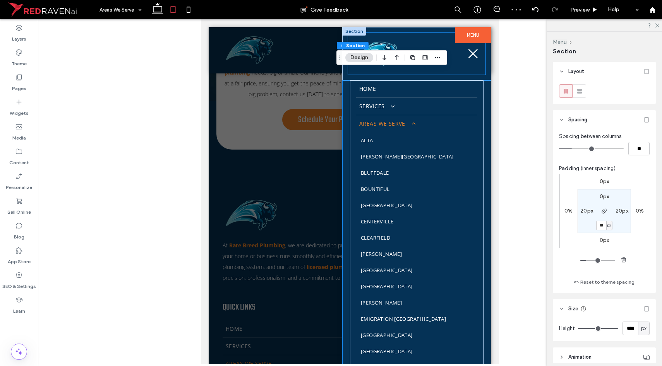
click at [457, 70] on div at bounding box center [416, 54] width 137 height 42
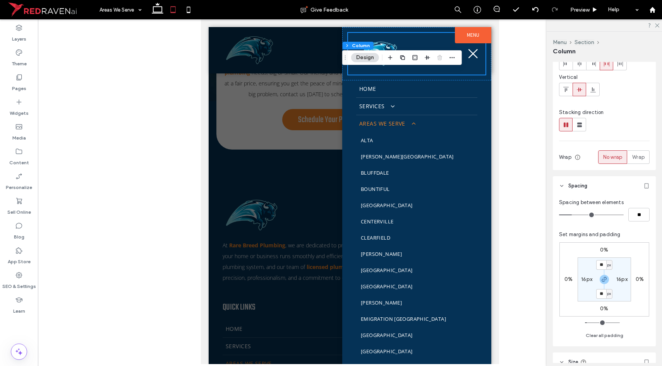
scroll to position [16, 0]
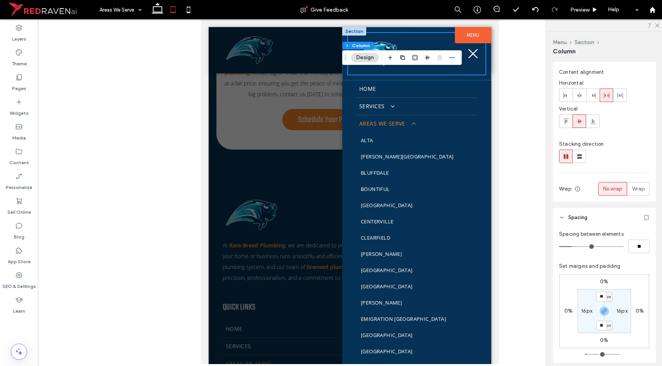
click at [395, 38] on div at bounding box center [416, 54] width 137 height 42
click at [395, 41] on div at bounding box center [416, 54] width 137 height 42
click at [479, 71] on div at bounding box center [416, 53] width 149 height 53
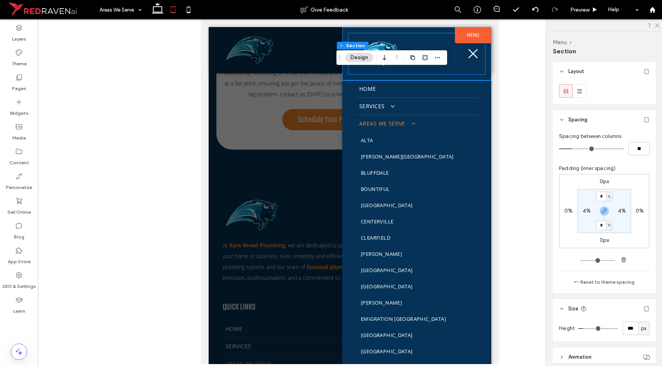
click at [466, 62] on div at bounding box center [416, 54] width 137 height 42
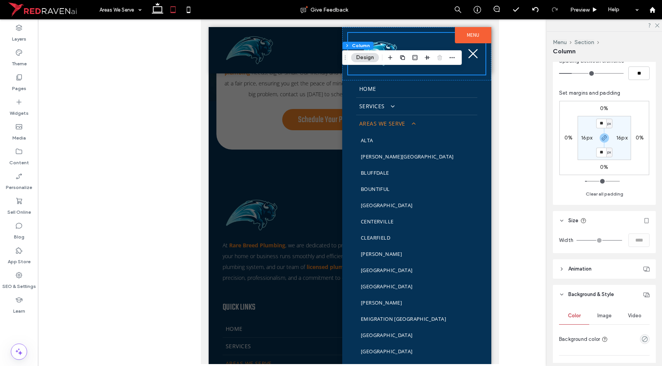
scroll to position [182, 0]
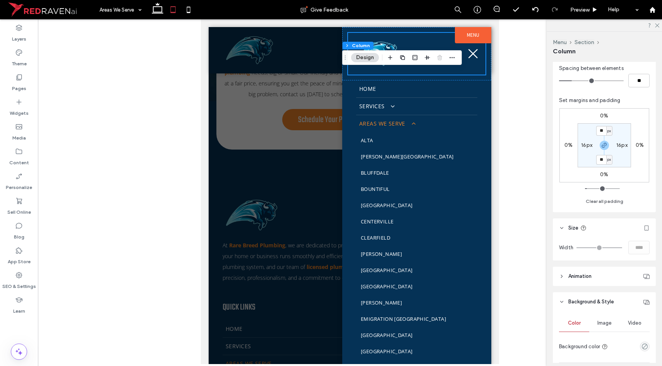
click at [516, 138] on div at bounding box center [350, 191] width 624 height 345
click at [473, 77] on div at bounding box center [416, 53] width 149 height 53
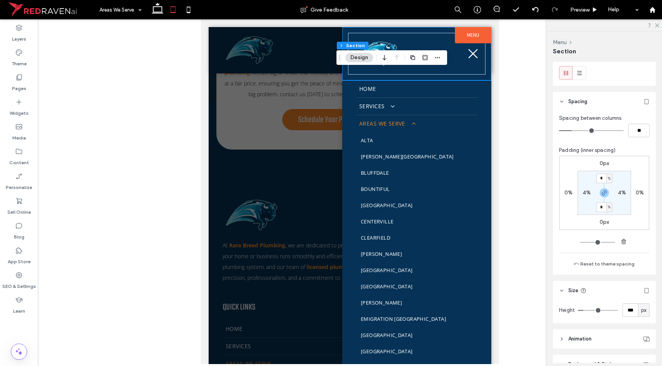
scroll to position [17, 0]
type input "*"
drag, startPoint x: 584, startPoint y: 312, endPoint x: 552, endPoint y: 308, distance: 31.9
type input "*"
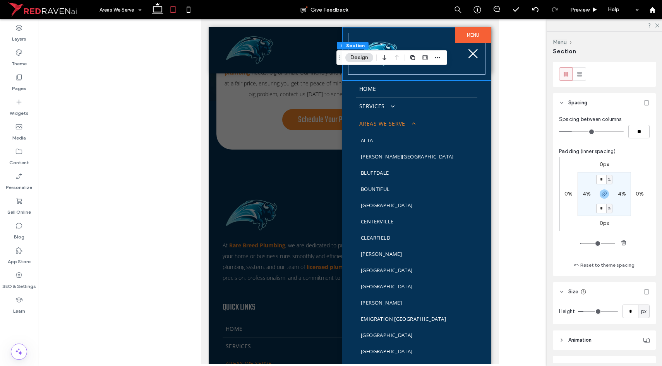
click at [578, 311] on input "range" at bounding box center [598, 311] width 40 height 1
click at [391, 38] on div at bounding box center [416, 54] width 137 height 42
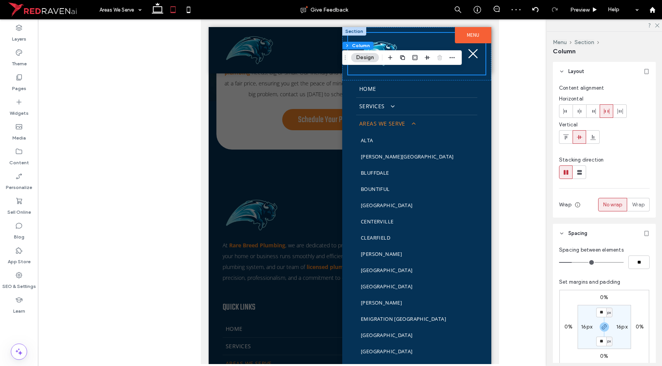
click at [372, 69] on div at bounding box center [416, 54] width 137 height 42
click at [599, 338] on input "**" at bounding box center [601, 342] width 10 height 10
type input "*"
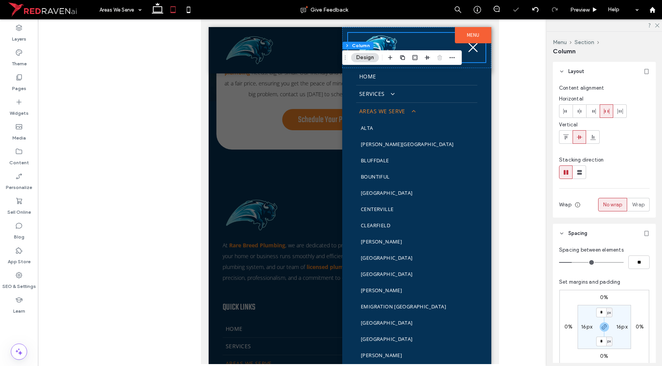
click at [601, 318] on section "* px 16px * px 16px" at bounding box center [603, 327] width 53 height 44
click at [601, 316] on input "*" at bounding box center [601, 313] width 10 height 10
click at [602, 329] on use "button" at bounding box center [604, 327] width 5 height 5
click at [601, 315] on input "*" at bounding box center [601, 313] width 10 height 10
type input "**"
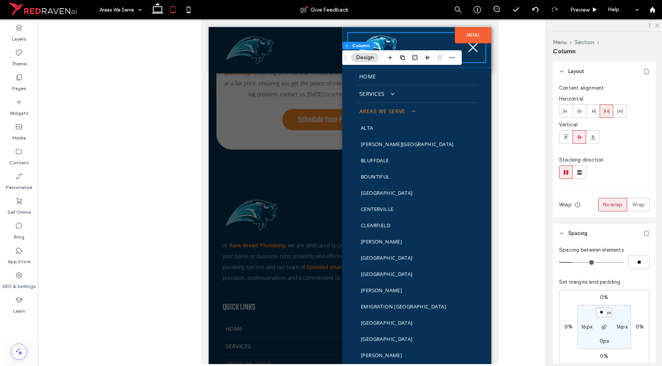
type input "**"
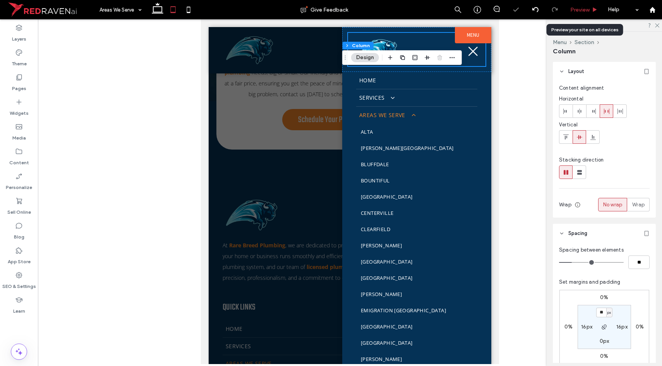
click at [574, 9] on span "Preview" at bounding box center [579, 10] width 19 height 7
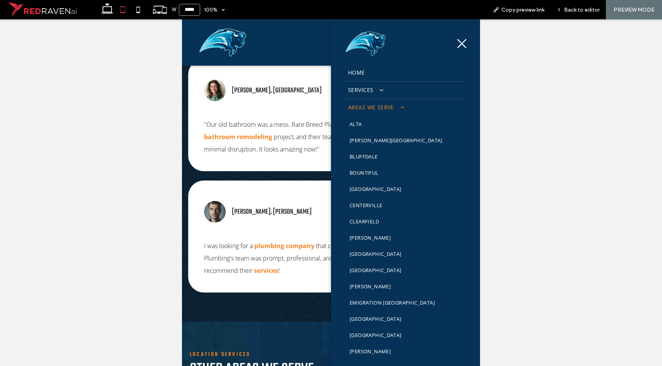
scroll to position [582, 0]
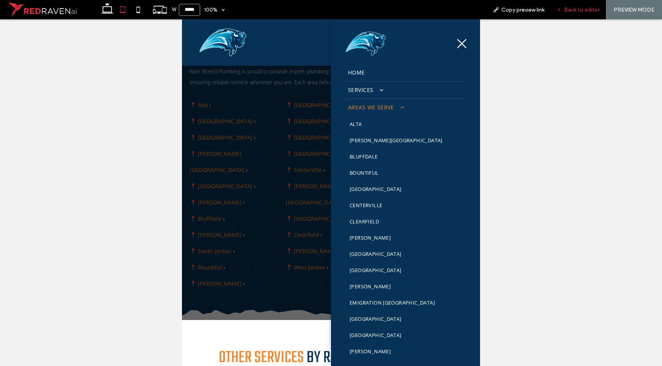
click at [588, 10] on span "Back to editor" at bounding box center [582, 10] width 36 height 7
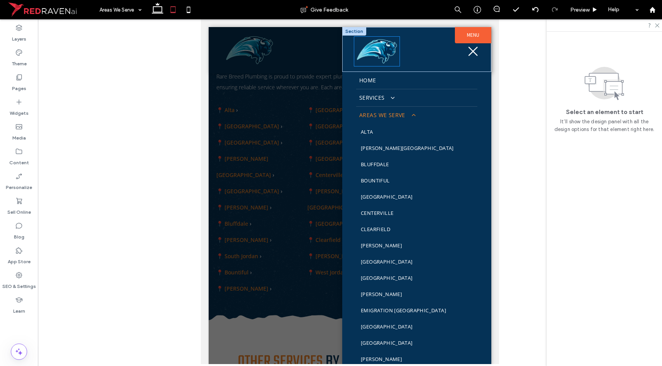
click at [362, 53] on img at bounding box center [376, 51] width 45 height 29
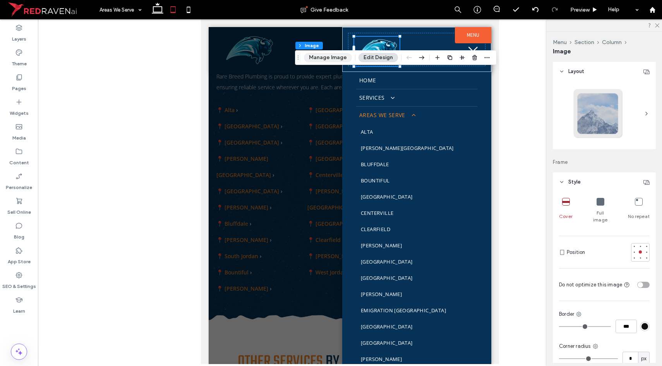
click at [343, 57] on button "Manage Image" at bounding box center [328, 57] width 48 height 9
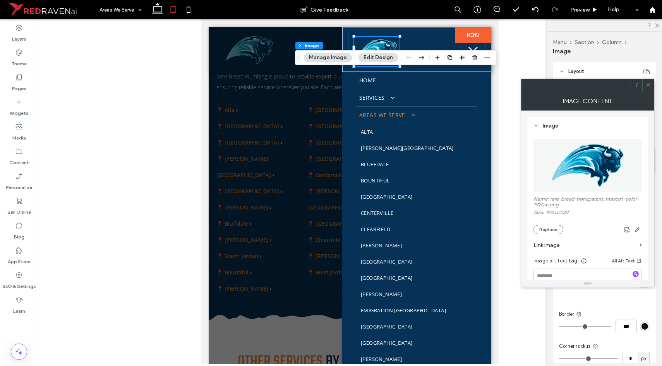
scroll to position [16, 0]
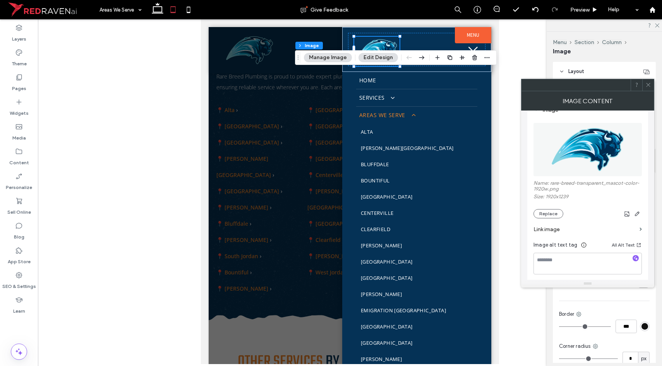
click at [563, 232] on label "Link image" at bounding box center [584, 229] width 103 height 14
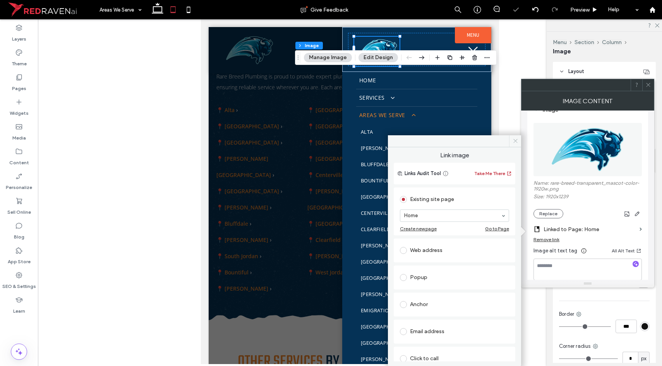
click at [512, 144] on span at bounding box center [515, 141] width 12 height 12
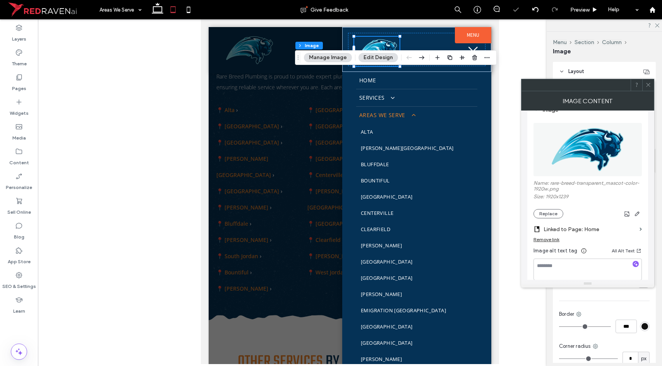
click at [647, 88] on span at bounding box center [648, 85] width 6 height 12
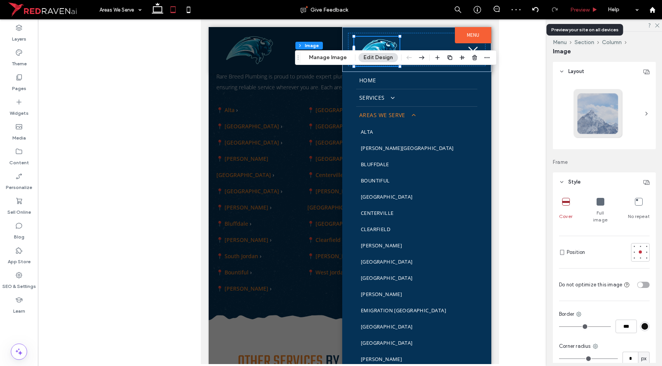
click at [576, 11] on span "Preview" at bounding box center [579, 10] width 19 height 7
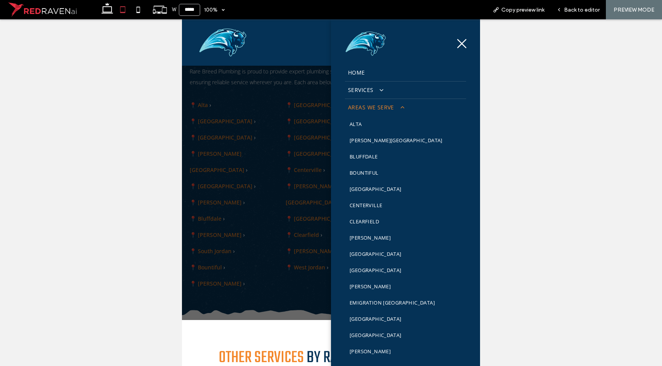
click at [441, 47] on div at bounding box center [405, 41] width 137 height 33
click at [455, 46] on icon at bounding box center [461, 44] width 12 height 12
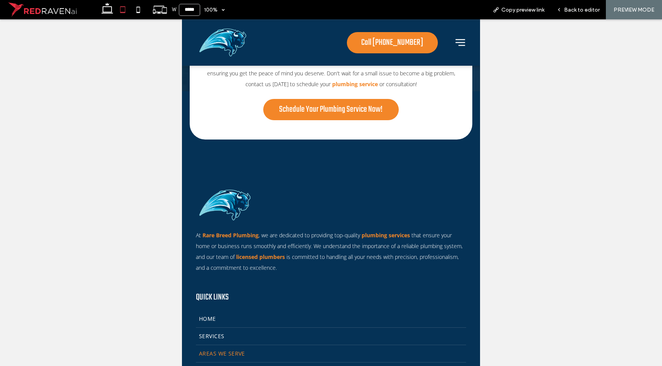
scroll to position [2965, 0]
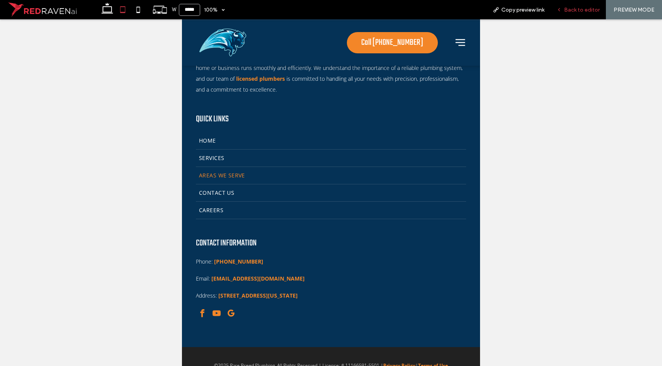
click at [578, 5] on div "Back to editor" at bounding box center [577, 9] width 55 height 19
click at [577, 8] on div "Back to editor" at bounding box center [577, 9] width 55 height 19
click at [574, 17] on div "Back to editor" at bounding box center [577, 9] width 55 height 19
click at [575, 14] on div "Back to editor" at bounding box center [577, 9] width 55 height 19
click at [574, 11] on span "Back to editor" at bounding box center [582, 10] width 36 height 7
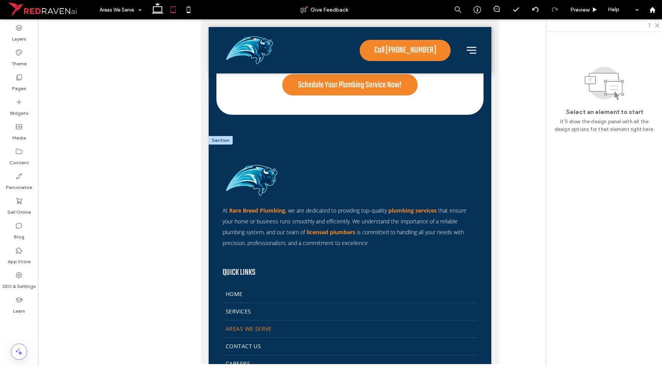
scroll to position [2845, 0]
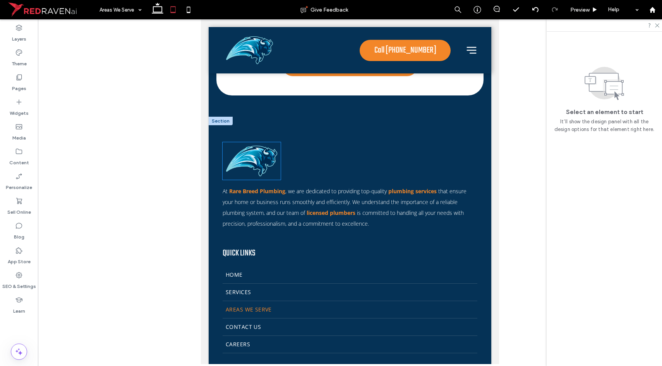
click at [268, 160] on img at bounding box center [251, 161] width 58 height 38
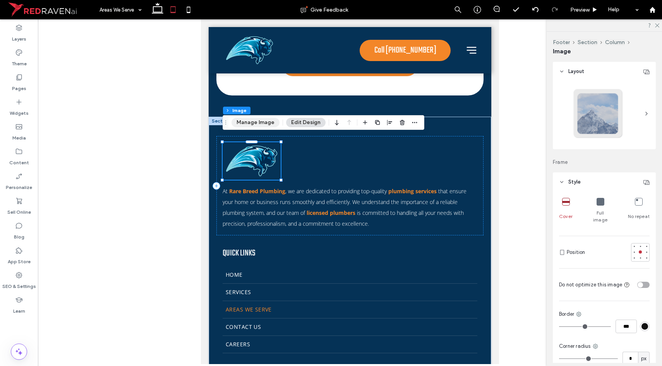
click at [248, 120] on button "Manage Image" at bounding box center [255, 122] width 48 height 9
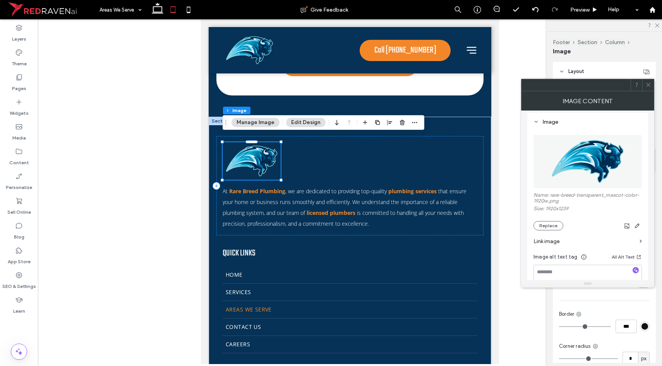
scroll to position [5, 0]
click at [581, 240] on label "Link image" at bounding box center [584, 241] width 103 height 14
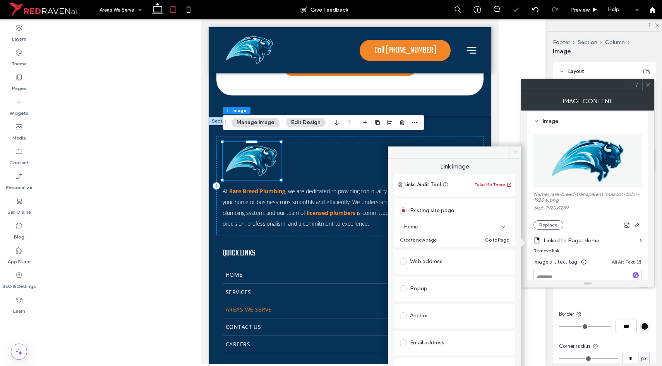
click at [510, 157] on span at bounding box center [515, 153] width 12 height 12
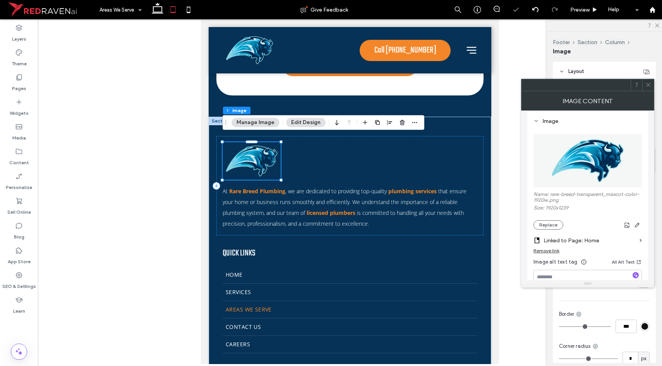
click at [648, 90] on span at bounding box center [648, 85] width 6 height 12
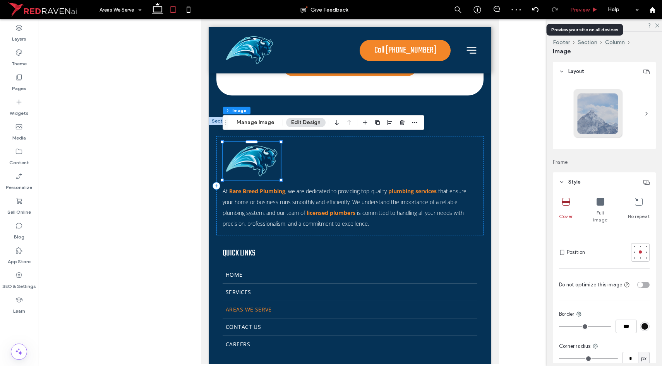
click at [573, 10] on span "Preview" at bounding box center [579, 10] width 19 height 7
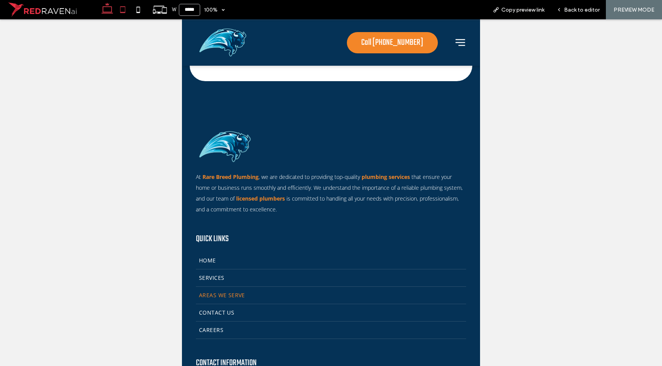
click at [114, 11] on icon at bounding box center [106, 9] width 15 height 15
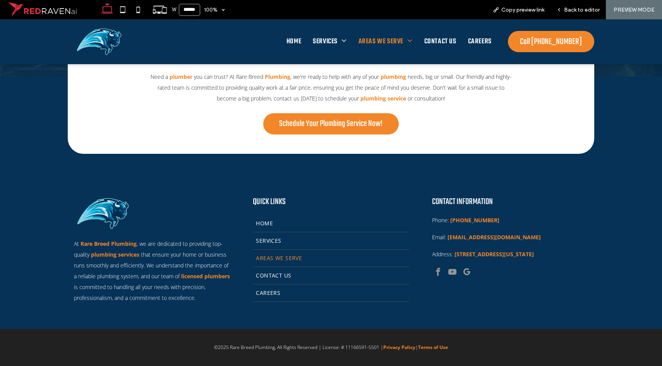
type input "******"
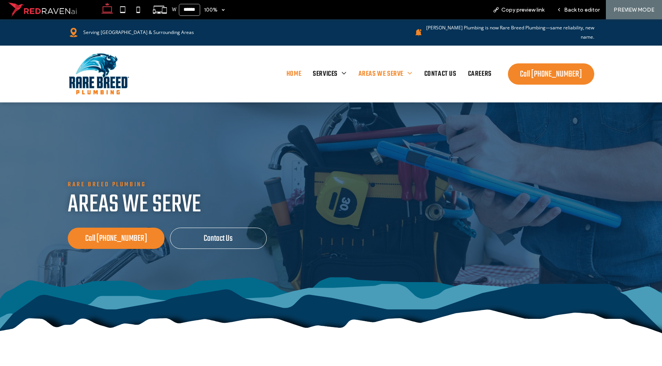
click at [291, 67] on span "Home" at bounding box center [293, 74] width 15 height 15
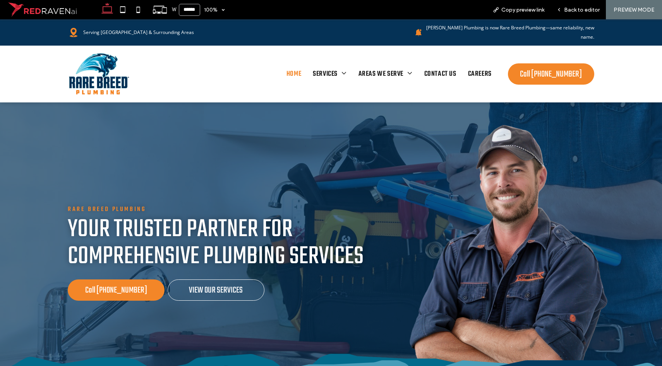
click at [104, 62] on img at bounding box center [99, 74] width 63 height 44
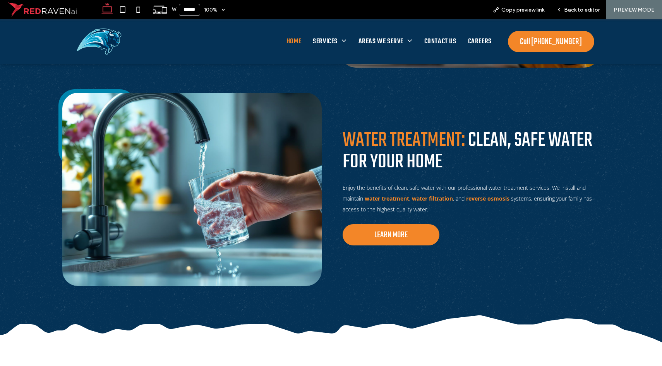
scroll to position [1716, 0]
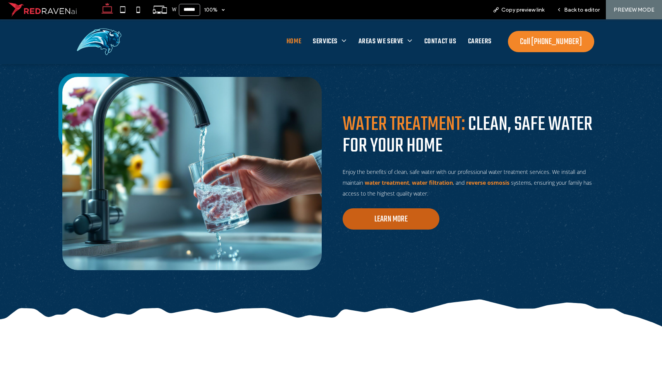
click at [388, 222] on span "LEARN MORE" at bounding box center [390, 219] width 33 height 21
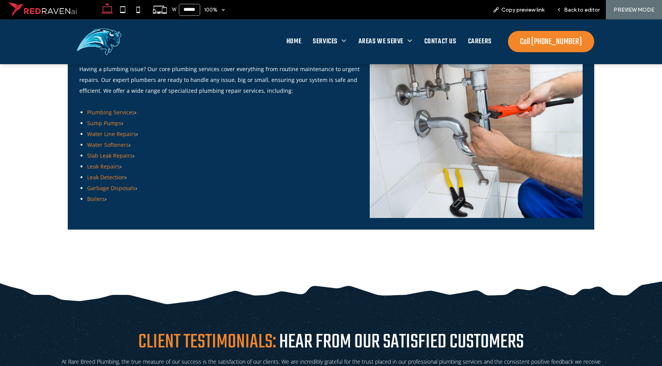
scroll to position [991, 0]
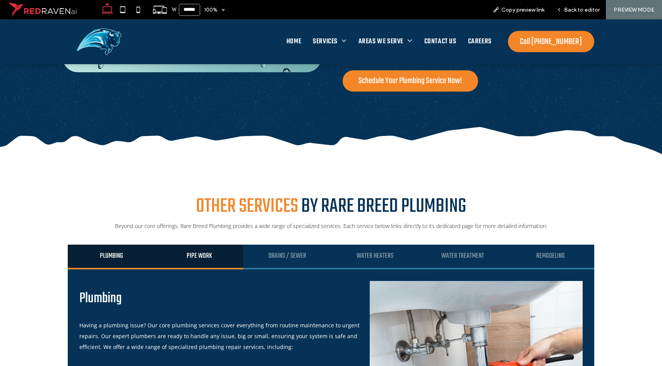
click at [196, 251] on div "Pipe Work" at bounding box center [200, 257] width 88 height 25
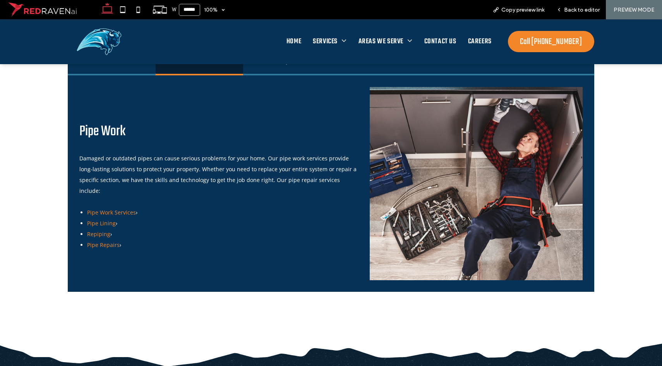
scroll to position [1011, 0]
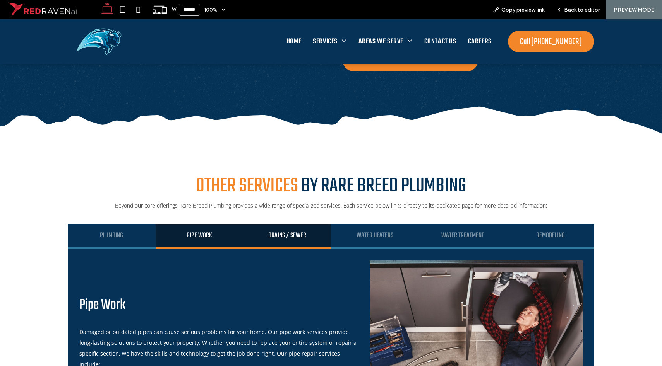
click at [285, 234] on h3 "Drains / Sewer" at bounding box center [287, 235] width 74 height 9
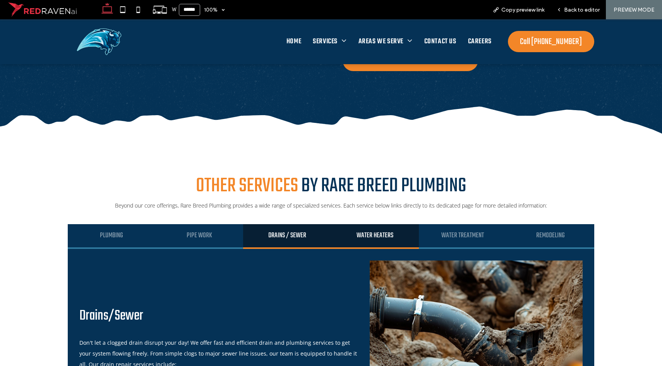
click at [382, 238] on h4 "Water Heaters" at bounding box center [375, 235] width 74 height 9
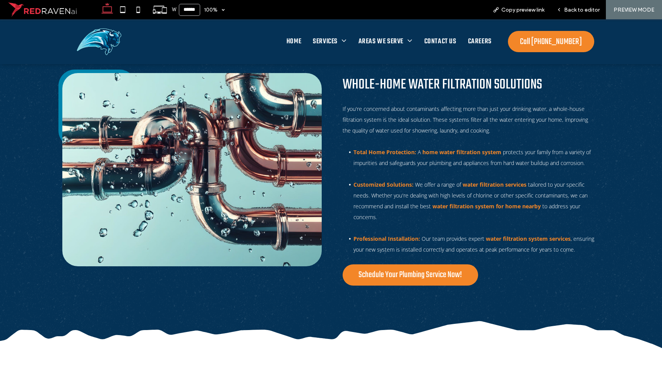
scroll to position [796, 0]
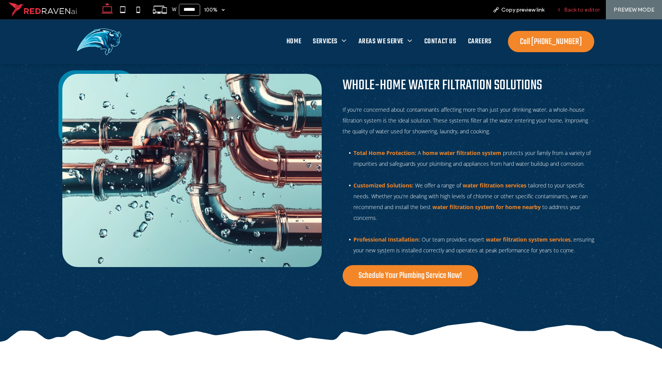
click at [570, 8] on span "Back to editor" at bounding box center [582, 10] width 36 height 7
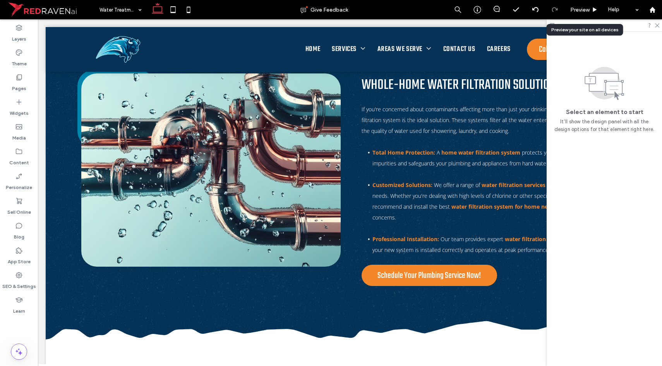
scroll to position [795, 0]
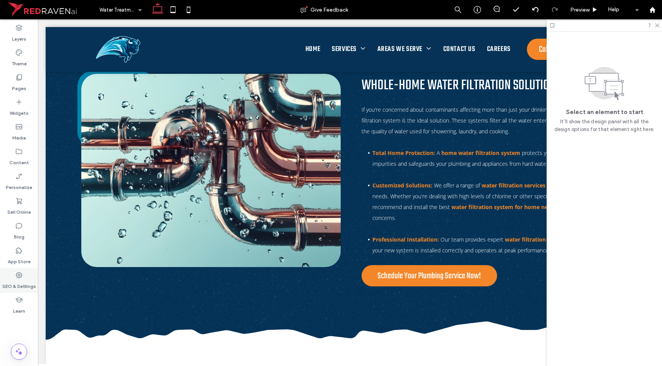
click at [14, 274] on div "SEO & Settings" at bounding box center [19, 281] width 38 height 25
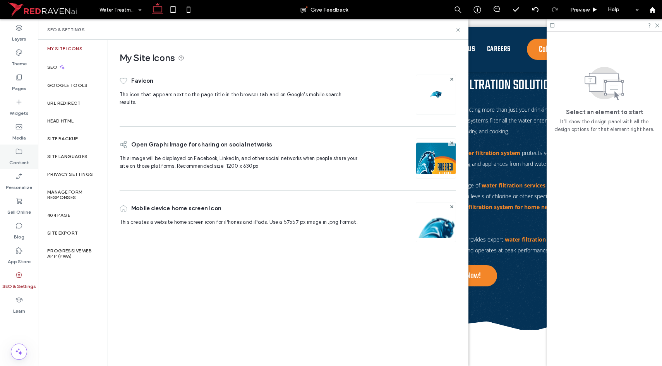
click at [17, 159] on label "Content" at bounding box center [19, 161] width 20 height 11
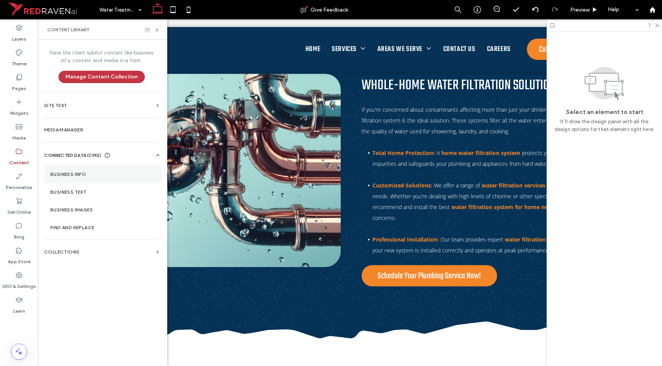
click at [83, 172] on label "Business Info" at bounding box center [102, 174] width 105 height 5
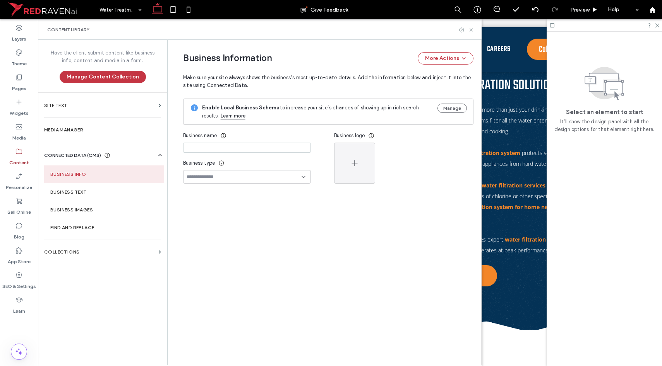
type input "**********"
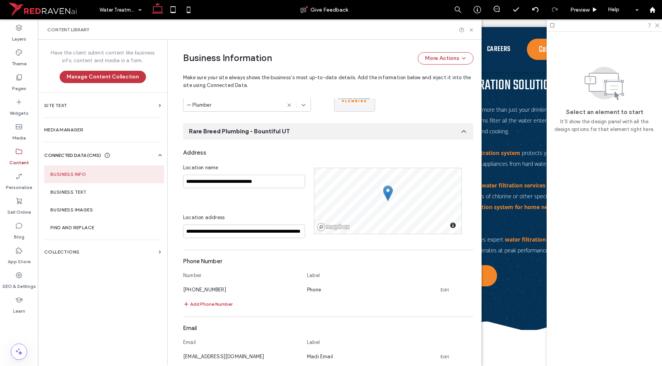
scroll to position [313, 0]
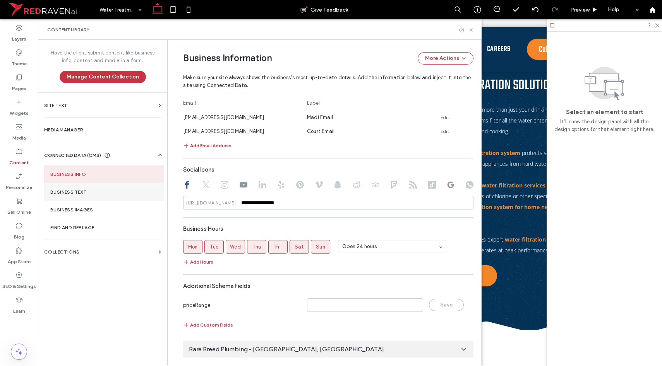
click at [91, 196] on section "Business Text" at bounding box center [104, 192] width 120 height 18
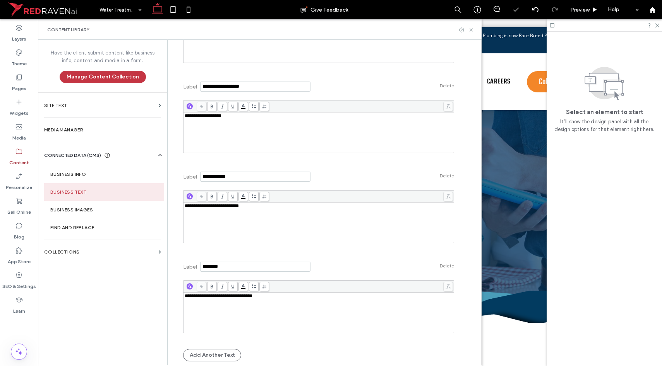
scroll to position [0, 0]
click at [226, 208] on span "**********" at bounding box center [212, 206] width 54 height 5
copy span "**********"
click at [240, 308] on div "**********" at bounding box center [319, 313] width 268 height 39
click at [334, 265] on div "Label Delete" at bounding box center [318, 265] width 271 height 21
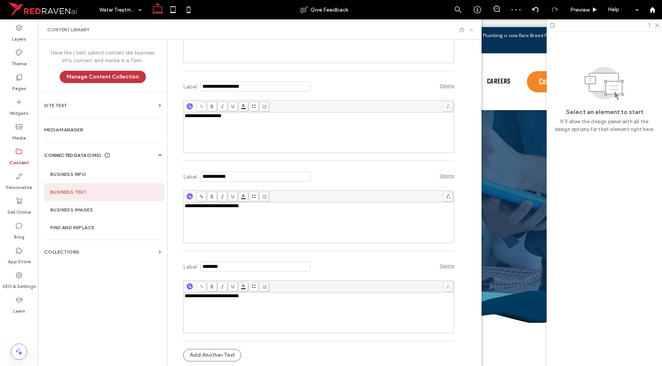
click at [471, 27] on icon at bounding box center [471, 30] width 6 height 6
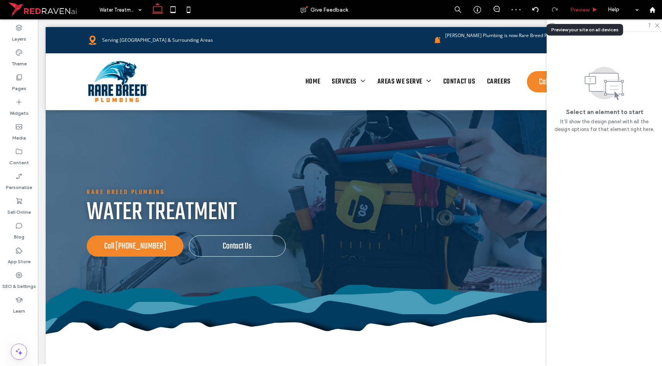
click at [574, 14] on div "Preview" at bounding box center [583, 9] width 39 height 19
click at [576, 12] on span "Preview" at bounding box center [579, 10] width 19 height 7
